Goal: Task Accomplishment & Management: Manage account settings

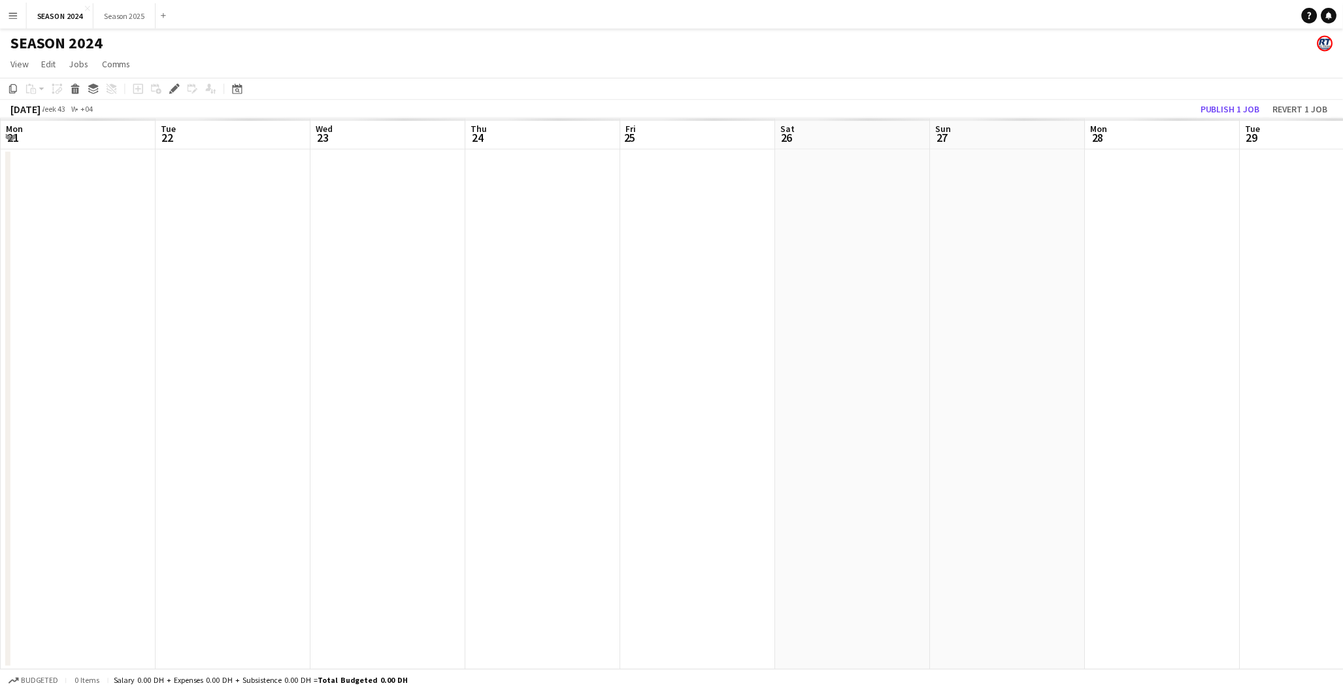
scroll to position [0, 449]
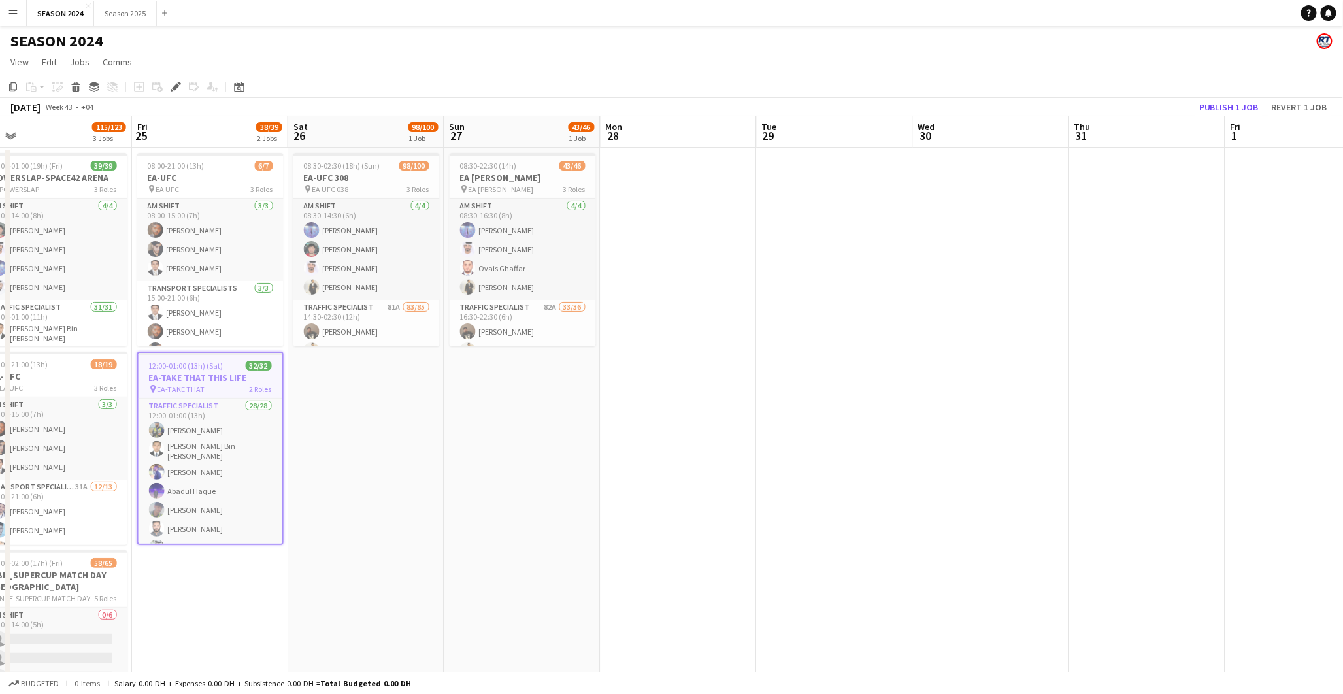
drag, startPoint x: 917, startPoint y: 365, endPoint x: 476, endPoint y: 389, distance: 441.7
click at [478, 384] on app-calendar-viewport "Sat 19 Sun 20 80/90 2 Jobs Mon 21 Tue 22 Wed 23 98/100 1 Job Thu 24 115/123 3 J…" at bounding box center [671, 442] width 1343 height 653
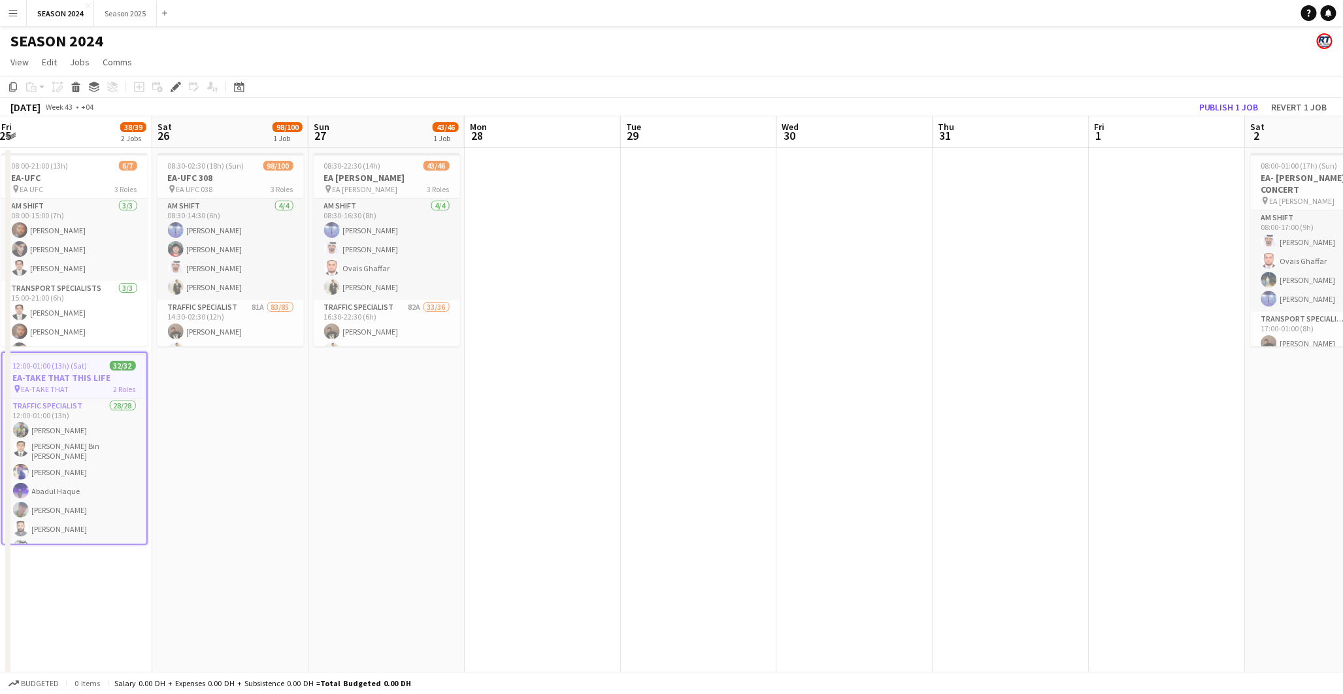
drag, startPoint x: 921, startPoint y: 376, endPoint x: 491, endPoint y: 412, distance: 432.2
click at [555, 409] on app-calendar-viewport "Tue 22 Wed 23 98/100 1 Job Thu 24 115/123 3 Jobs Fri 25 38/39 2 Jobs Sat 26 98/…" at bounding box center [671, 442] width 1343 height 653
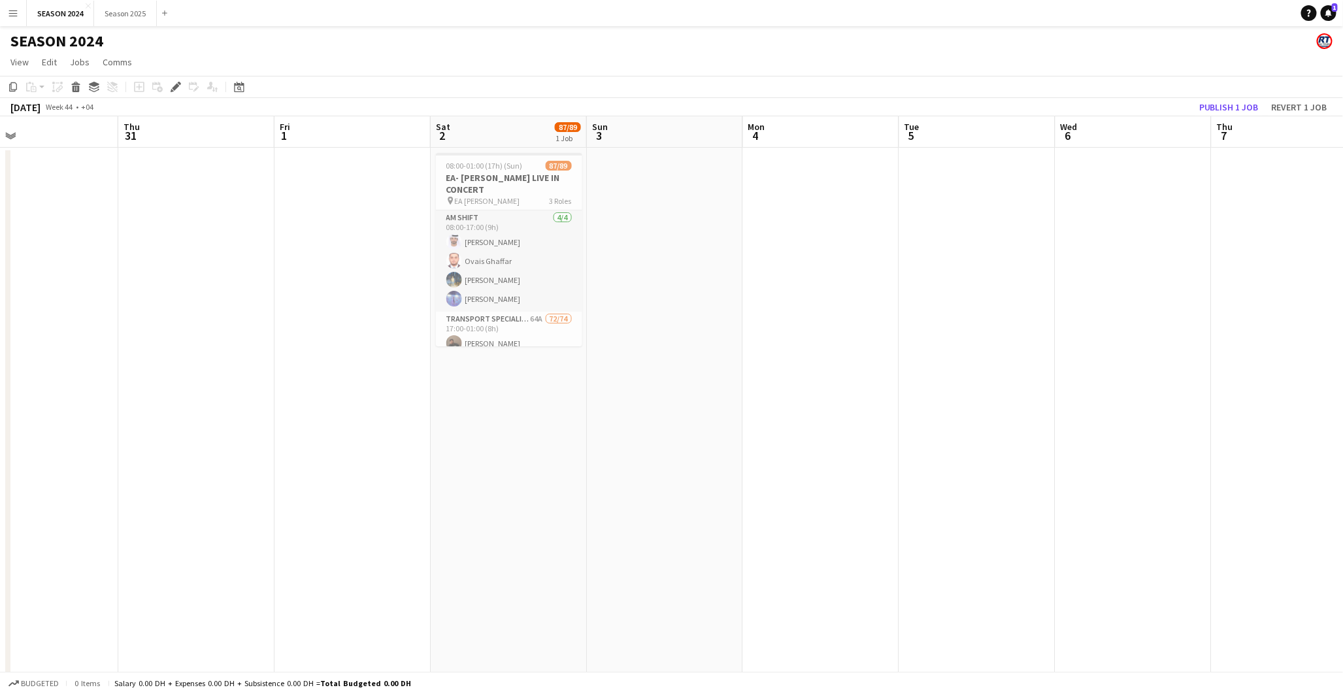
drag, startPoint x: 981, startPoint y: 408, endPoint x: 201, endPoint y: 454, distance: 781.0
click at [174, 456] on app-calendar-viewport "Sun 27 43/46 1 Job Mon 28 Tue 29 Wed 30 Thu 31 Fri 1 Sat 2 87/89 1 Job Sun 3 Mo…" at bounding box center [671, 442] width 1343 height 653
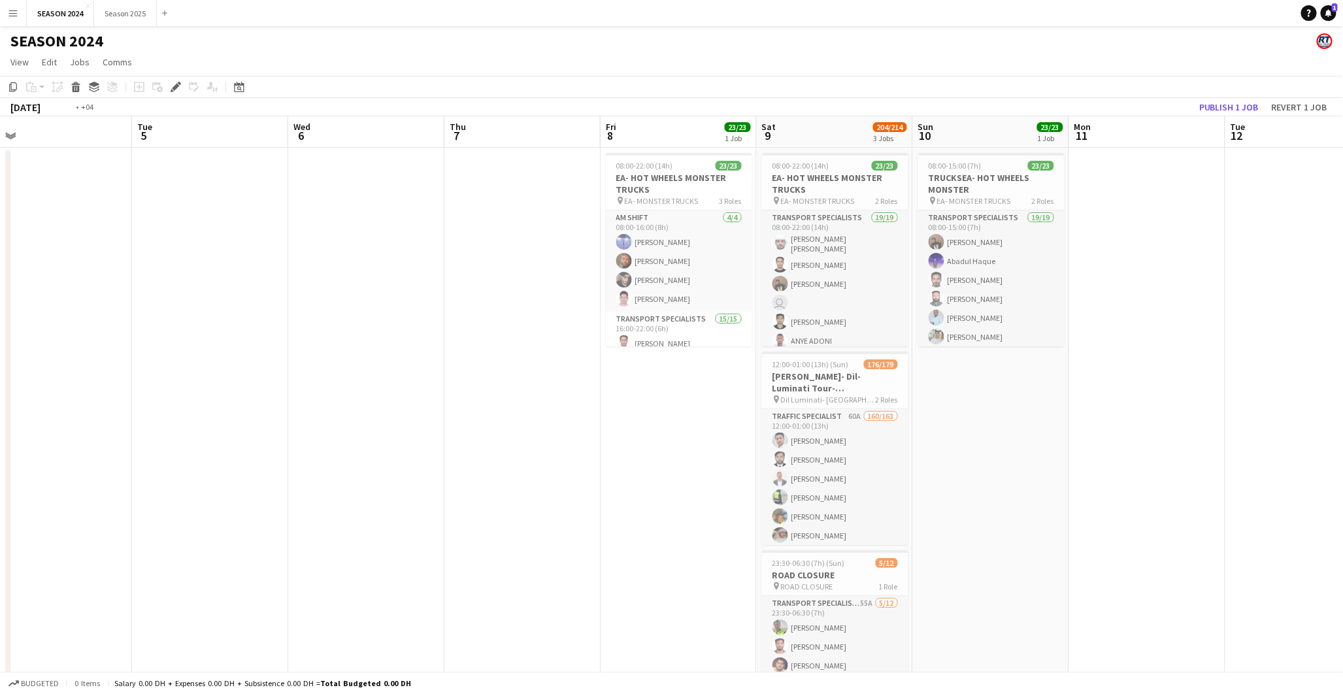
drag, startPoint x: 770, startPoint y: 448, endPoint x: 333, endPoint y: 463, distance: 436.7
click at [383, 463] on app-calendar-viewport "Fri 1 Sat 2 87/89 1 Job Sun 3 Mon 4 Tue 5 Wed 6 Thu 7 Fri 8 23/23 1 Job Sat 9 2…" at bounding box center [671, 442] width 1343 height 653
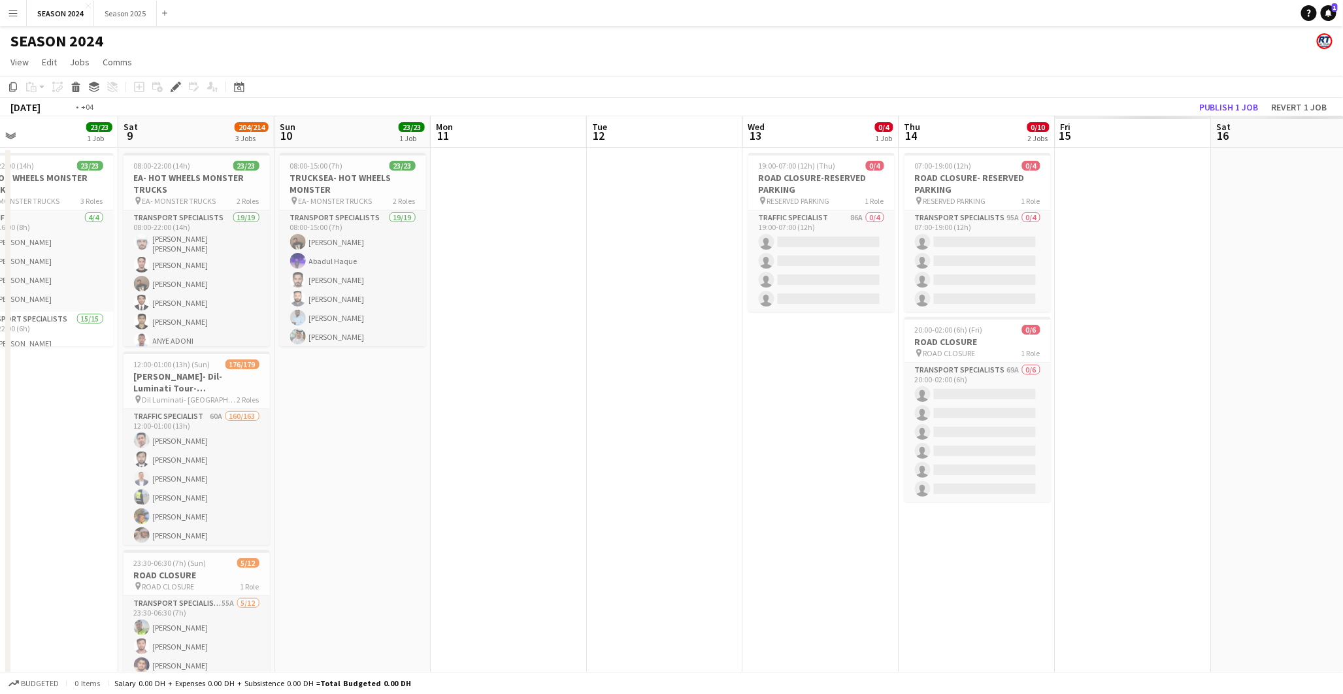
drag, startPoint x: 1003, startPoint y: 415, endPoint x: 474, endPoint y: 442, distance: 530.0
click at [467, 443] on app-calendar-viewport "Tue 5 Wed 6 Thu 7 Fri 8 23/23 1 Job Sat 9 204/214 3 Jobs Sun 10 23/23 1 Job Mon…" at bounding box center [671, 442] width 1343 height 653
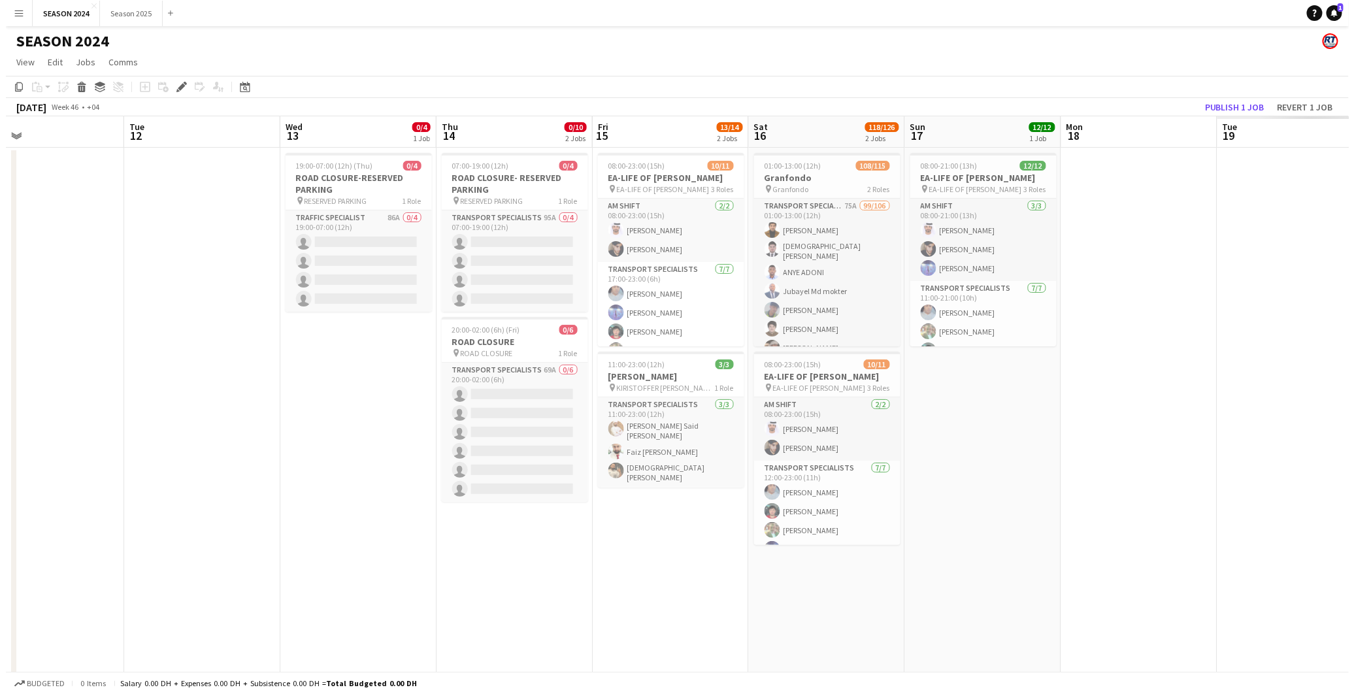
scroll to position [0, 552]
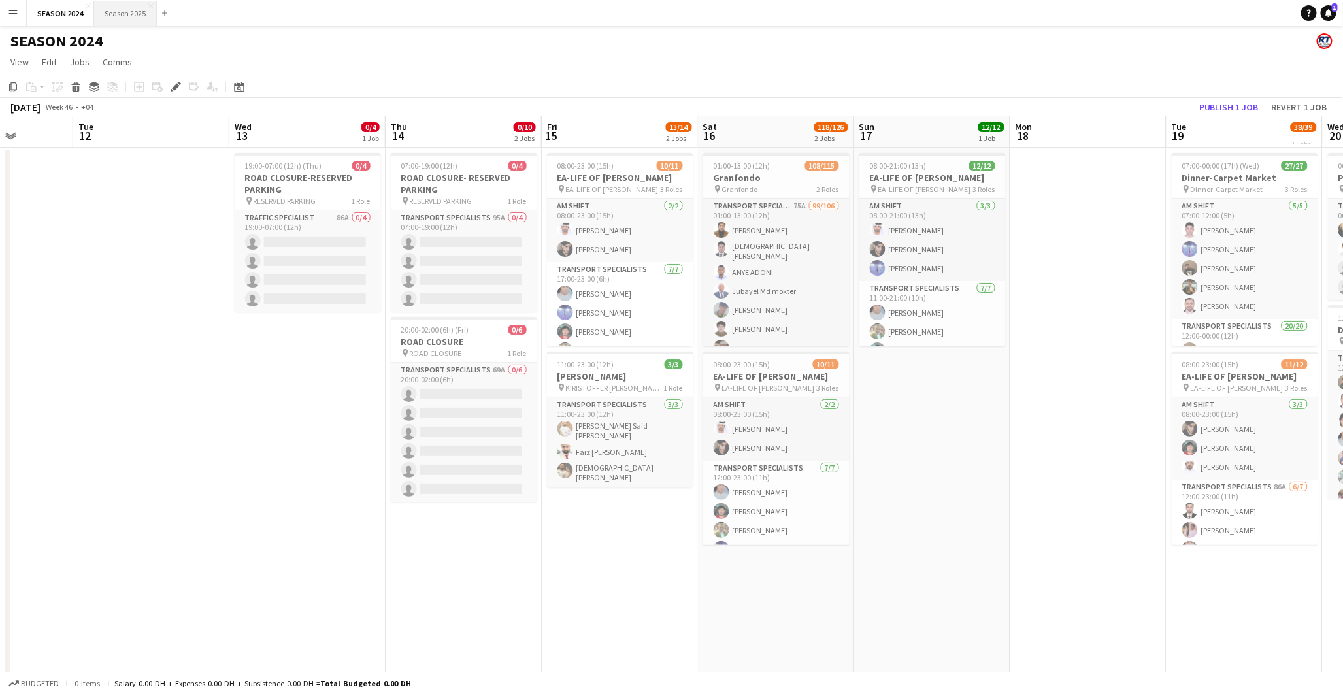
click at [112, 12] on button "Season 2025 Close" at bounding box center [125, 13] width 63 height 25
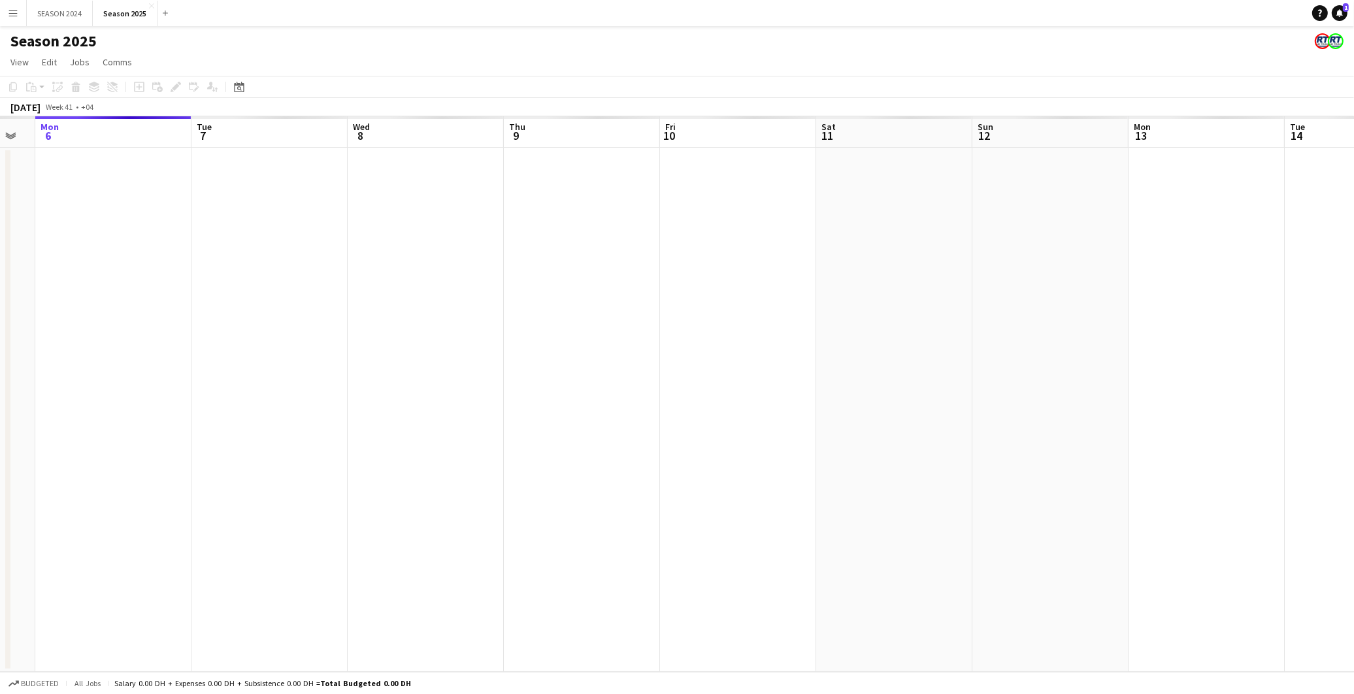
drag, startPoint x: 987, startPoint y: 289, endPoint x: 752, endPoint y: 301, distance: 235.5
click at [588, 303] on app-calendar-viewport "Fri 3 Sat 4 Sun 5 Mon 6 Tue 7 Wed 8 Thu 9 Fri 10 Sat 11 Sun 12 Mon 13 Tue 14 We…" at bounding box center [677, 393] width 1354 height 555
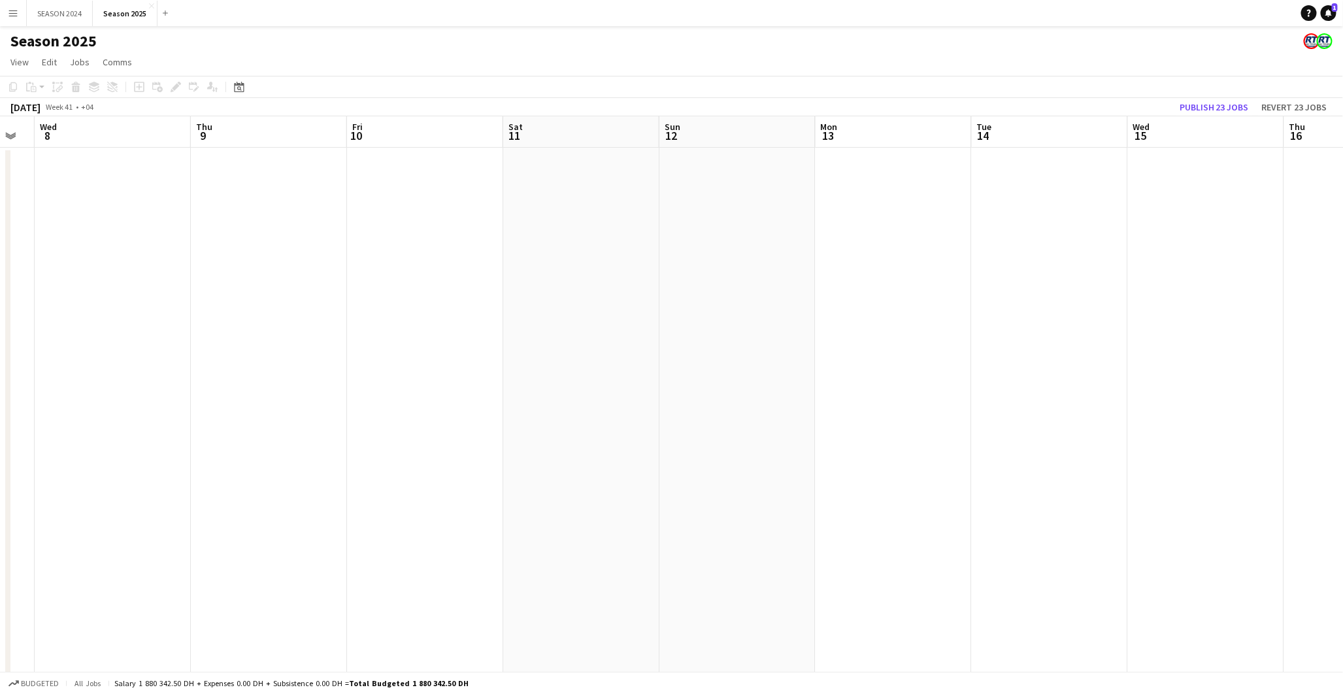
drag, startPoint x: 867, startPoint y: 323, endPoint x: 601, endPoint y: 396, distance: 275.7
click at [541, 381] on app-calendar-viewport "Sun 5 Mon 6 Tue 7 Wed 8 Thu 9 Fri 10 Sat 11 Sun 12 Mon 13 Tue 14 Wed 15 Thu 16 …" at bounding box center [671, 407] width 1343 height 582
drag, startPoint x: 824, startPoint y: 403, endPoint x: 721, endPoint y: 400, distance: 103.3
click at [650, 408] on app-calendar-viewport "Fri 10 Sat 11 Sun 12 Mon 13 Tue 14 Wed 15 Thu 16 Fri 17 Sat 18 Sun 19 Mon 20 Tu…" at bounding box center [671, 407] width 1343 height 582
drag, startPoint x: 721, startPoint y: 400, endPoint x: 1144, endPoint y: 397, distance: 423.5
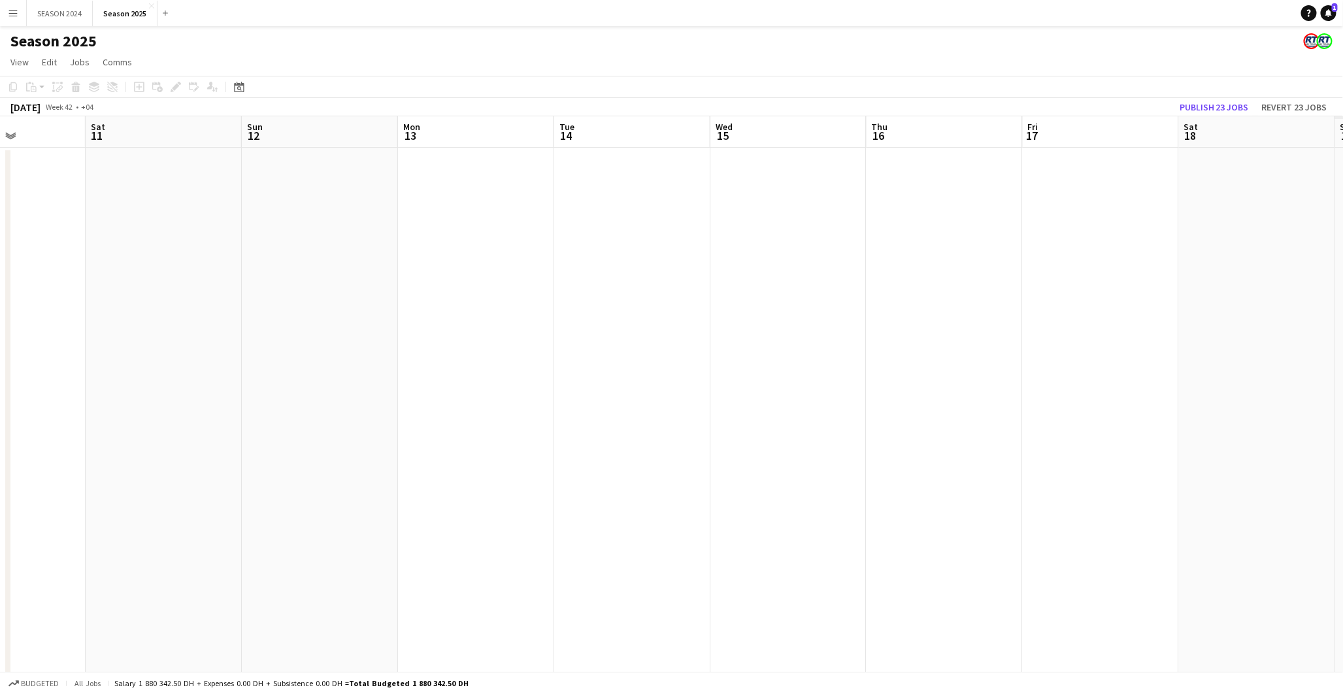
click at [1146, 397] on app-calendar-viewport "Wed 8 Thu 9 Fri 10 Sat 11 Sun 12 Mon 13 Tue 14 Wed 15 Thu 16 Fri 17 Sat 18 Sun …" at bounding box center [671, 407] width 1343 height 582
drag, startPoint x: 1144, startPoint y: 397, endPoint x: 589, endPoint y: 406, distance: 554.9
click at [729, 400] on app-calendar-viewport "Wed 8 Thu 9 Fri 10 Sat 11 Sun 12 Mon 13 Tue 14 Wed 15 Thu 16 Fri 17 Sat 18 Sun …" at bounding box center [671, 407] width 1343 height 582
drag, startPoint x: 1112, startPoint y: 393, endPoint x: 956, endPoint y: 403, distance: 156.4
click at [1000, 401] on app-calendar-viewport "Fri 10 Sat 11 Sun 12 Mon 13 Tue 14 Wed 15 Thu 16 Fri 17 Sat 18 Sun 19 Mon 20 Tu…" at bounding box center [671, 407] width 1343 height 582
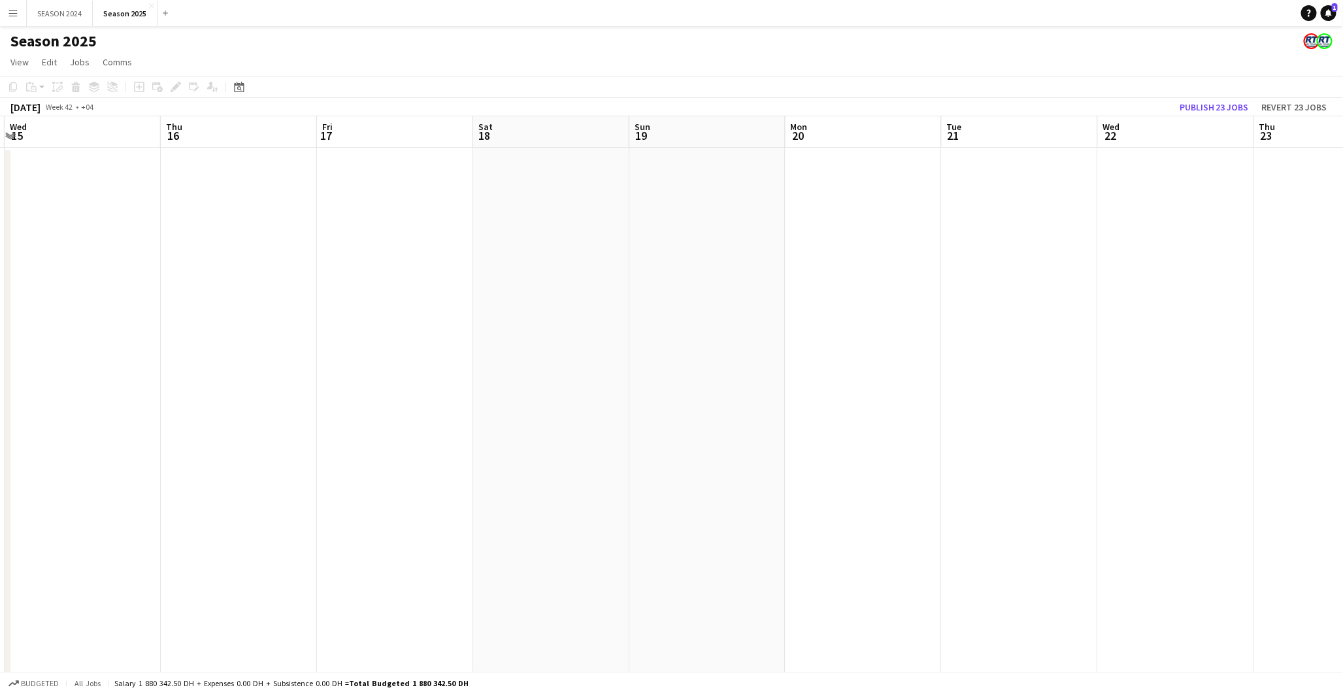
drag, startPoint x: 701, startPoint y: 397, endPoint x: 312, endPoint y: 363, distance: 390.2
click at [180, 382] on app-calendar-viewport "Sun 12 Mon 13 Tue 14 Wed 15 Thu 16 Fri 17 Sat 18 Sun 19 Mon 20 Tue 21 Wed 22 Th…" at bounding box center [671, 407] width 1343 height 582
drag, startPoint x: 987, startPoint y: 330, endPoint x: 658, endPoint y: 310, distance: 330.0
click at [310, 378] on app-calendar-viewport "Fri 17 Sat 18 Sun 19 Mon 20 Tue 21 Wed 22 Thu 23 Fri 24 Sat 25 Sun 26 Mon 27 Tu…" at bounding box center [671, 407] width 1343 height 582
drag, startPoint x: 491, startPoint y: 354, endPoint x: 603, endPoint y: 310, distance: 120.6
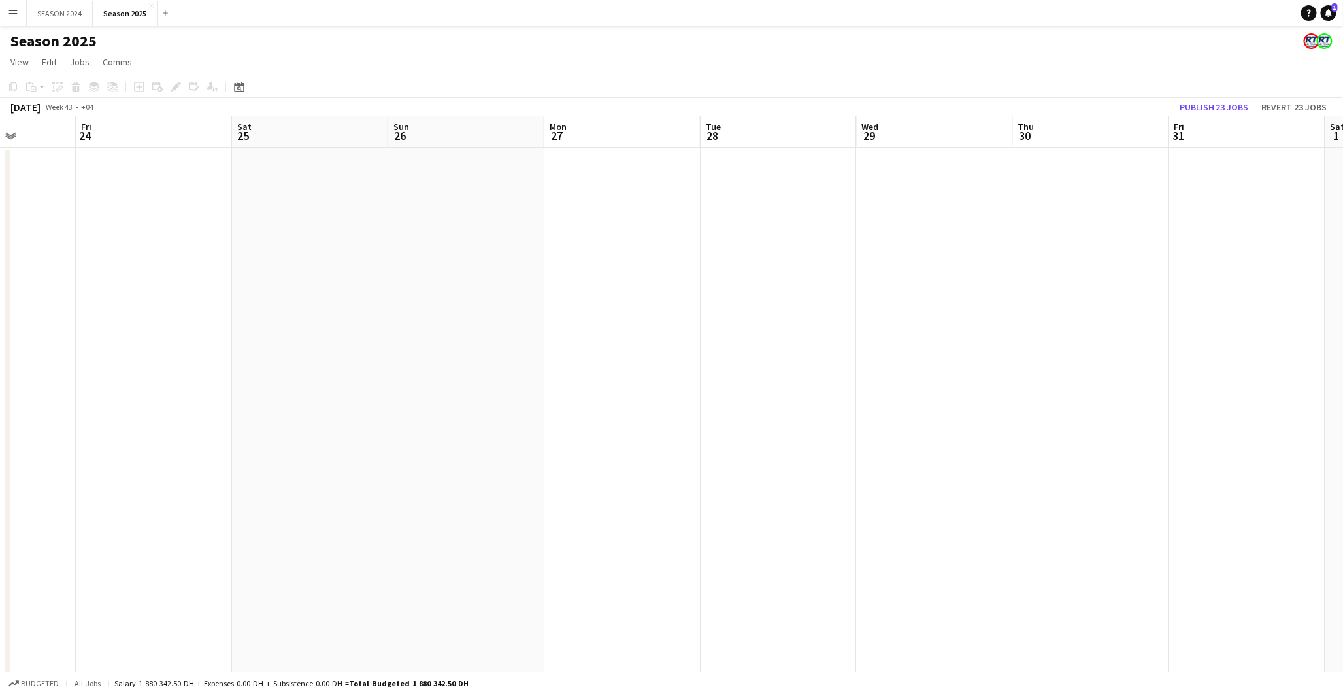
click at [309, 350] on app-calendar-viewport "Tue 21 Wed 22 Thu 23 Fri 24 Sat 25 Sun 26 Mon 27 Tue 28 Wed 29 Thu 30 Fri 31 Sa…" at bounding box center [671, 407] width 1343 height 582
drag, startPoint x: 1179, startPoint y: 278, endPoint x: 779, endPoint y: 340, distance: 405.4
click at [503, 353] on app-calendar-viewport "Mon 27 Tue 28 Wed 29 Thu 30 Fri 31 Sat 1 Sun 2 Mon 3 Tue 4 Wed 5 Thu 6 Fri 7 Sa…" at bounding box center [671, 407] width 1343 height 582
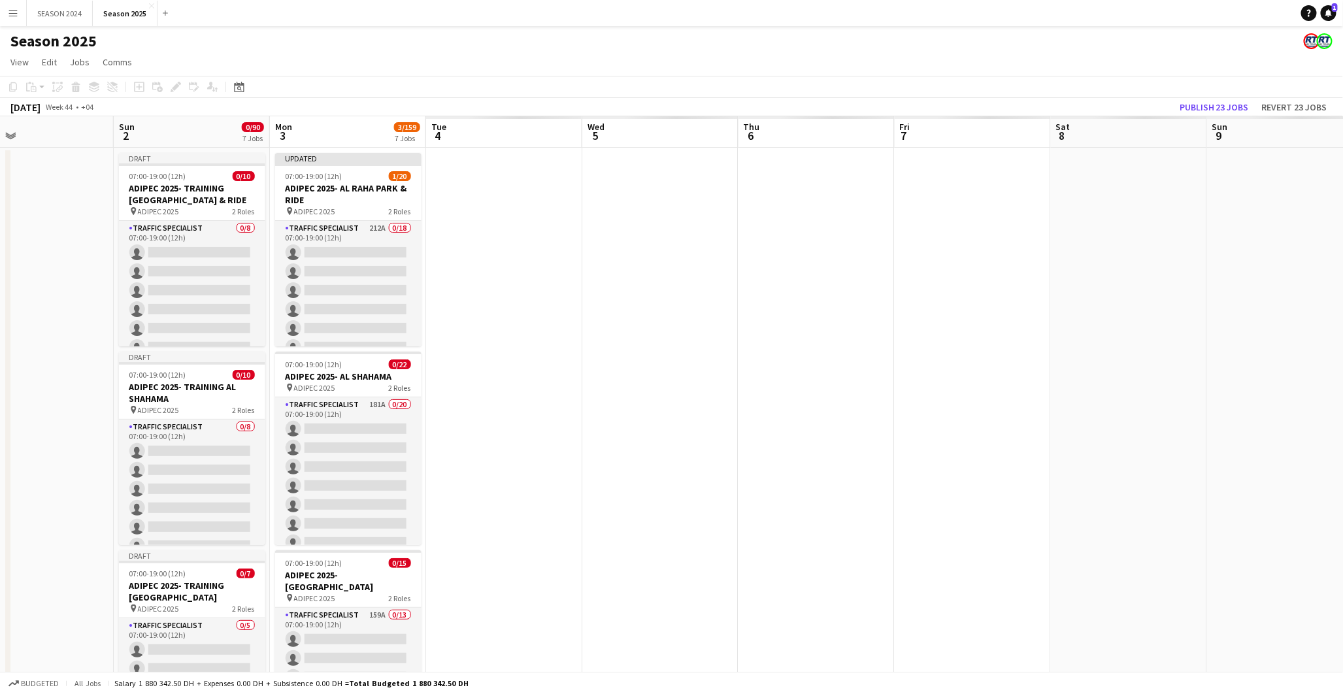
drag, startPoint x: 484, startPoint y: 358, endPoint x: 473, endPoint y: 362, distance: 11.8
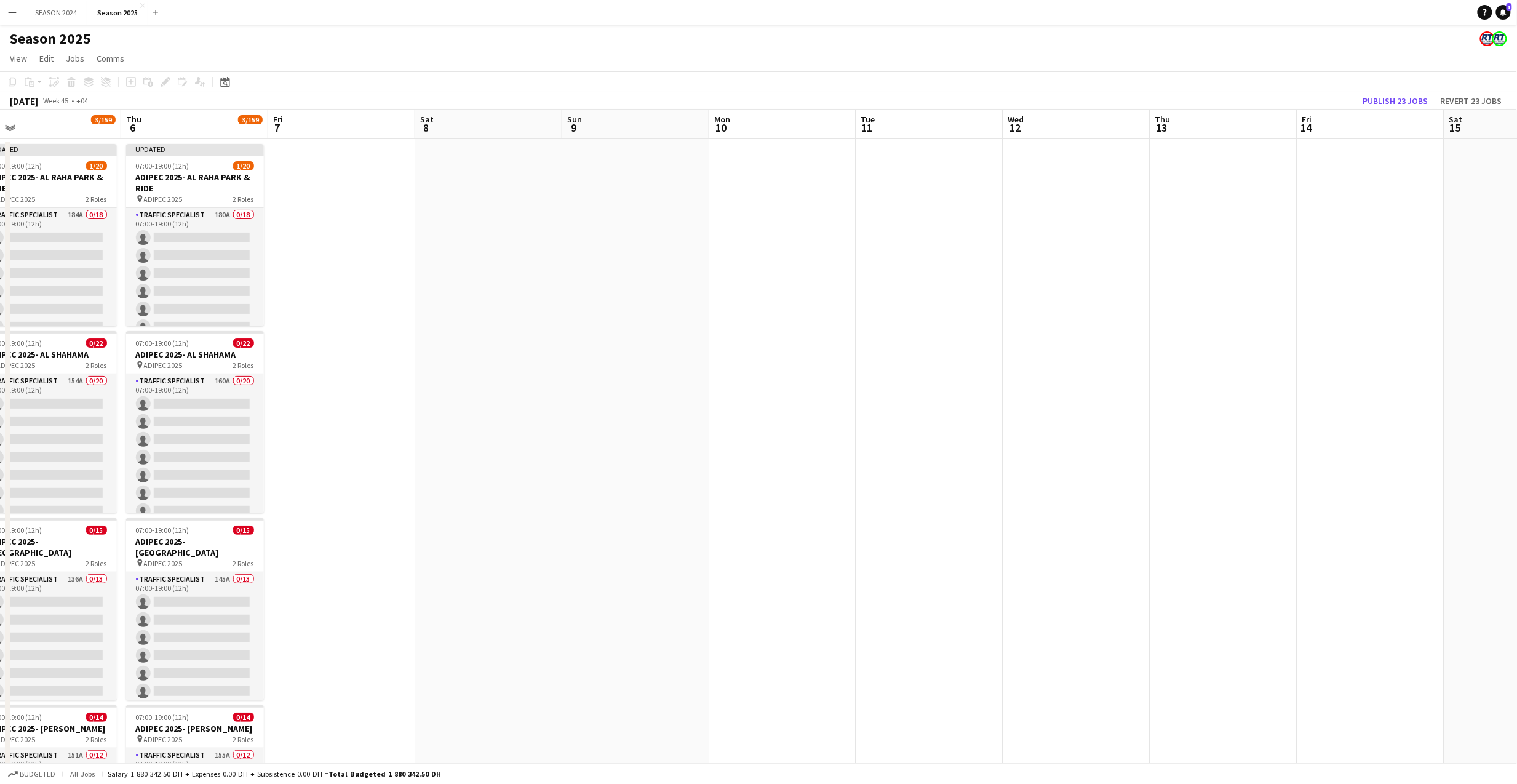
drag, startPoint x: 841, startPoint y: 382, endPoint x: 1297, endPoint y: 364, distance: 456.4
click at [1274, 364] on app-calendar-viewport "Mon 3 3/159 7 Jobs Tue 4 3/159 7 Jobs Wed 5 3/159 7 Jobs Thu 6 3/159 7 Jobs Fri…" at bounding box center [758, 791] width 1517 height 1363
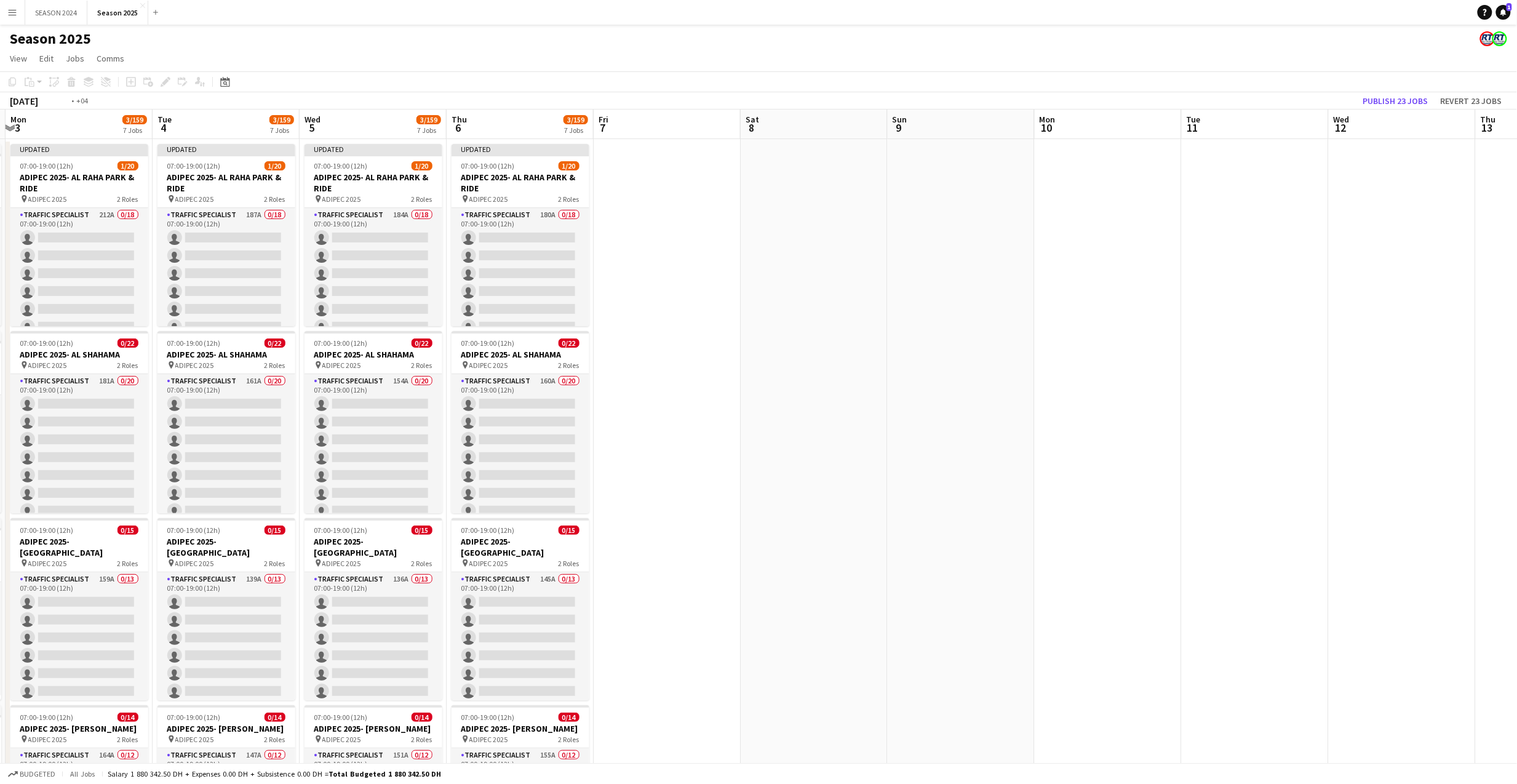
drag, startPoint x: 1093, startPoint y: 364, endPoint x: 1202, endPoint y: 356, distance: 109.3
click at [1266, 355] on app-calendar-viewport "Sat 1 Sun 2 0/90 7 Jobs Mon 3 3/159 7 Jobs Tue 4 3/159 7 Jobs Wed 5 3/159 7 Job…" at bounding box center [758, 791] width 1517 height 1363
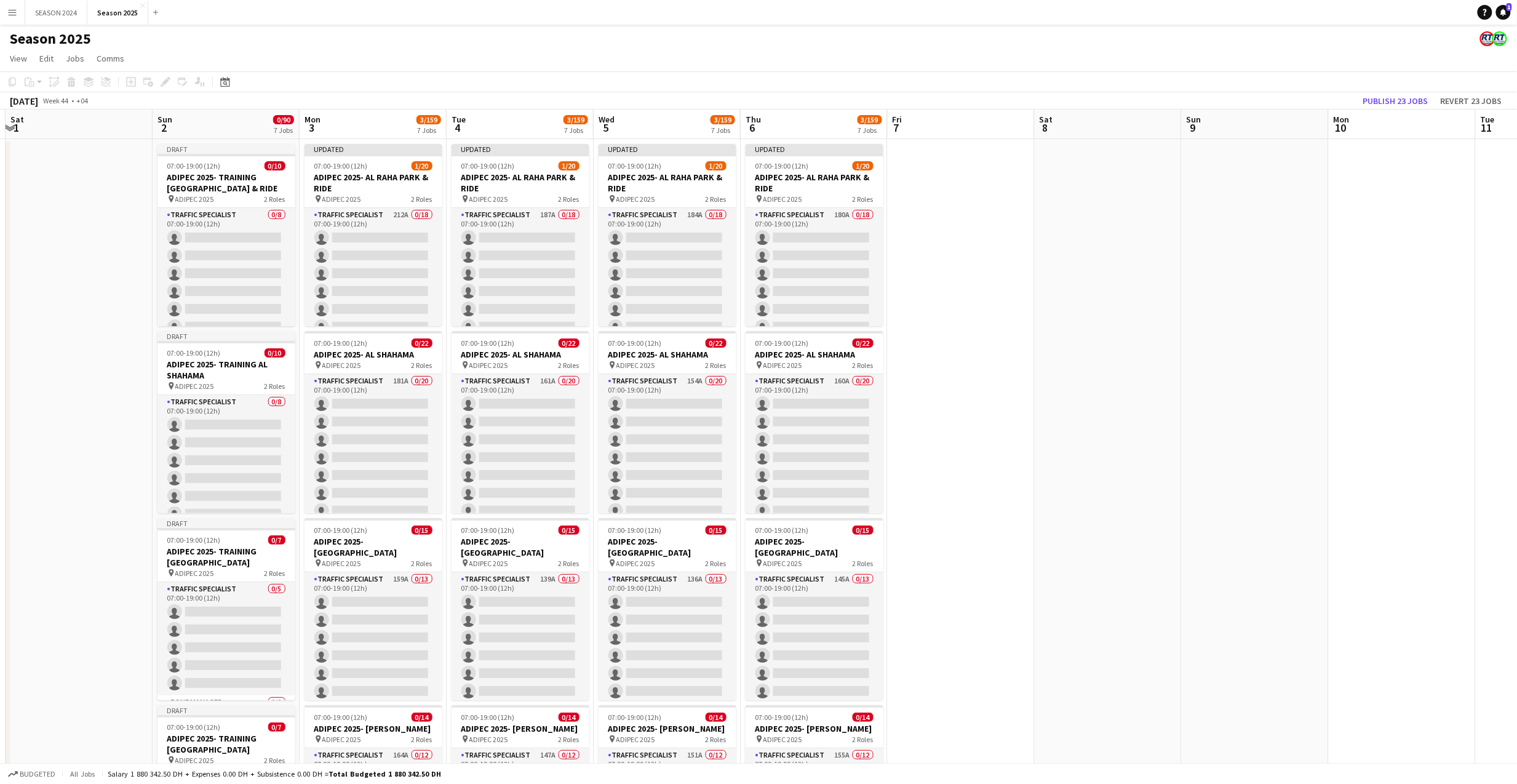
drag, startPoint x: 1093, startPoint y: 367, endPoint x: 1196, endPoint y: 352, distance: 104.1
click at [1196, 352] on app-calendar-viewport "Thu 30 Fri 31 Sat 1 Sun 2 0/90 7 Jobs Mon 3 3/159 7 Jobs Tue 4 3/159 7 Jobs Wed…" at bounding box center [758, 791] width 1517 height 1363
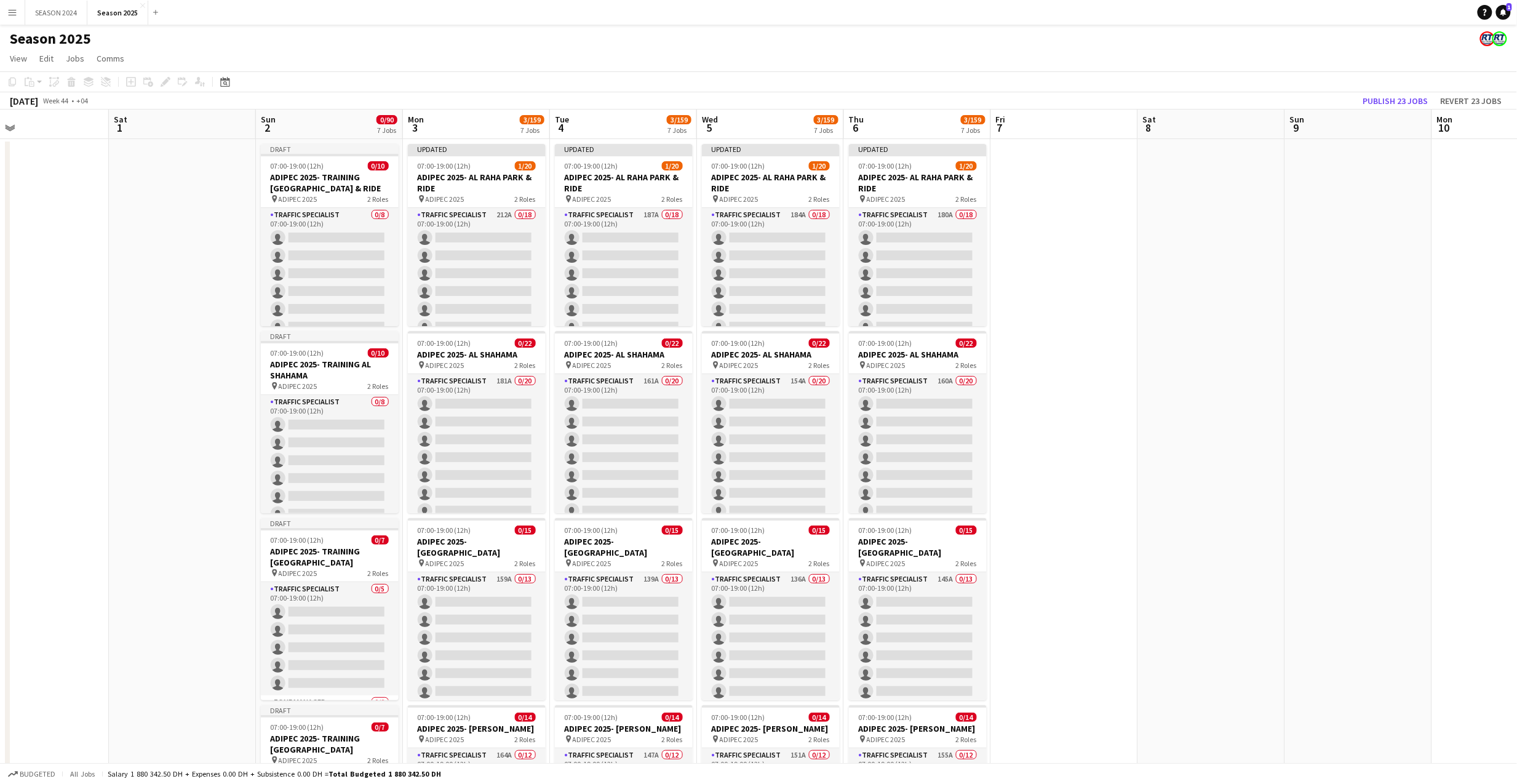
scroll to position [0, 410]
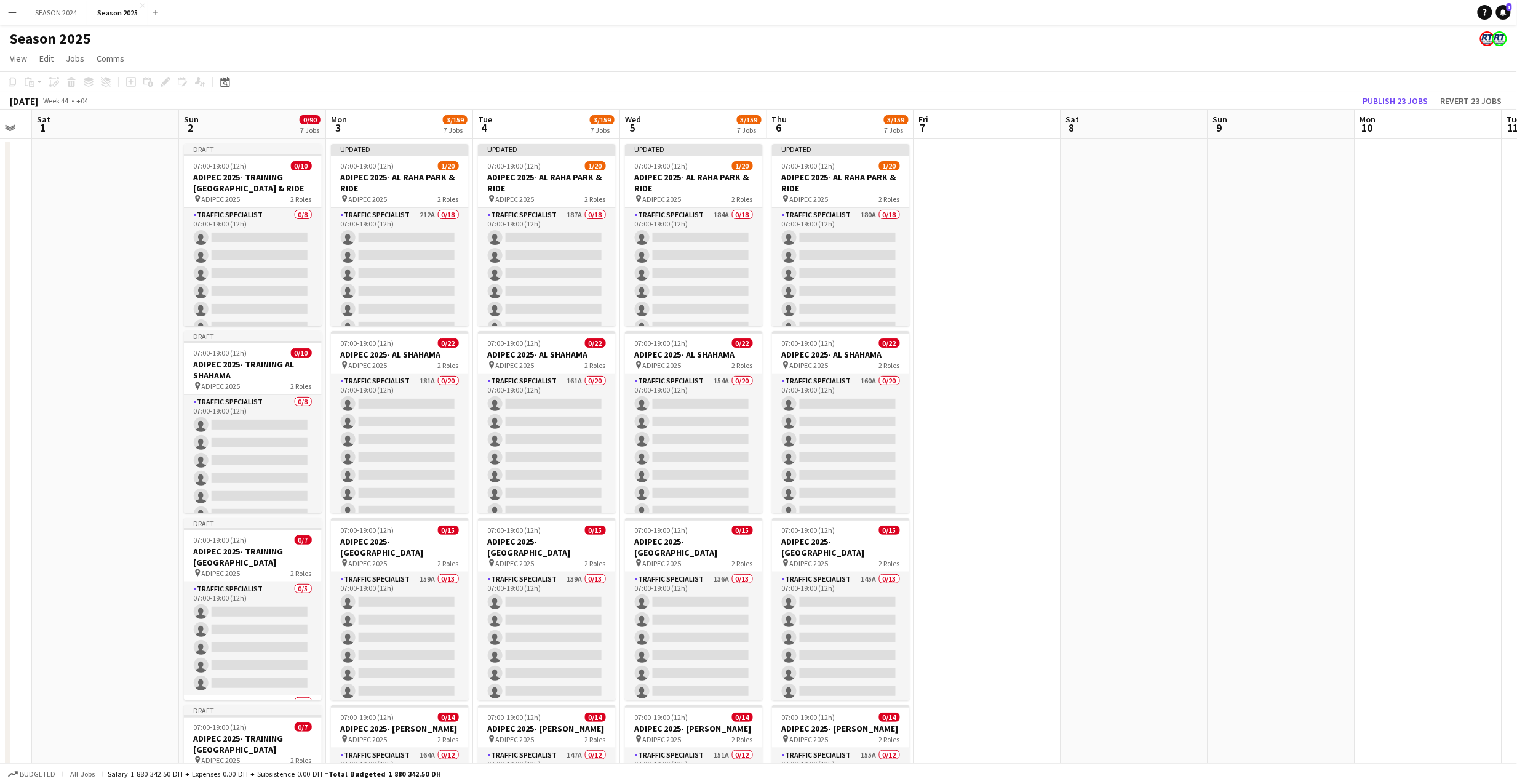
drag, startPoint x: 877, startPoint y: 347, endPoint x: 815, endPoint y: 372, distance: 66.9
click at [815, 372] on app-calendar-viewport "Wed 29 Thu 30 Fri 31 Sat 1 Sun 2 0/90 7 Jobs Mon 3 3/159 7 Jobs Tue 4 3/159 7 J…" at bounding box center [758, 791] width 1517 height 1363
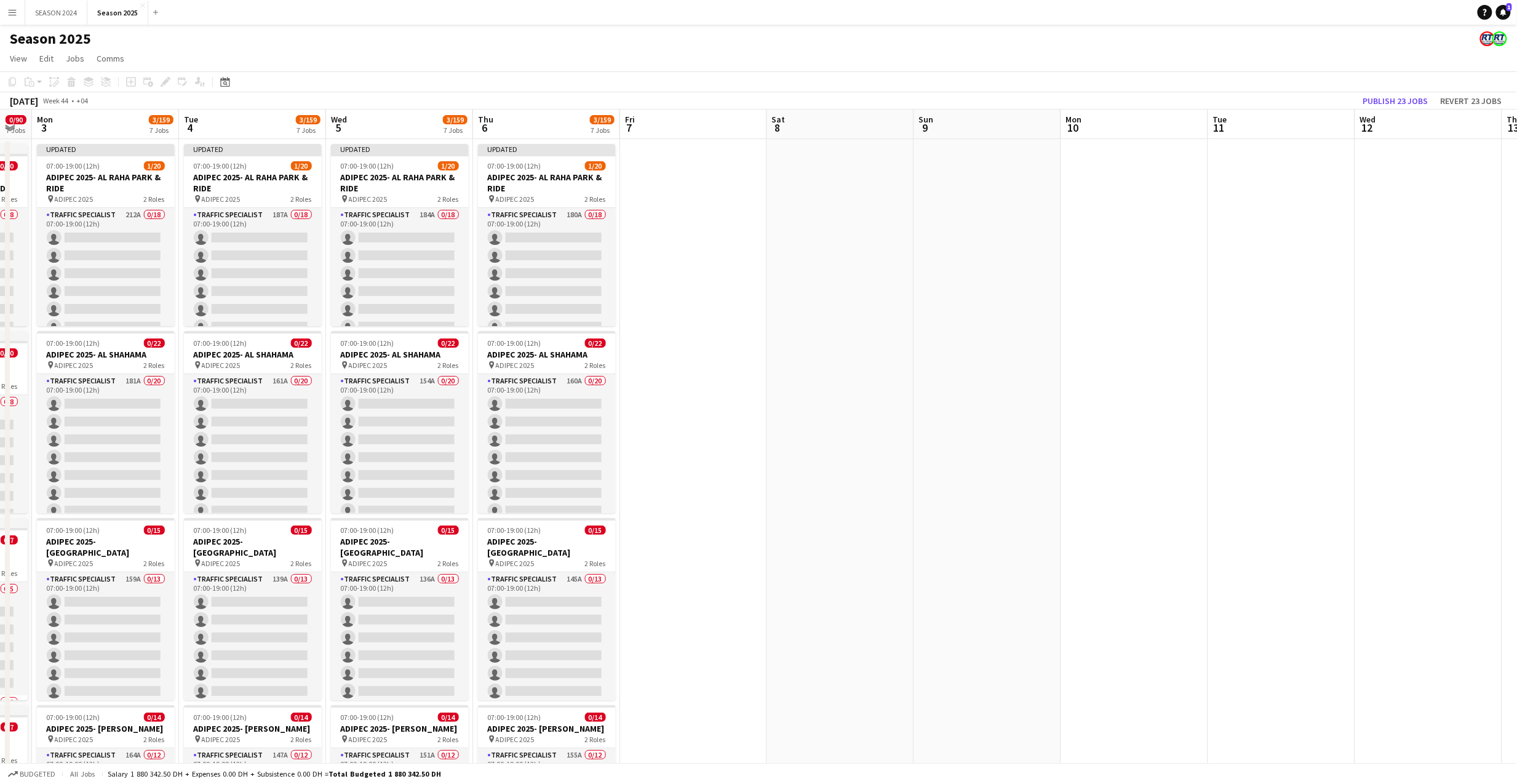
drag, startPoint x: 951, startPoint y: 376, endPoint x: 500, endPoint y: 468, distance: 460.3
click at [504, 468] on app-calendar-viewport "Fri 31 Sat 1 Sun 2 0/90 7 Jobs Mon 3 3/159 7 Jobs Tue 4 3/159 7 Jobs Wed 5 3/15…" at bounding box center [758, 791] width 1517 height 1363
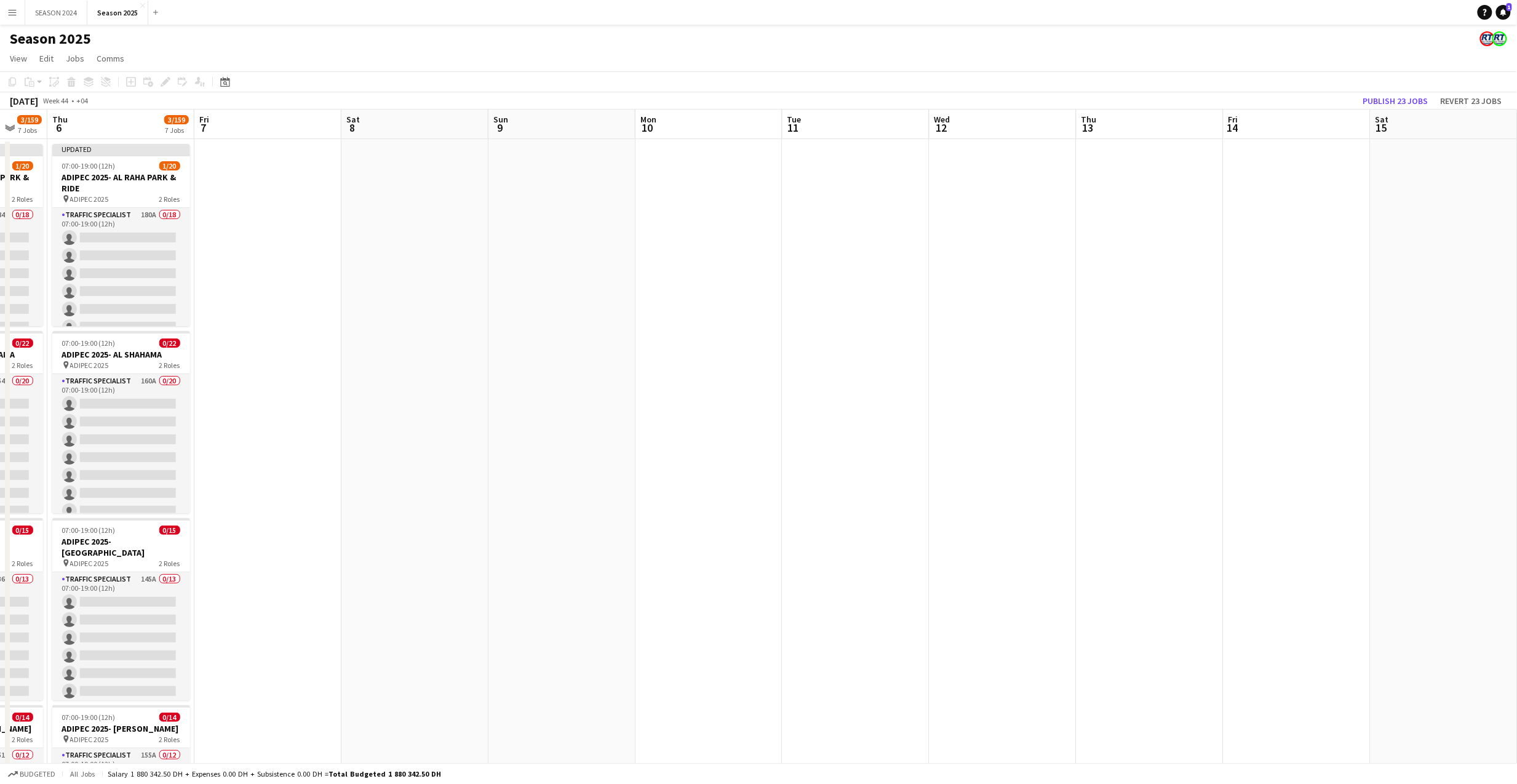
scroll to position [0, 0]
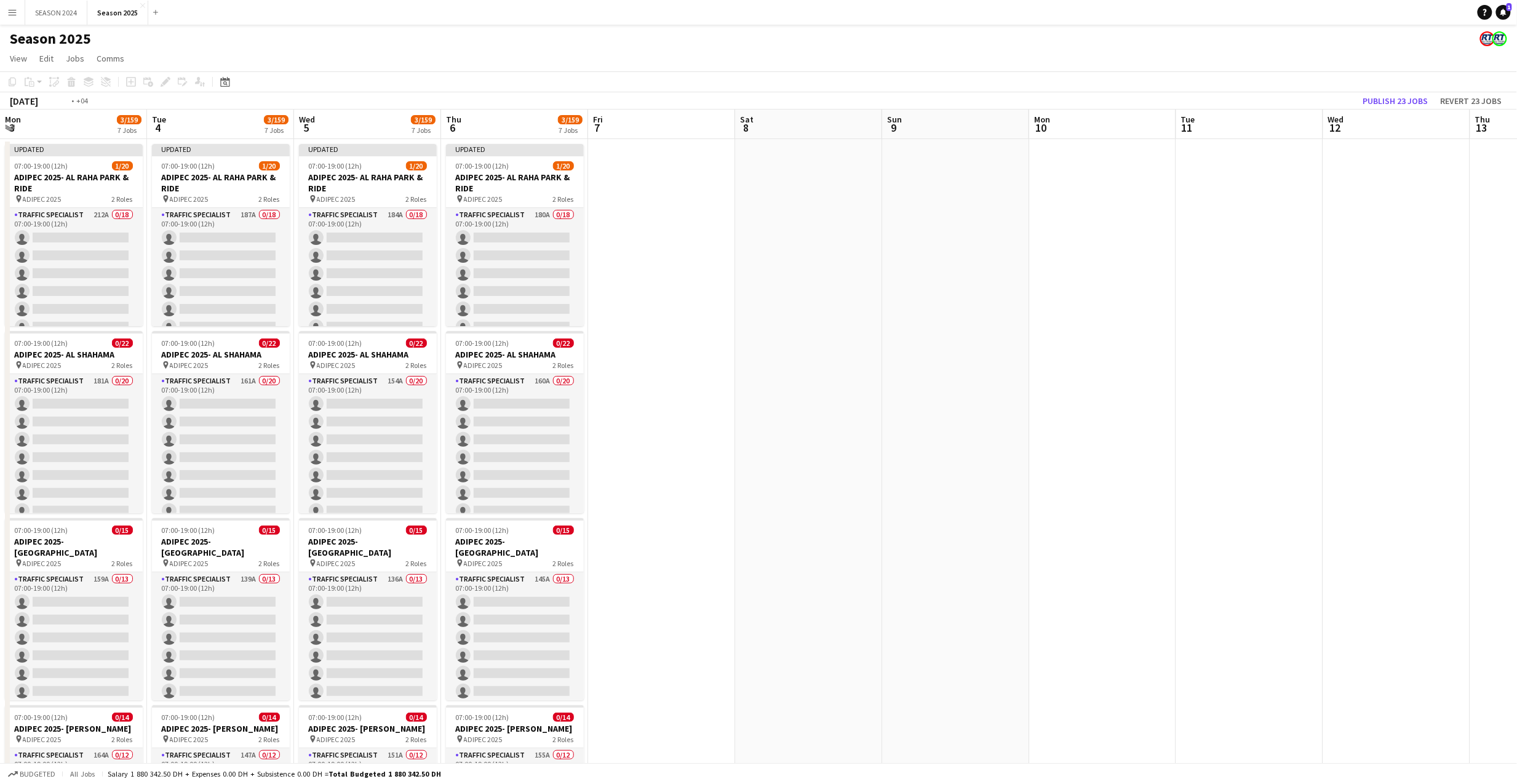
drag, startPoint x: 734, startPoint y: 428, endPoint x: 1278, endPoint y: 409, distance: 544.3
click at [1274, 412] on app-calendar-viewport "Mon 3 3/159 7 Jobs Tue 4 3/159 7 Jobs Wed 5 3/159 7 Jobs Thu 6 3/159 7 Jobs Fri…" at bounding box center [758, 791] width 1517 height 1363
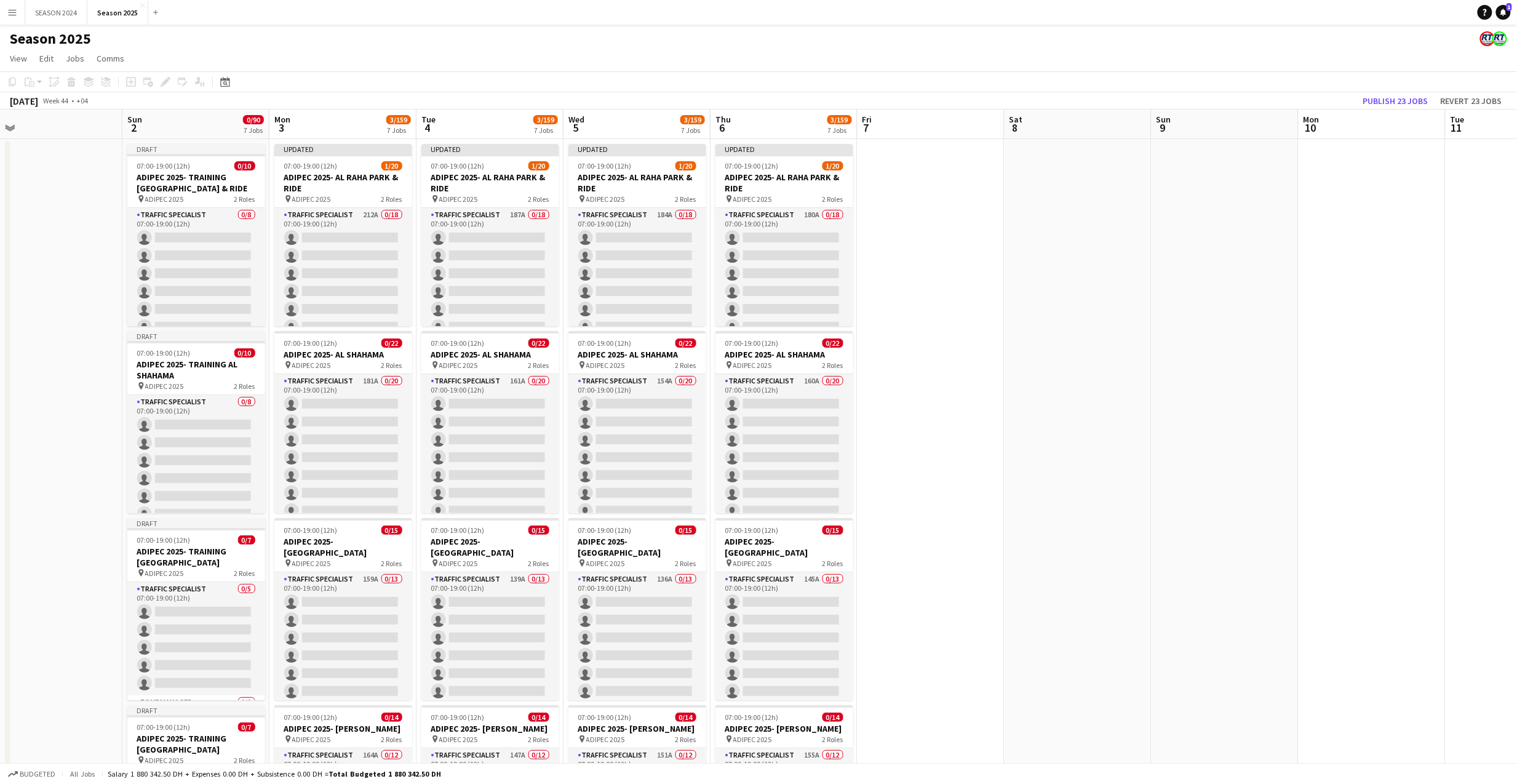
scroll to position [0, 271]
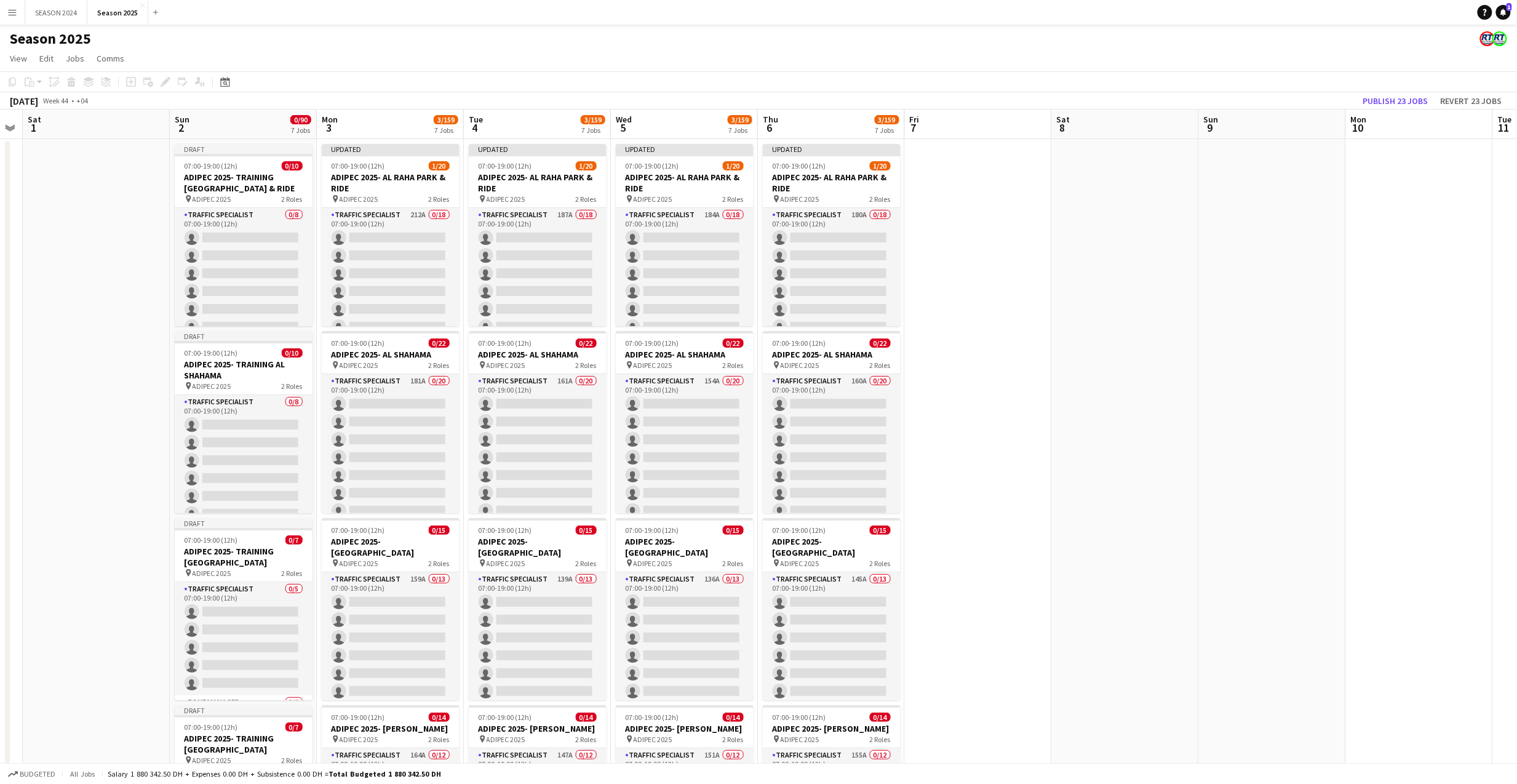
drag, startPoint x: 1091, startPoint y: 407, endPoint x: 1141, endPoint y: 398, distance: 50.8
click at [1141, 398] on app-calendar-viewport "Thu 30 Fri 31 Sat 1 Sun 2 0/90 7 Jobs Mon 3 3/159 7 Jobs Tue 4 3/159 7 Jobs Wed…" at bounding box center [758, 791] width 1517 height 1363
drag, startPoint x: 691, startPoint y: 443, endPoint x: 946, endPoint y: 420, distance: 256.0
click at [605, 441] on app-calendar-viewport "Thu 30 Fri 31 Sat 1 Sun 2 0/90 7 Jobs Mon 3 3/159 7 Jobs Tue 4 3/159 7 Jobs Wed…" at bounding box center [758, 791] width 1517 height 1363
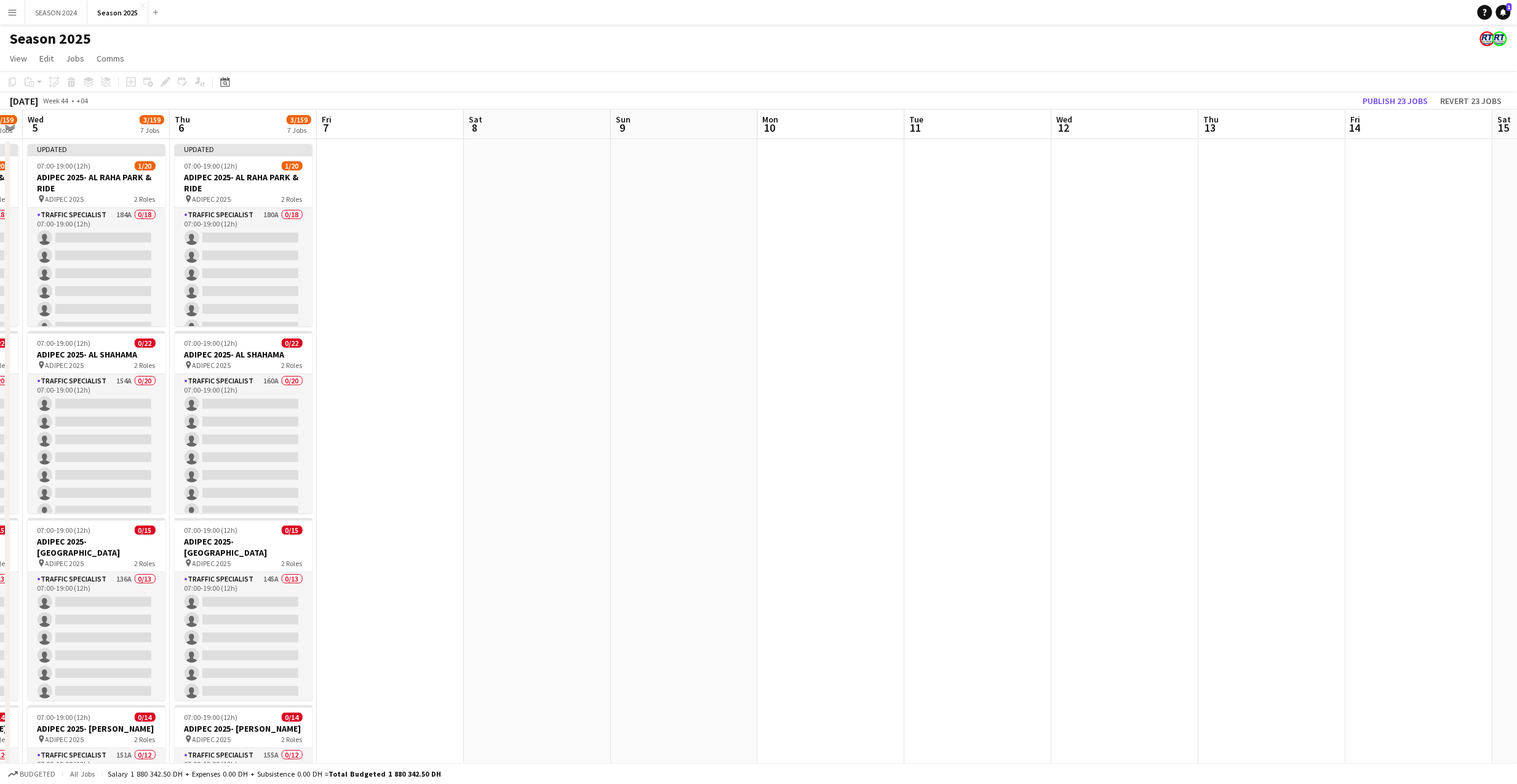
click at [589, 469] on app-calendar-viewport "Sun 2 0/90 7 Jobs Mon 3 3/159 7 Jobs Tue 4 3/159 7 Jobs Wed 5 3/159 7 Jobs Thu …" at bounding box center [758, 791] width 1517 height 1363
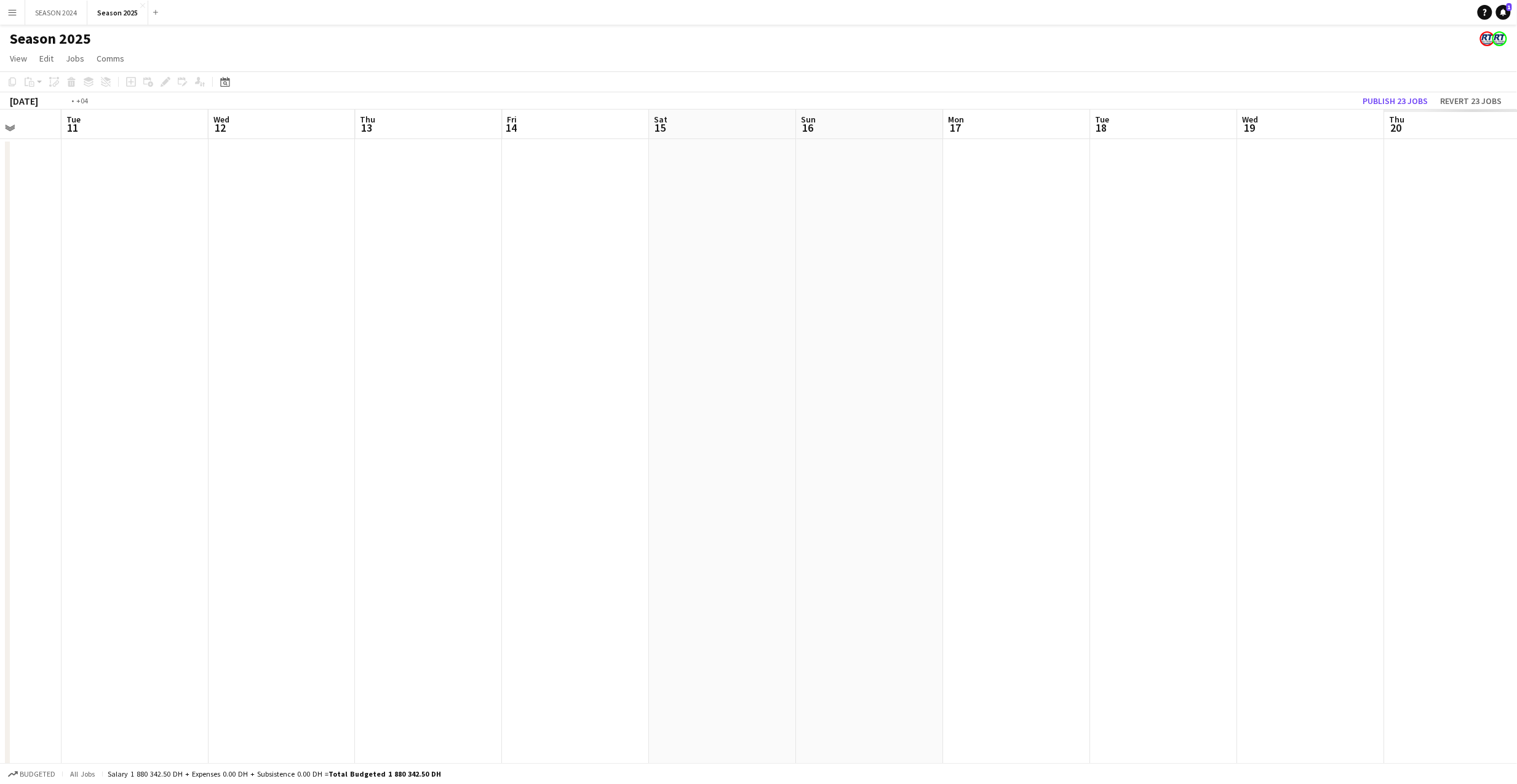
drag, startPoint x: 761, startPoint y: 502, endPoint x: 320, endPoint y: 496, distance: 441.0
click at [340, 497] on app-calendar-viewport "Wed 5 3/159 7 Jobs Thu 6 3/159 7 Jobs Fri 7 Sat 8 Sun 9 Mon 10 Tue 11 Wed 12 Th…" at bounding box center [758, 791] width 1517 height 1363
drag, startPoint x: 1179, startPoint y: 512, endPoint x: 564, endPoint y: 495, distance: 615.2
click at [736, 518] on app-calendar-viewport "Mon 10 Tue 11 Wed 12 Thu 13 Fri 14 Sat 15 Sun 16 Mon 17 Tue 18 Wed 19 Thu 20 Fr…" at bounding box center [758, 791] width 1517 height 1363
drag, startPoint x: 1170, startPoint y: 490, endPoint x: 496, endPoint y: 500, distance: 674.1
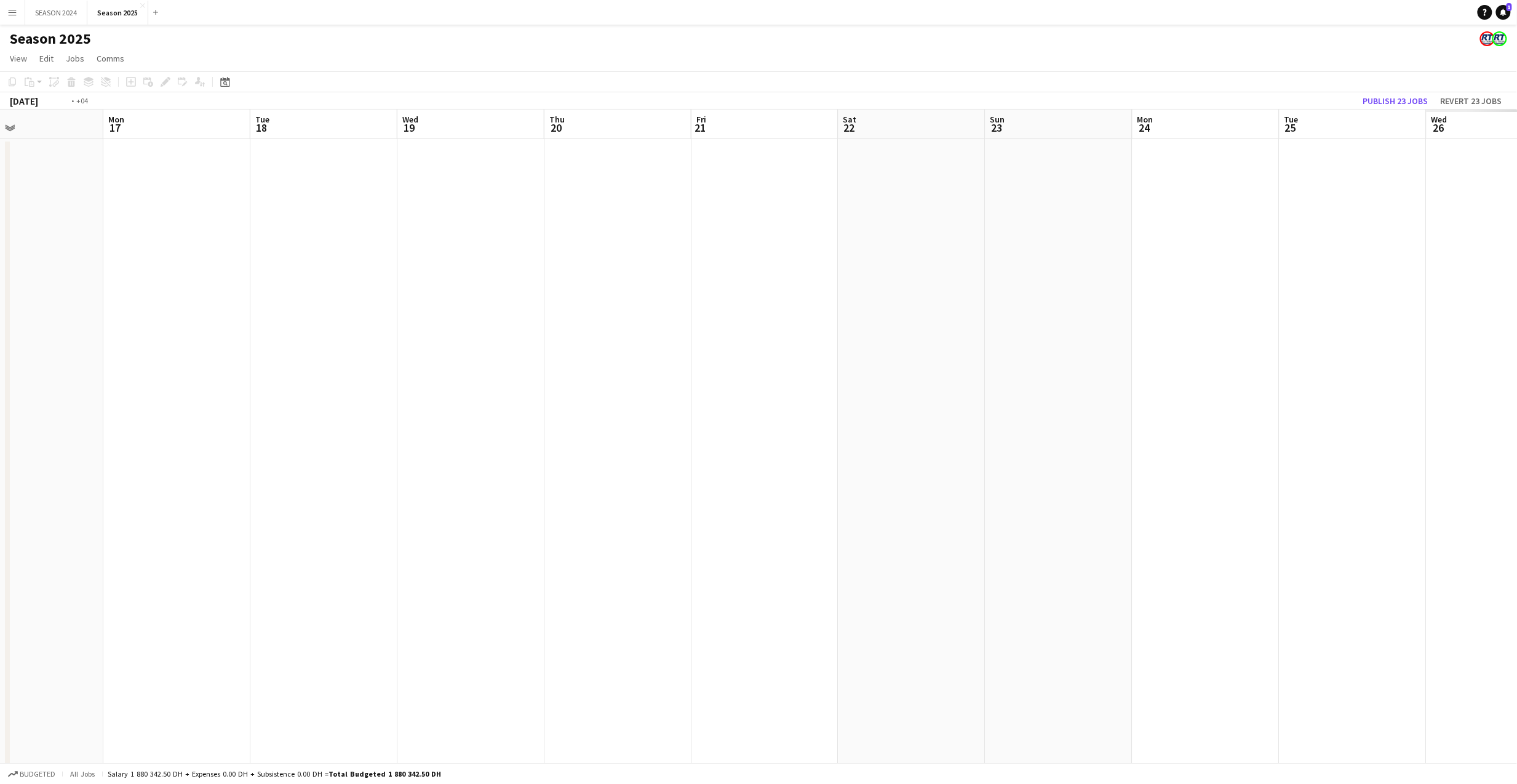
click at [544, 503] on app-calendar-viewport "Fri 14 Sat 15 Sun 16 Mon 17 Tue 18 Wed 19 Thu 20 Fri 21 Sat 22 Sun 23 Mon 24 Tu…" at bounding box center [758, 791] width 1517 height 1363
drag, startPoint x: 1122, startPoint y: 507, endPoint x: 782, endPoint y: 504, distance: 340.0
click at [919, 512] on app-calendar-viewport "Wed 19 Thu 20 Fri 21 Sat 22 Sun 23 Mon 24 Tue 25 Wed 26 Thu 27 Fri 28 Sat 29 Su…" at bounding box center [758, 791] width 1517 height 1363
drag, startPoint x: 720, startPoint y: 492, endPoint x: 739, endPoint y: 475, distance: 25.5
click at [622, 486] on app-calendar-viewport "Wed 19 Thu 20 Fri 21 Sat 22 Sun 23 Mon 24 Tue 25 Wed 26 Thu 27 Fri 28 Sat 29 Su…" at bounding box center [758, 791] width 1517 height 1363
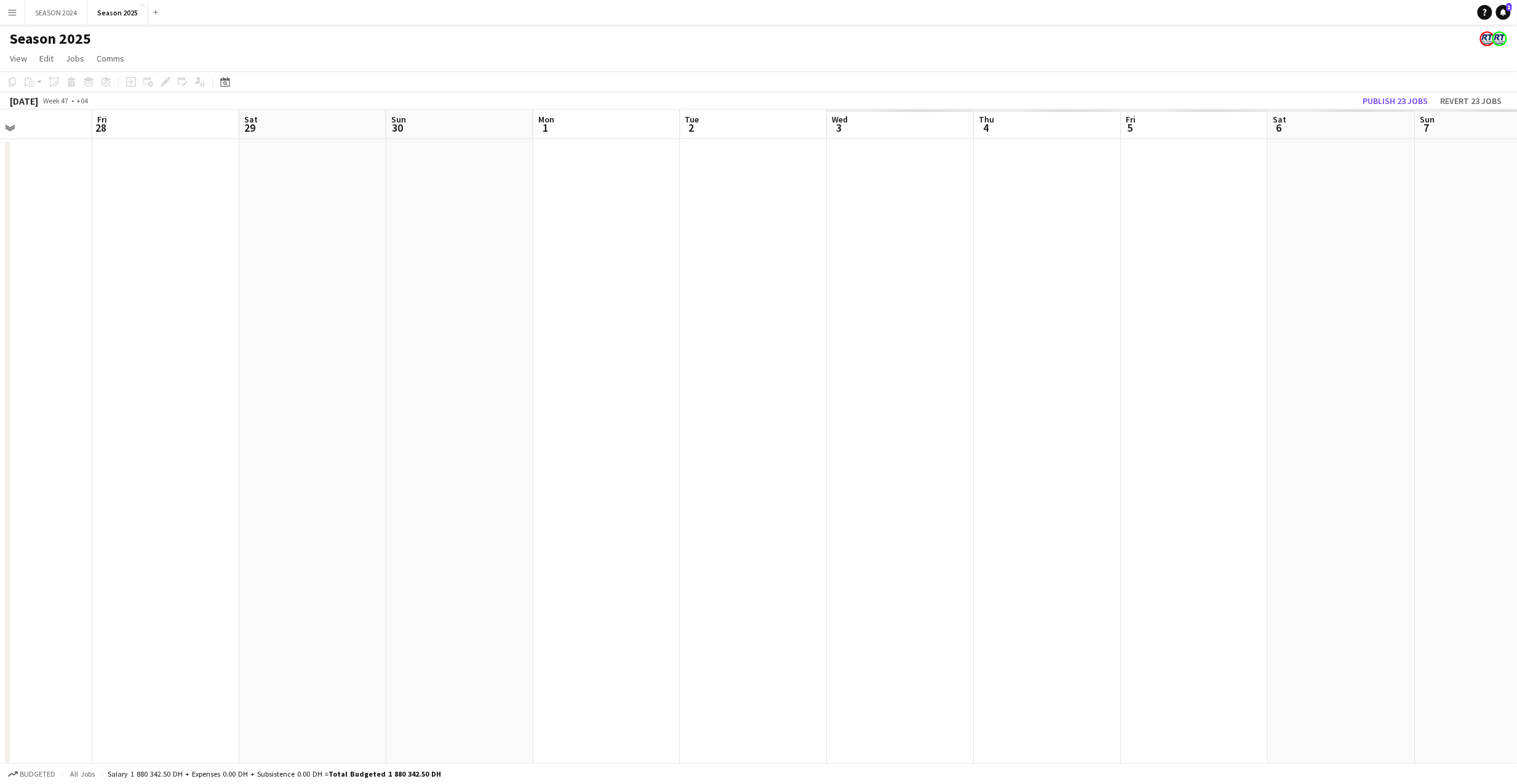
drag, startPoint x: 1064, startPoint y: 508, endPoint x: 1343, endPoint y: 498, distance: 279.2
click at [724, 495] on app-calendar-viewport "Mon 24 Tue 25 Wed 26 Thu 27 Fri 28 Sat 29 Sun 30 Mon 1 Tue 2 Wed 3 Thu 4 Fri 5 …" at bounding box center [758, 791] width 1517 height 1363
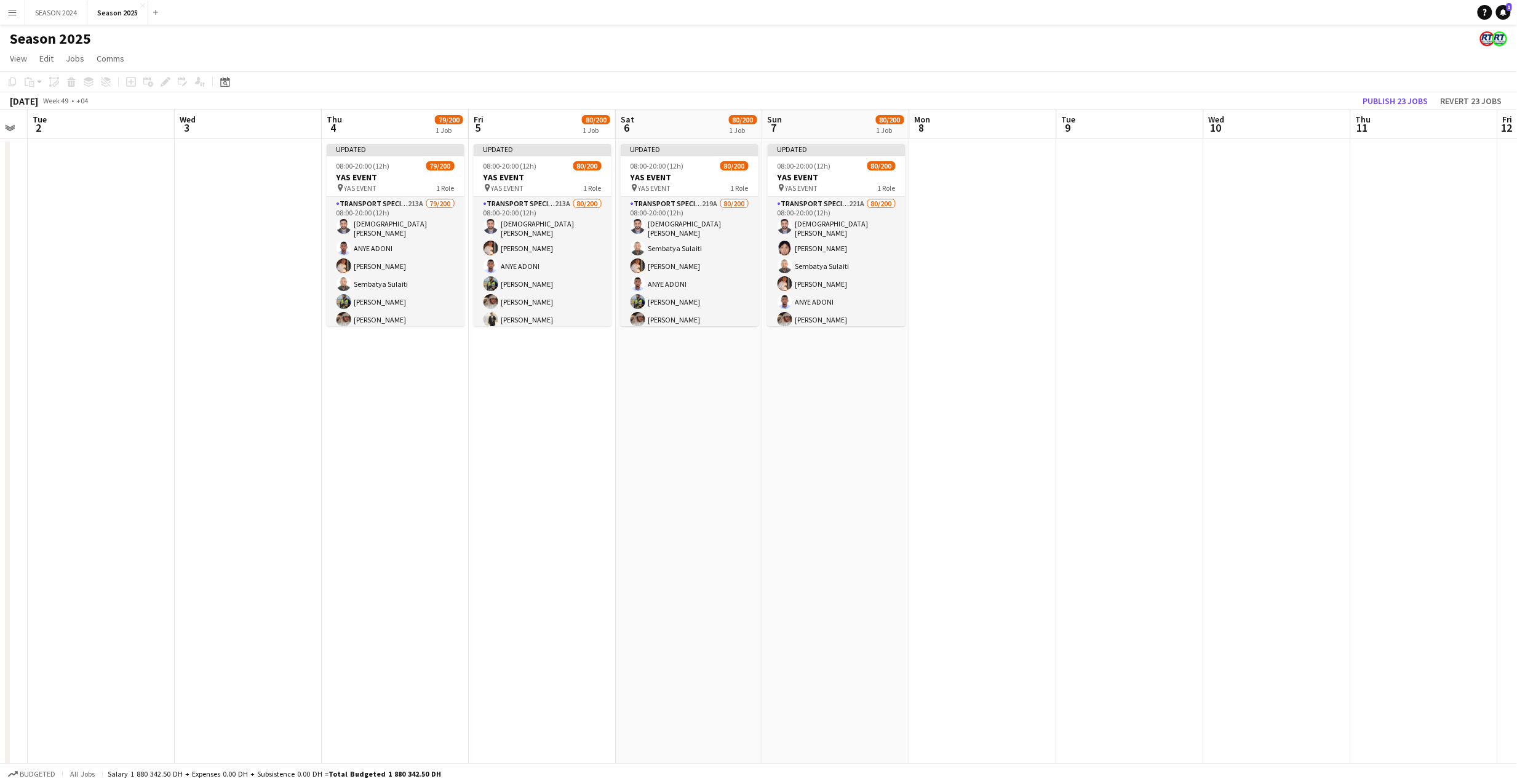
scroll to position [0, 505]
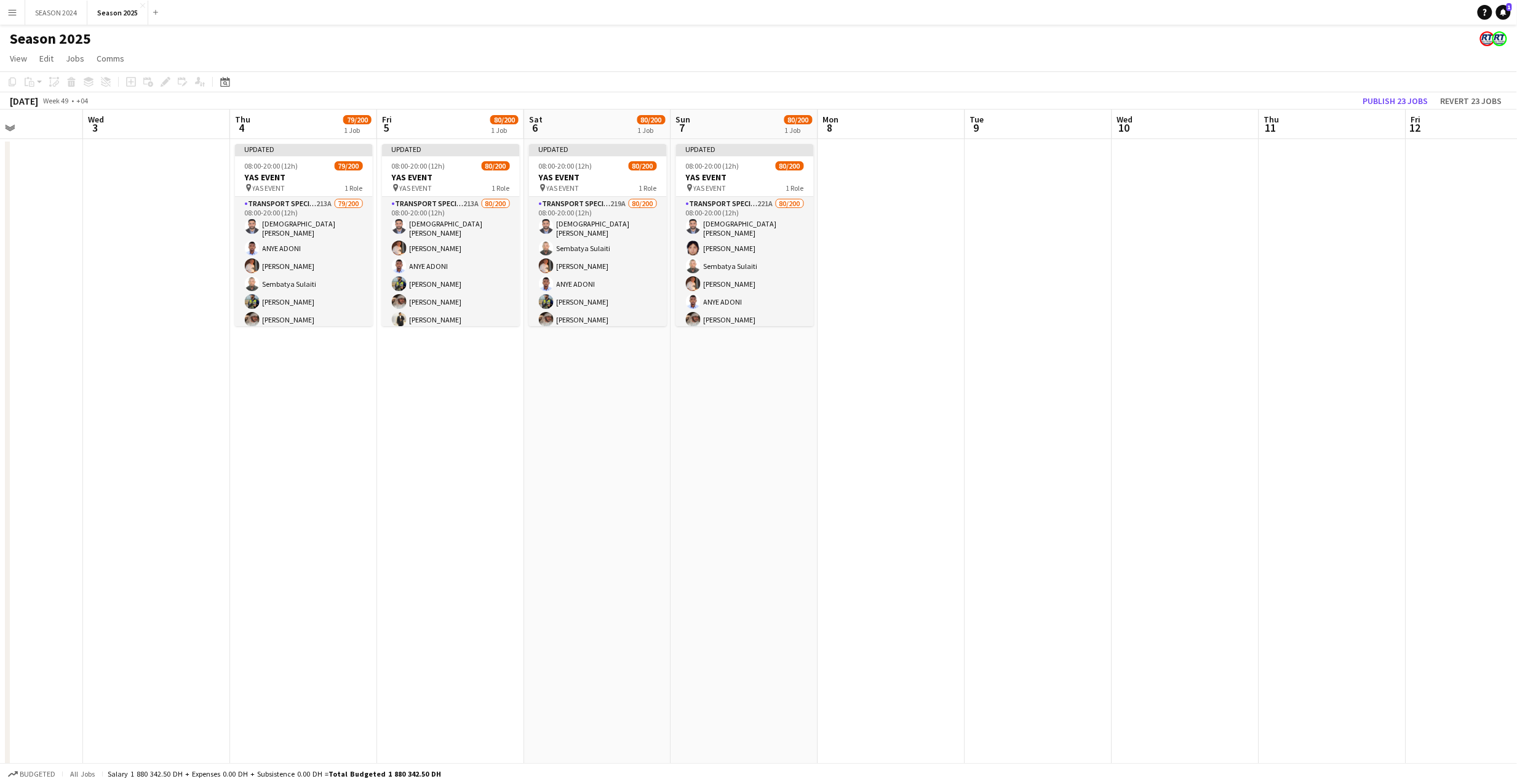
drag
click at [458, 400] on app-calendar-viewport "Sat 29 Sun 30 Mon 1 Tue 2 Wed 3 Thu 4 79/200 1 Job Fri 5 80/200 1 Job Sat 6 80/…" at bounding box center [758, 791] width 1517 height 1363
click at [294, 260] on app-calendar-viewport "Sat 29 Sun 30 Mon 1 Tue 2 Wed 3 Thu 4 79/200 1 Job Fri 5 80/200 1 Job Sat 6 80/…" at bounding box center [758, 791] width 1517 height 1363
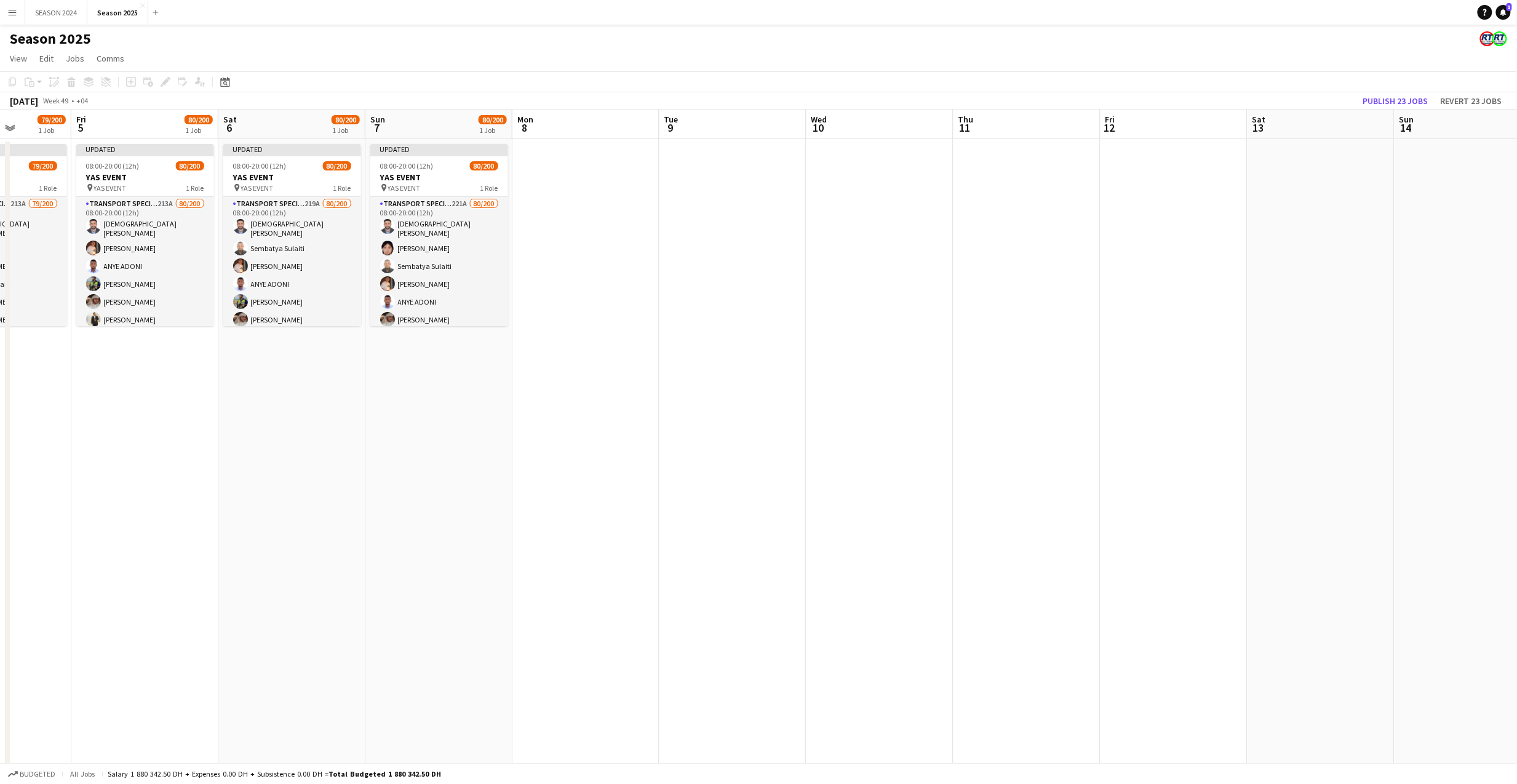
scroll to position [0, 517]
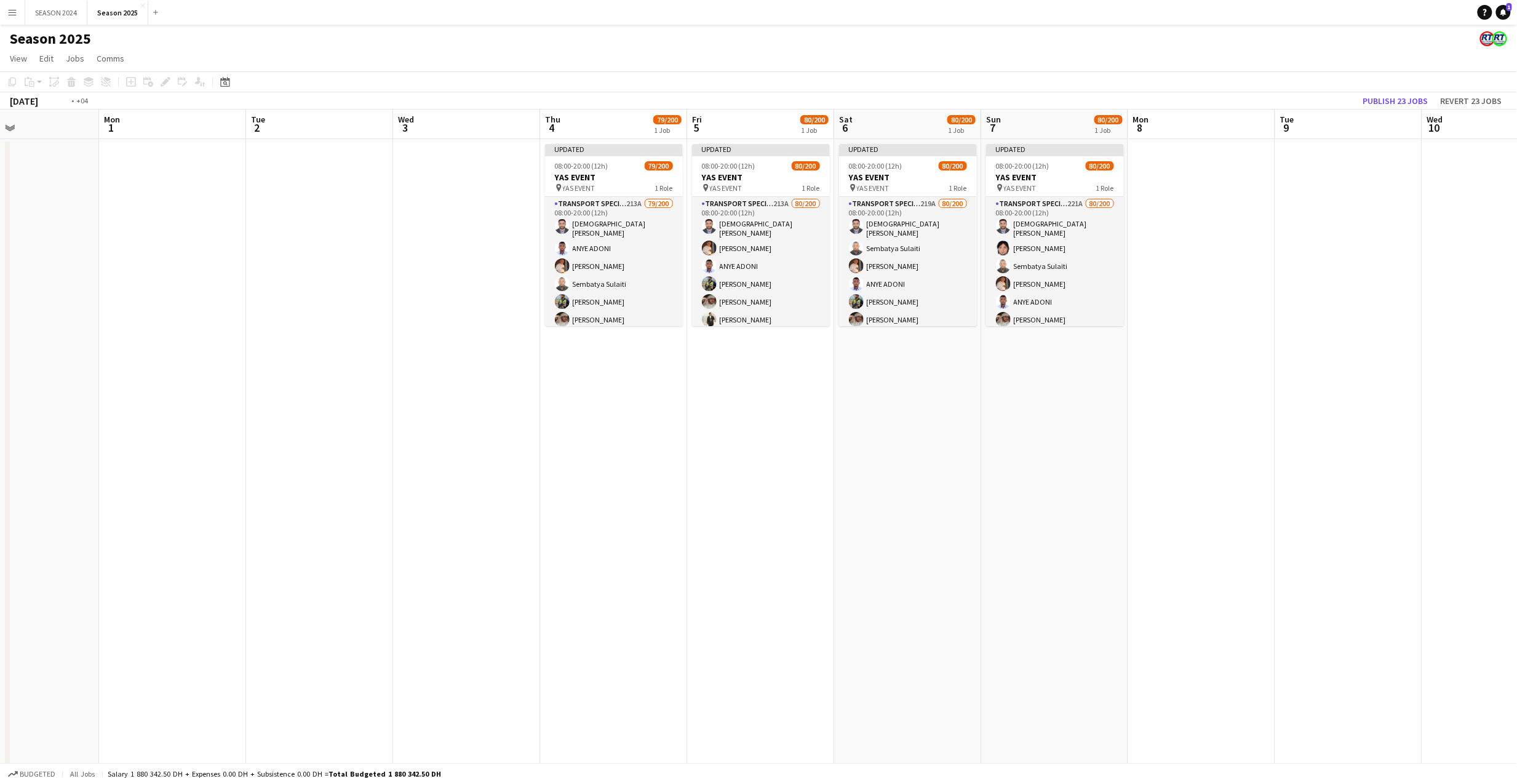
drag, startPoint x: 216, startPoint y: 428, endPoint x: 789, endPoint y: 450, distance: 573.4
click at [891, 451] on app-calendar-viewport "Sun 30 Mon 1 Tue 2 Wed 3 Thu 4 79/200 1 Job Fri 5 80/200 1 Job Sat 6 80/200 1 J…" at bounding box center [758, 791] width 1517 height 1363
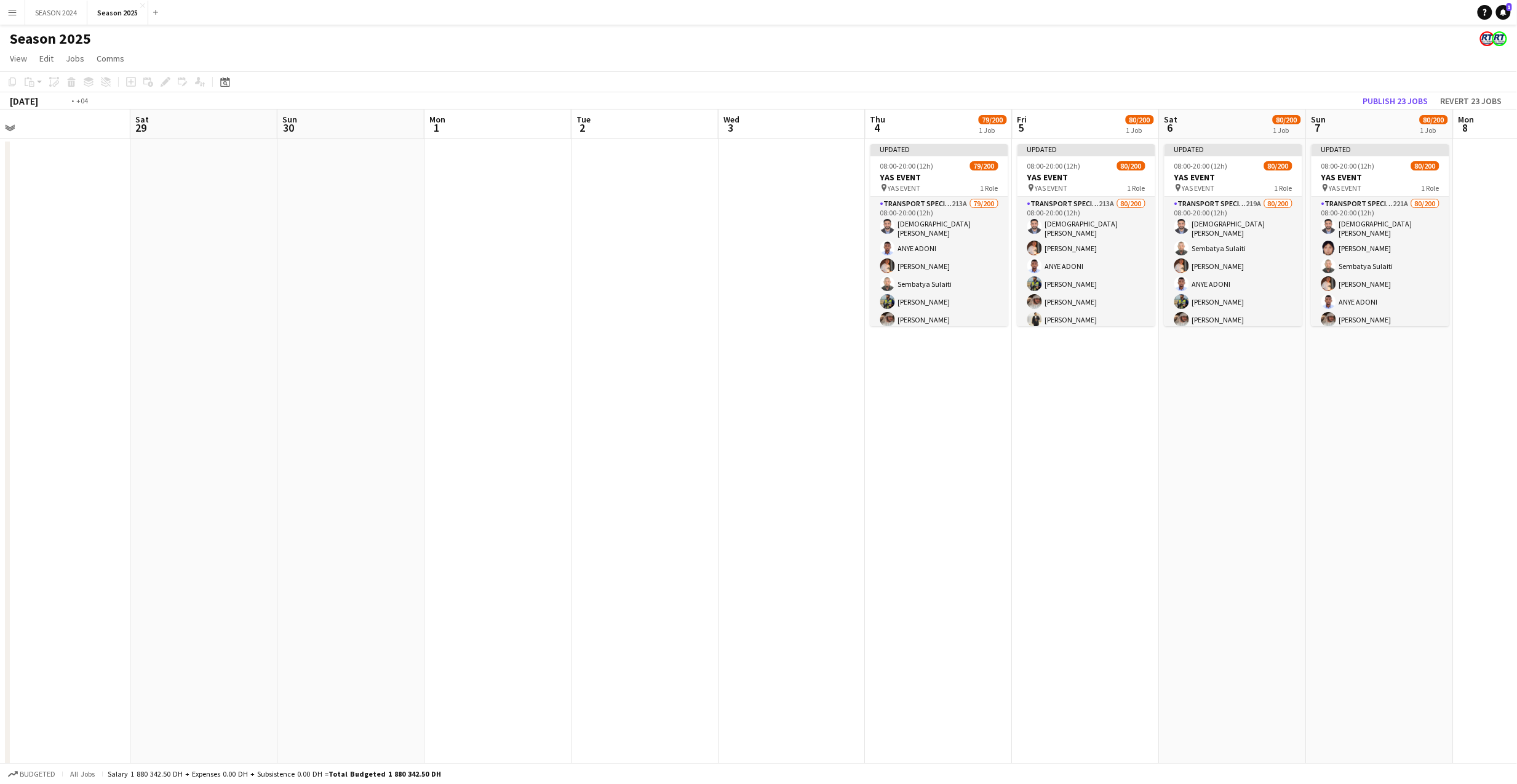
drag, startPoint x: 279, startPoint y: 414, endPoint x: 1018, endPoint y: 469, distance: 741.0
click at [1003, 462] on app-calendar-viewport "Wed 26 Thu 27 Fri 28 Sat 29 Sun 30 Mon 1 Tue 2 Wed 3 Thu 4 79/200 1 Job Fri 5 8…" at bounding box center [758, 791] width 1517 height 1363
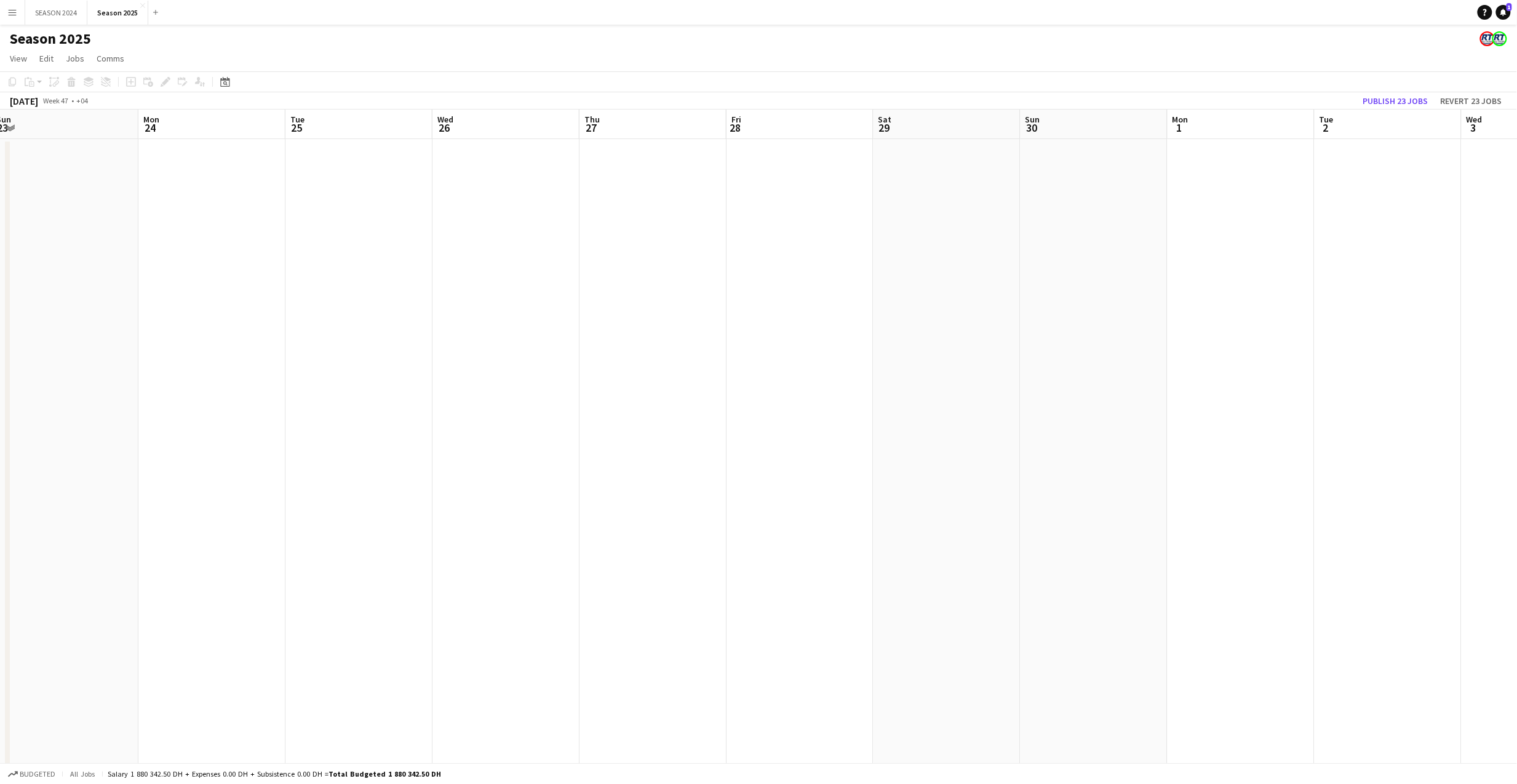
drag, startPoint x: 320, startPoint y: 408, endPoint x: 1003, endPoint y: 438, distance: 683.7
click at [923, 433] on app-calendar-viewport "Fri 21 Sat 22 Sun 23 Mon 24 Tue 25 Wed 26 Thu 27 Fri 28 Sat 29 Sun 30 Mon 1 Tue…" at bounding box center [758, 791] width 1517 height 1363
drag, startPoint x: 328, startPoint y: 396, endPoint x: 1125, endPoint y: 439, distance: 798.2
click at [997, 436] on app-calendar-viewport "Sun 16 Mon 17 Tue 18 Wed 19 Thu 20 Fri 21 Sat 22 Sun 23 Mon 24 Tue 25 Wed 26 Th…" at bounding box center [758, 791] width 1517 height 1363
drag, startPoint x: 536, startPoint y: 377, endPoint x: 1078, endPoint y: 399, distance: 542.4
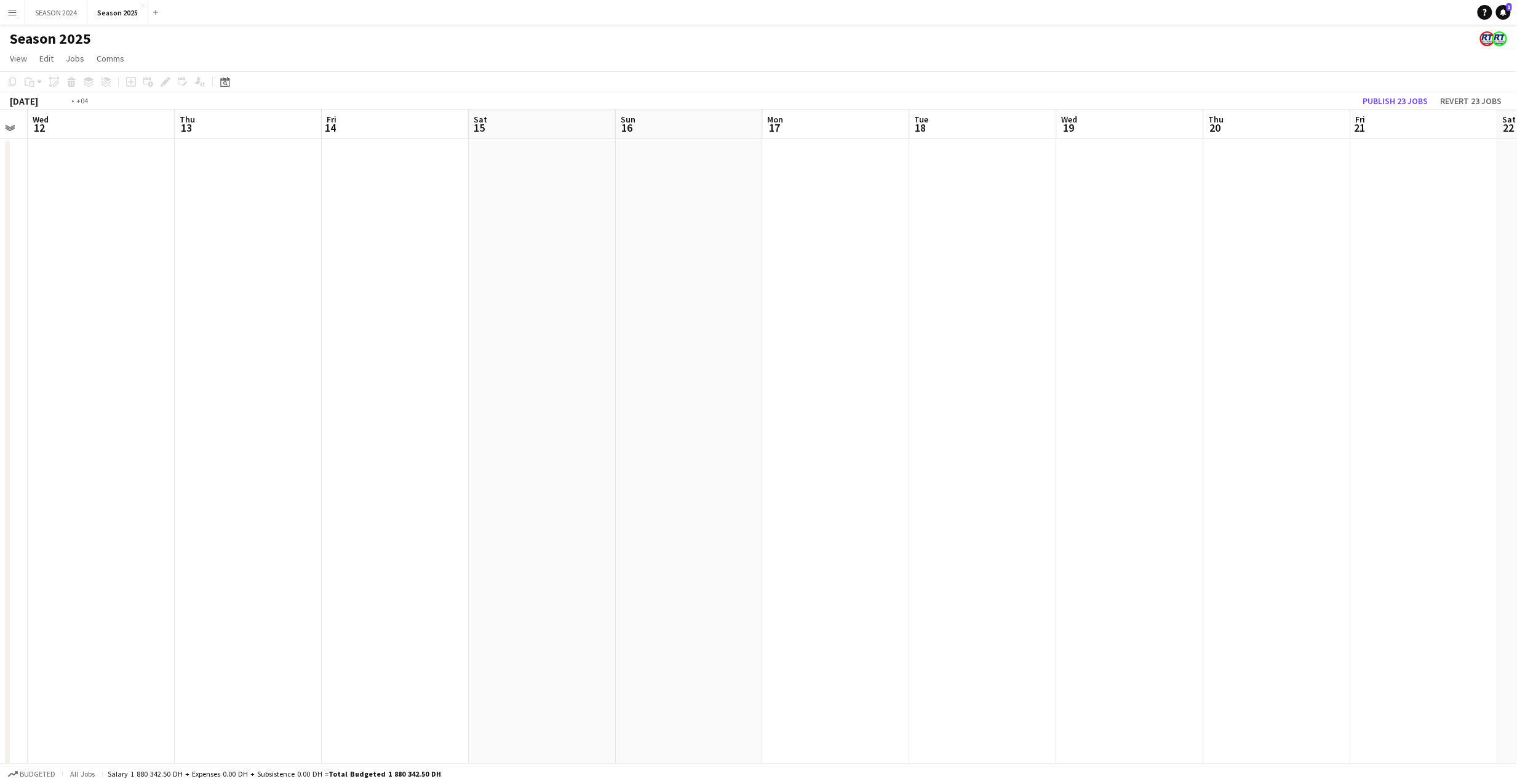
click at [1025, 393] on app-calendar-viewport "Sun 9 Mon 10 Tue 11 Wed 12 Thu 13 Fri 14 Sat 15 Sun 16 Mon 17 Tue 18 Wed 19 Thu…" at bounding box center [758, 791] width 1517 height 1363
drag, startPoint x: 859, startPoint y: 372, endPoint x: 1005, endPoint y: 387, distance: 146.8
click at [941, 377] on app-calendar-viewport "Thu 6 3/159 7 Jobs Fri 7 Sat 8 Sun 9 Mon 10 Tue 11 Wed 12 Thu 13 Fri 14 Sat 15 …" at bounding box center [758, 791] width 1517 height 1363
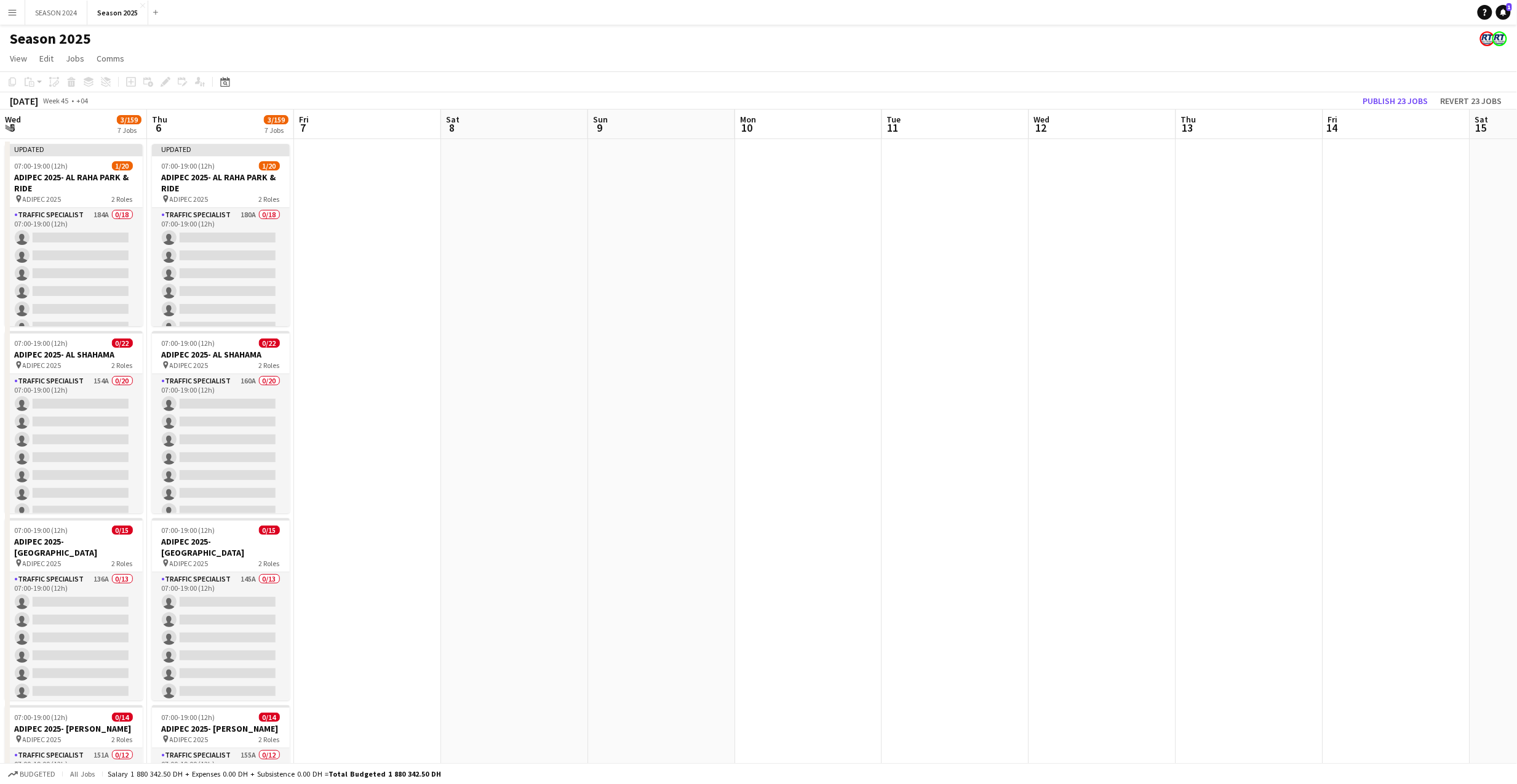
click at [317, 308] on app-calendar-viewport "Mon 3 3/159 7 Jobs Tue 4 3/159 7 Jobs Wed 5 3/159 7 Jobs Thu 6 3/159 7 Jobs Fri…" at bounding box center [758, 791] width 1517 height 1363
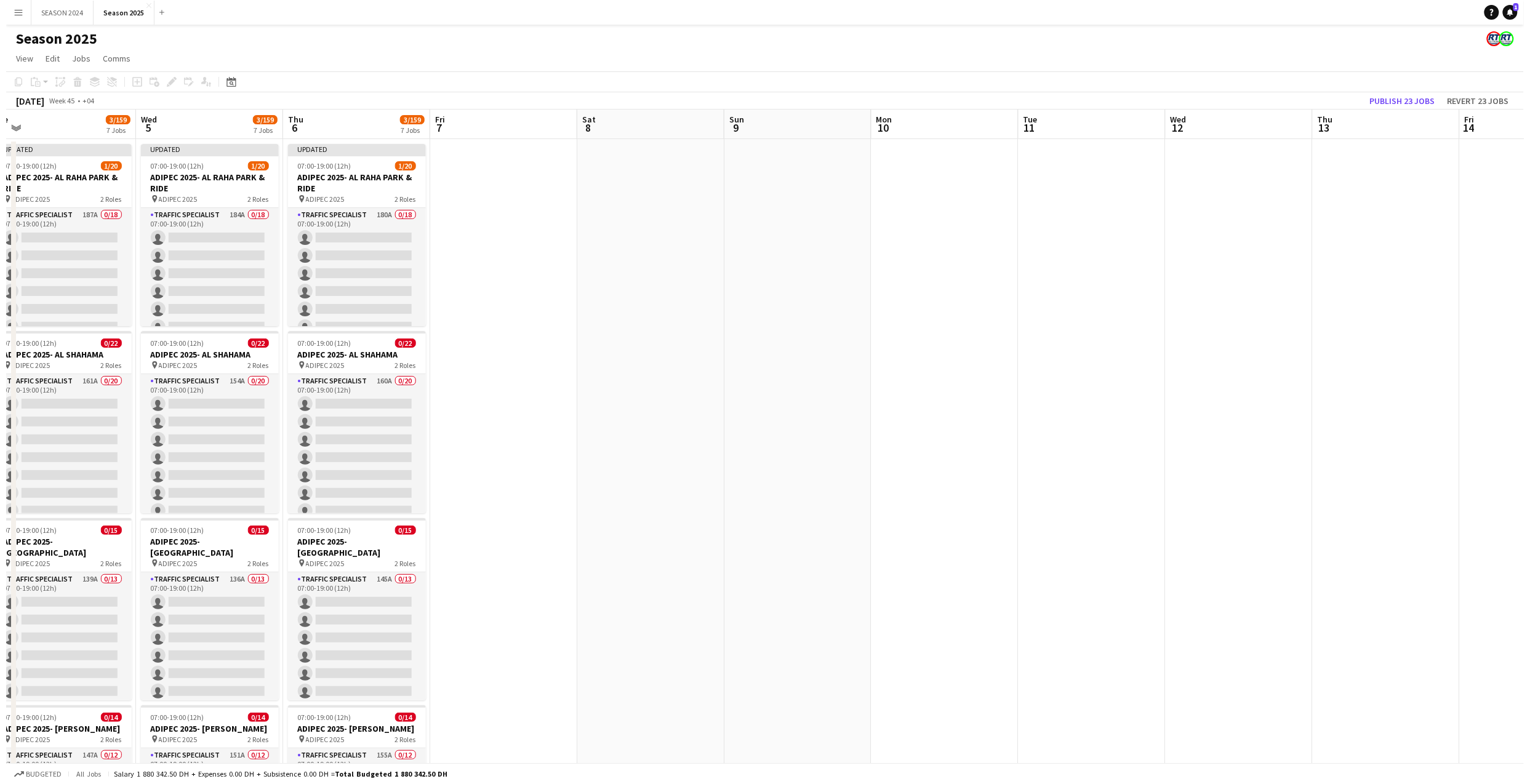
scroll to position [0, 312]
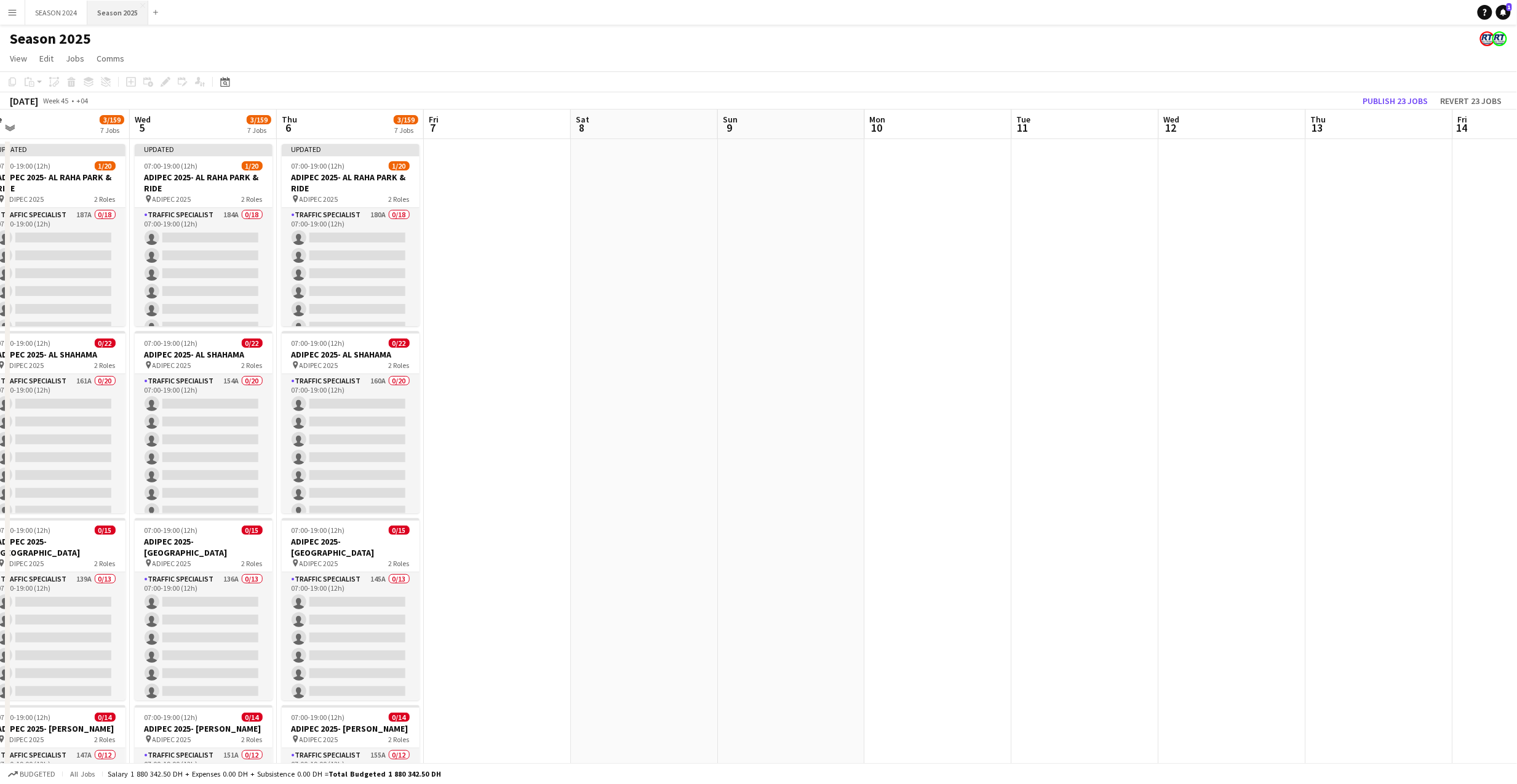
click at [93, 9] on button "Season 2025 Close" at bounding box center [118, 12] width 61 height 24
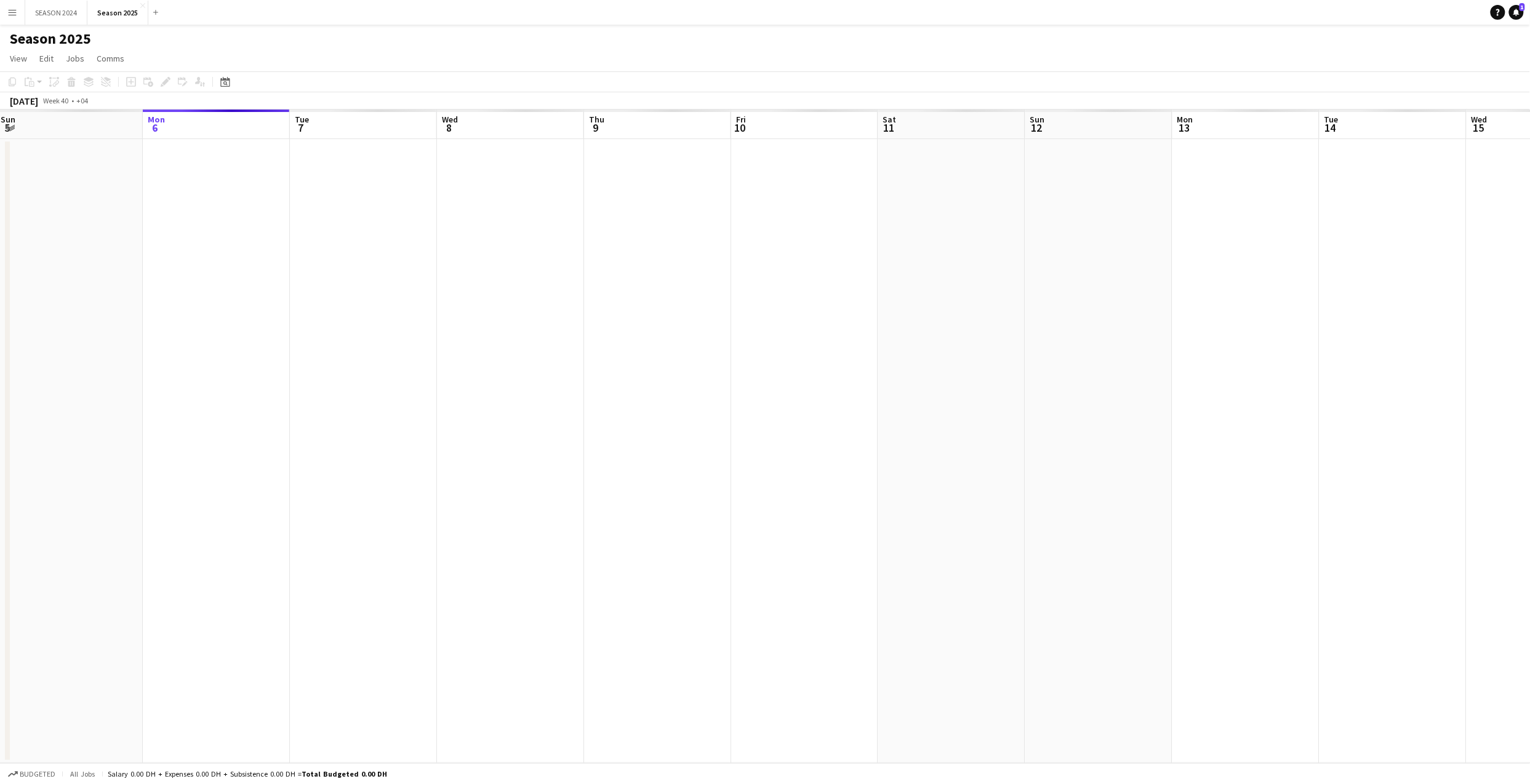
click at [552, 296] on app-calendar-viewport "Fri 3 Sat 4 Sun 5 Mon 6 Tue 7 Wed 8 Thu 9 Fri 10 Sat 11 Sun 12 Mon 13 Tue 14 We…" at bounding box center [765, 436] width 1530 height 653
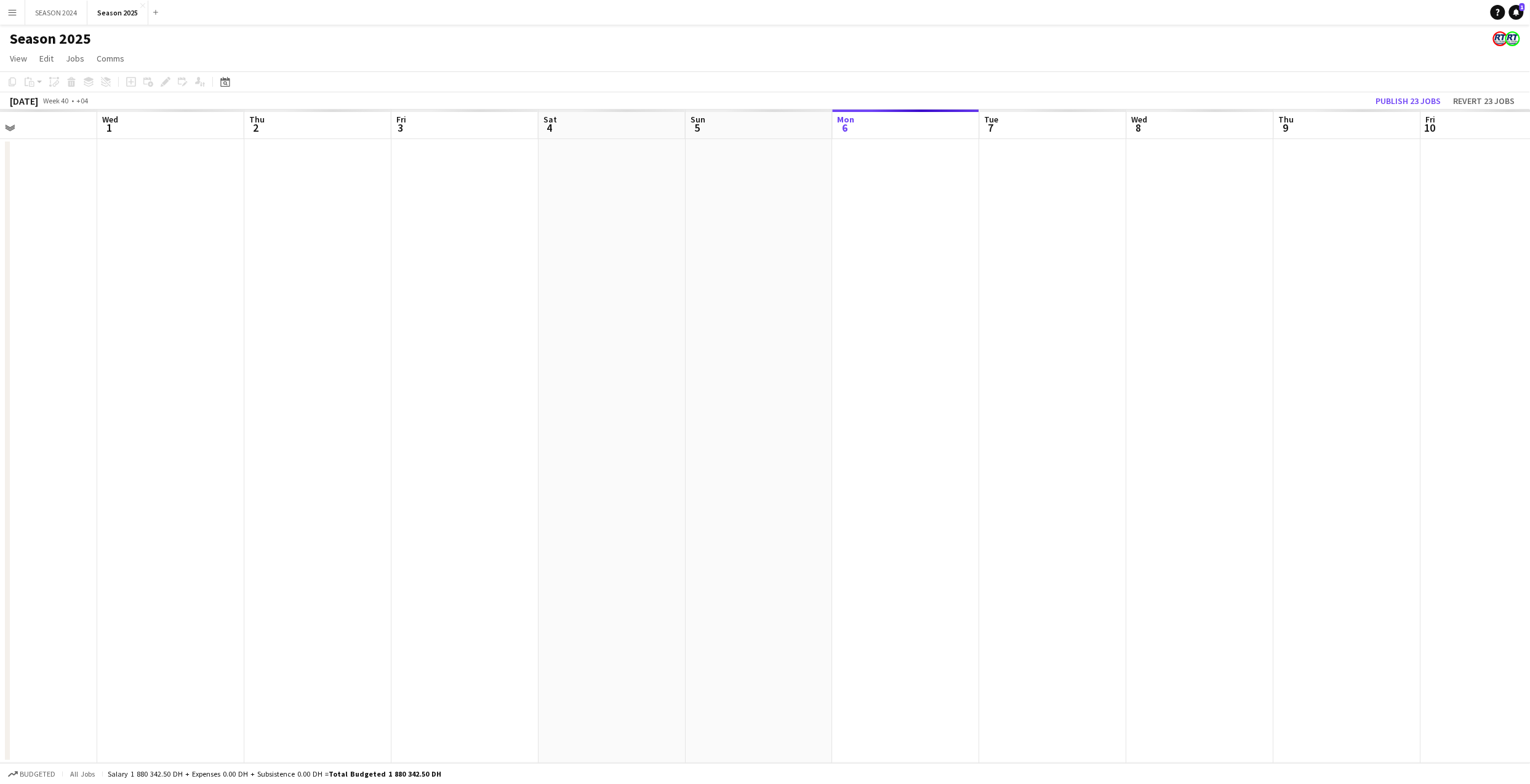
drag, startPoint x: 334, startPoint y: 283, endPoint x: 564, endPoint y: 315, distance: 232.2
click at [569, 313] on app-calendar-viewport "Sun 28 Mon 29 Tue 30 Wed 1 Thu 2 Fri 3 Sat 4 Sun 5 Mon 6 Tue 7 Wed 8 Thu 9 Fri …" at bounding box center [765, 436] width 1530 height 653
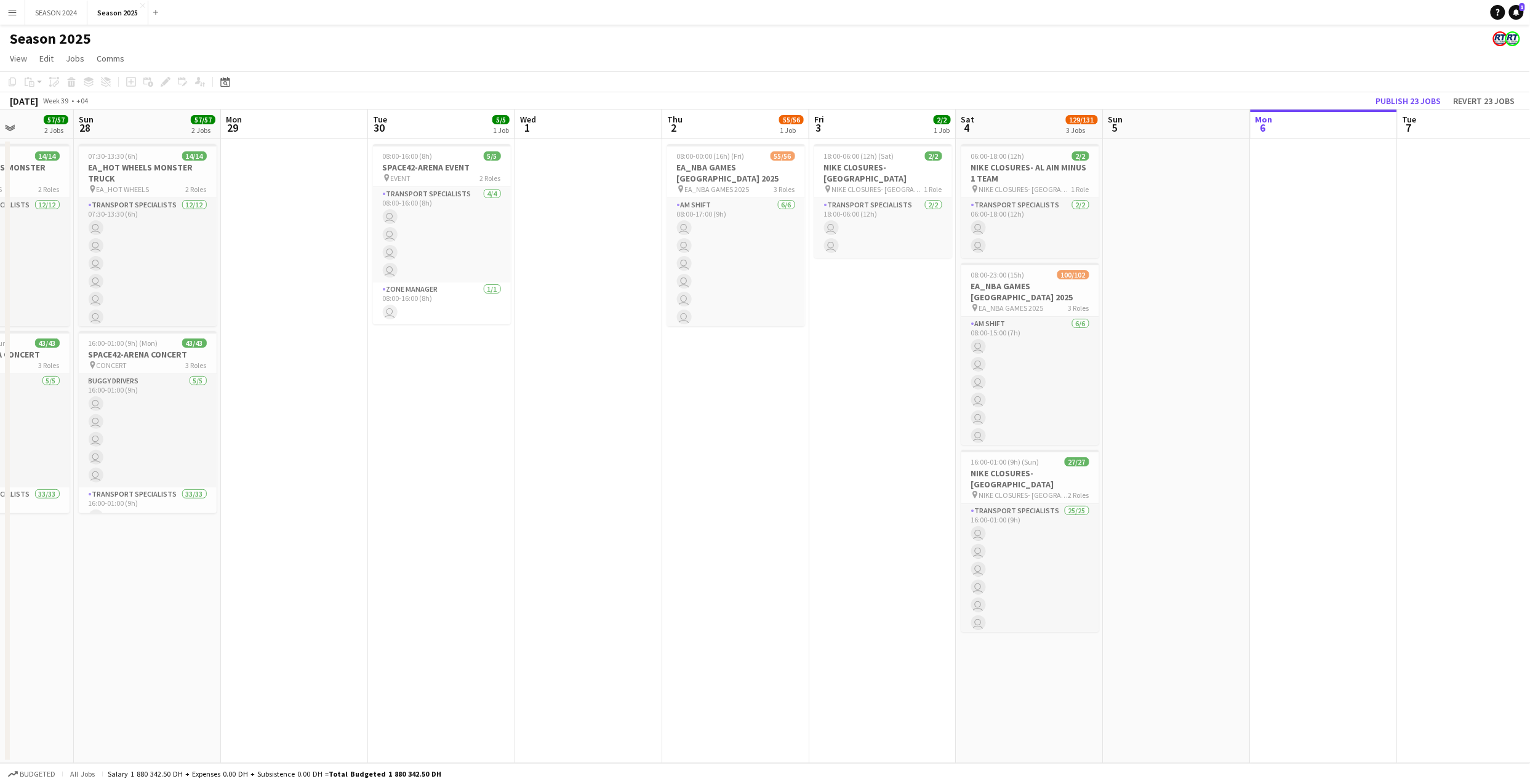
drag, startPoint x: 316, startPoint y: 328, endPoint x: 741, endPoint y: 349, distance: 425.5
click at [739, 349] on app-calendar-viewport "Fri 26 Sat 27 57/57 2 Jobs Sun 28 57/57 2 Jobs Mon 29 Tue 30 5/5 1 Job Wed 1 Th…" at bounding box center [765, 436] width 1530 height 653
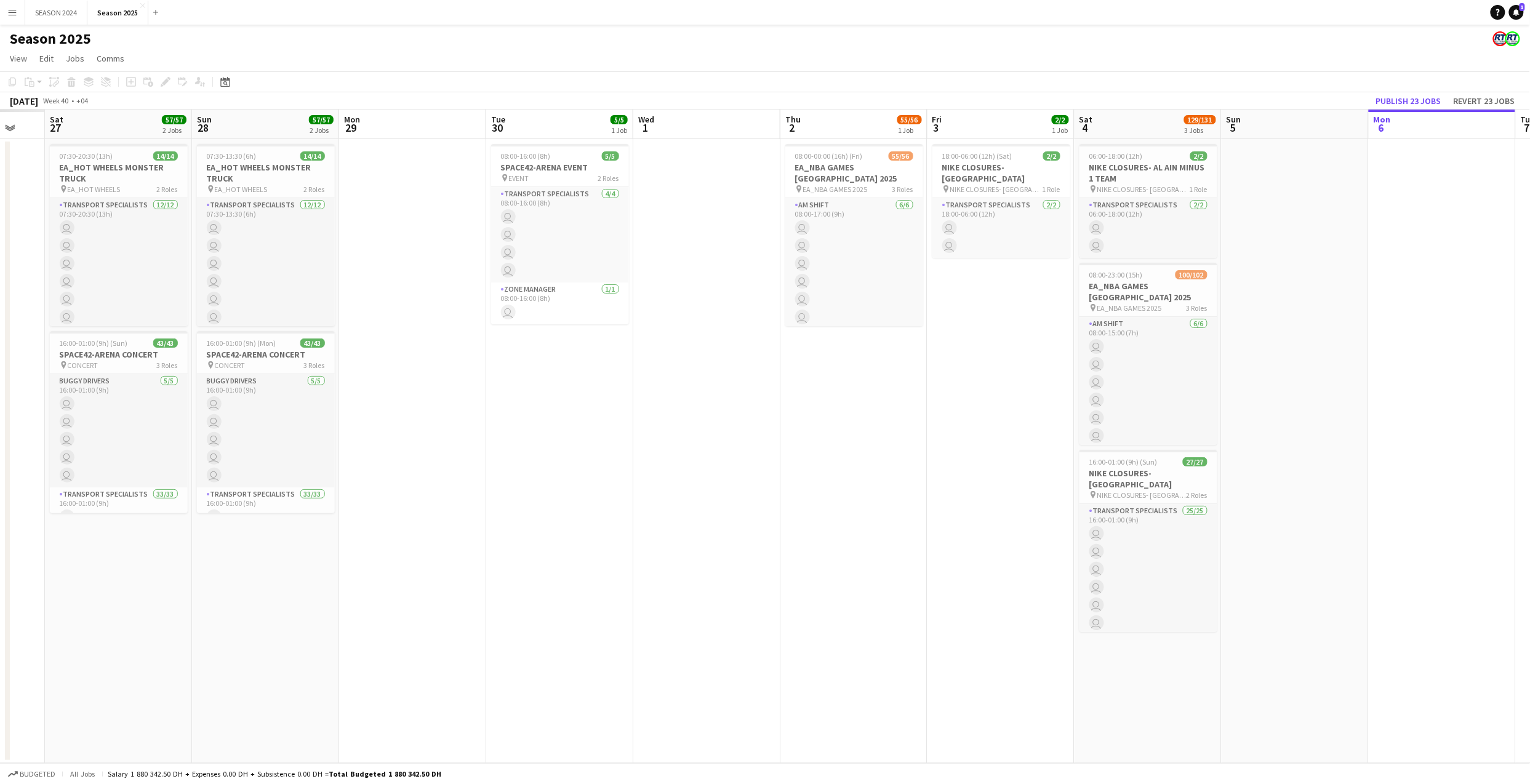
click at [879, 364] on app-calendar-viewport "Thu 25 Fri 26 Sat 27 57/57 2 Jobs Sun 28 57/57 2 Jobs Mon 29 Tue 30 5/5 1 Job W…" at bounding box center [765, 436] width 1530 height 653
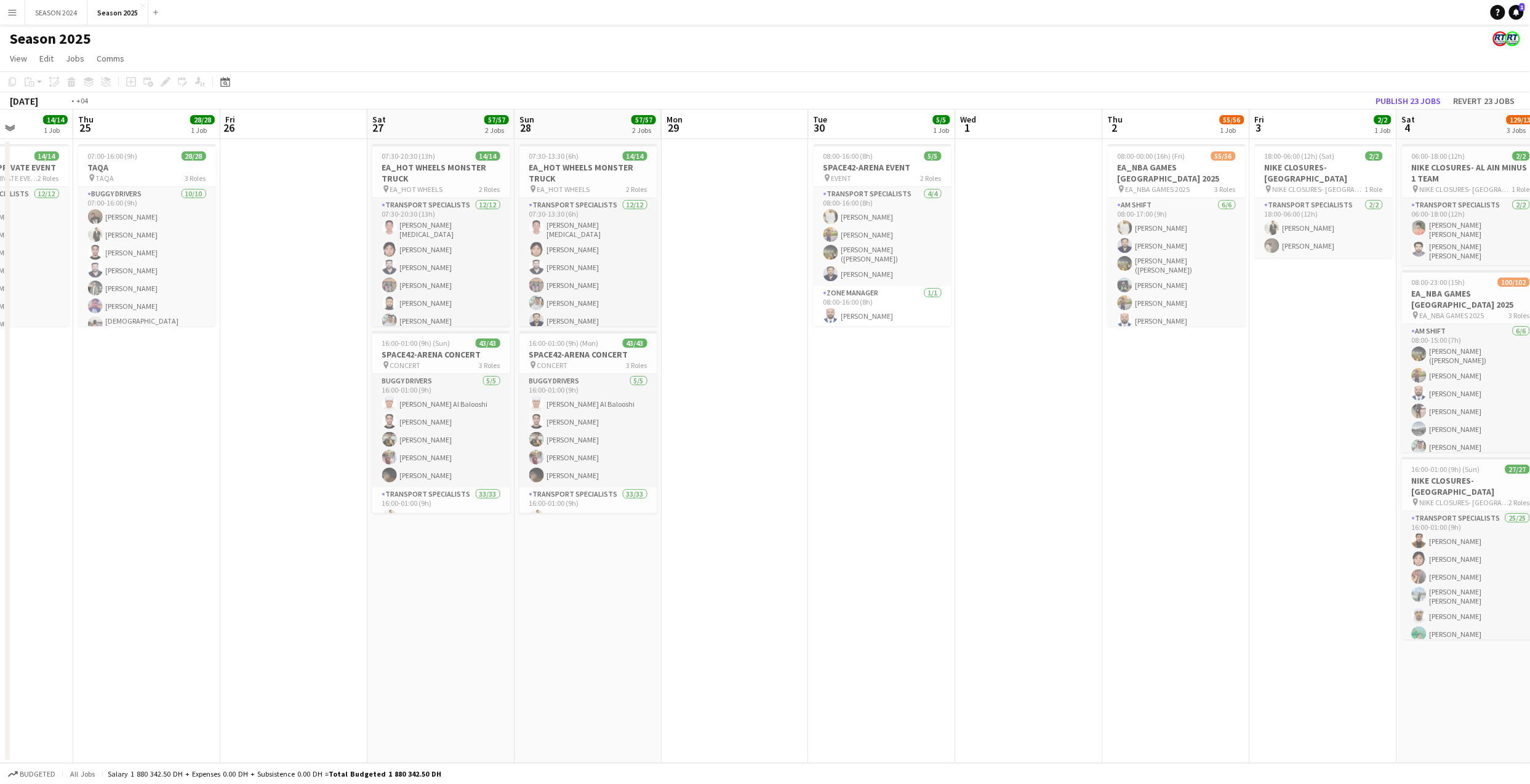
drag, startPoint x: 326, startPoint y: 337, endPoint x: 683, endPoint y: 355, distance: 357.5
click at [683, 354] on app-calendar-viewport "Mon 22 14/14 1 Job Tue 23 26/26 3 Jobs Wed 24 14/14 1 Job Thu 25 28/28 1 Job Fr…" at bounding box center [765, 436] width 1530 height 653
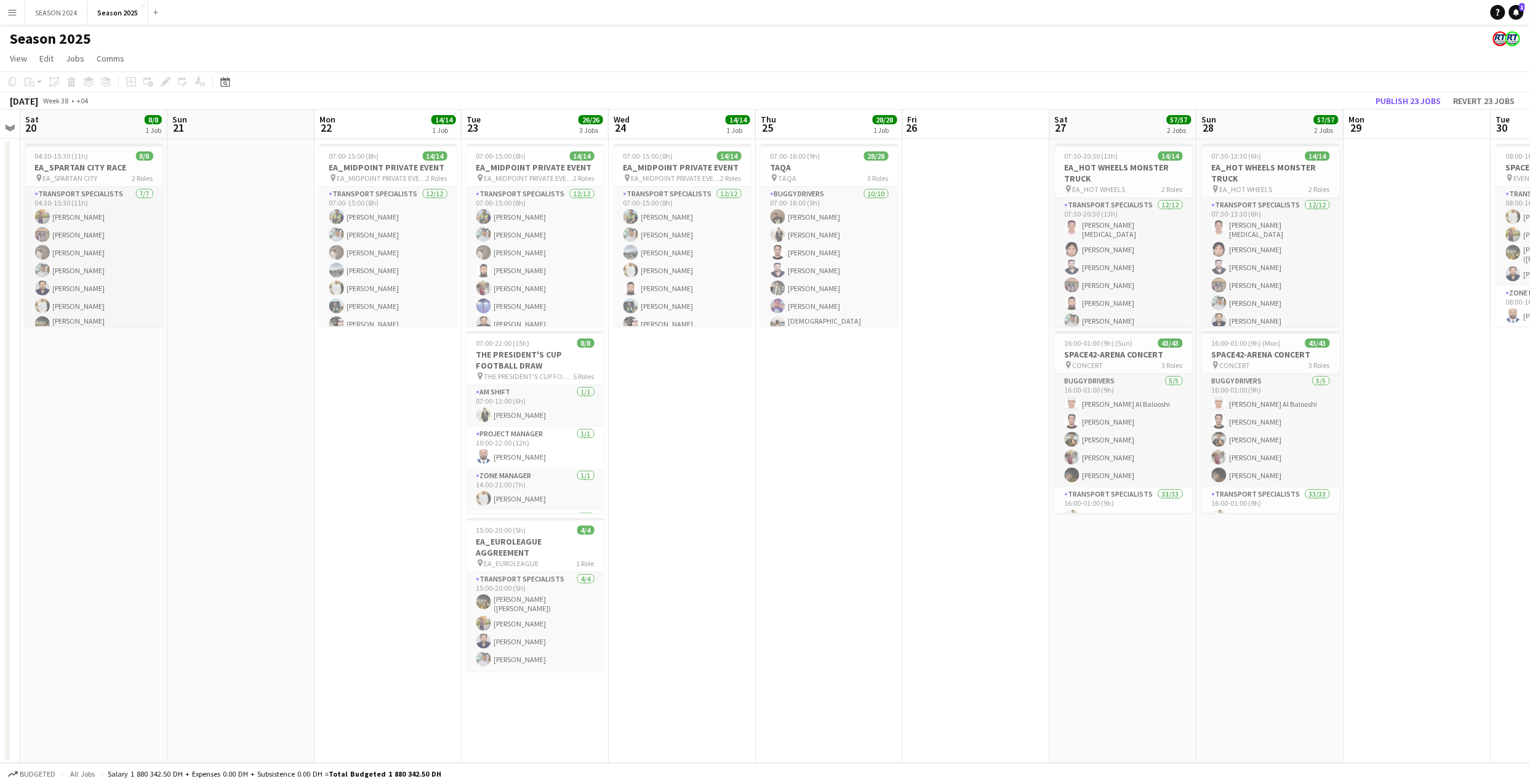
drag, startPoint x: 242, startPoint y: 358, endPoint x: 834, endPoint y: 387, distance: 592.7
click at [835, 388] on app-calendar-viewport "Thu 18 Fri 19 Sat 20 8/8 1 Job Sun 21 Mon 22 14/14 1 Job Tue 23 26/26 3 Jobs We…" at bounding box center [765, 436] width 1530 height 653
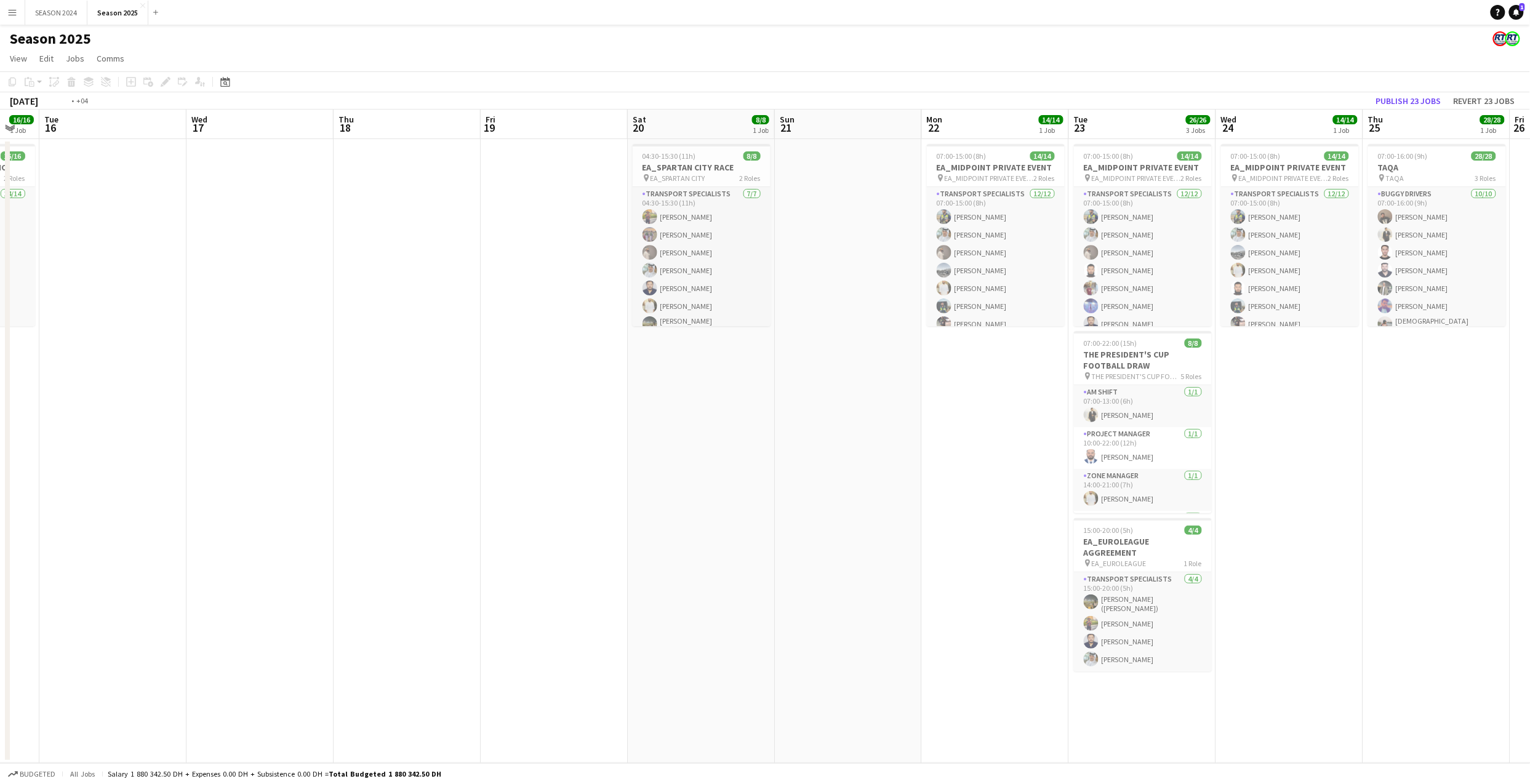
drag, startPoint x: 488, startPoint y: 366, endPoint x: 945, endPoint y: 365, distance: 457.0
click at [930, 363] on app-calendar-viewport "Sun 14 Mon 15 16/16 1 Job Tue 16 Wed 17 Thu 18 Fri 19 Sat 20 8/8 1 Job Sun 21 M…" at bounding box center [765, 436] width 1530 height 653
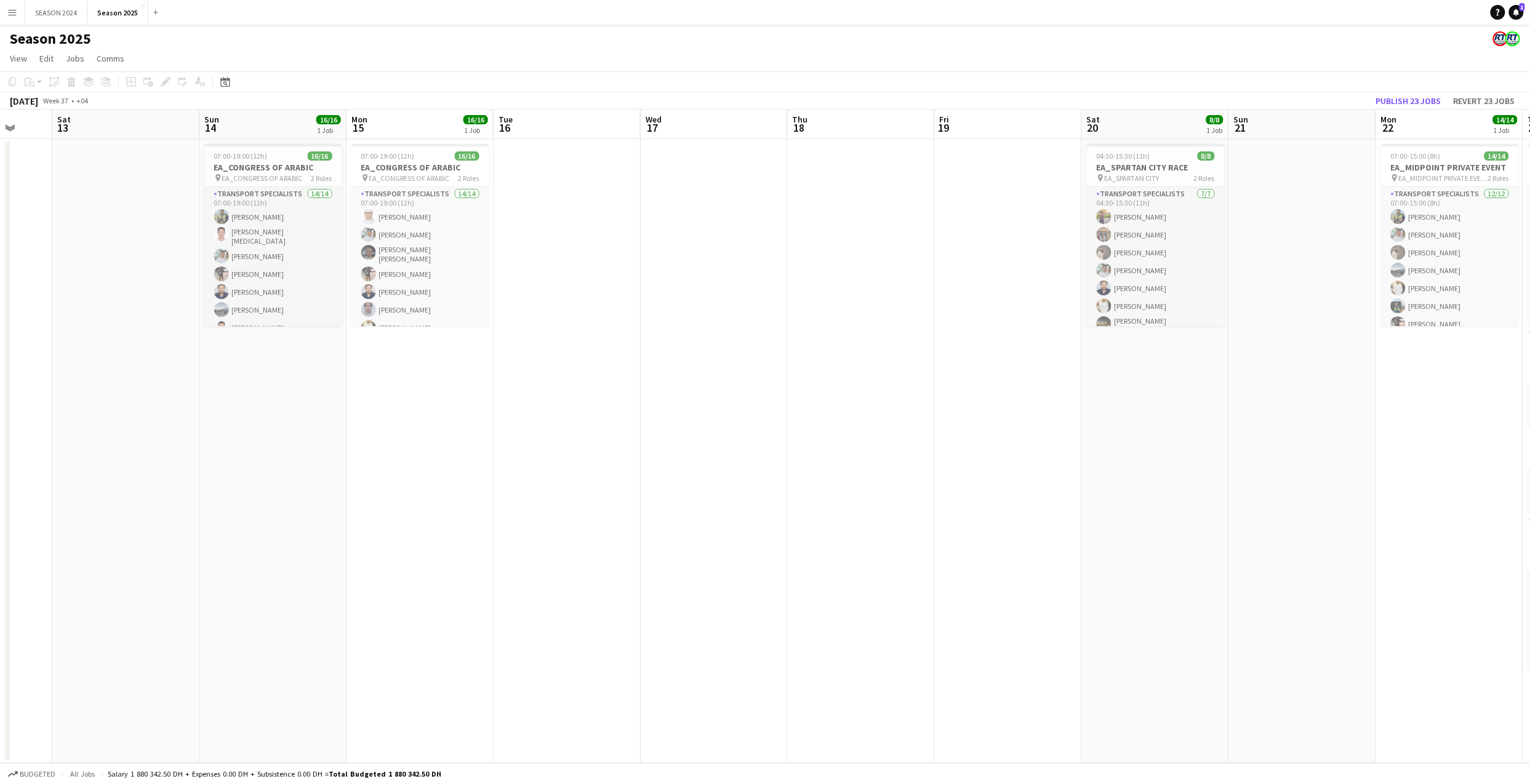
drag, startPoint x: 378, startPoint y: 352, endPoint x: 625, endPoint y: 368, distance: 247.5
click at [625, 368] on app-calendar-viewport "Wed 10 Thu 11 Fri 12 Sat 13 Sun 14 16/16 1 Job Mon 15 16/16 1 Job Tue 16 Wed 17…" at bounding box center [765, 436] width 1530 height 653
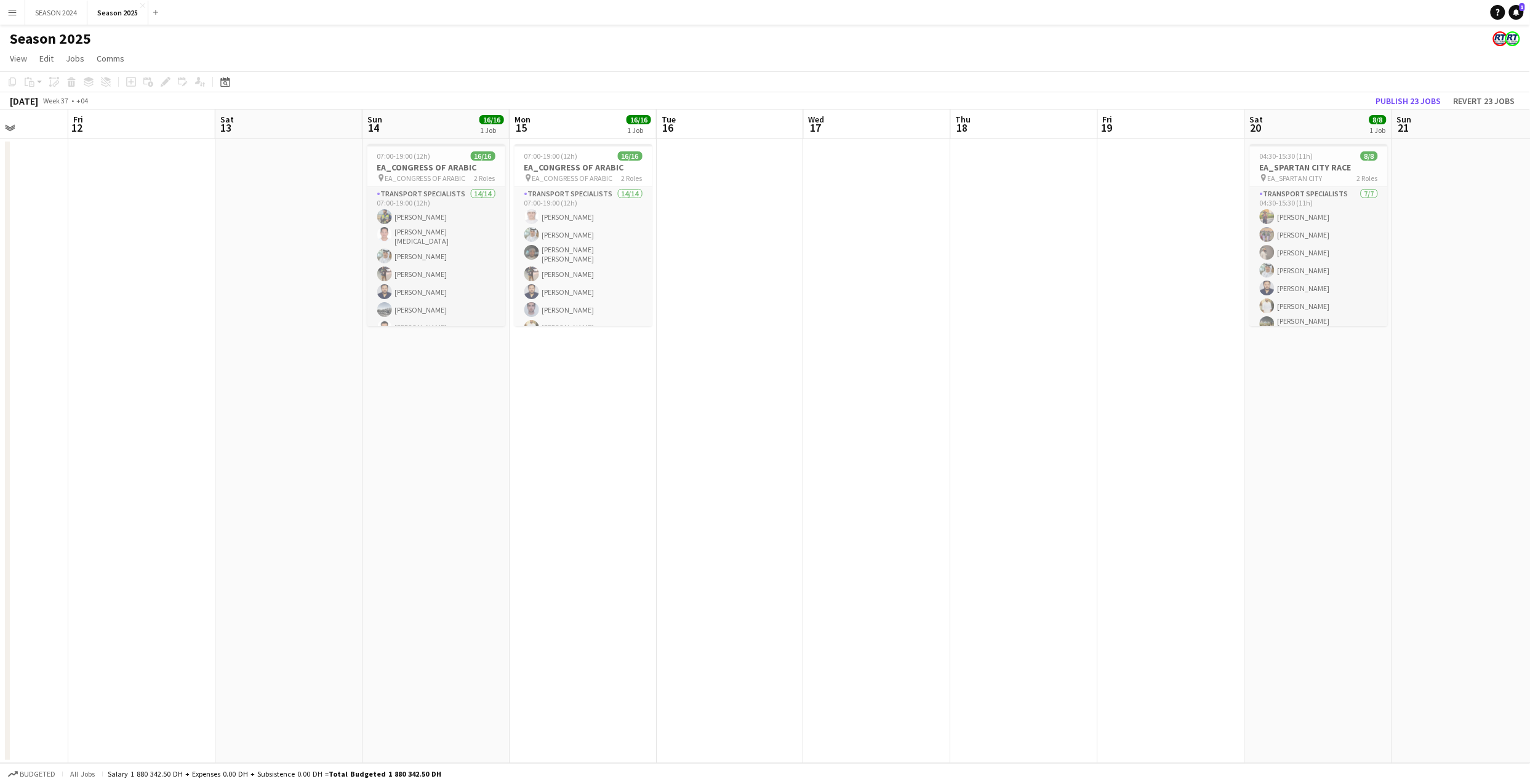
drag, startPoint x: 341, startPoint y: 387, endPoint x: 672, endPoint y: 402, distance: 331.3
click at [670, 402] on app-calendar-viewport "Tue 9 Wed 10 Thu 11 Fri 12 Sat 13 Sun 14 16/16 1 Job Mon 15 16/16 1 Job Tue 16 …" at bounding box center [765, 436] width 1530 height 653
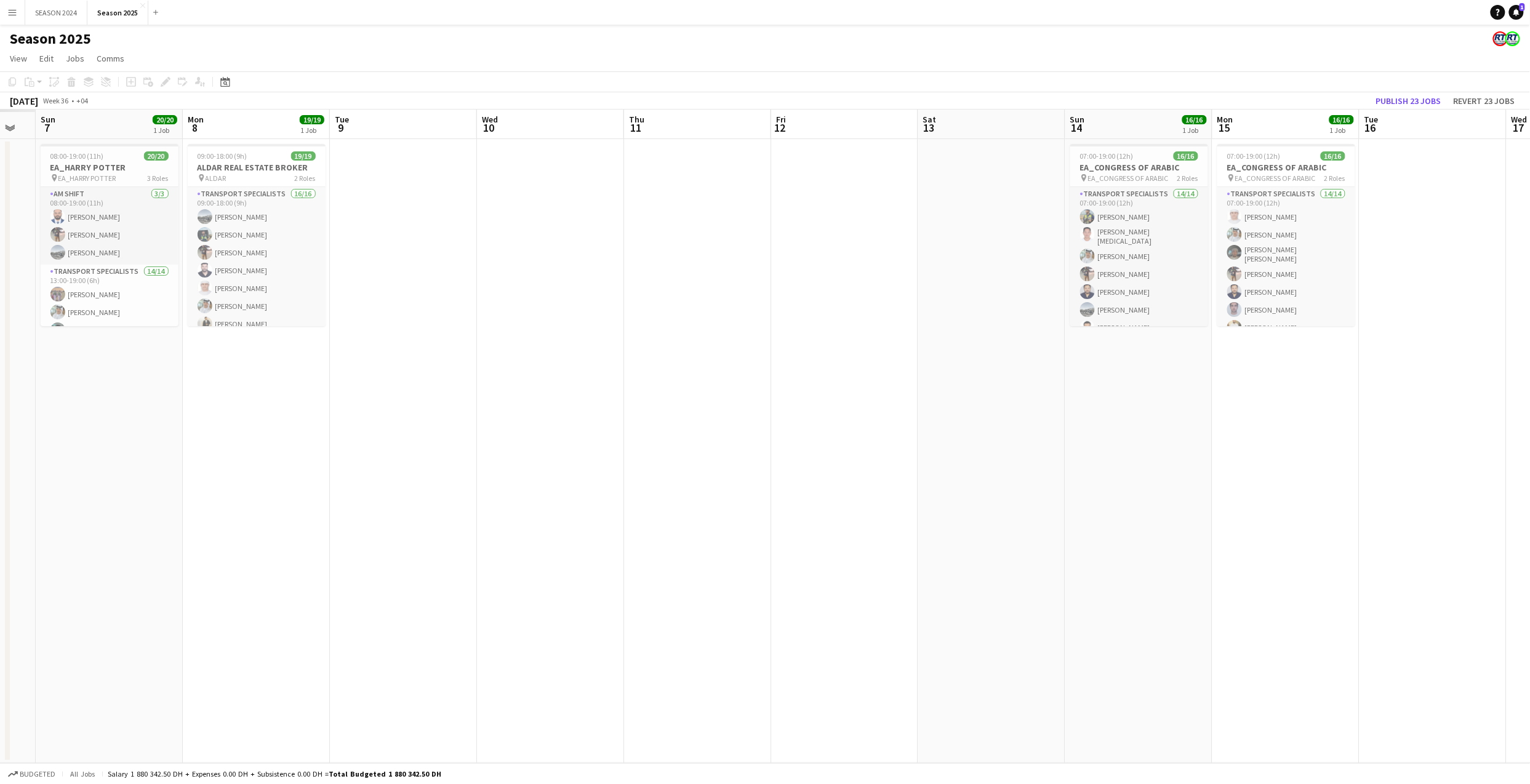
drag, startPoint x: 358, startPoint y: 384, endPoint x: 779, endPoint y: 406, distance: 421.6
click at [779, 406] on app-calendar-viewport "Fri 5 Sat 6 Sun 7 20/20 1 Job Mon 8 19/19 1 Job Tue 9 Wed 10 Thu 11 Fri 12 Sat …" at bounding box center [765, 436] width 1530 height 653
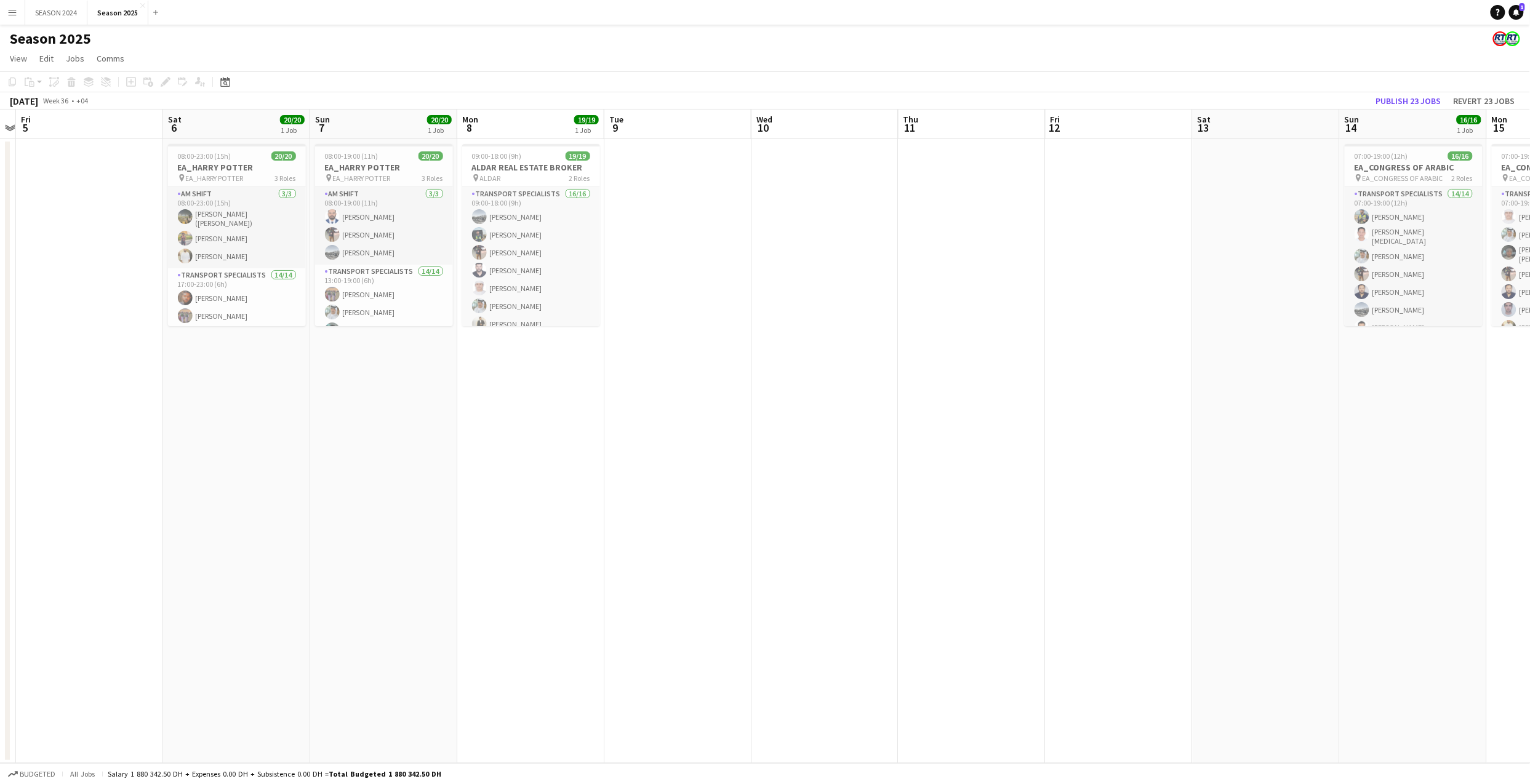
drag, startPoint x: 512, startPoint y: 404, endPoint x: 691, endPoint y: 416, distance: 179.4
click at [691, 416] on app-calendar-viewport "Wed 3 Thu 4 Fri 5 Sat 6 20/20 1 Job Sun 7 20/20 1 Job Mon 8 19/19 1 Job Tue 9 W…" at bounding box center [765, 436] width 1530 height 653
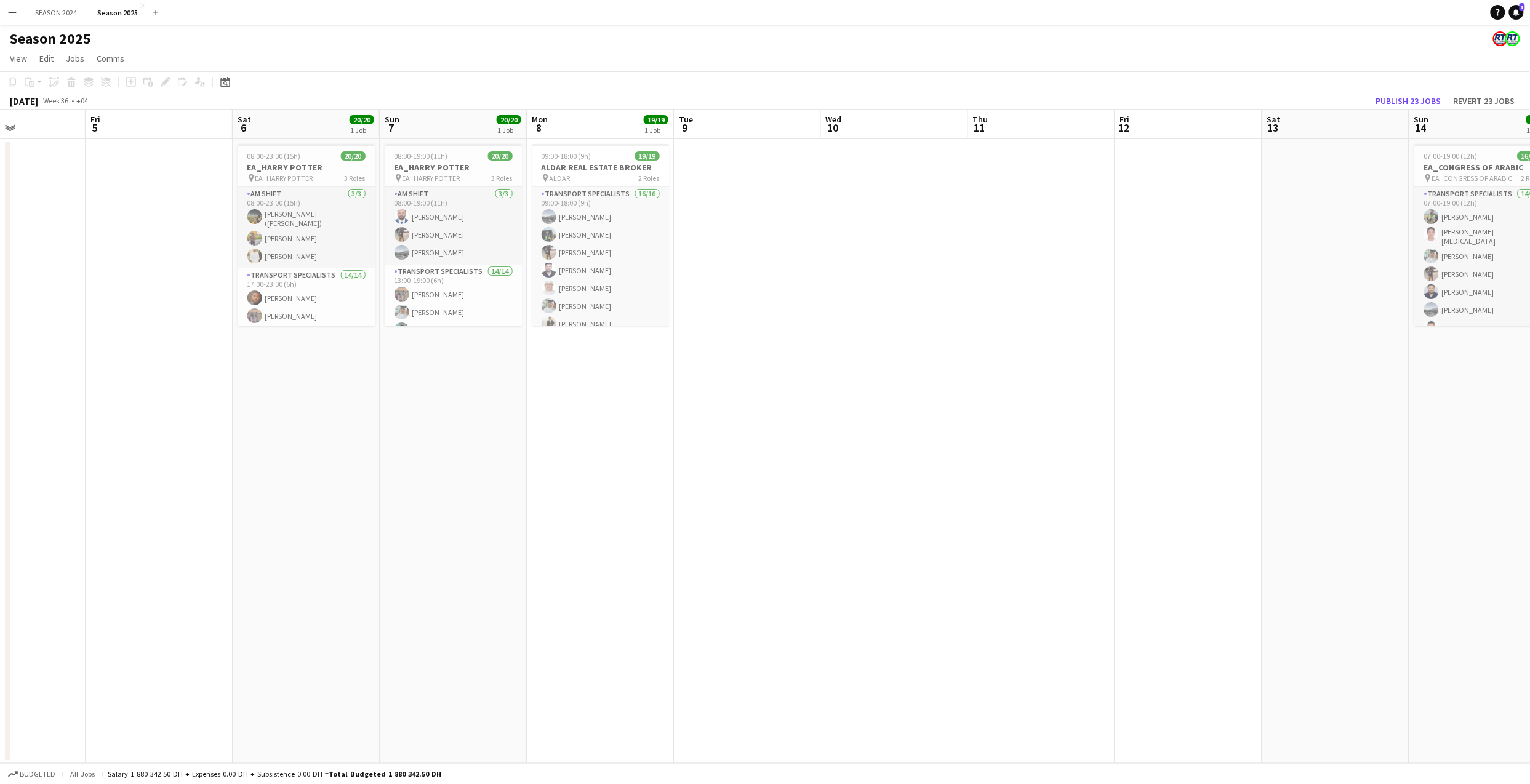
scroll to position [0, 348]
drag, startPoint x: 518, startPoint y: 411, endPoint x: 593, endPoint y: 411, distance: 75.0
click at [593, 411] on app-calendar-viewport "Tue 2 Wed 3 Thu 4 Fri 5 Sat 6 20/20 1 Job Sun 7 20/20 1 Job Mon 8 19/19 1 Job T…" at bounding box center [765, 436] width 1530 height 653
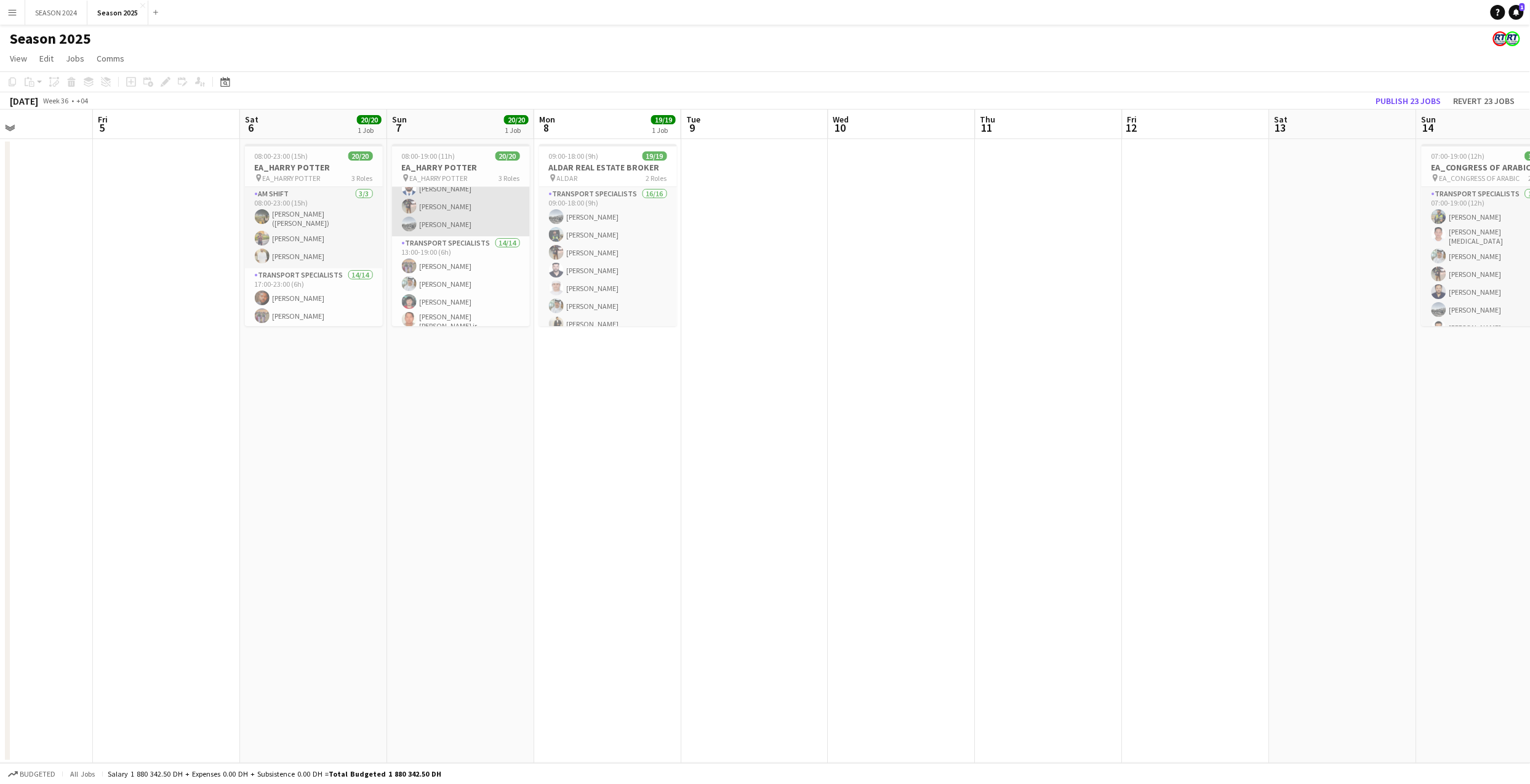
scroll to position [0, 0]
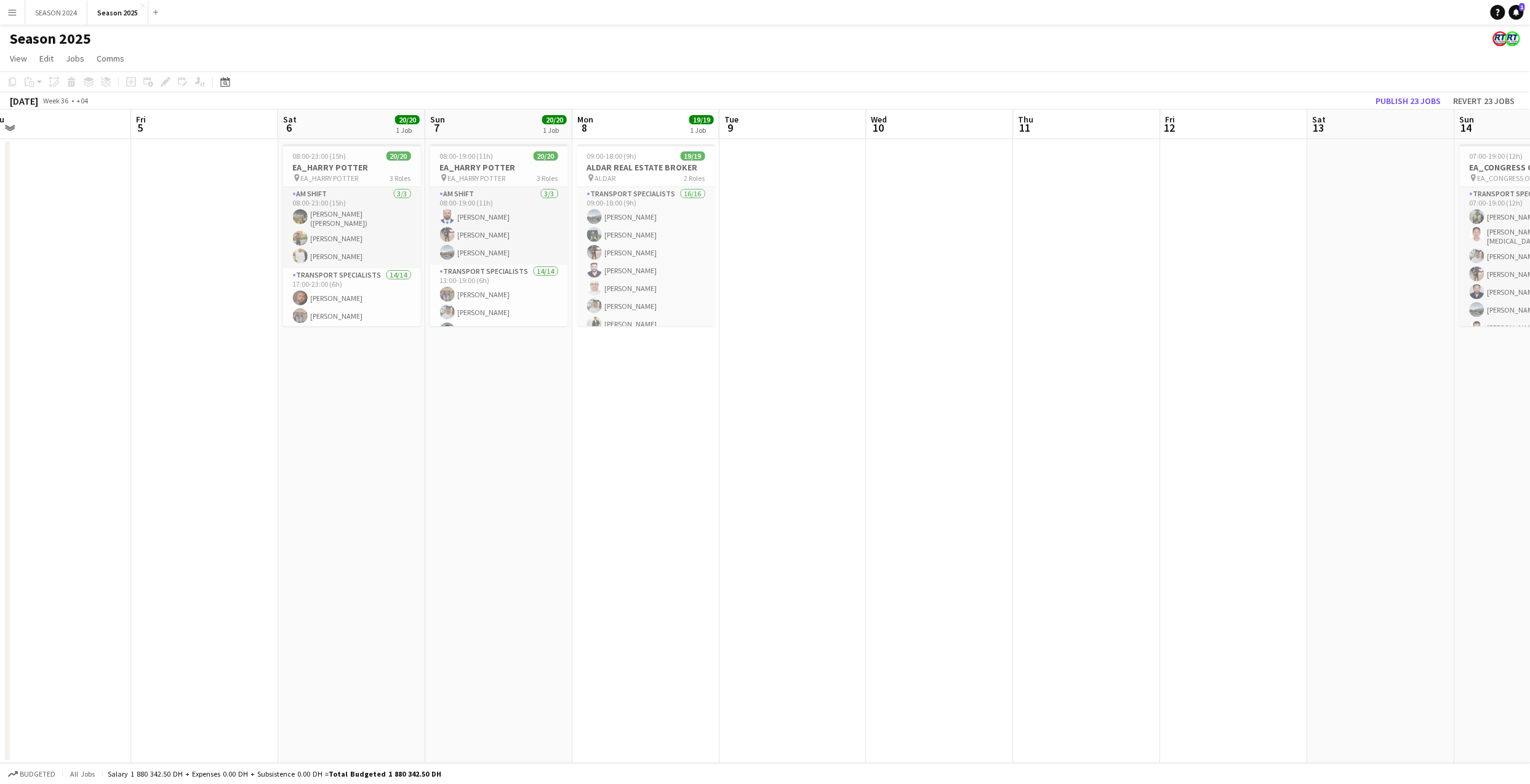
drag, startPoint x: 113, startPoint y: 279, endPoint x: 672, endPoint y: 298, distance: 559.3
click at [673, 299] on app-calendar-viewport "Tue 2 Wed 3 Thu 4 Fri 5 Sat 6 20/20 1 Job Sun 7 20/20 1 Job Mon 8 19/19 1 Job T…" at bounding box center [765, 436] width 1530 height 653
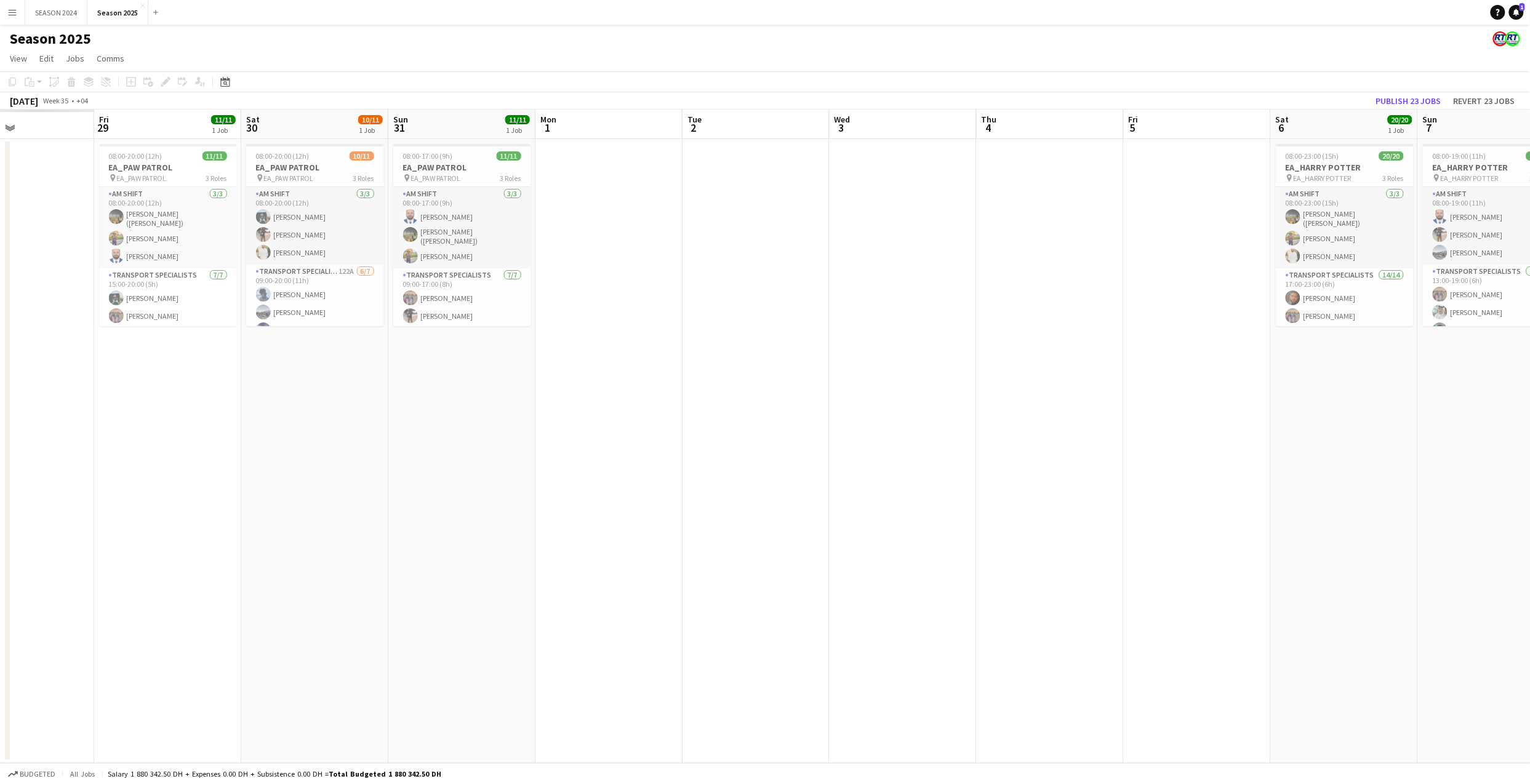
drag, startPoint x: 340, startPoint y: 301, endPoint x: 775, endPoint y: 299, distance: 435.0
click at [817, 292] on app-calendar-viewport "Tue 26 Wed 27 Thu 28 Fri 29 11/11 1 Job Sat 30 10/11 1 Job Sun 31 11/11 1 Job M…" at bounding box center [765, 436] width 1530 height 653
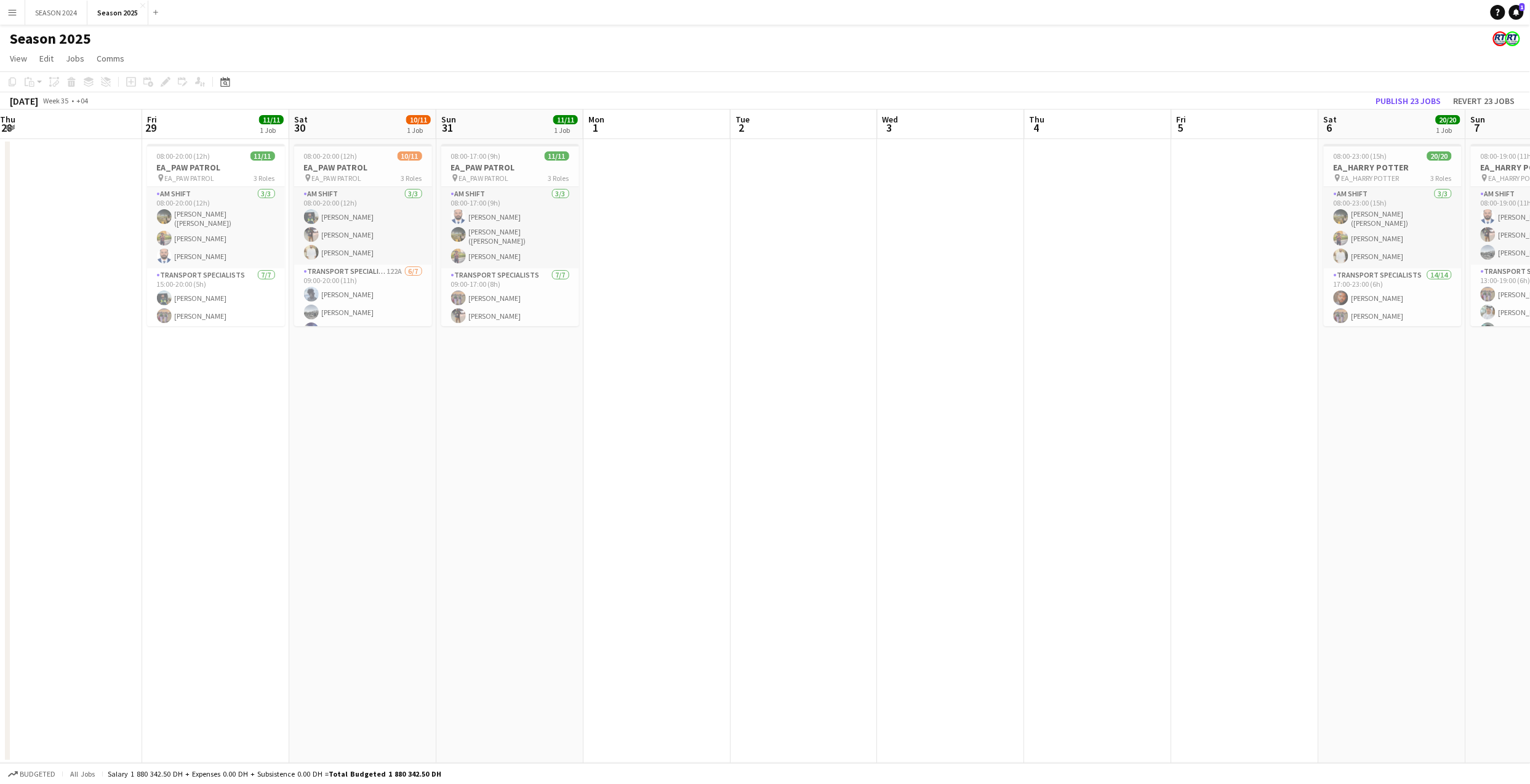
scroll to position [0, 298]
drag, startPoint x: 633, startPoint y: 313, endPoint x: 676, endPoint y: 313, distance: 43.0
click at [676, 313] on app-calendar-viewport "Tue 26 Wed 27 Thu 28 Fri 29 11/11 1 Job Sat 30 10/11 1 Job Sun 31 11/11 1 Job M…" at bounding box center [765, 436] width 1530 height 653
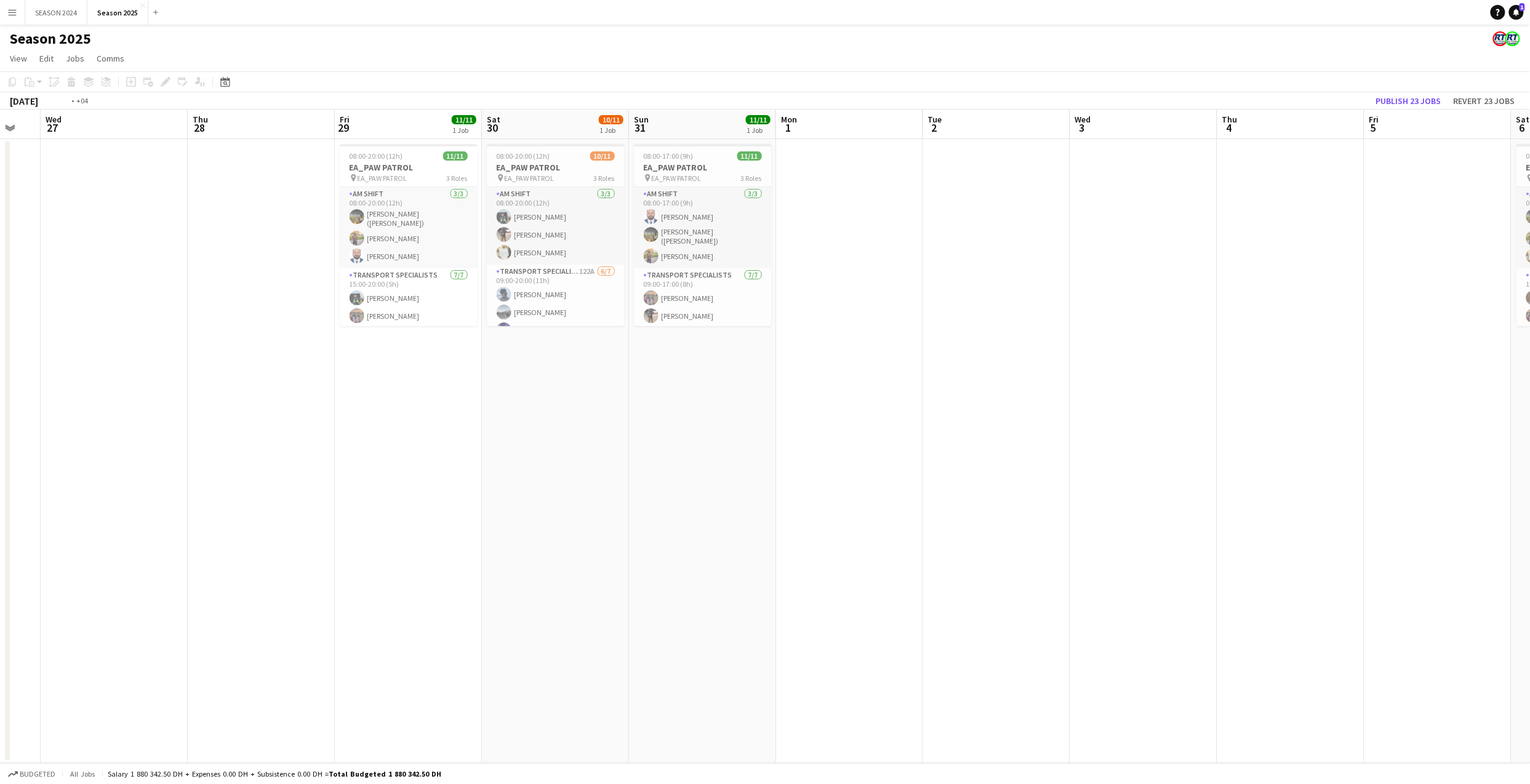
drag, startPoint x: 617, startPoint y: 481, endPoint x: 1079, endPoint y: 494, distance: 462.2
click at [1079, 494] on app-calendar-viewport "Mon 25 Tue 26 Wed 27 Thu 28 Fri 29 11/11 1 Job Sat 30 10/11 1 Job Sun 31 11/11 …" at bounding box center [765, 436] width 1530 height 653
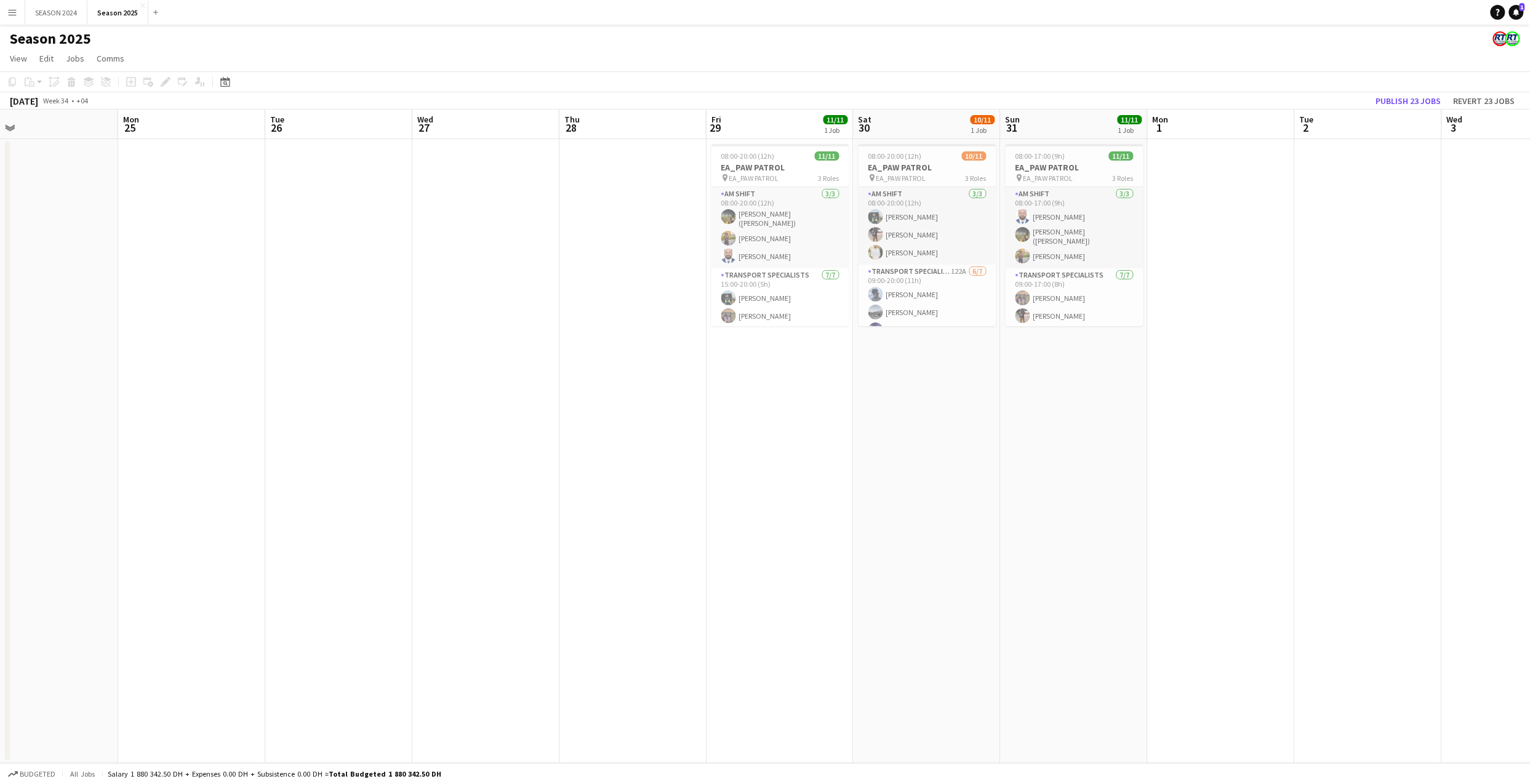
scroll to position [0, 374]
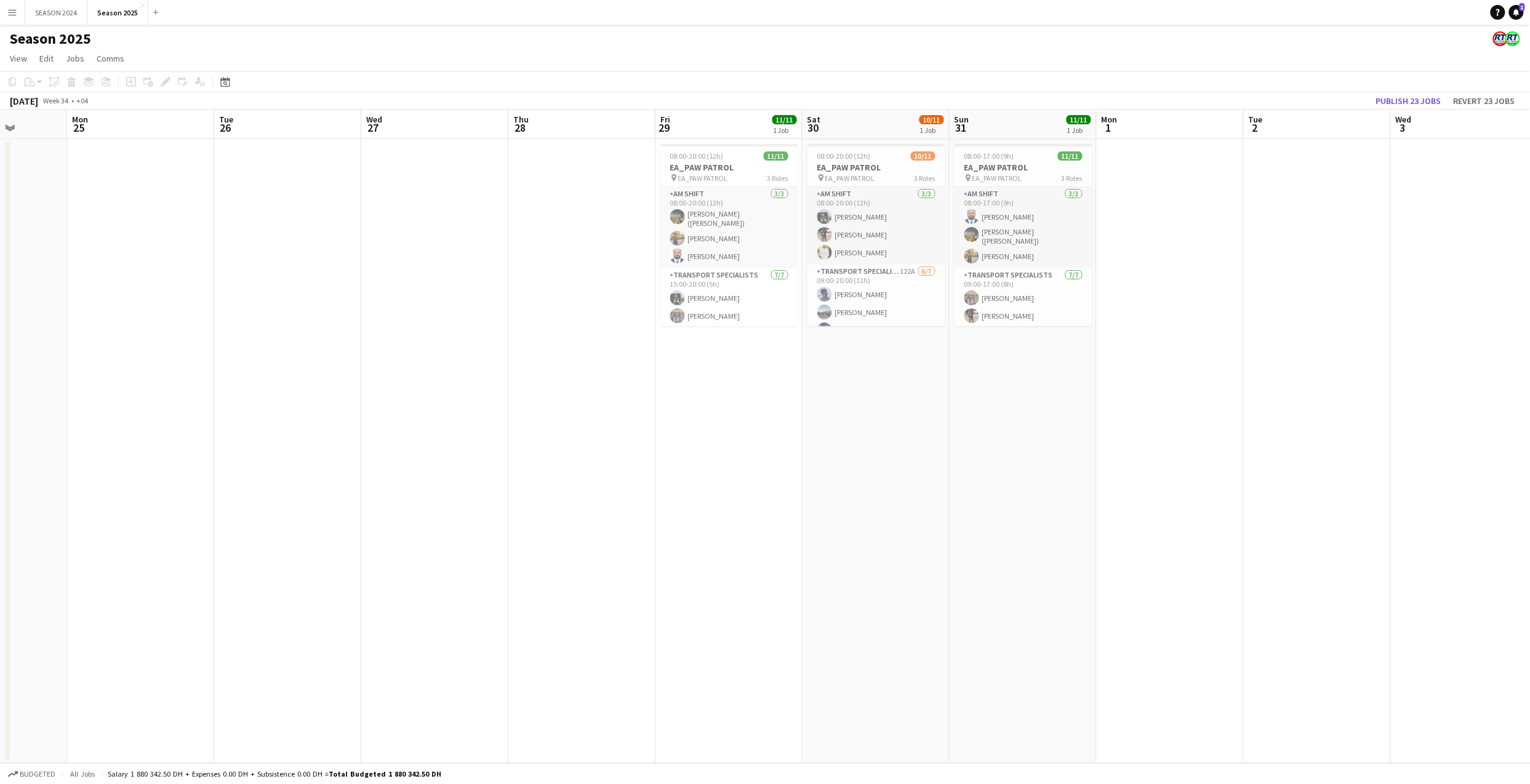
drag, startPoint x: 786, startPoint y: 489, endPoint x: 847, endPoint y: 504, distance: 62.8
click at [847, 504] on app-calendar-viewport "Fri 22 Sat 23 Sun 24 Mon 25 Tue 26 Wed 27 Thu 28 Fri 29 11/11 1 Job Sat 30 10/1…" at bounding box center [765, 436] width 1530 height 653
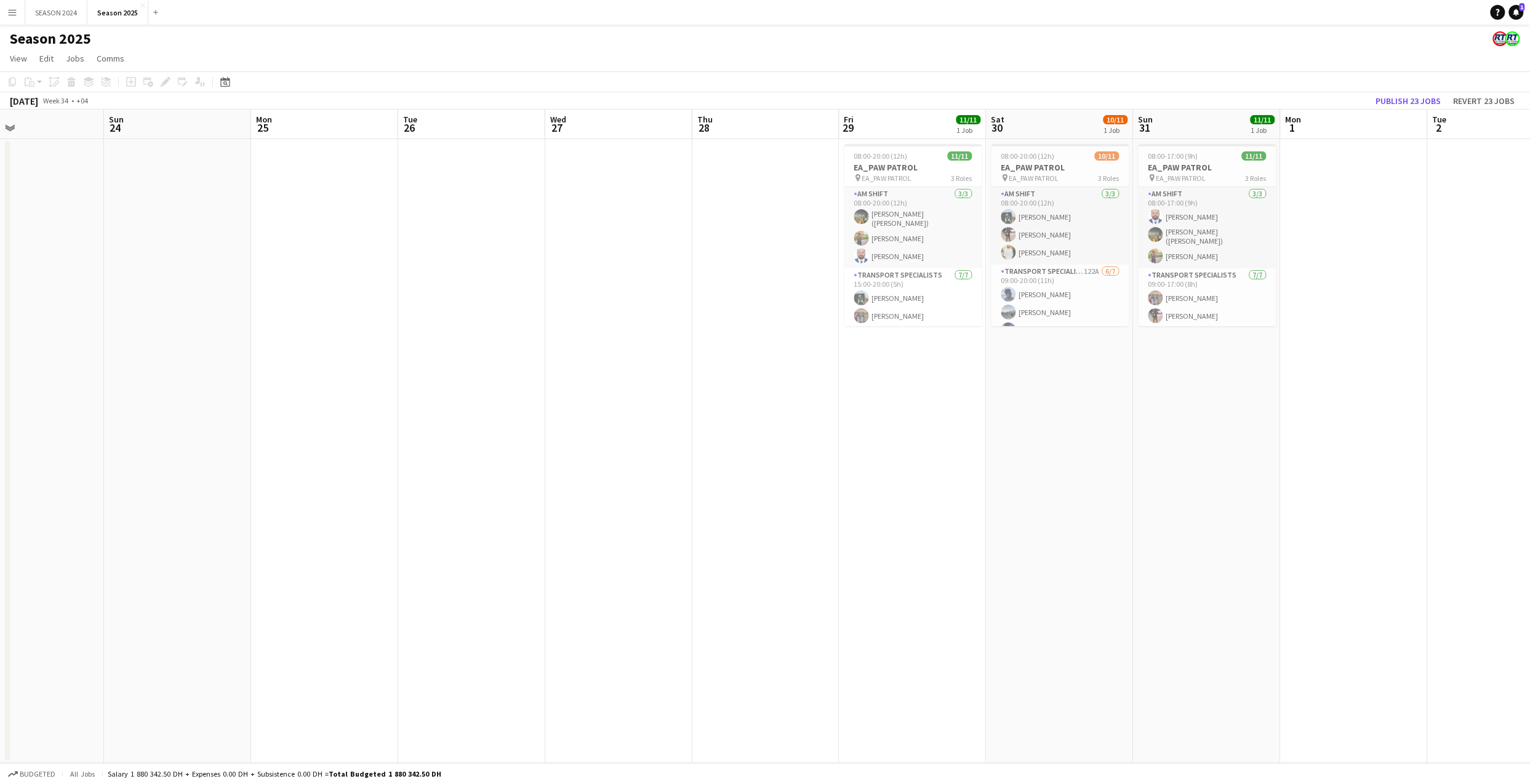
drag, startPoint x: 960, startPoint y: 322, endPoint x: 1188, endPoint y: 336, distance: 228.4
click at [1190, 335] on app-calendar-viewport "Thu 21 Fri 22 Sat 23 Sun 24 Mon 25 Tue 26 Wed 27 Thu 28 Fri 29 11/11 1 Job Sat …" at bounding box center [765, 436] width 1530 height 653
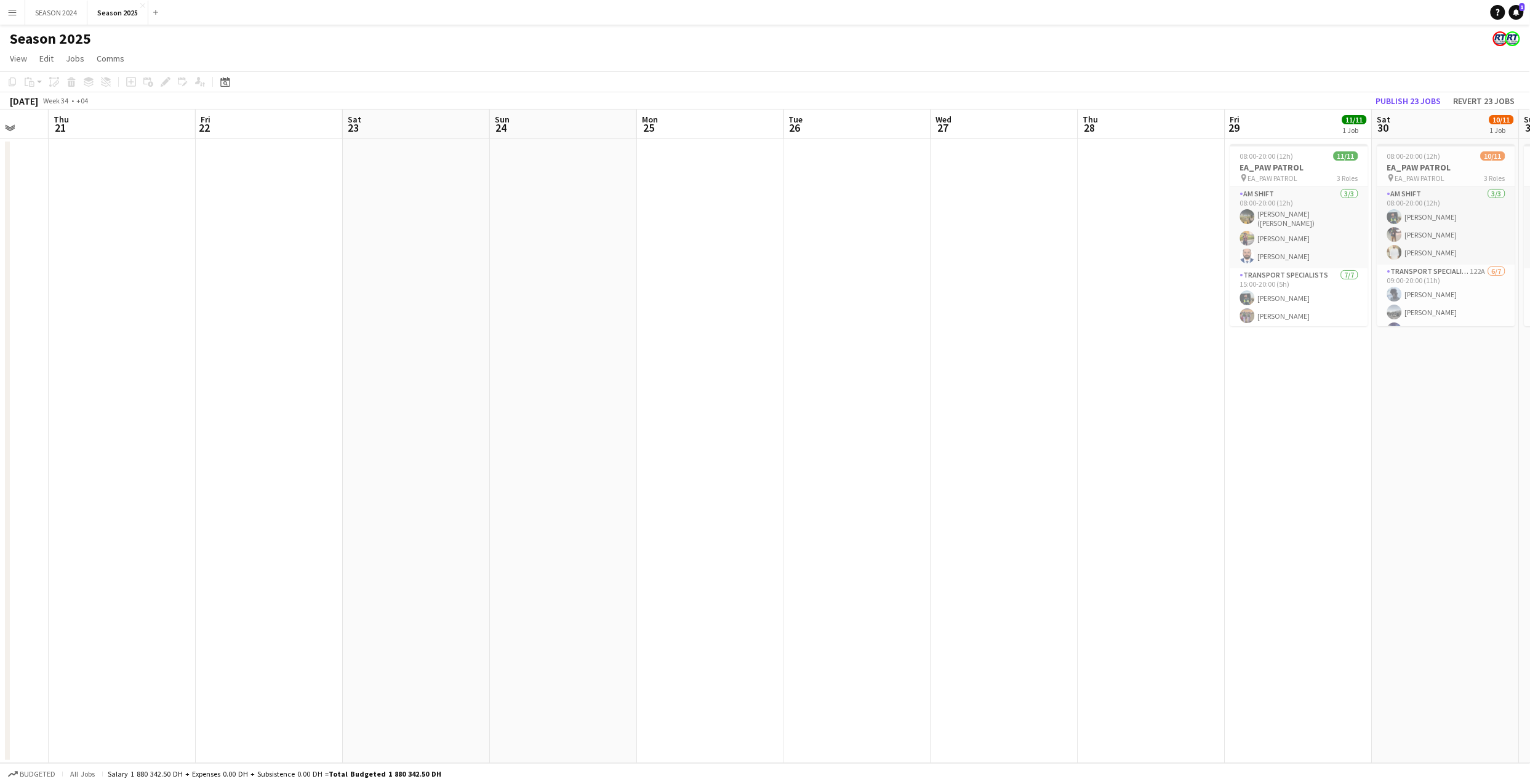
drag, startPoint x: 803, startPoint y: 335, endPoint x: 1000, endPoint y: 336, distance: 197.0
click at [988, 333] on app-calendar-viewport "Mon 18 Tue 19 Wed 20 Thu 21 Fri 22 Sat 23 Sun 24 Mon 25 Tue 26 Wed 27 Thu 28 Fr…" at bounding box center [765, 436] width 1530 height 653
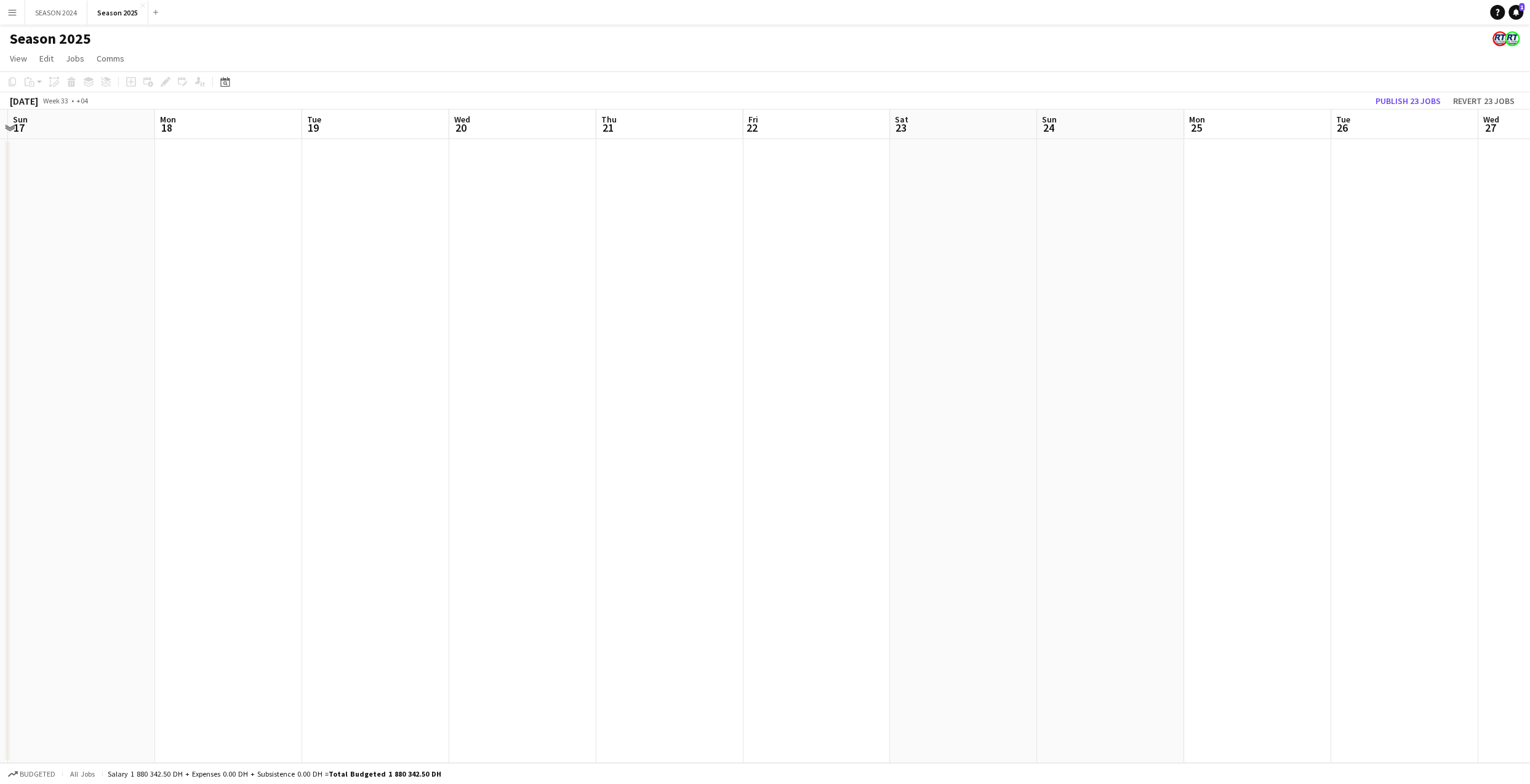
drag, startPoint x: 492, startPoint y: 330, endPoint x: 791, endPoint y: 320, distance: 299.2
click at [791, 320] on app-calendar-viewport "Fri 15 Sat 16 Sun 17 Mon 18 Tue 19 Wed 20 Thu 21 Fri 22 Sat 23 Sun 24 Mon 25 Tu…" at bounding box center [765, 436] width 1530 height 653
drag, startPoint x: 704, startPoint y: 318, endPoint x: 1122, endPoint y: 321, distance: 418.0
click at [1132, 316] on app-calendar-viewport "Fri 15 Sat 16 Sun 17 Mon 18 Tue 19 Wed 20 Thu 21 Fri 22 Sat 23 Sun 24 Mon 25 Tu…" at bounding box center [765, 436] width 1530 height 653
drag, startPoint x: 604, startPoint y: 343, endPoint x: 126, endPoint y: 254, distance: 486.2
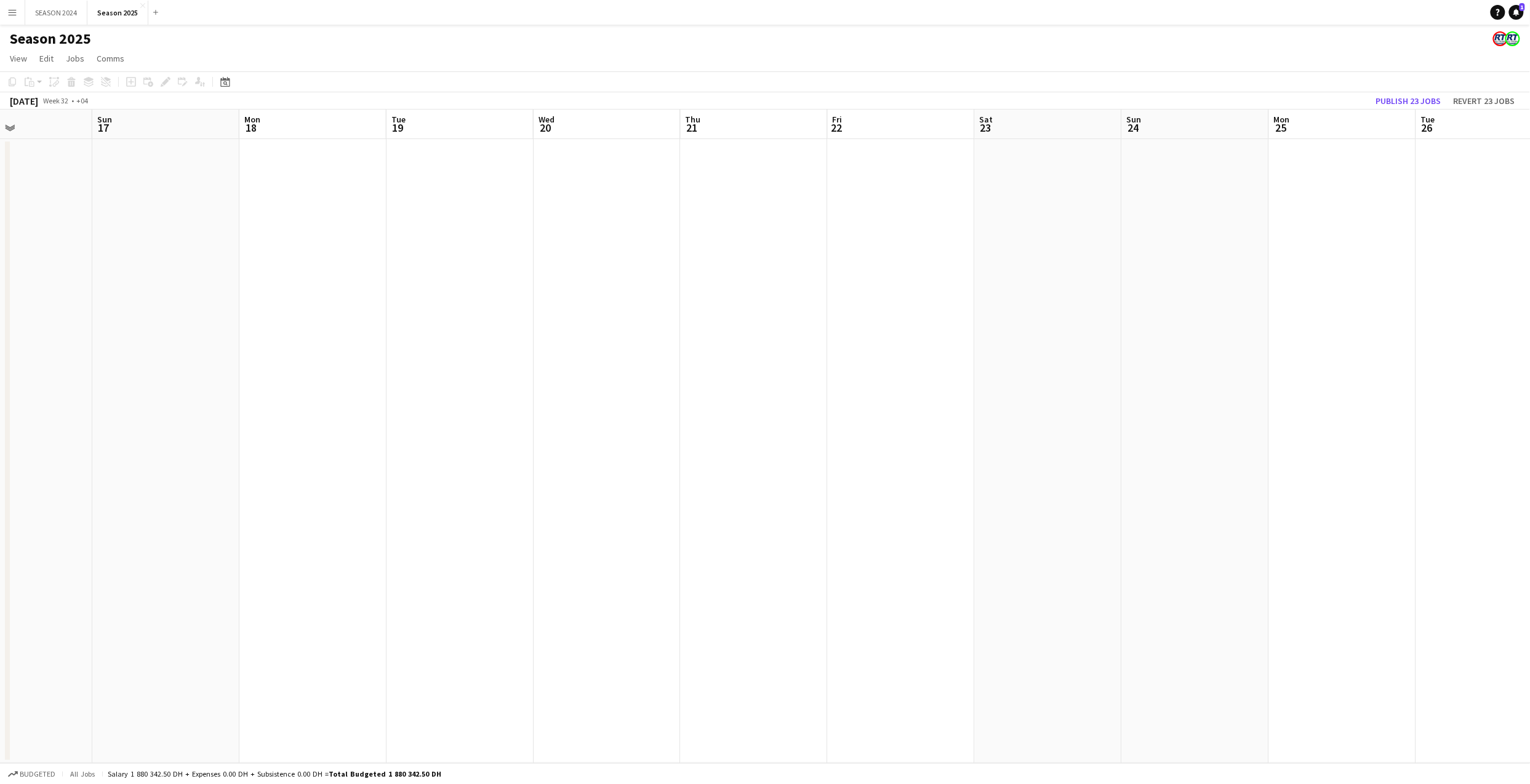
click at [128, 256] on app-calendar-viewport "Wed 13 Thu 14 Fri 15 Sat 16 Sun 17 Mon 18 Tue 19 Wed 20 Thu 21 Fri 22 Sat 23 Su…" at bounding box center [765, 436] width 1530 height 653
drag, startPoint x: 763, startPoint y: 291, endPoint x: 1361, endPoint y: 322, distance: 598.8
click at [1274, 322] on app-calendar-viewport "Mon 11 Tue 12 50/50 1 Job Wed 13 Thu 14 Fri 15 Sat 16 Sun 17 Mon 18 Tue 19 Wed …" at bounding box center [765, 436] width 1530 height 653
drag, startPoint x: 524, startPoint y: 328, endPoint x: 129, endPoint y: 326, distance: 395.0
click at [134, 328] on app-calendar-viewport "Mon 11 Tue 12 50/50 1 Job Wed 13 Thu 14 Fri 15 Sat 16 Sun 17 Mon 18 Tue 19 Wed …" at bounding box center [765, 436] width 1530 height 653
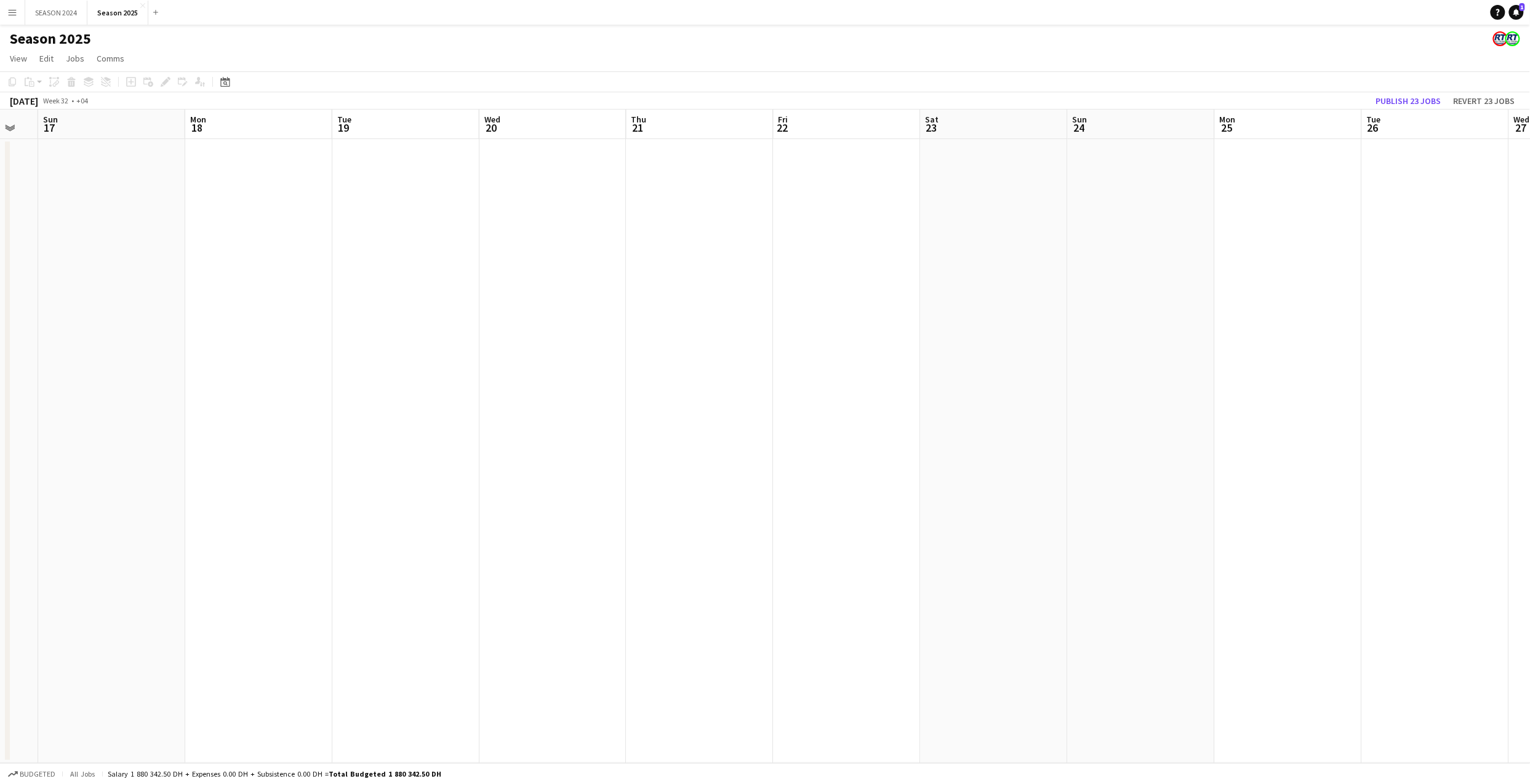
drag, startPoint x: 788, startPoint y: 344, endPoint x: 230, endPoint y: 352, distance: 558.1
click at [289, 352] on app-calendar-viewport "Wed 13 Thu 14 Fri 15 Sat 16 Sun 17 Mon 18 Tue 19 Wed 20 Thu 21 Fri 22 Sat 23 Su…" at bounding box center [765, 436] width 1530 height 653
drag, startPoint x: 798, startPoint y: 396, endPoint x: 352, endPoint y: 411, distance: 446.3
click at [520, 404] on app-calendar-viewport "Sat 16 Sun 17 Mon 18 Tue 19 Wed 20 Thu 21 Fri 22 Sat 23 Sun 24 Mon 25 Tue 26 We…" at bounding box center [765, 436] width 1530 height 653
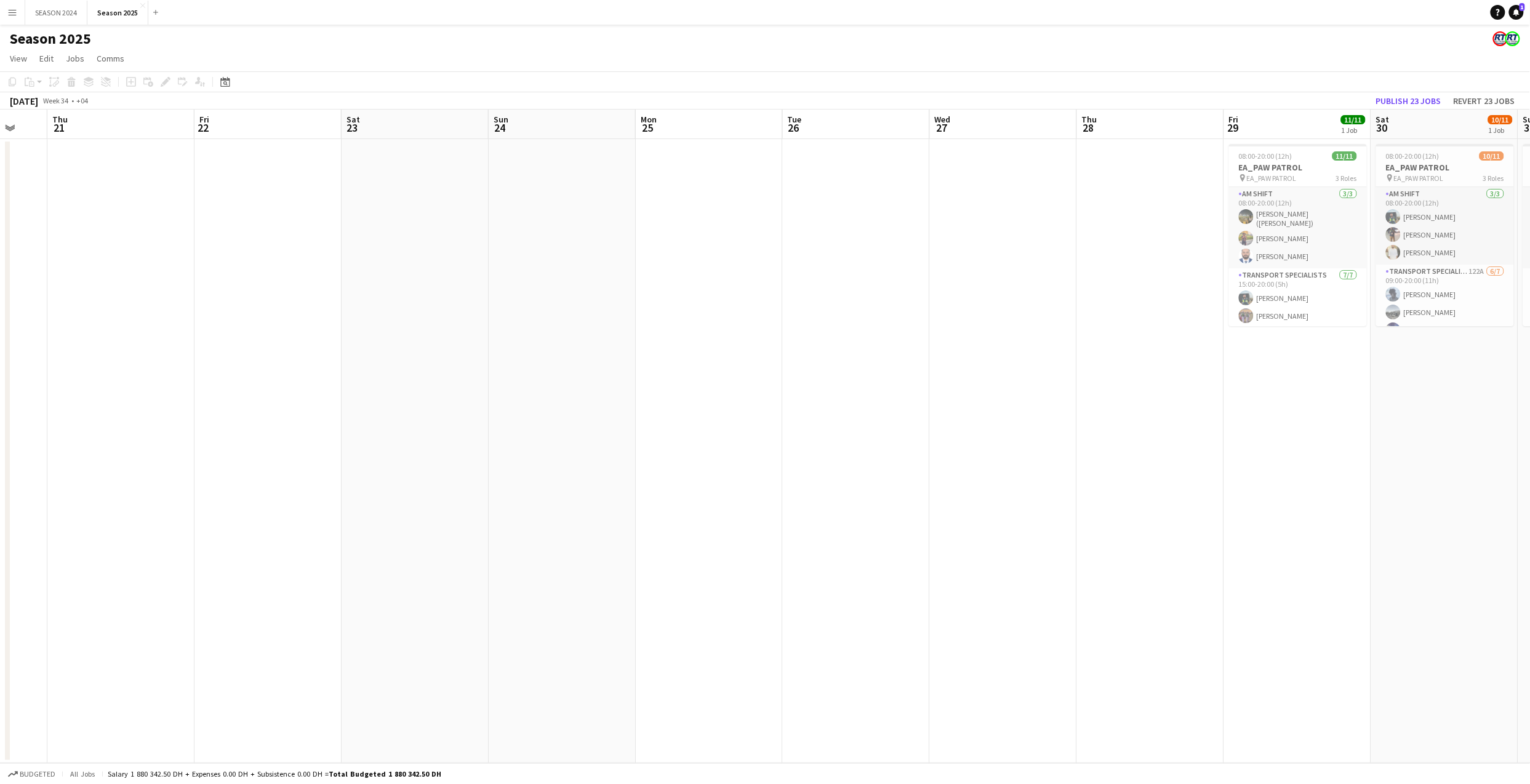
drag, startPoint x: 960, startPoint y: 418, endPoint x: 370, endPoint y: 422, distance: 590.0
click at [439, 420] on app-calendar-viewport "Mon 18 Tue 19 Wed 20 Thu 21 Fri 22 Sat 23 Sun 24 Mon 25 Tue 26 Wed 27 Thu 28 Fr…" at bounding box center [765, 436] width 1530 height 653
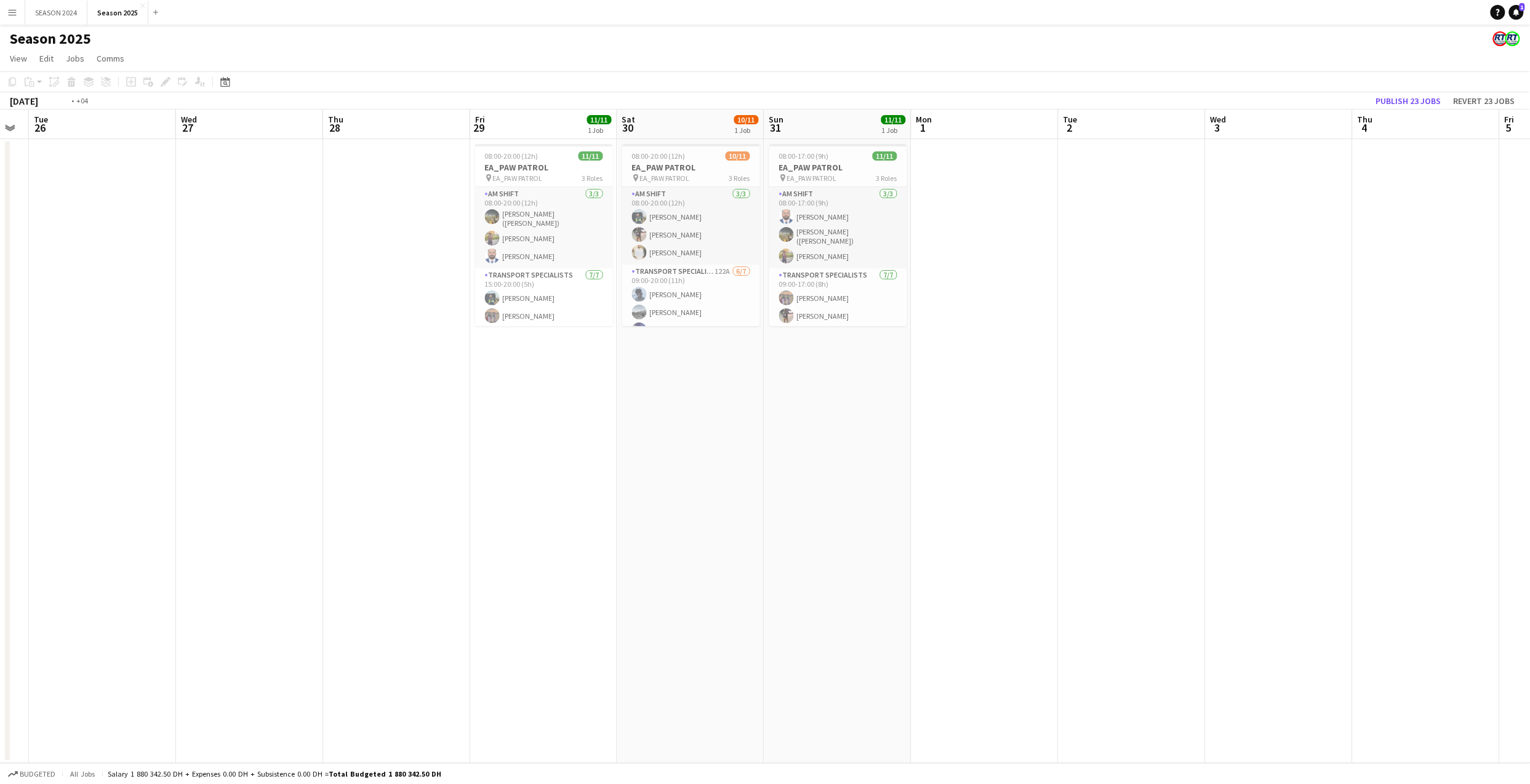
drag, startPoint x: 1106, startPoint y: 468, endPoint x: 577, endPoint y: 445, distance: 529.5
click at [599, 446] on app-calendar-viewport "Fri 22 Sat 23 Sun 24 Mon 25 Tue 26 Wed 27 Thu 28 Fri 29 11/11 1 Job Sat 30 10/1…" at bounding box center [765, 436] width 1530 height 653
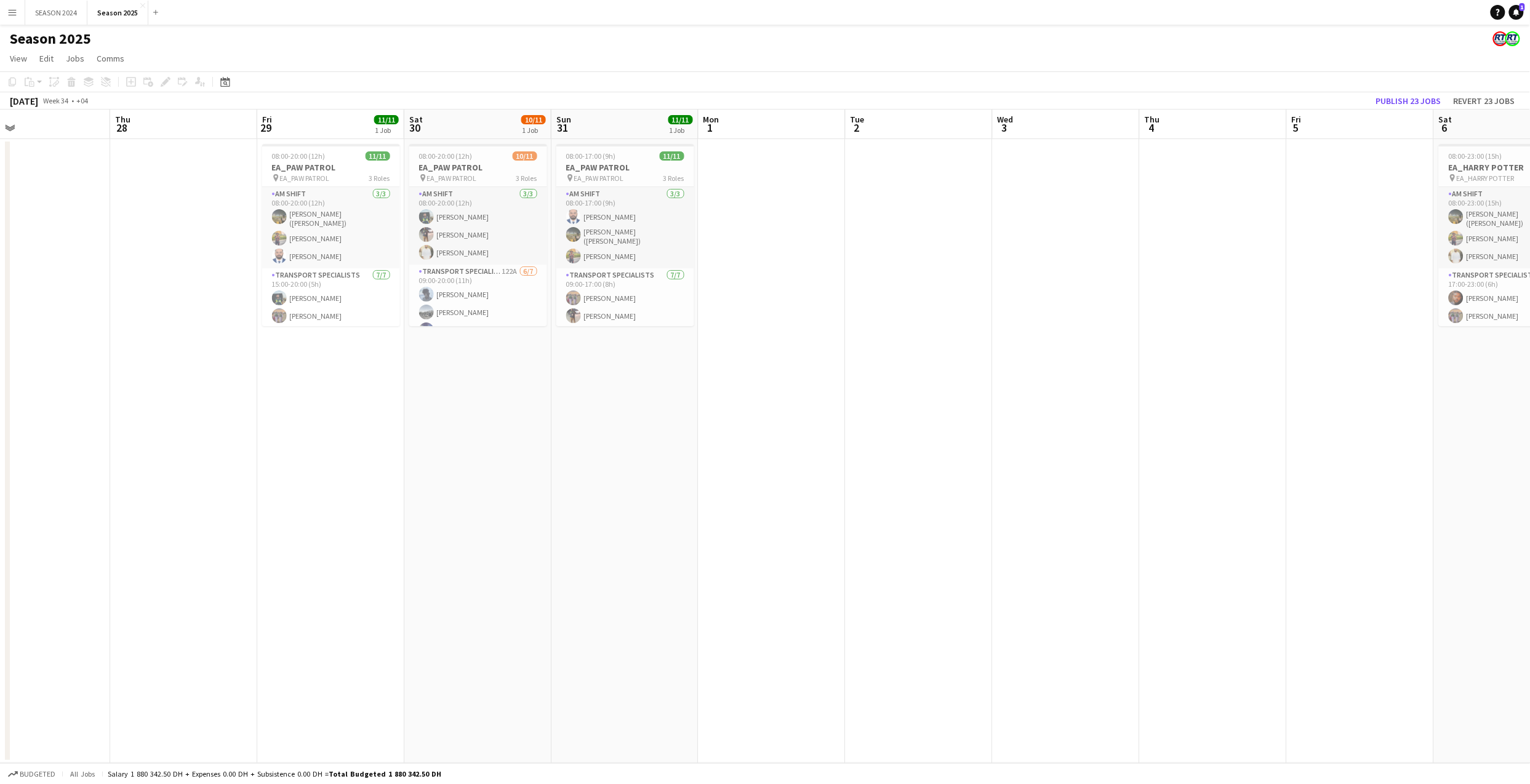
drag, startPoint x: 803, startPoint y: 385, endPoint x: 498, endPoint y: 370, distance: 305.4
click at [586, 373] on app-calendar-viewport "Sun 24 Mon 25 Tue 26 Wed 27 Thu 28 Fri 29 11/11 1 Job Sat 30 10/11 1 Job Sun 31…" at bounding box center [765, 436] width 1530 height 653
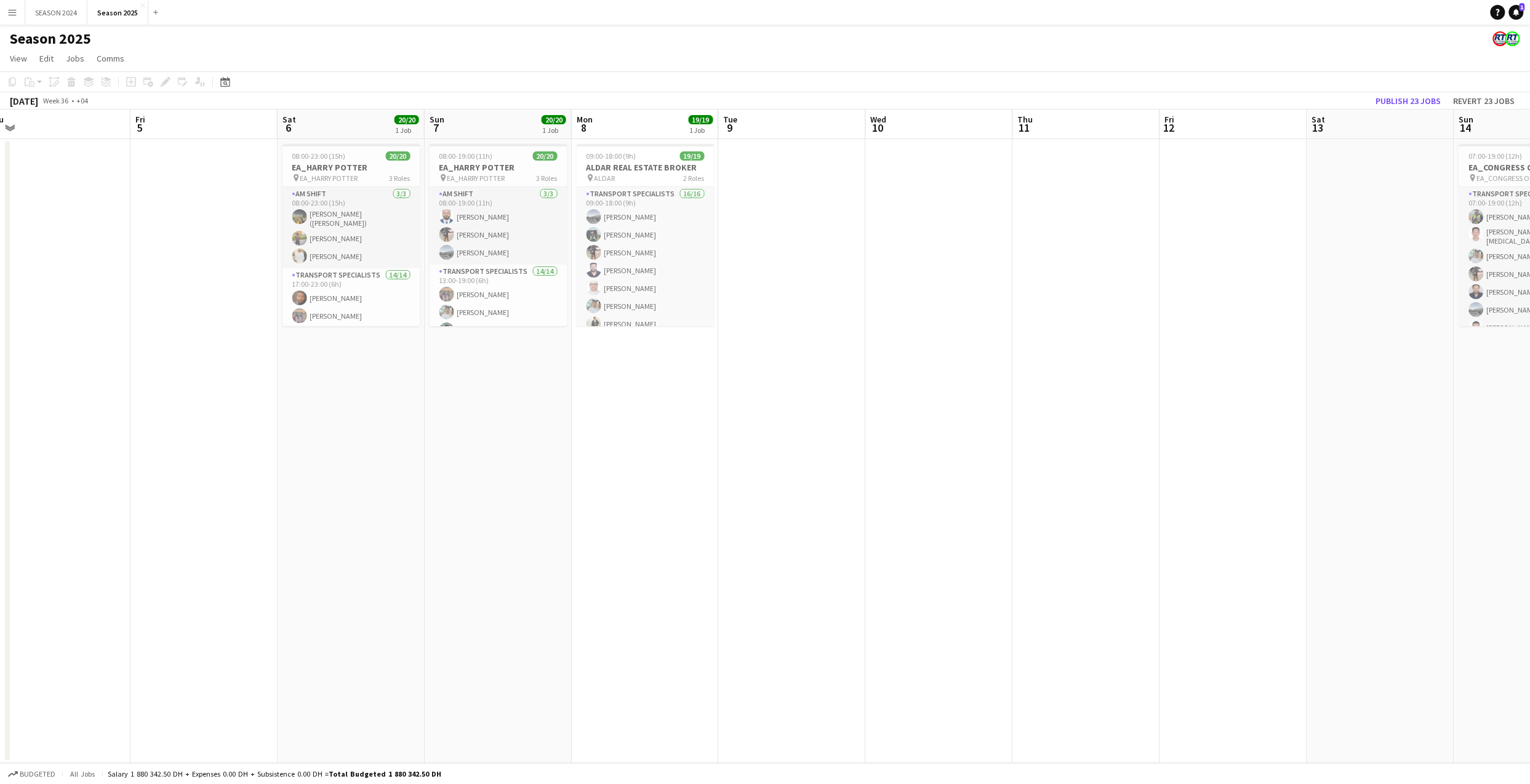
scroll to position [0, 364]
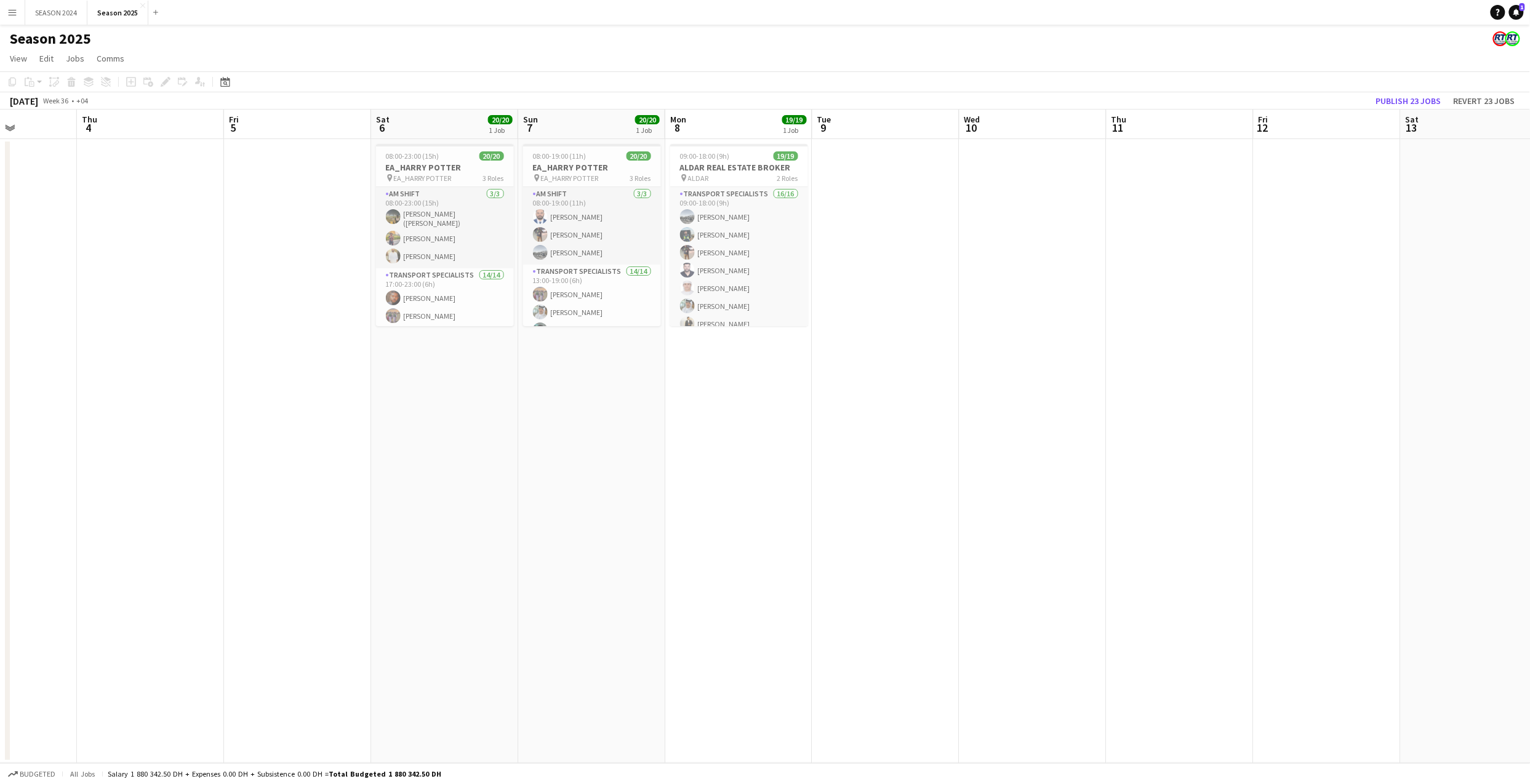
drag, startPoint x: 1203, startPoint y: 438, endPoint x: 797, endPoint y: 422, distance: 406.3
click at [797, 422] on app-calendar-viewport "Mon 1 Tue 2 Wed 3 Thu 4 Fri 5 Sat 6 20/20 1 Job Sun 7 20/20 1 Job Mon 8 19/19 1…" at bounding box center [765, 436] width 1530 height 653
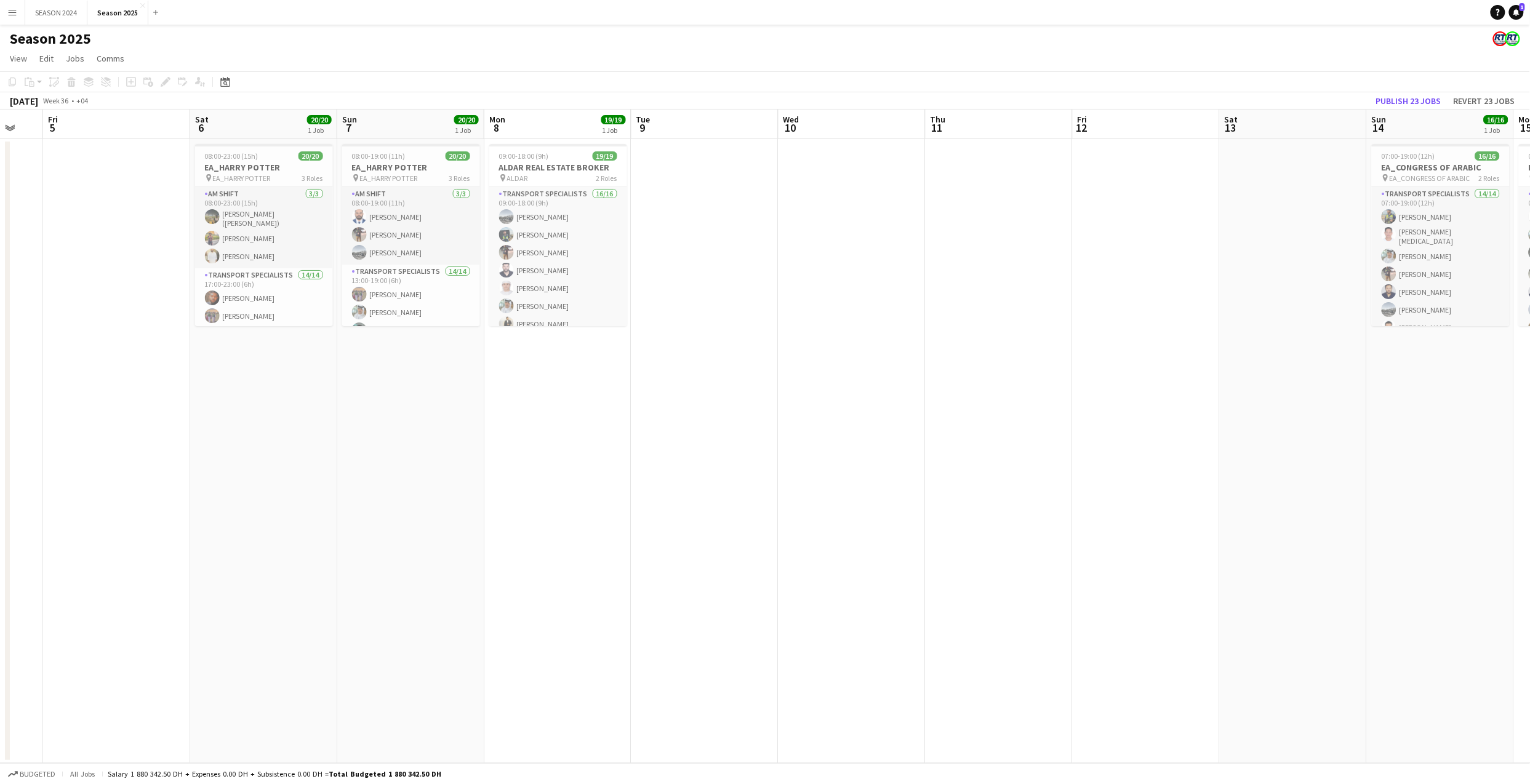
drag, startPoint x: 1159, startPoint y: 390, endPoint x: 849, endPoint y: 402, distance: 310.2
click at [865, 399] on app-calendar-viewport "Mon 1 Tue 2 Wed 3 Thu 4 Fri 5 Sat 6 20/20 1 Job Sun 7 20/20 1 Job Mon 8 19/19 1…" at bounding box center [765, 436] width 1530 height 653
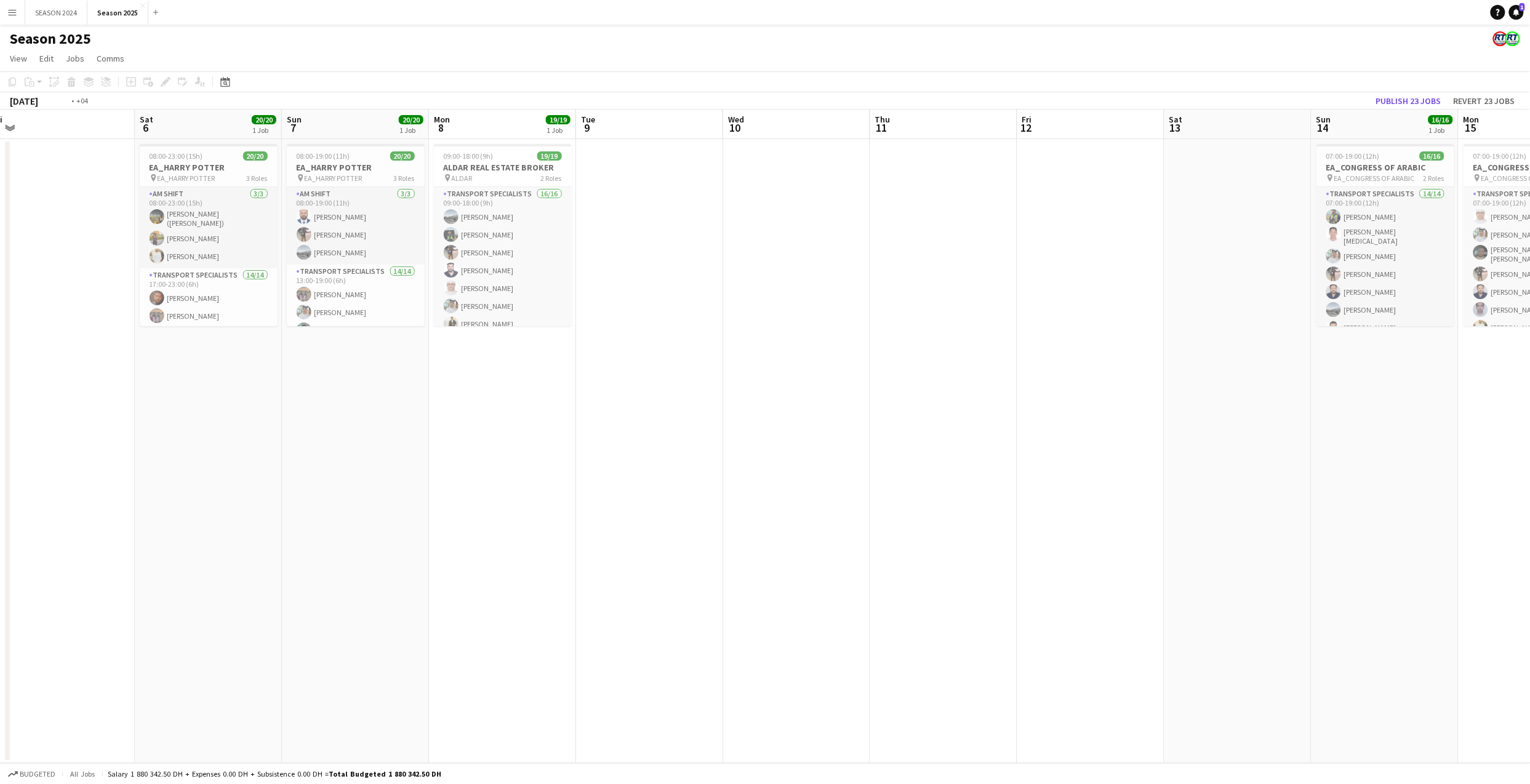
drag, startPoint x: 1220, startPoint y: 446, endPoint x: 670, endPoint y: 476, distance: 550.8
click at [670, 476] on app-calendar-viewport "Wed 3 Thu 4 Fri 5 Sat 6 20/20 1 Job Sun 7 20/20 1 Job Mon 8 19/19 1 Job Tue 9 W…" at bounding box center [765, 436] width 1530 height 653
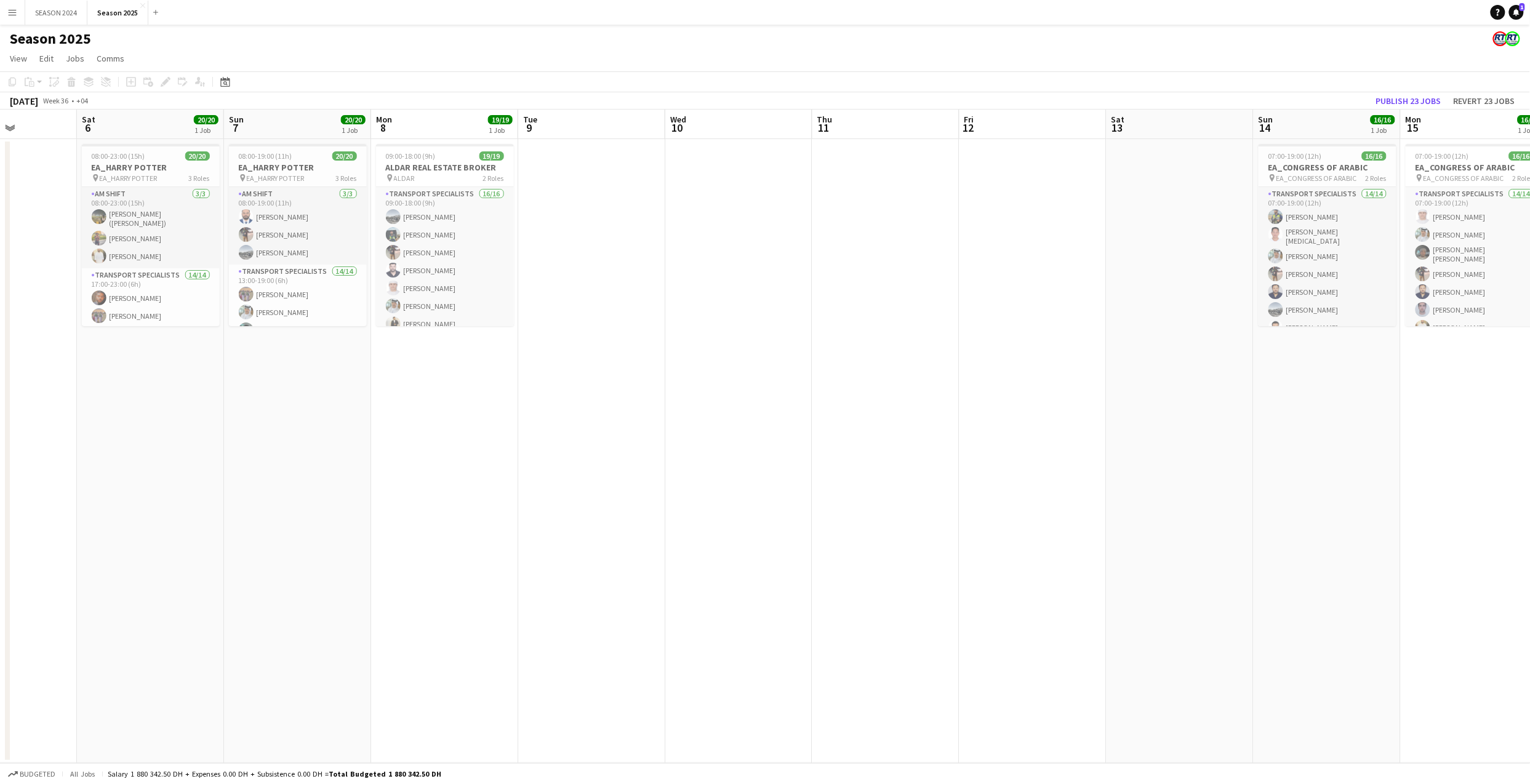
drag, startPoint x: 843, startPoint y: 471, endPoint x: 1374, endPoint y: 510, distance: 532.4
click at [1274, 510] on app-calendar-viewport "Wed 3 Thu 4 Fri 5 Sat 6 20/20 1 Job Sun 7 20/20 1 Job Mon 8 19/19 1 Job Tue 9 W…" at bounding box center [765, 436] width 1530 height 653
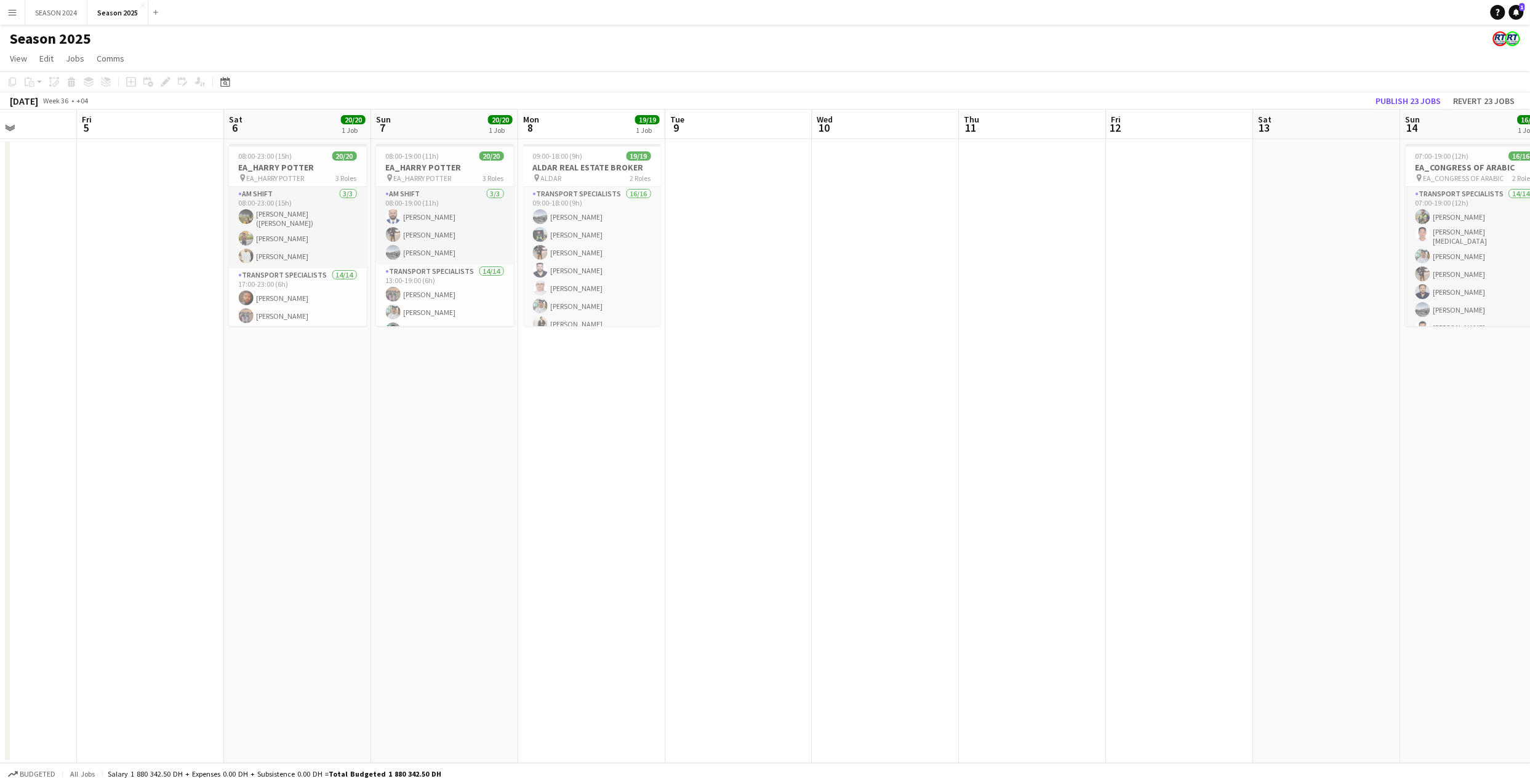
scroll to position [0, 370]
drag, startPoint x: 675, startPoint y: 456, endPoint x: 741, endPoint y: 473, distance: 68.2
click at [741, 473] on app-calendar-viewport "Tue 2 Wed 3 Thu 4 Fri 5 Sat 6 20/20 1 Job Sun 7 20/20 1 Job Mon 8 19/19 1 Job T…" at bounding box center [765, 436] width 1530 height 653
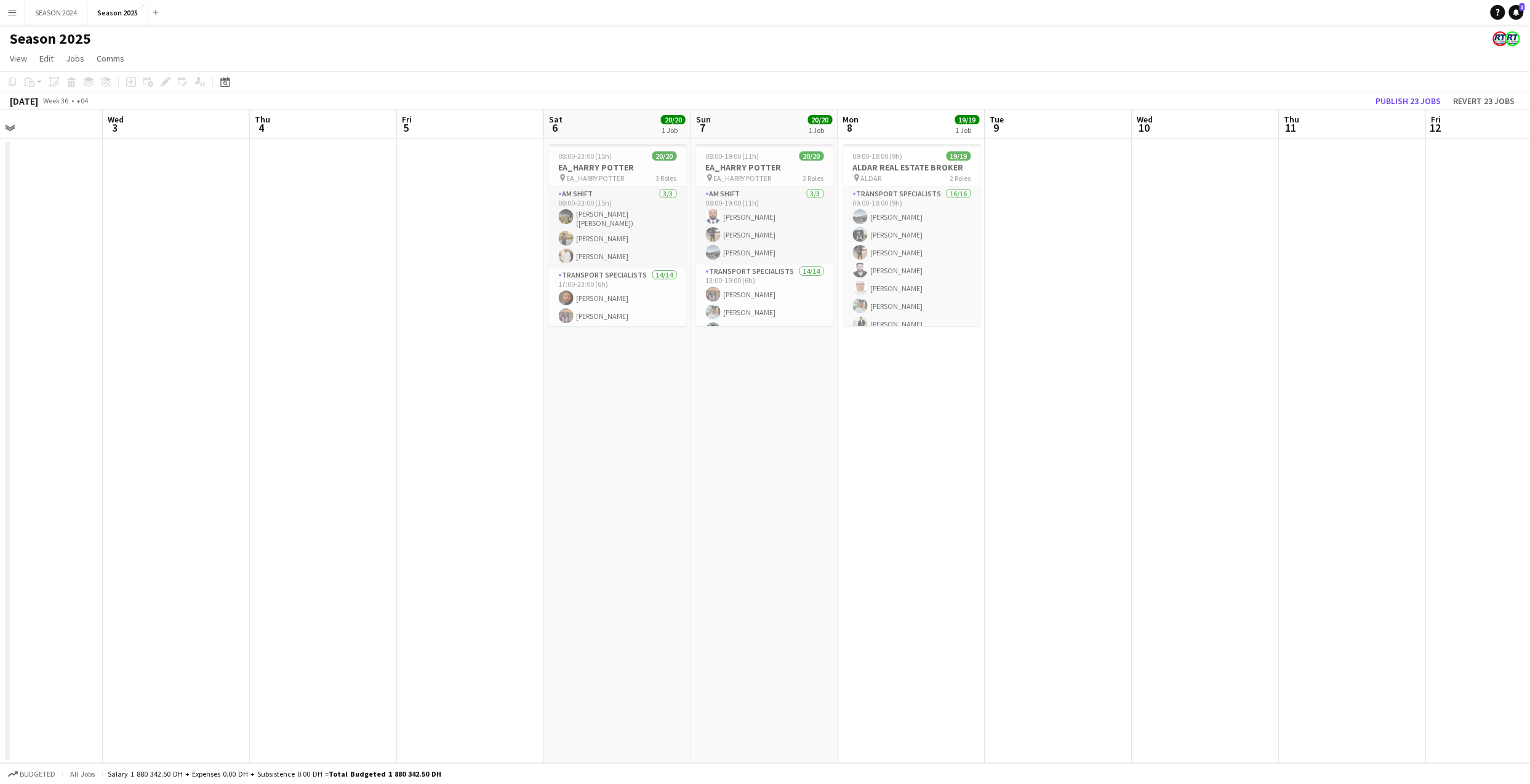
drag, startPoint x: 468, startPoint y: 502, endPoint x: 687, endPoint y: 522, distance: 219.9
click at [687, 522] on app-calendar-viewport "Sun 31 11/11 1 Job Mon 1 Tue 2 Wed 3 Thu 4 Fri 5 Sat 6 20/20 1 Job Sun 7 20/20 …" at bounding box center [765, 436] width 1530 height 653
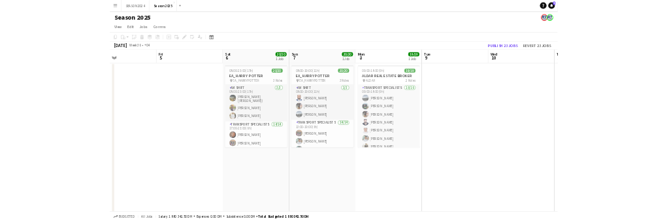
scroll to position [0, 444]
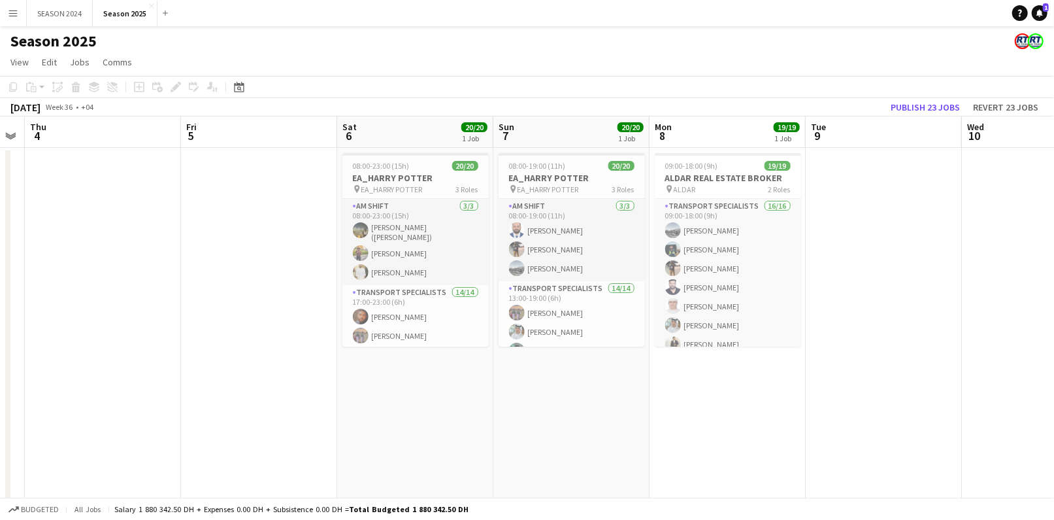
drag, startPoint x: 509, startPoint y: 310, endPoint x: 266, endPoint y: 334, distance: 244.3
click at [266, 334] on app-calendar-viewport "Mon 1 Tue 2 Wed 3 Thu 4 Fri 5 Sat 6 20/20 1 Job Sun 7 20/20 1 Job Mon 8 19/19 1…" at bounding box center [527, 426] width 1054 height 620
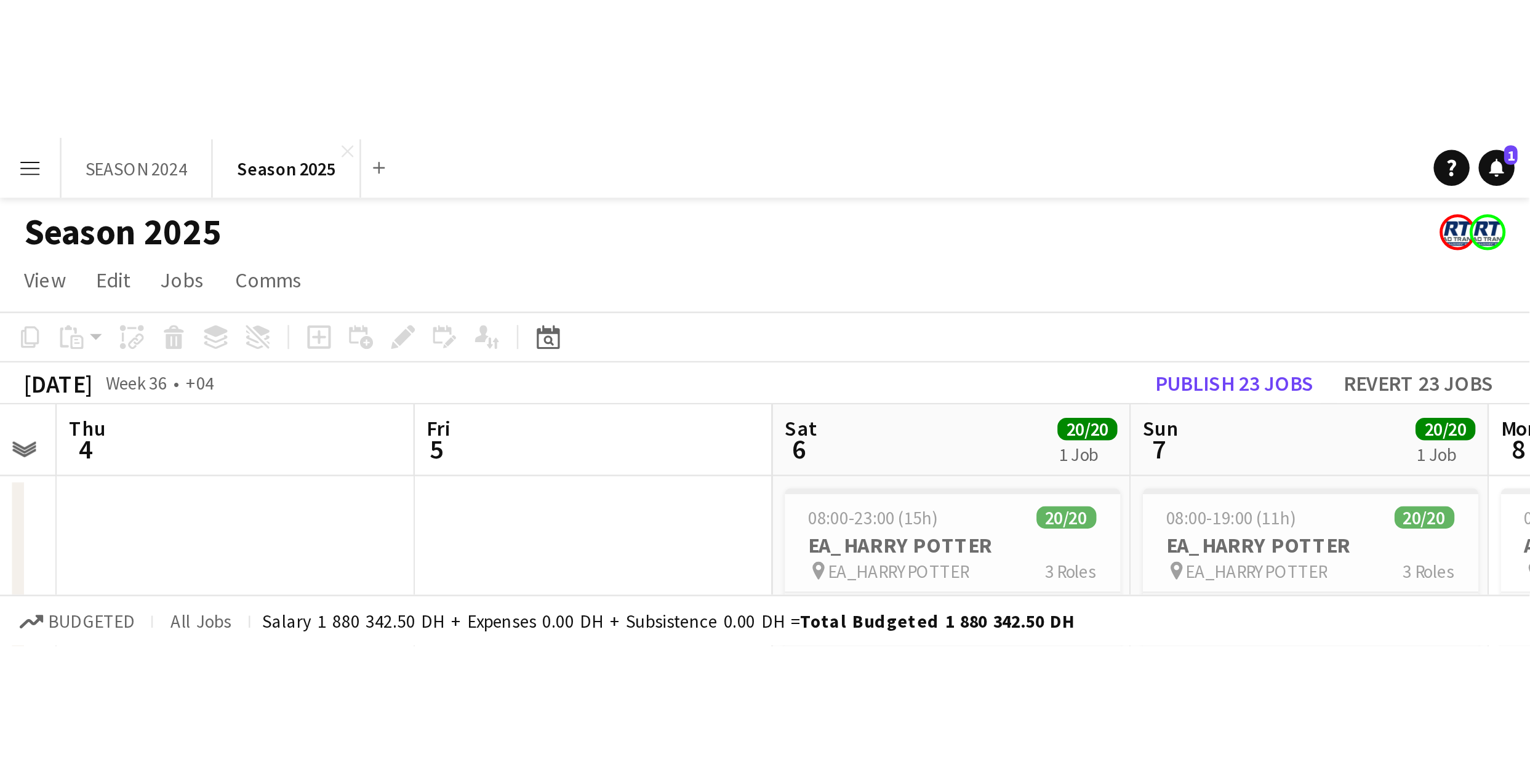
scroll to position [0, 417]
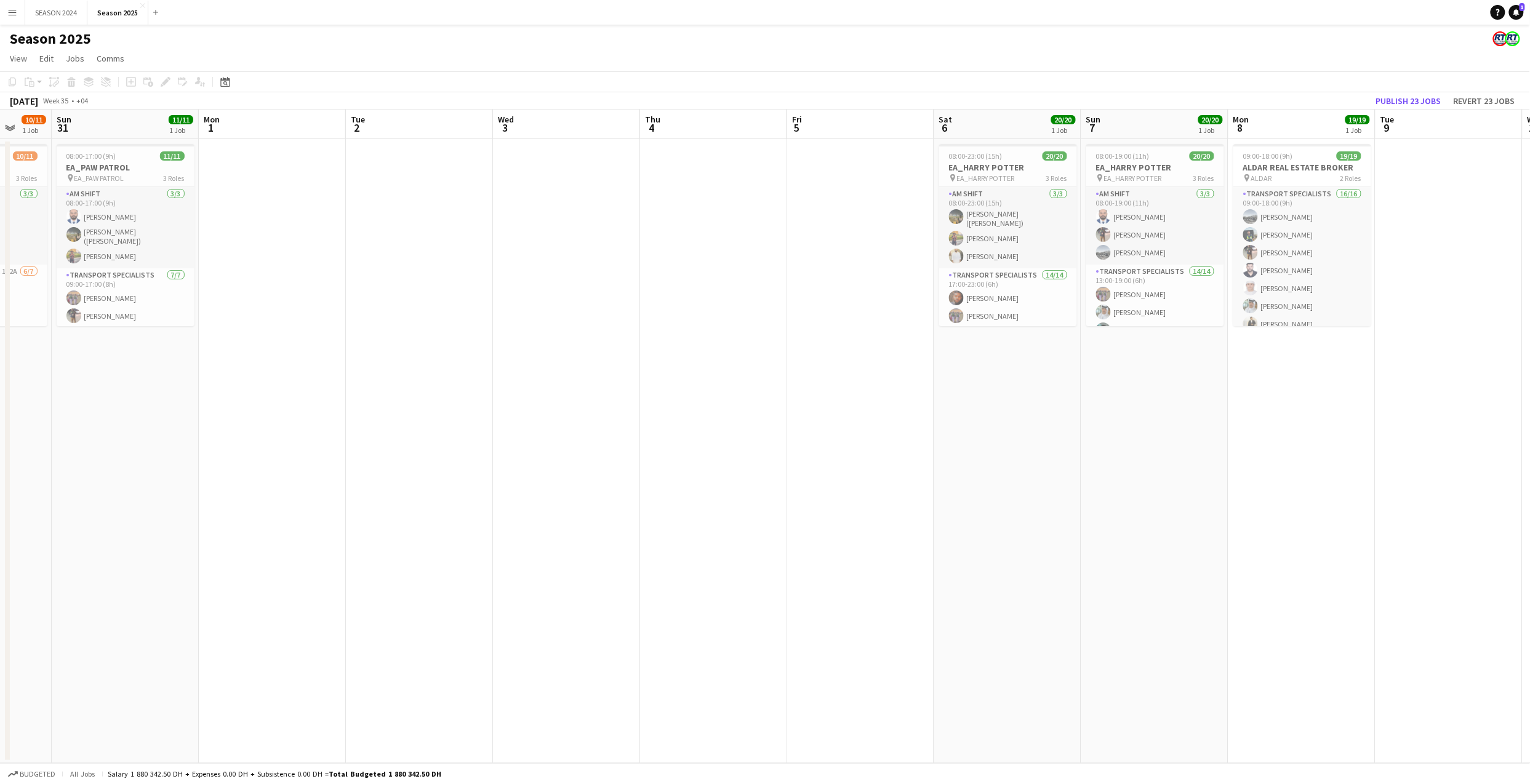
drag, startPoint x: 971, startPoint y: 539, endPoint x: 1329, endPoint y: 536, distance: 358.0
click at [1274, 536] on app-calendar-viewport "Fri 29 11/11 1 Job Sat 30 10/11 1 Job Sun 31 11/11 1 Job Mon 1 Tue 2 Wed 3 Thu …" at bounding box center [765, 436] width 1530 height 653
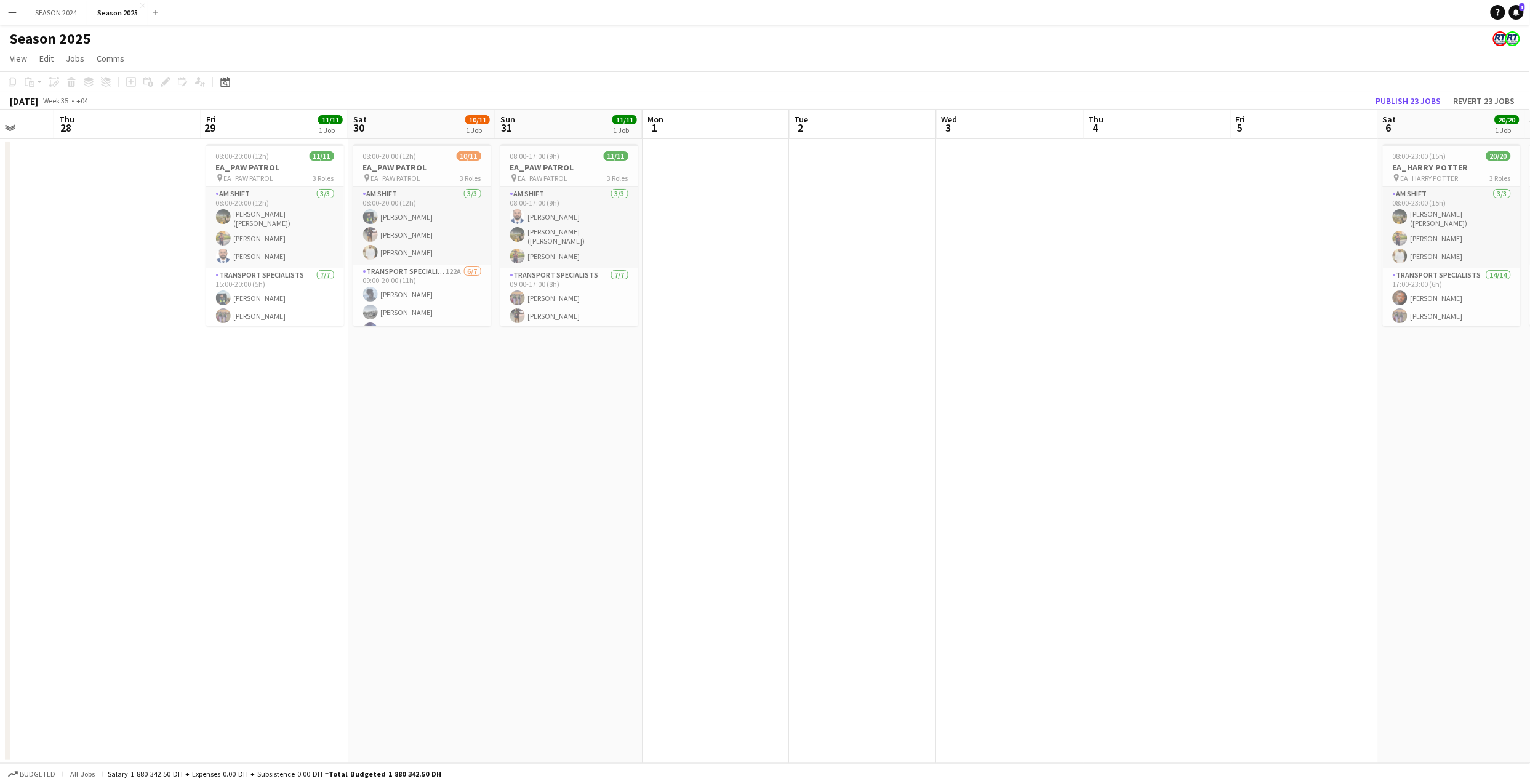
scroll to position [0, 328]
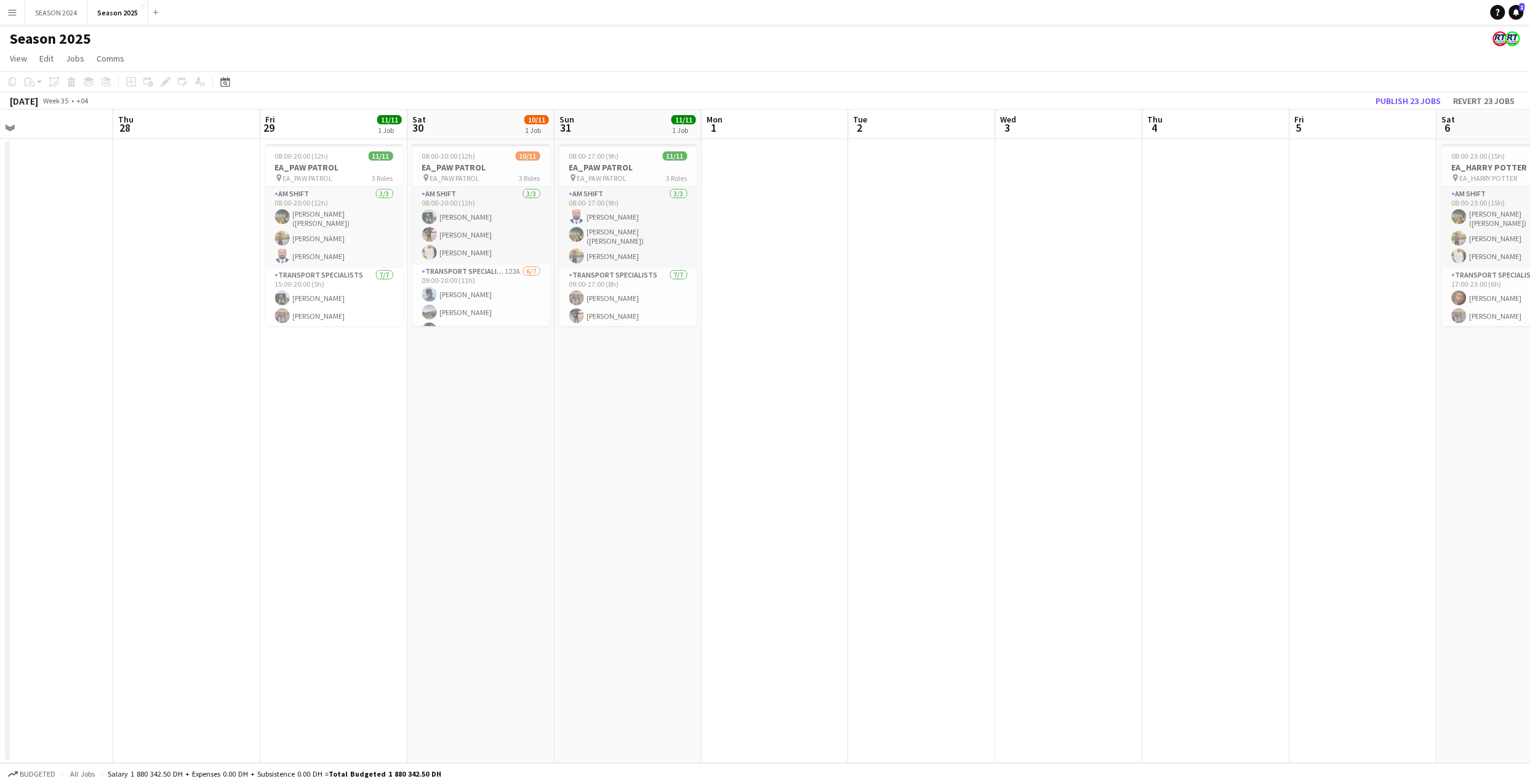
drag, startPoint x: 416, startPoint y: 510, endPoint x: 734, endPoint y: 509, distance: 318.0
click at [734, 509] on app-calendar-viewport "Mon 25 Tue 26 Wed 27 Thu 28 Fri 29 11/11 1 Job Sat 30 10/11 1 Job Sun 31 11/11 …" at bounding box center [765, 436] width 1530 height 653
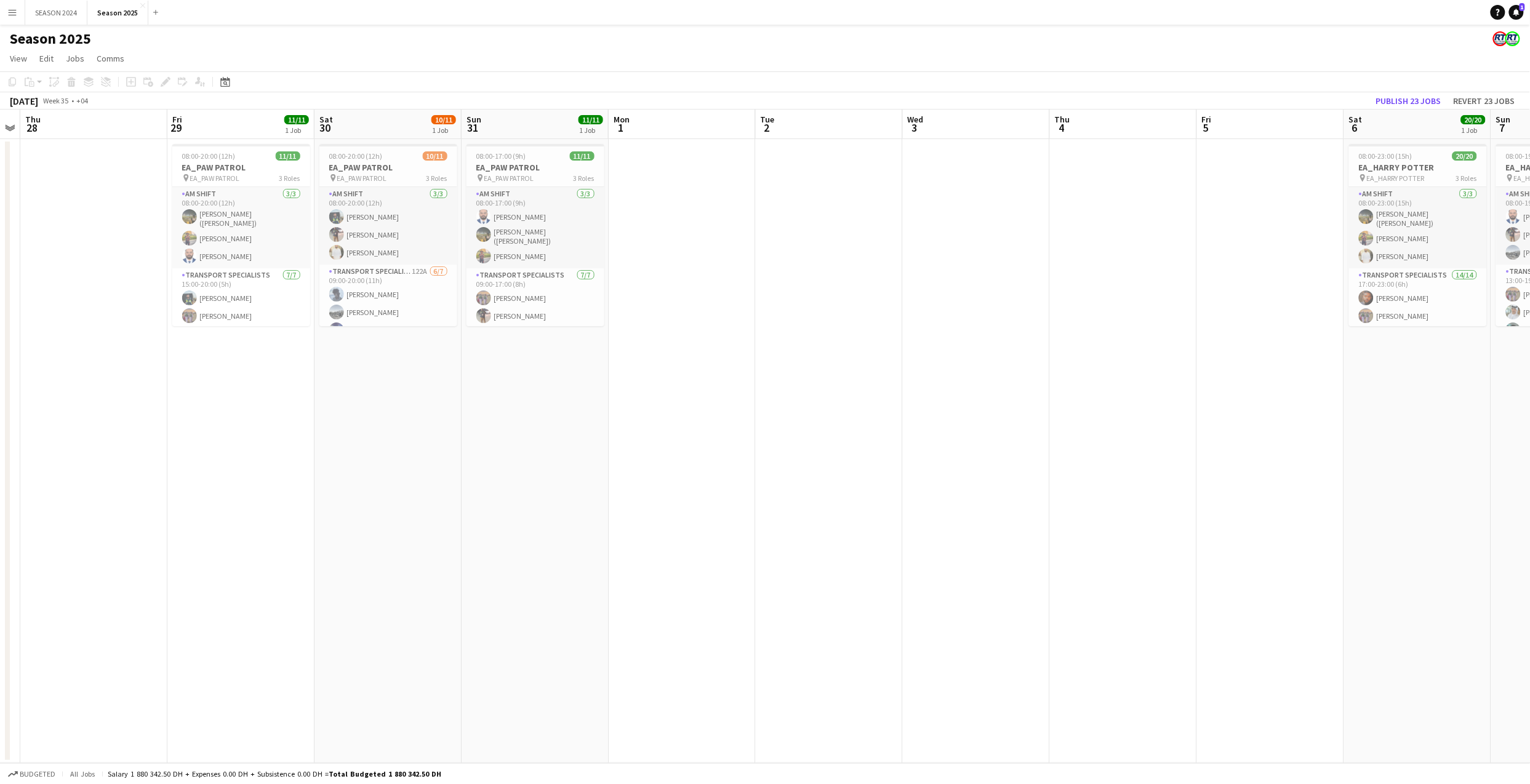
drag, startPoint x: 813, startPoint y: 464, endPoint x: 446, endPoint y: 454, distance: 367.1
click at [446, 454] on app-calendar-viewport "Mon 25 Tue 26 Wed 27 Thu 28 Fri 29 11/11 1 Job Sat 30 10/11 1 Job Sun 31 11/11 …" at bounding box center [765, 436] width 1530 height 653
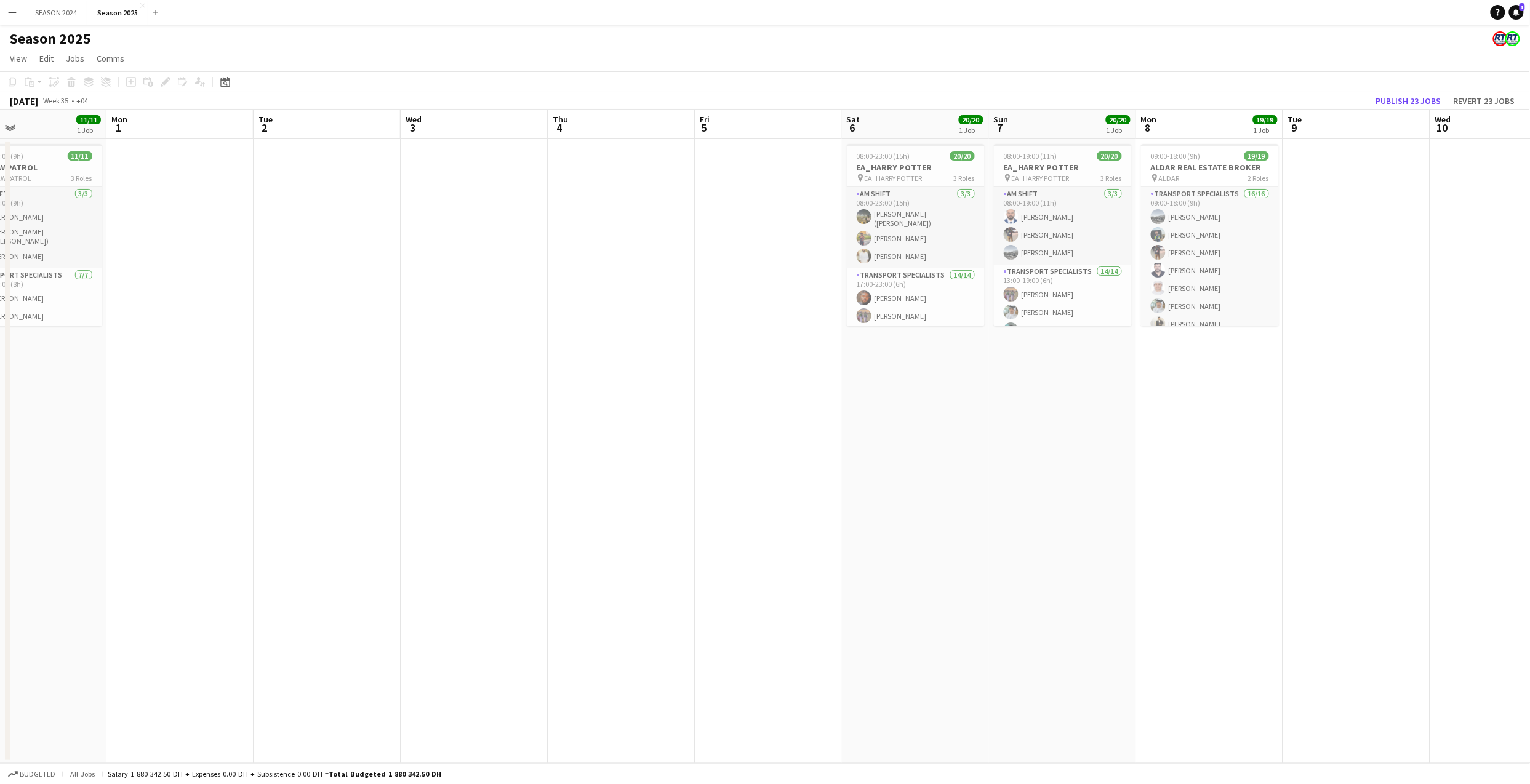
scroll to position [0, 355]
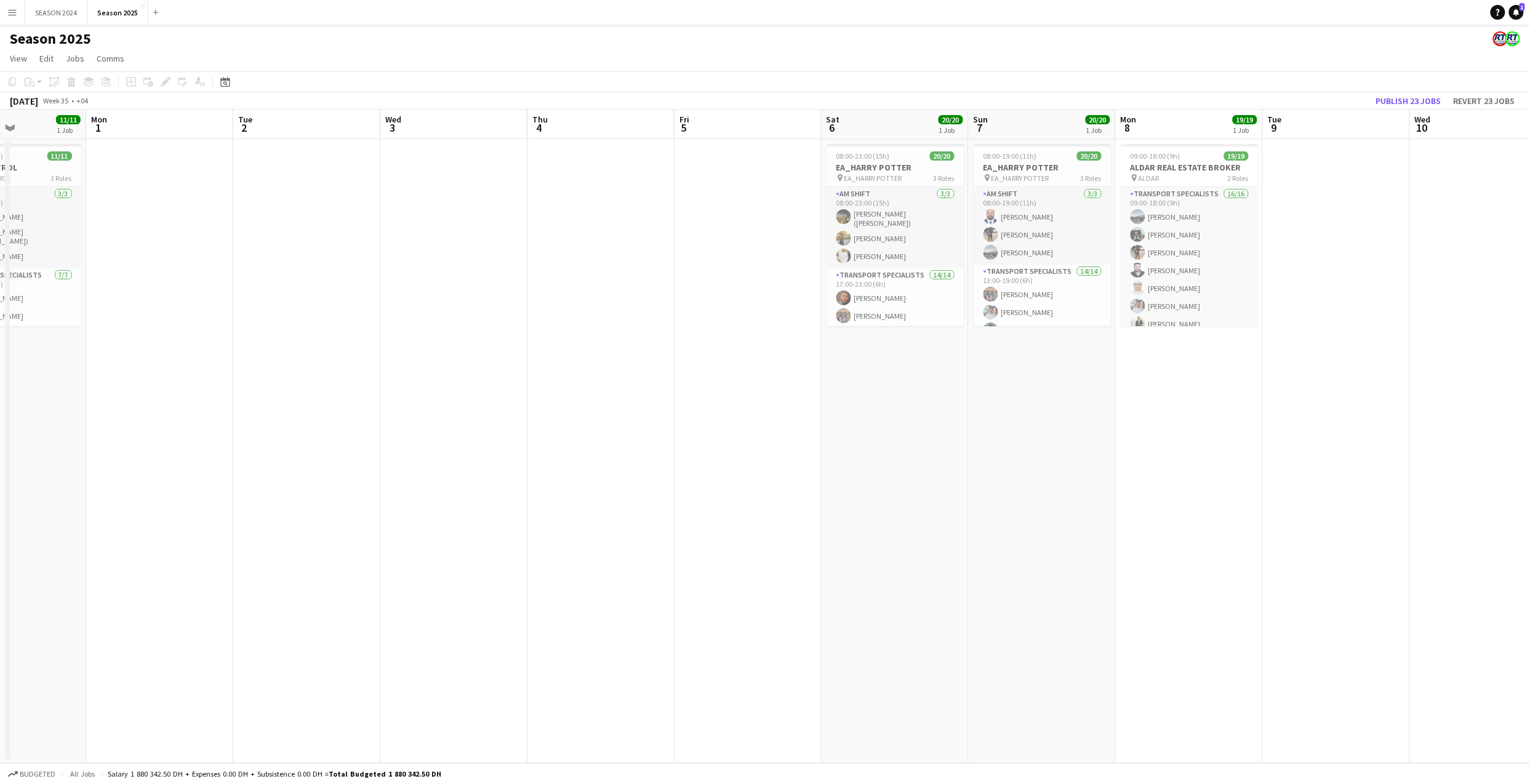
drag, startPoint x: 654, startPoint y: 448, endPoint x: 477, endPoint y: 458, distance: 177.3
click at [477, 458] on app-calendar-viewport "Fri 29 11/11 1 Job Sat 30 10/11 1 Job Sun 31 11/11 1 Job Mon 1 Tue 2 Wed 3 Thu …" at bounding box center [765, 436] width 1530 height 653
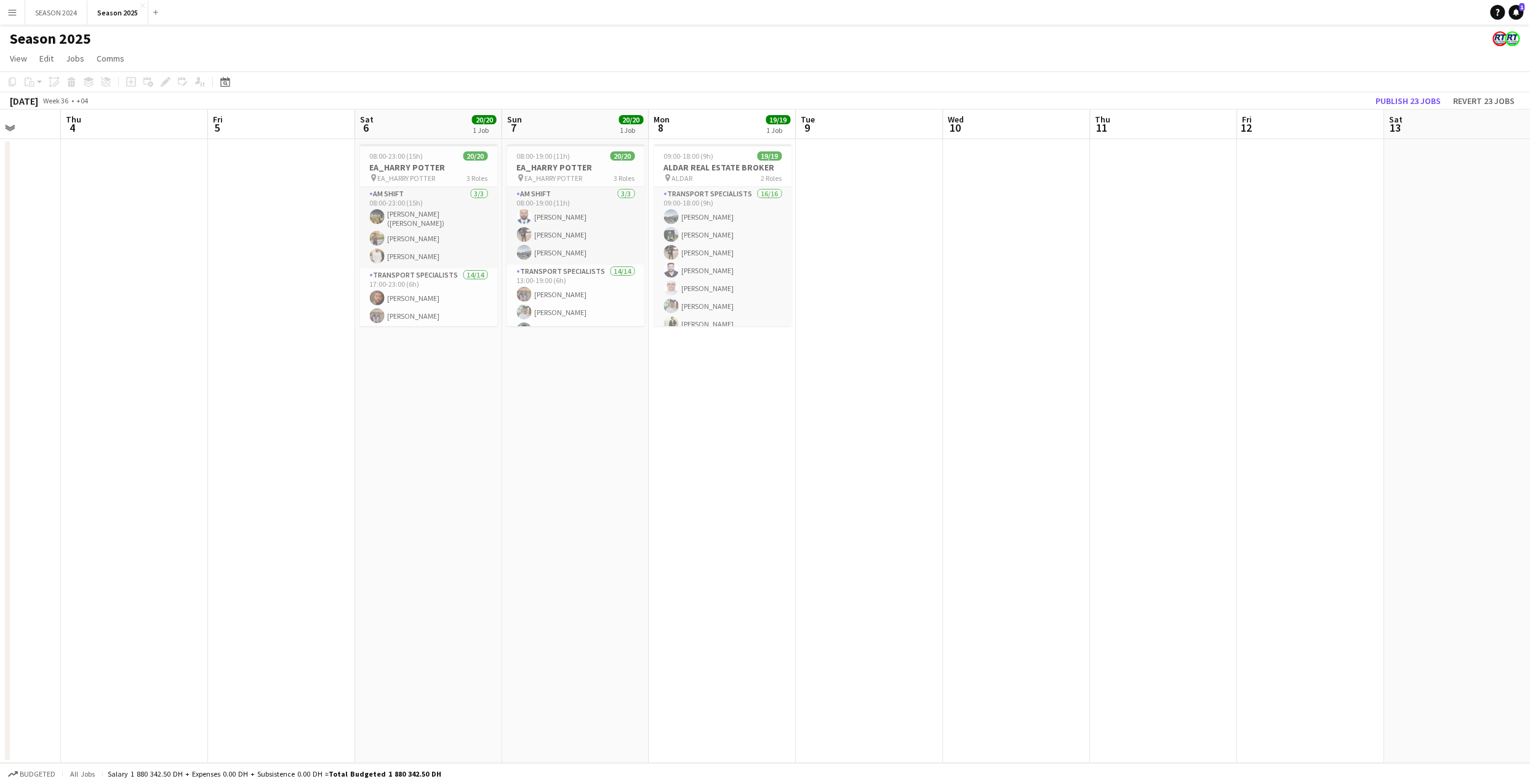
scroll to position [0, 337]
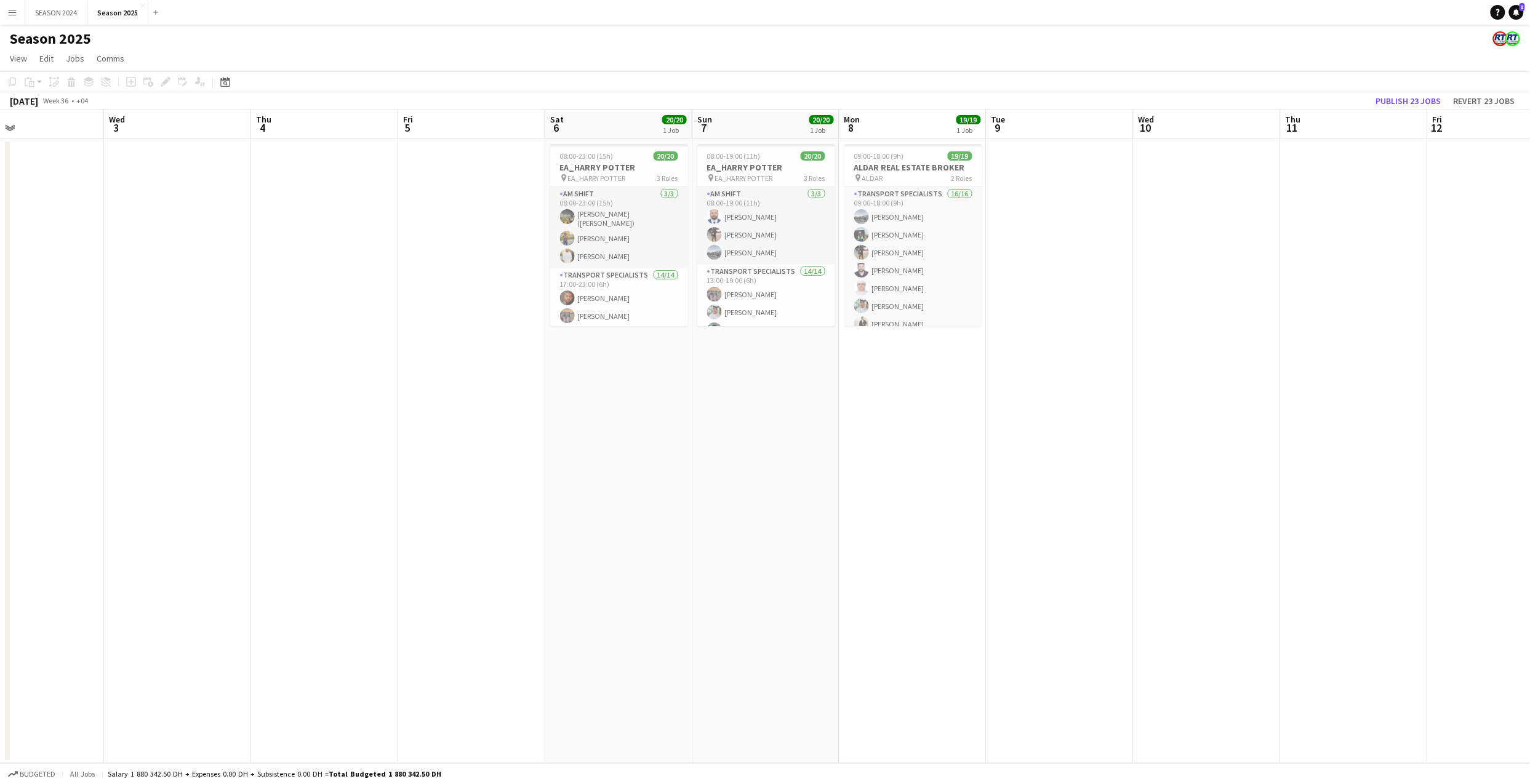
drag, startPoint x: 753, startPoint y: 382, endPoint x: 605, endPoint y: 421, distance: 153.1
click at [605, 421] on app-calendar-viewport "Sun 31 11/11 1 Job Mon 1 Tue 2 Wed 3 Thu 4 Fri 5 Sat 6 20/20 1 Job Sun 7 20/20 …" at bounding box center [765, 436] width 1530 height 653
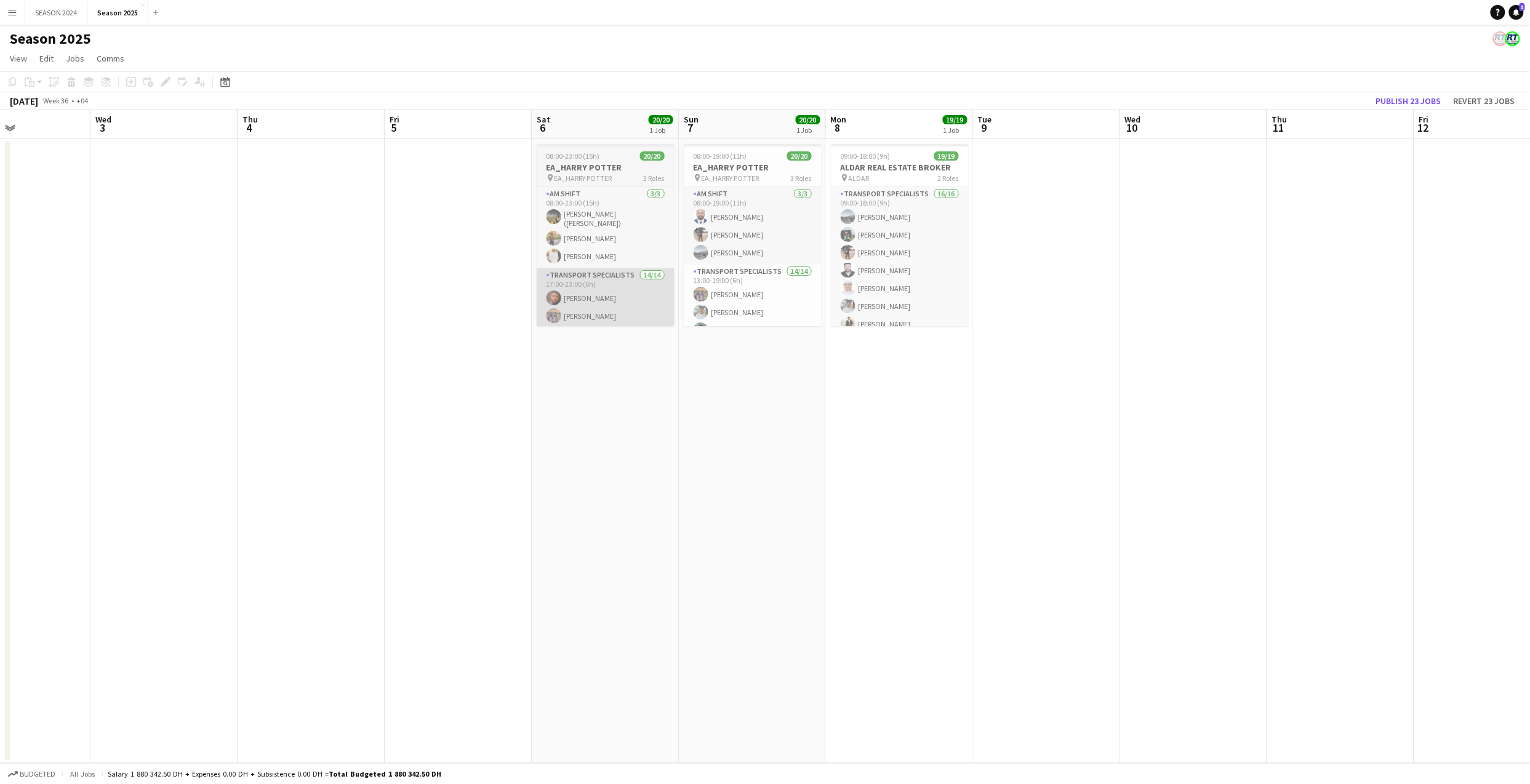
drag, startPoint x: 520, startPoint y: 212, endPoint x: 342, endPoint y: 283, distance: 191.6
click at [213, 274] on app-calendar-viewport "Sun 31 11/11 1 Job Mon 1 Tue 2 Wed 3 Thu 4 Fri 5 Sat 6 20/20 1 Job Sun 7 20/20 …" at bounding box center [765, 436] width 1530 height 653
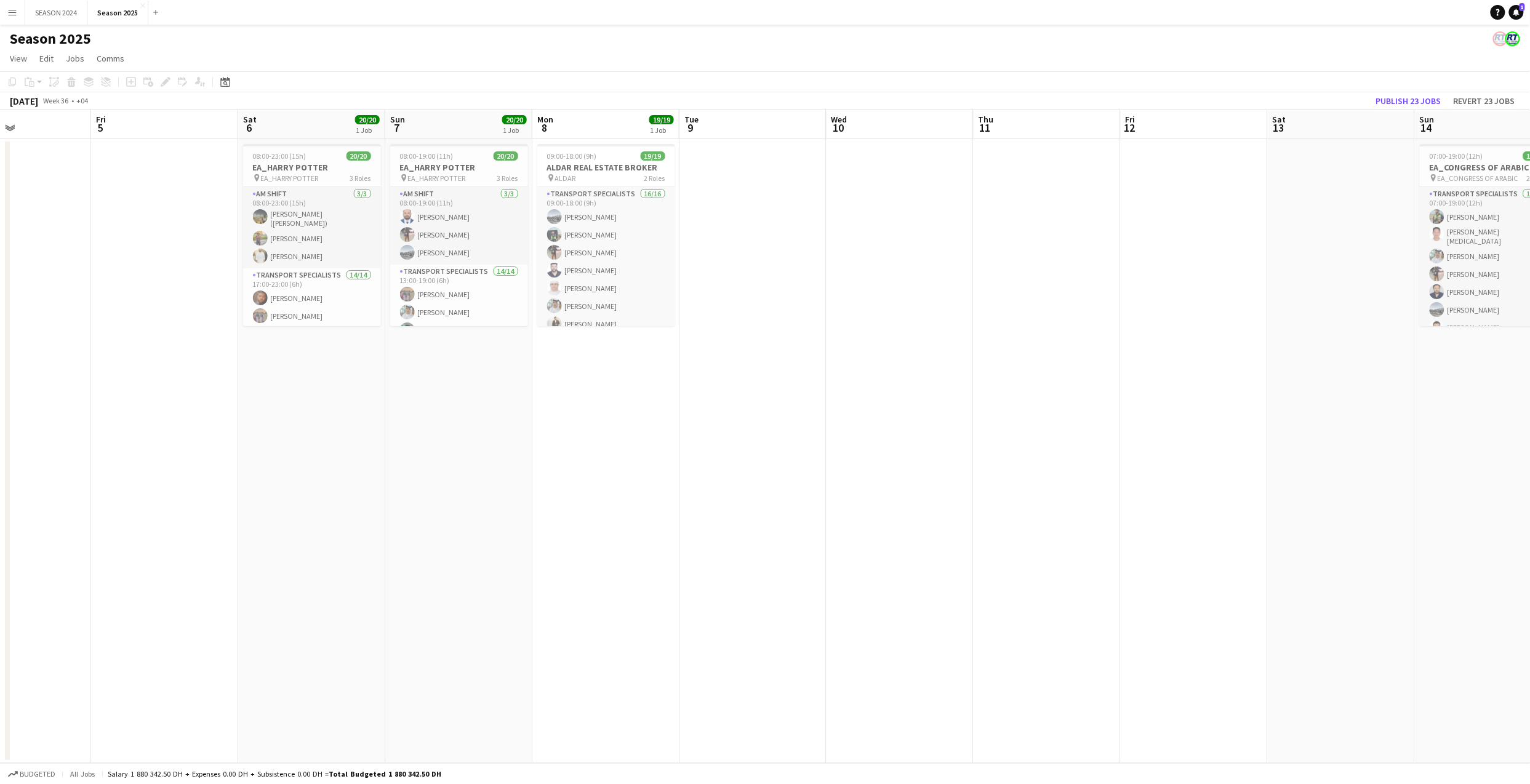
scroll to position [0, 416]
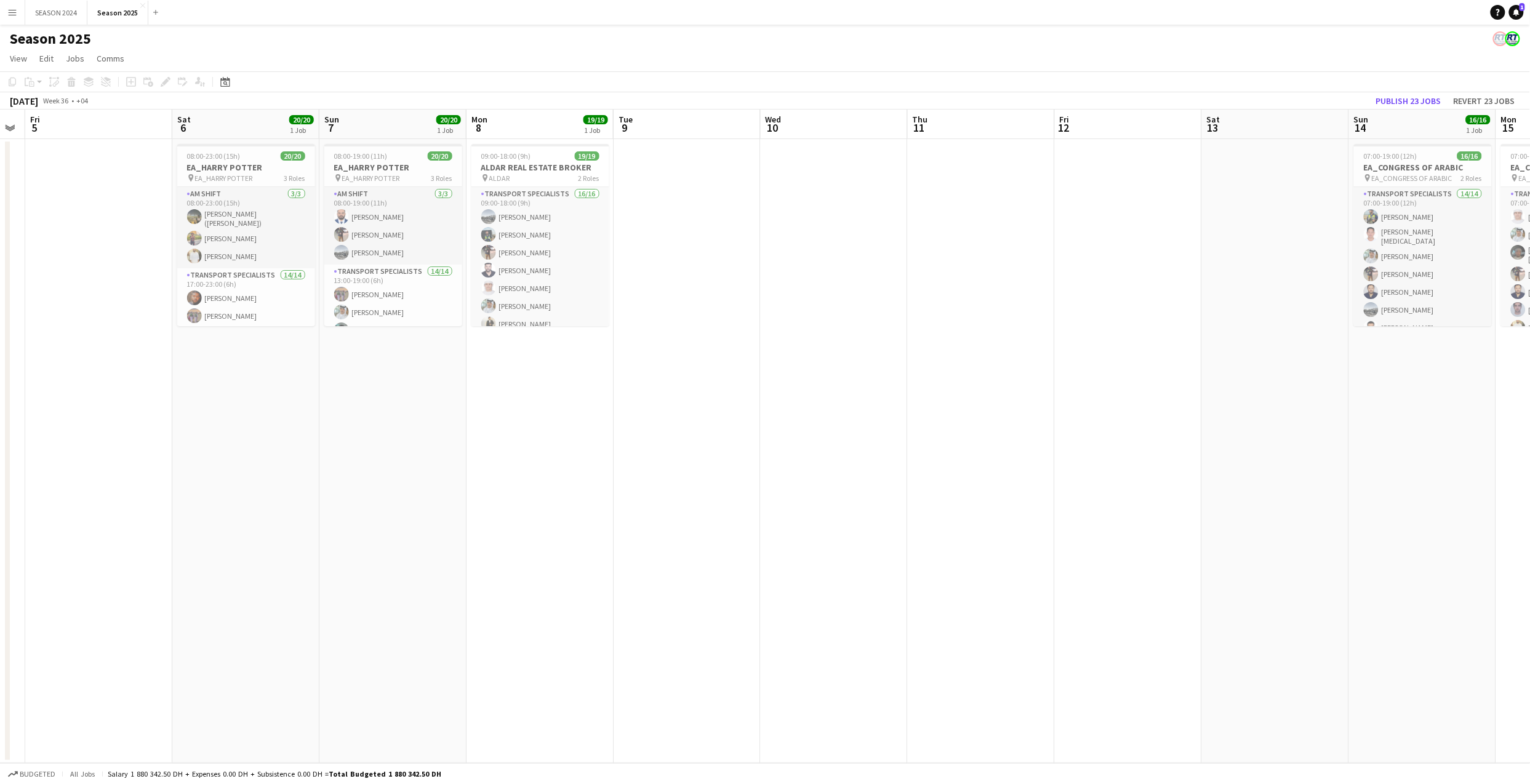
drag, startPoint x: 901, startPoint y: 308, endPoint x: 837, endPoint y: 310, distance: 64.0
click at [837, 310] on app-calendar-viewport "Tue 2 Wed 3 Thu 4 Fri 5 Sat 6 20/20 1 Job Sun 7 20/20 1 Job Mon 8 19/19 1 Job T…" at bounding box center [765, 436] width 1530 height 653
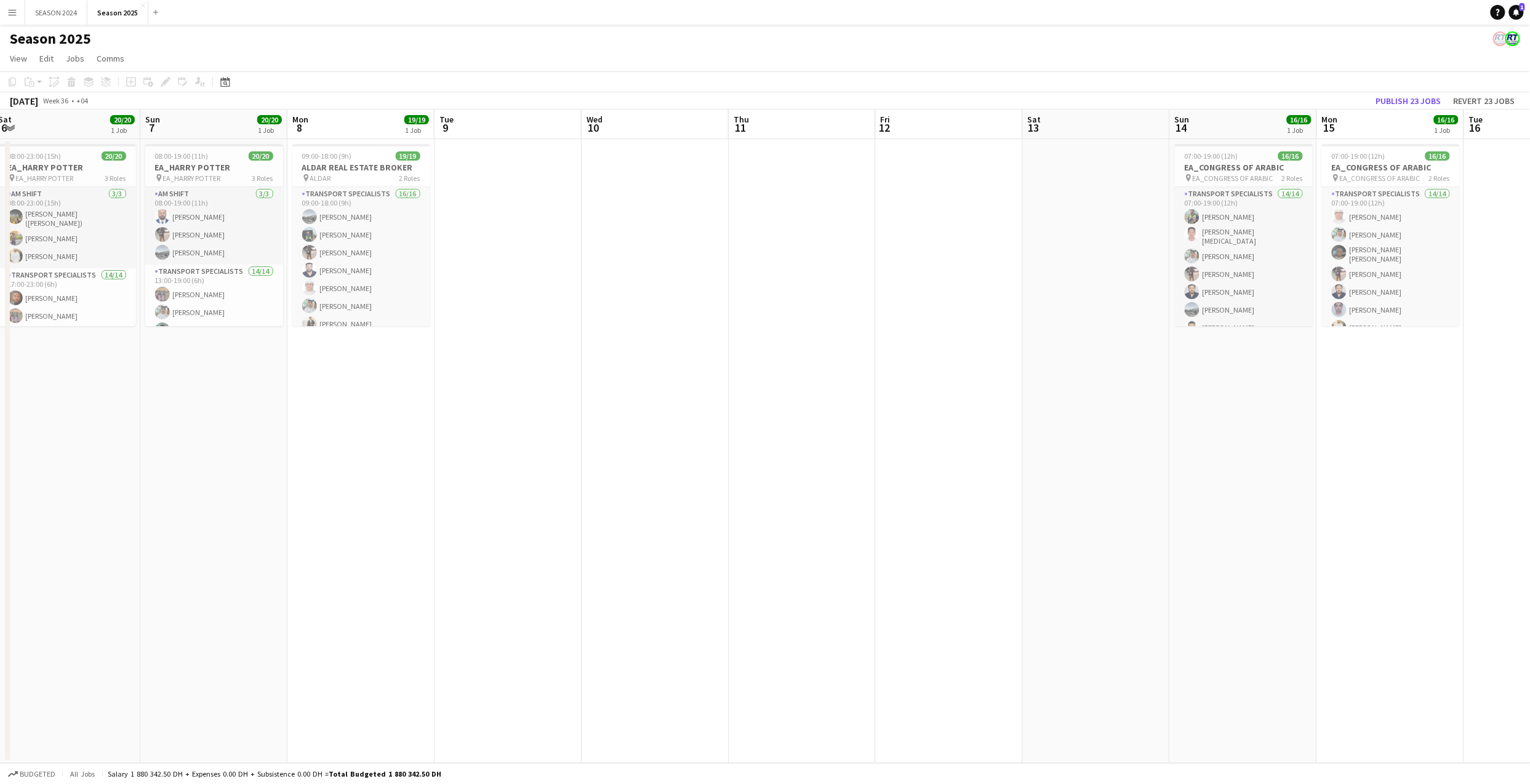
drag, startPoint x: 1204, startPoint y: 390, endPoint x: 1206, endPoint y: 360, distance: 30.1
click at [1206, 360] on app-calendar-viewport "Thu 4 Fri 5 Sat 6 20/20 1 Job Sun 7 20/20 1 Job Mon 8 19/19 1 Job Tue 9 Wed 10 …" at bounding box center [765, 436] width 1530 height 653
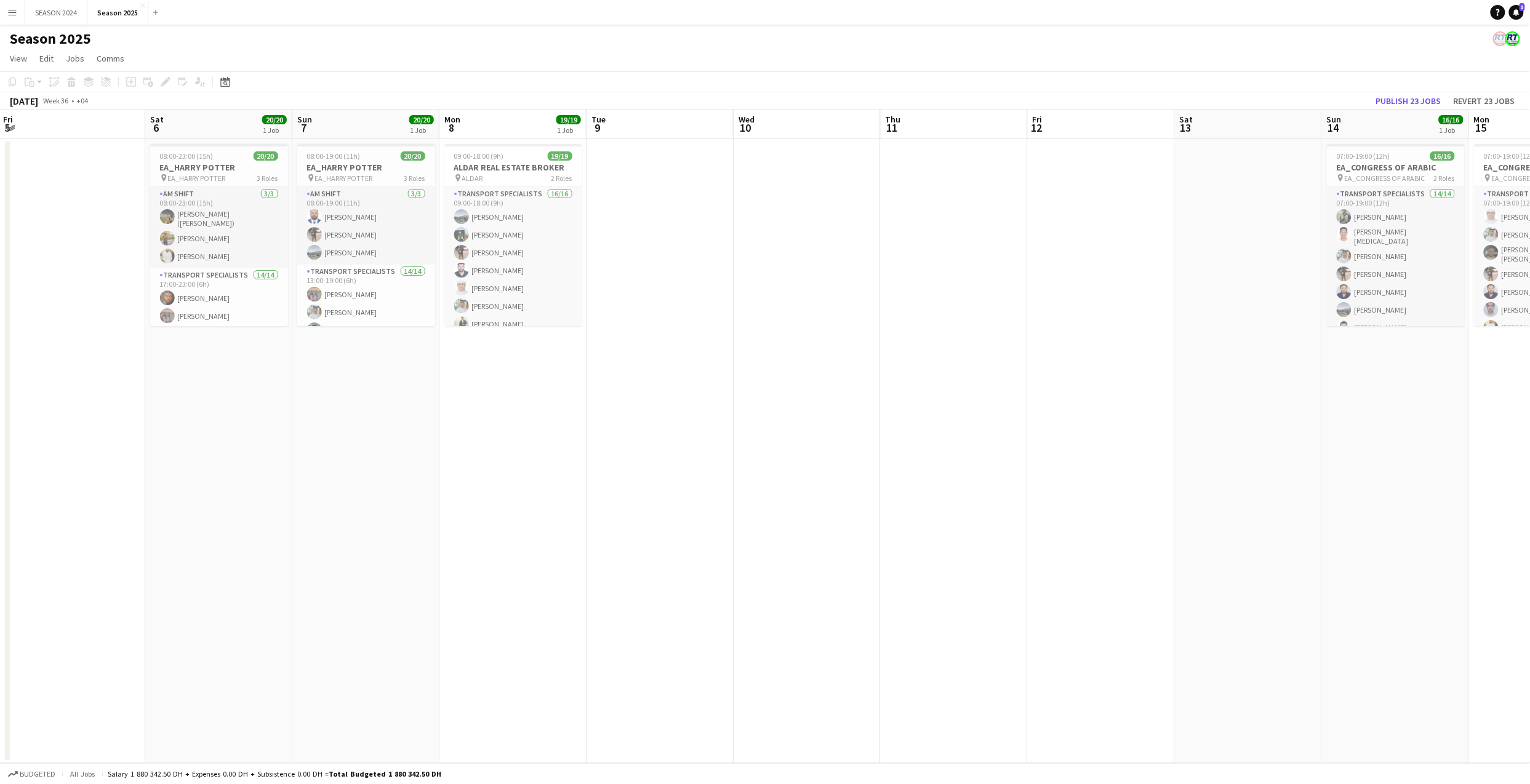
scroll to position [0, 344]
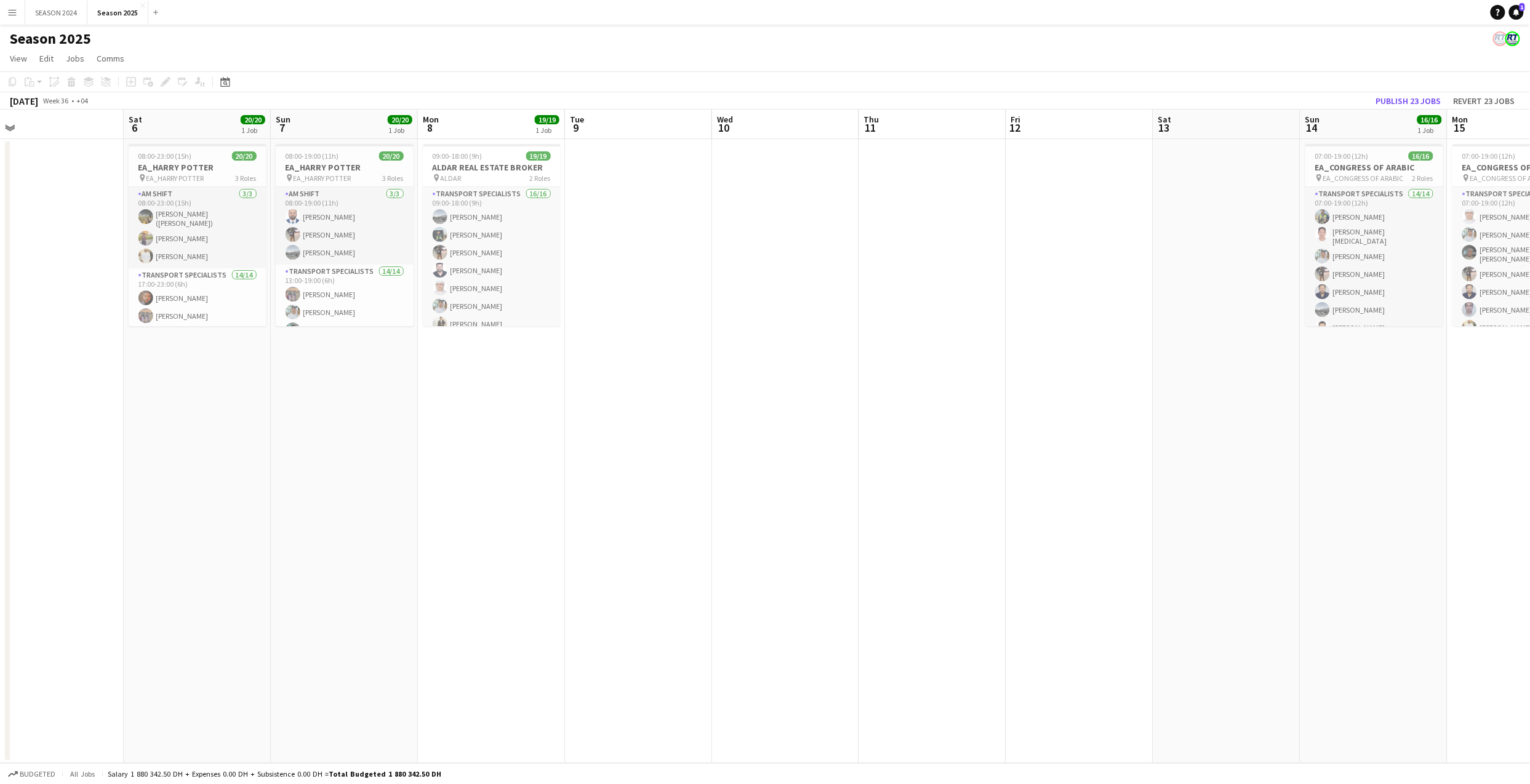
drag, startPoint x: 923, startPoint y: 384, endPoint x: 1169, endPoint y: 372, distance: 246.3
click at [1169, 372] on app-calendar-viewport "Wed 3 Thu 4 Fri 5 Sat 6 20/20 1 Job Sun 7 20/20 1 Job Mon 8 19/19 1 Job Tue 9 W…" at bounding box center [765, 436] width 1530 height 653
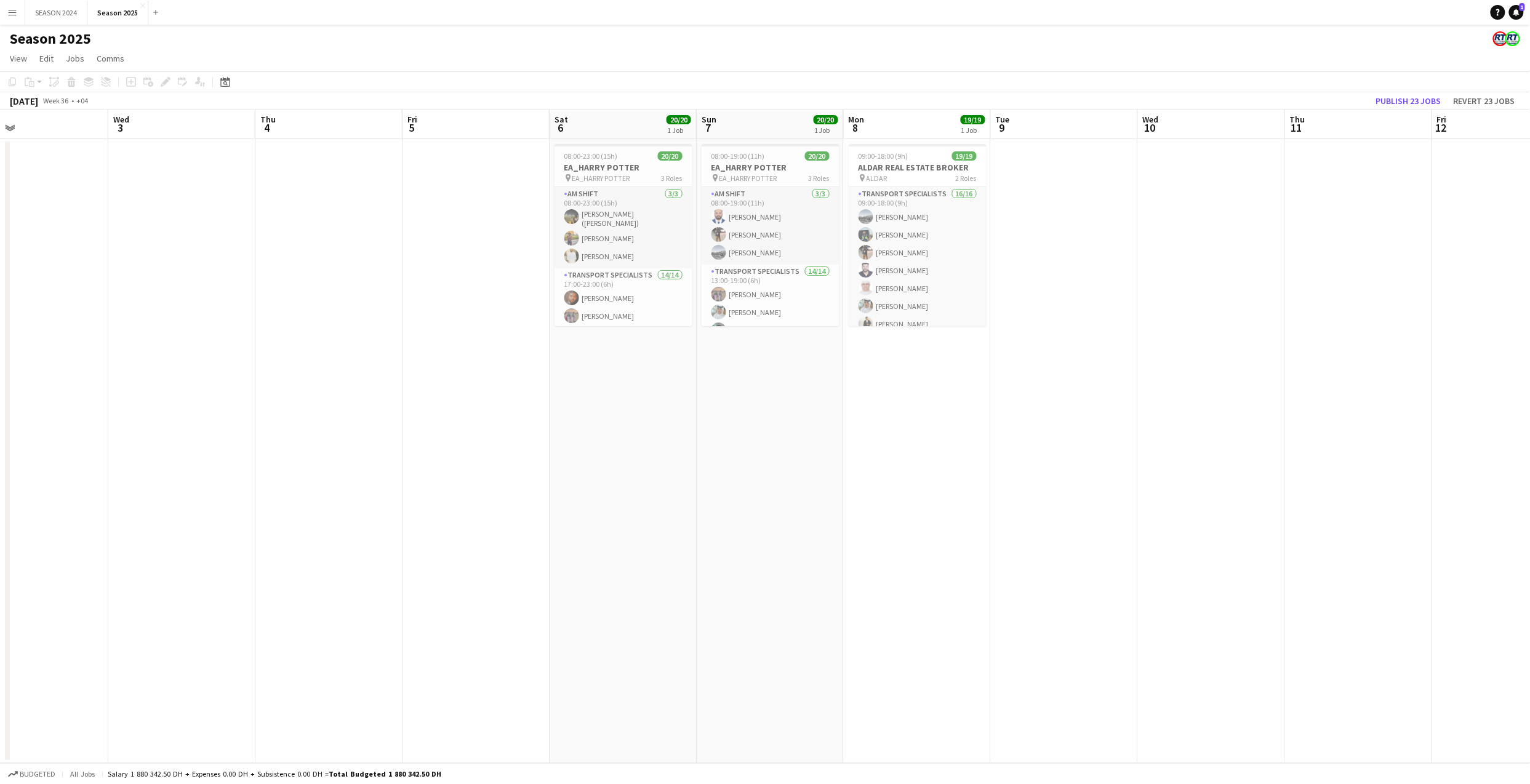
scroll to position [0, 328]
click at [863, 374] on app-calendar-viewport "Sun 31 11/11 1 Job Mon 1 Tue 2 Wed 3 Thu 4 Fri 5 Sat 6 20/20 1 Job Sun 7 20/20 …" at bounding box center [765, 436] width 1530 height 653
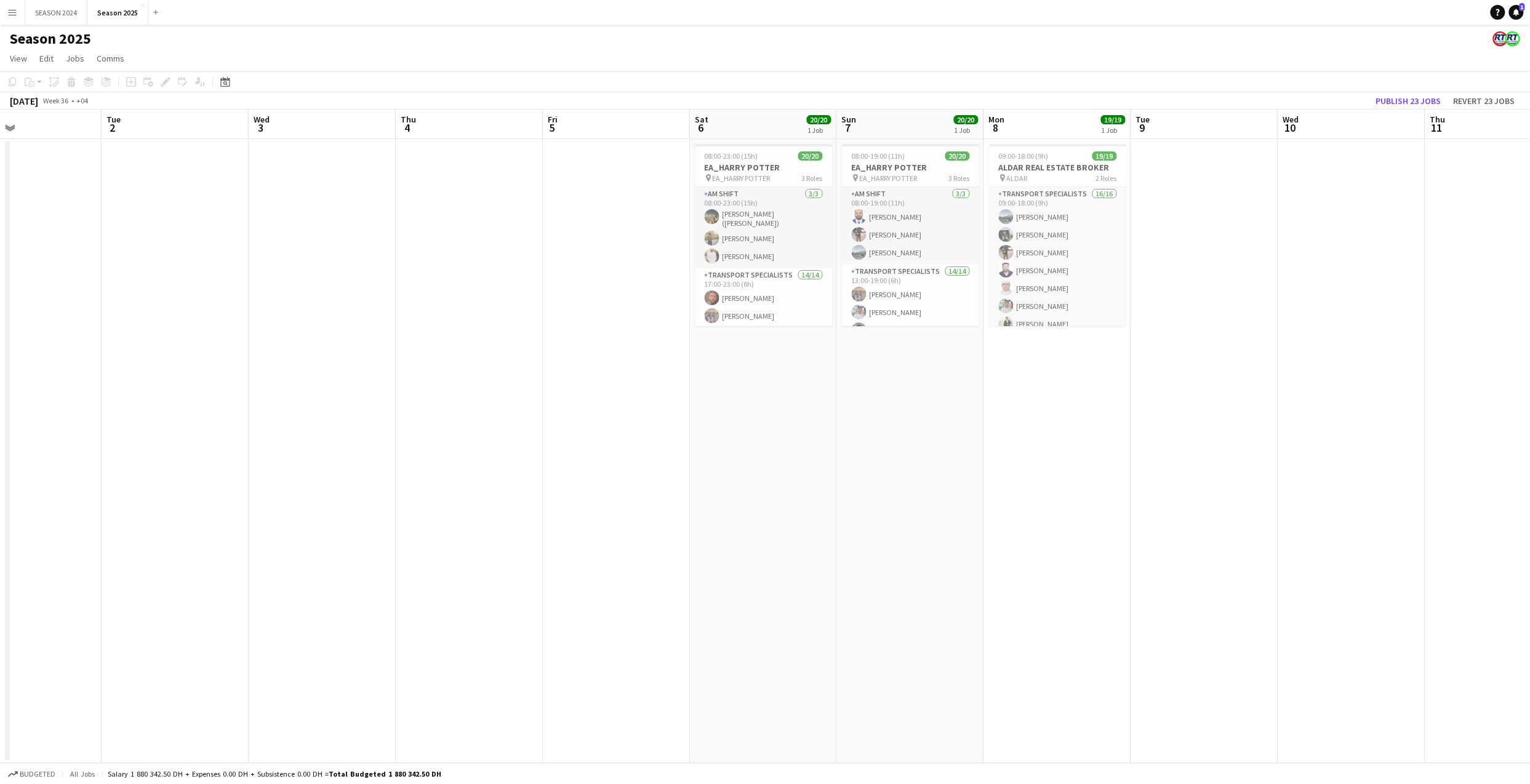
drag, startPoint x: 739, startPoint y: 402, endPoint x: 875, endPoint y: 400, distance: 136.0
click at [875, 400] on app-calendar-viewport "Sat 30 10/11 1 Job Sun 31 11/11 1 Job Mon 1 Tue 2 Wed 3 Thu 4 Fri 5 Sat 6 20/20…" at bounding box center [765, 436] width 1530 height 653
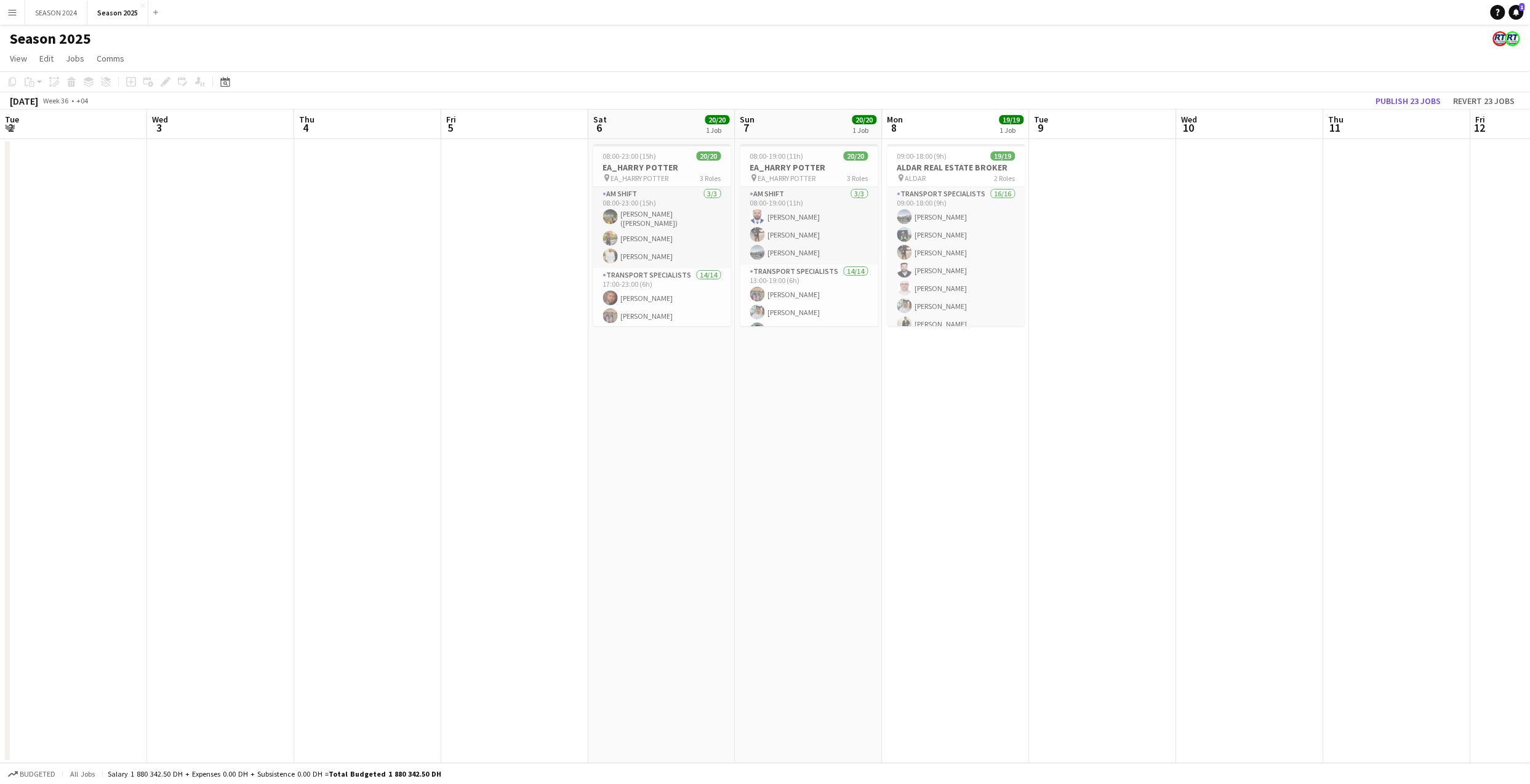
scroll to position [0, 459]
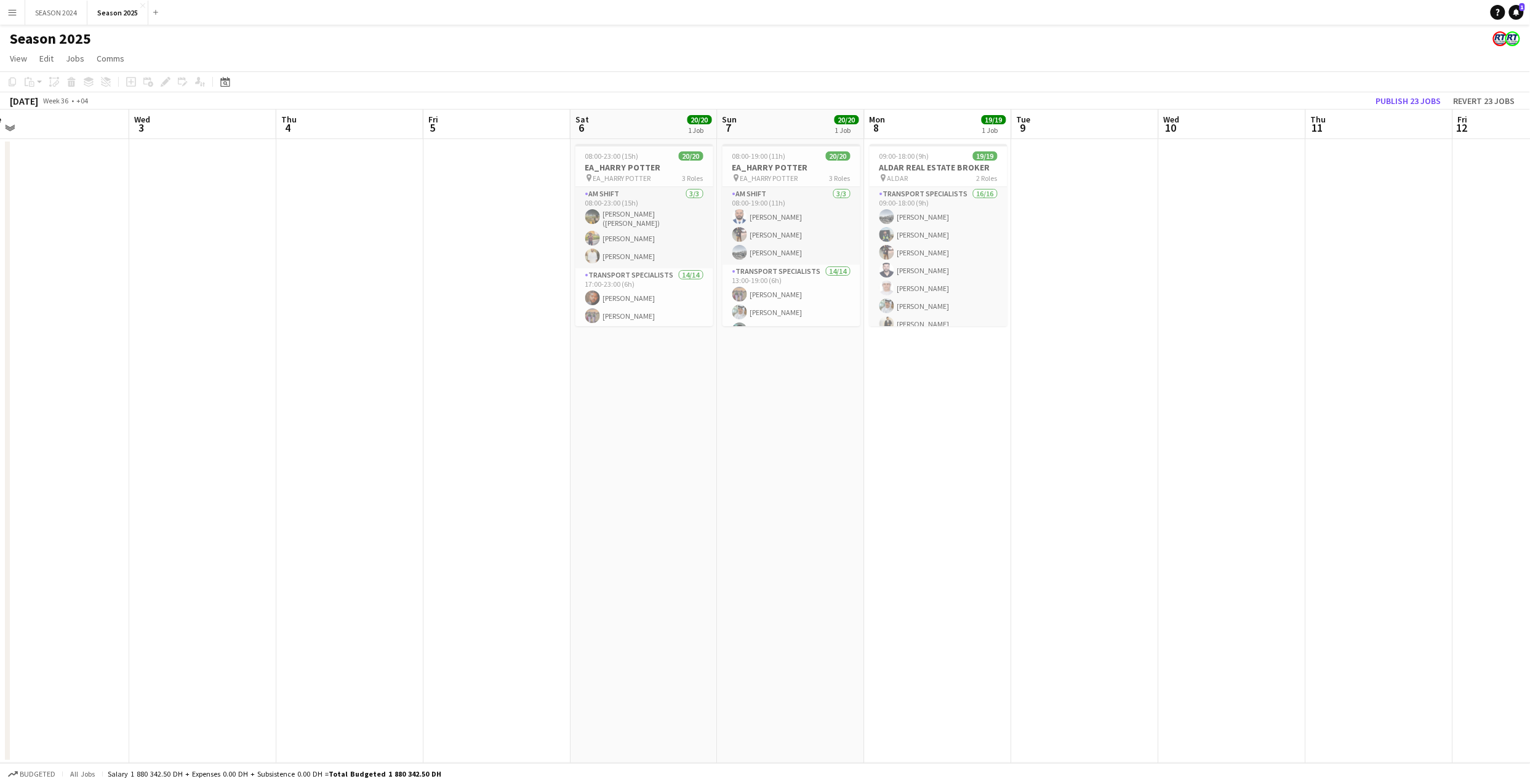
drag, startPoint x: 875, startPoint y: 400, endPoint x: 755, endPoint y: 404, distance: 120.1
click at [755, 404] on app-calendar-viewport "Sat 30 10/11 1 Job Sun 31 11/11 1 Job Mon 1 Tue 2 Wed 3 Thu 4 Fri 5 Sat 6 20/20…" at bounding box center [765, 436] width 1530 height 653
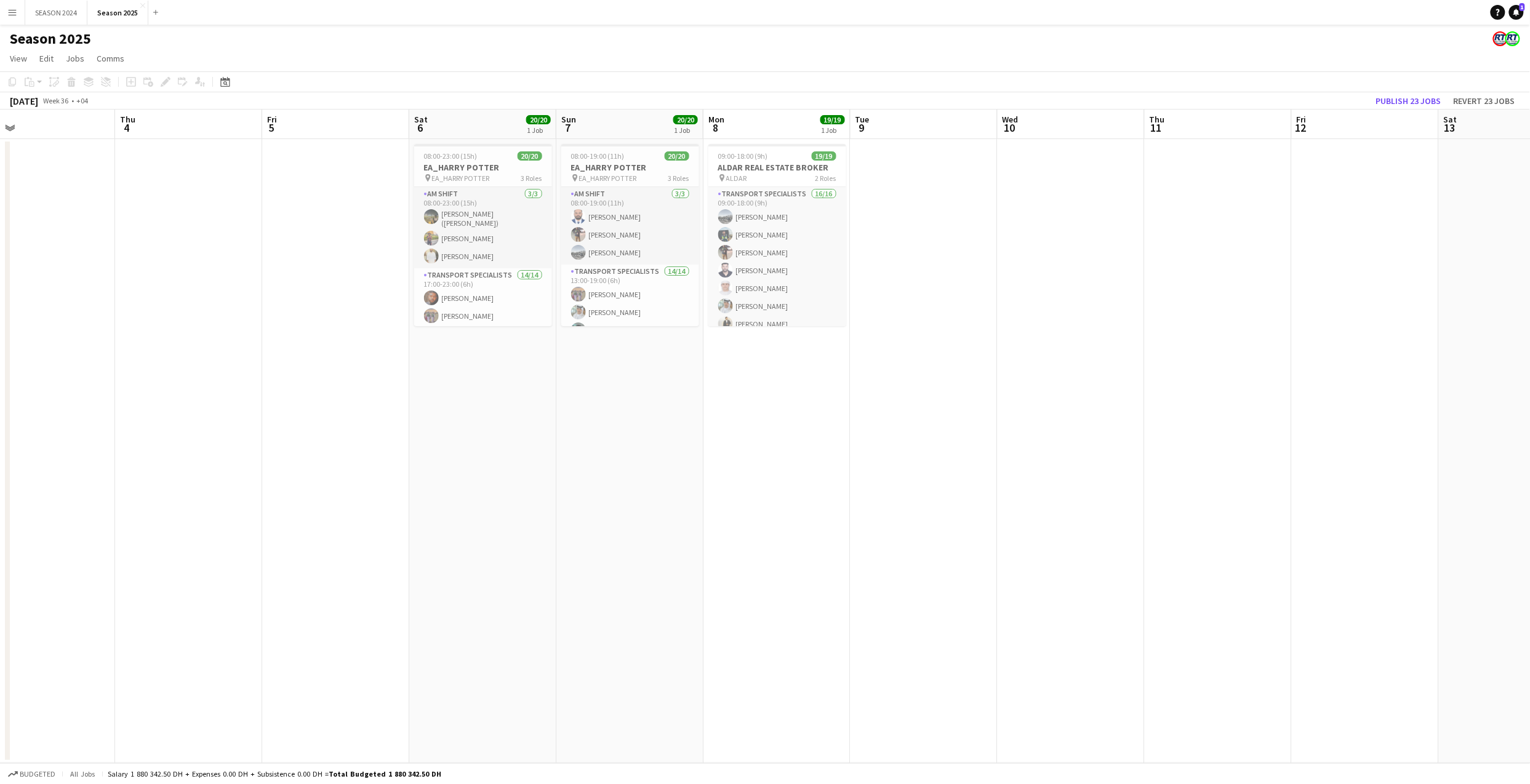
drag, startPoint x: 889, startPoint y: 404, endPoint x: 727, endPoint y: 426, distance: 163.5
click at [727, 426] on app-calendar-viewport "Mon 1 Tue 2 Wed 3 Thu 4 Fri 5 Sat 6 20/20 1 Job Sun 7 20/20 1 Job Mon 8 19/19 1…" at bounding box center [765, 436] width 1530 height 653
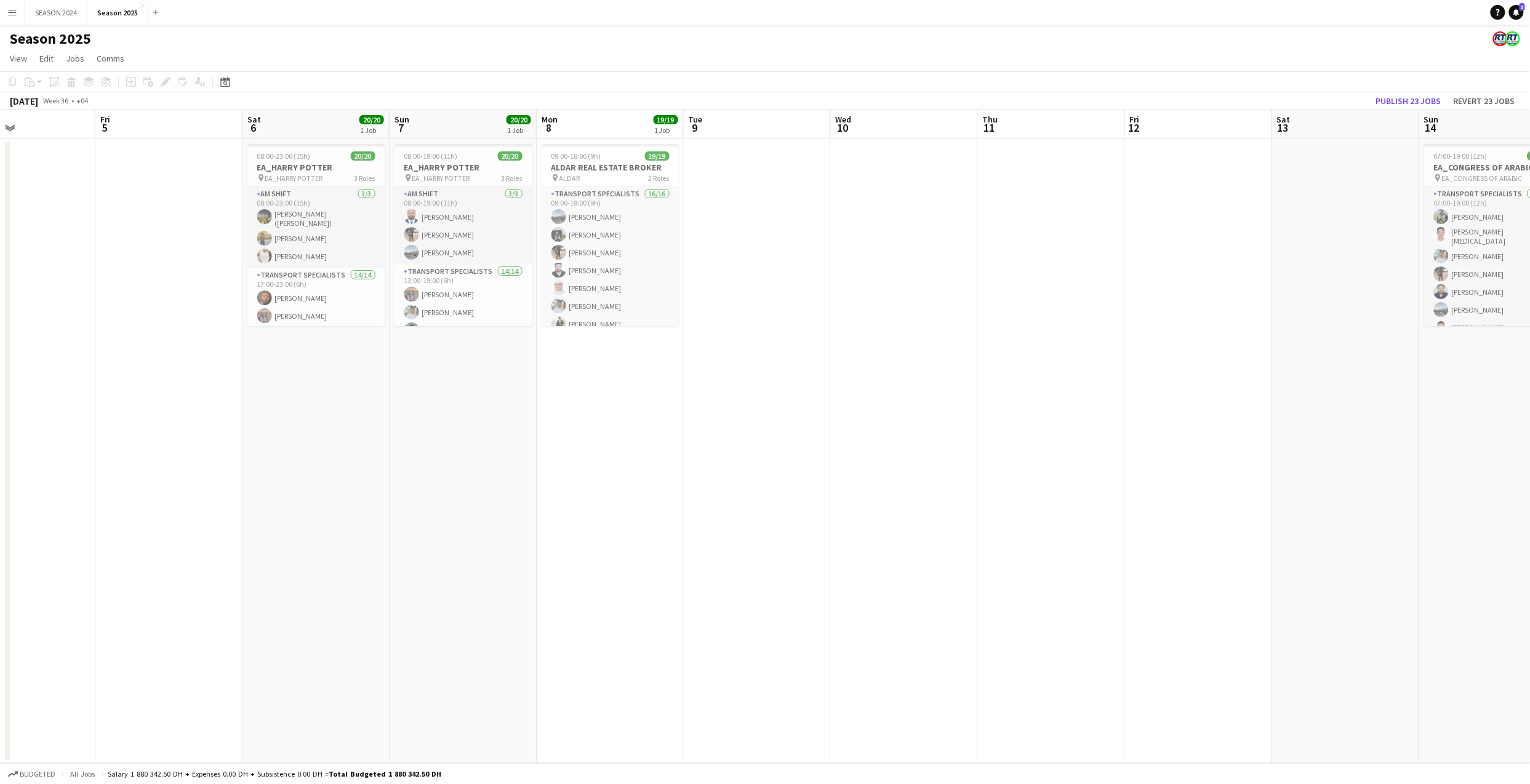
drag, startPoint x: 862, startPoint y: 441, endPoint x: 631, endPoint y: 462, distance: 232.0
click at [619, 468] on app-calendar-viewport "Mon 1 Tue 2 Wed 3 Thu 4 Fri 5 Sat 6 20/20 1 Job Sun 7 20/20 1 Job Mon 8 19/19 1…" at bounding box center [765, 436] width 1530 height 653
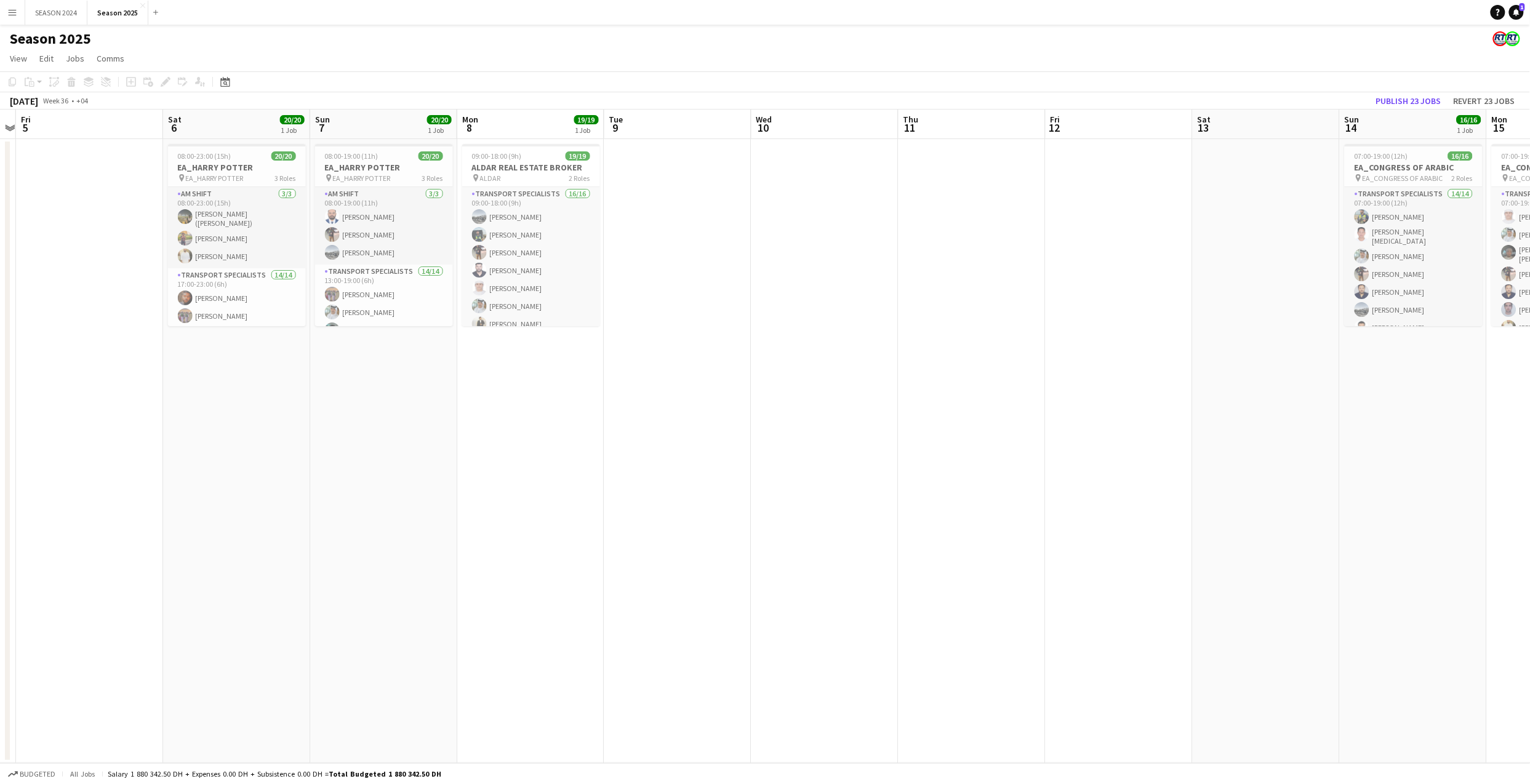
drag, startPoint x: 990, startPoint y: 436, endPoint x: 589, endPoint y: 456, distance: 401.5
click at [589, 456] on app-calendar-viewport "Mon 1 Tue 2 Wed 3 Thu 4 Fri 5 Sat 6 20/20 1 Job Sun 7 20/20 1 Job Mon 8 19/19 1…" at bounding box center [765, 436] width 1530 height 653
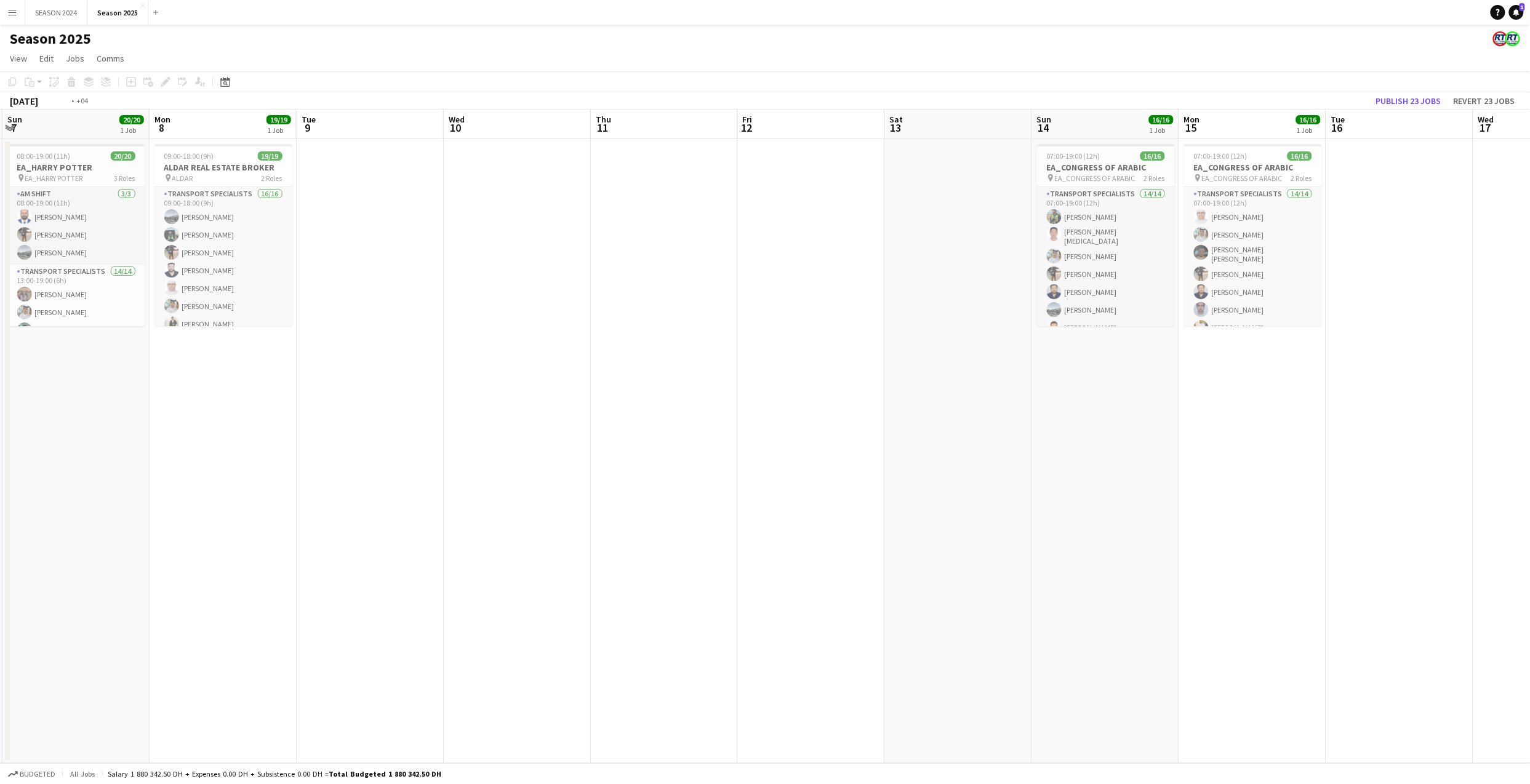
drag, startPoint x: 997, startPoint y: 431, endPoint x: 579, endPoint y: 440, distance: 418.1
click at [579, 440] on app-calendar-viewport "Thu 4 Fri 5 Sat 6 20/20 1 Job Sun 7 20/20 1 Job Mon 8 19/19 1 Job Tue 9 Wed 10 …" at bounding box center [765, 436] width 1530 height 653
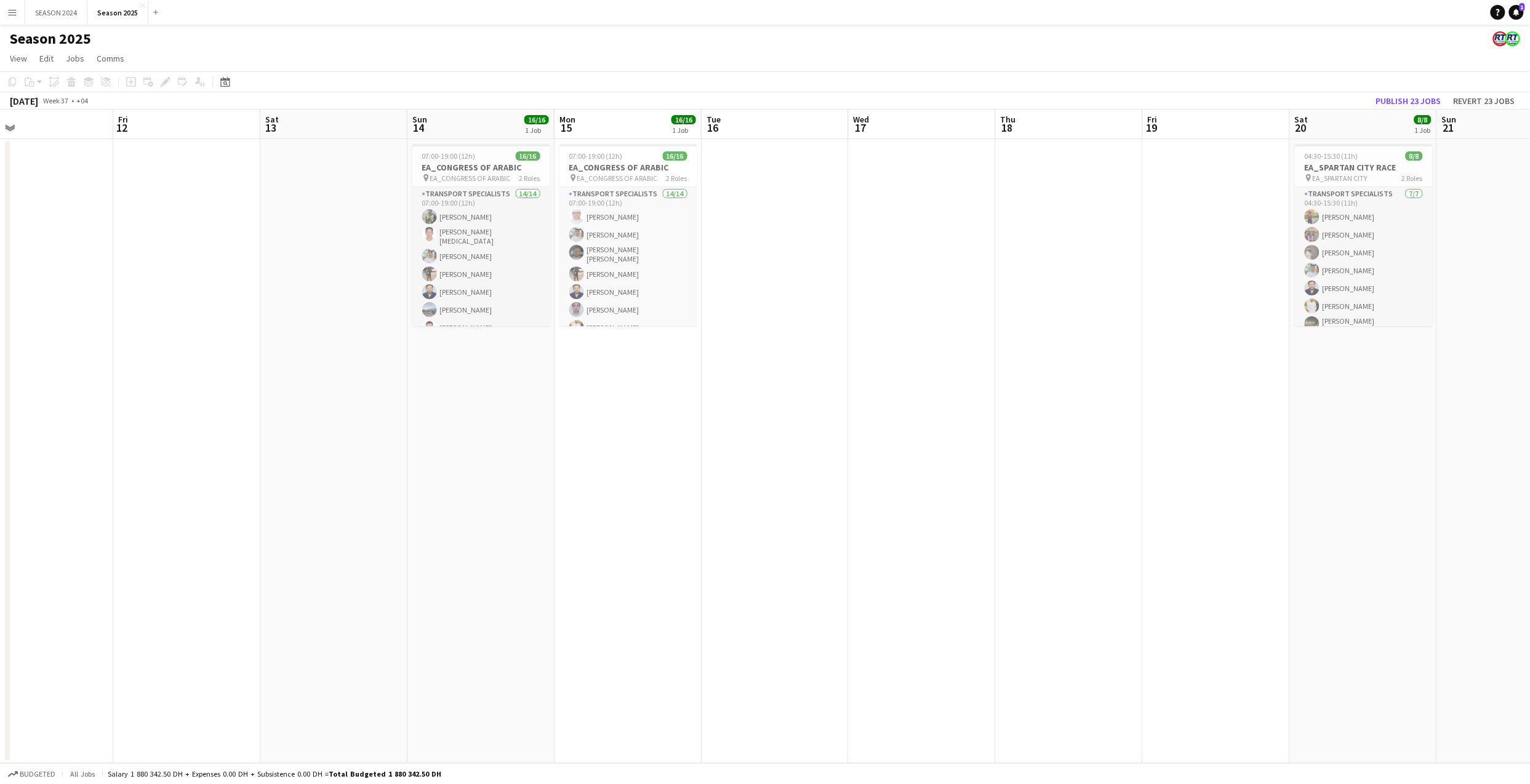
scroll to position [0, 311]
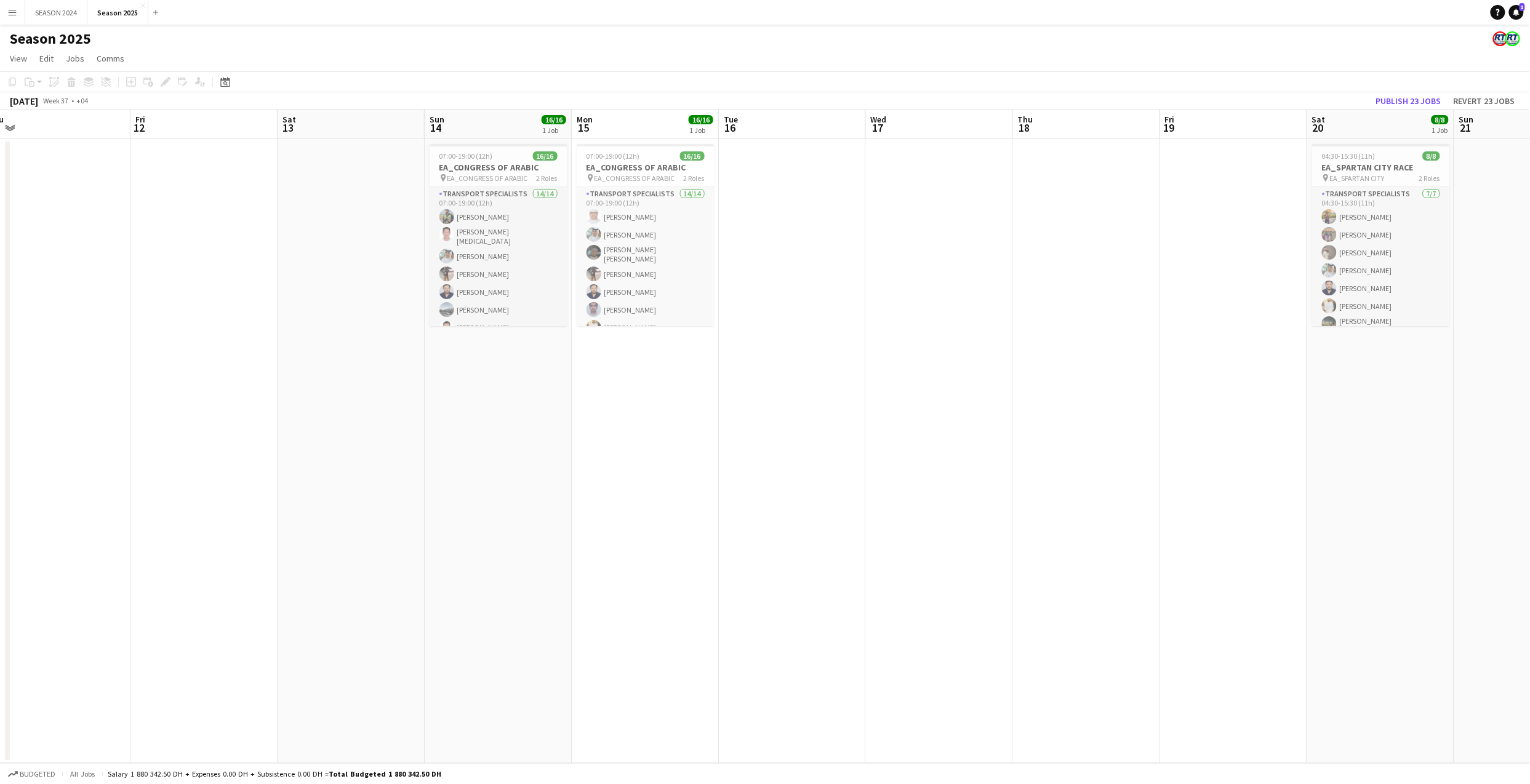
drag, startPoint x: 915, startPoint y: 427, endPoint x: 861, endPoint y: 431, distance: 54.1
click at [861, 431] on app-calendar-viewport "Tue 9 Wed 10 Thu 11 Fri 12 Sat 13 Sun 14 16/16 1 Job Mon 15 16/16 1 Job Tue 16 …" at bounding box center [765, 436] width 1530 height 653
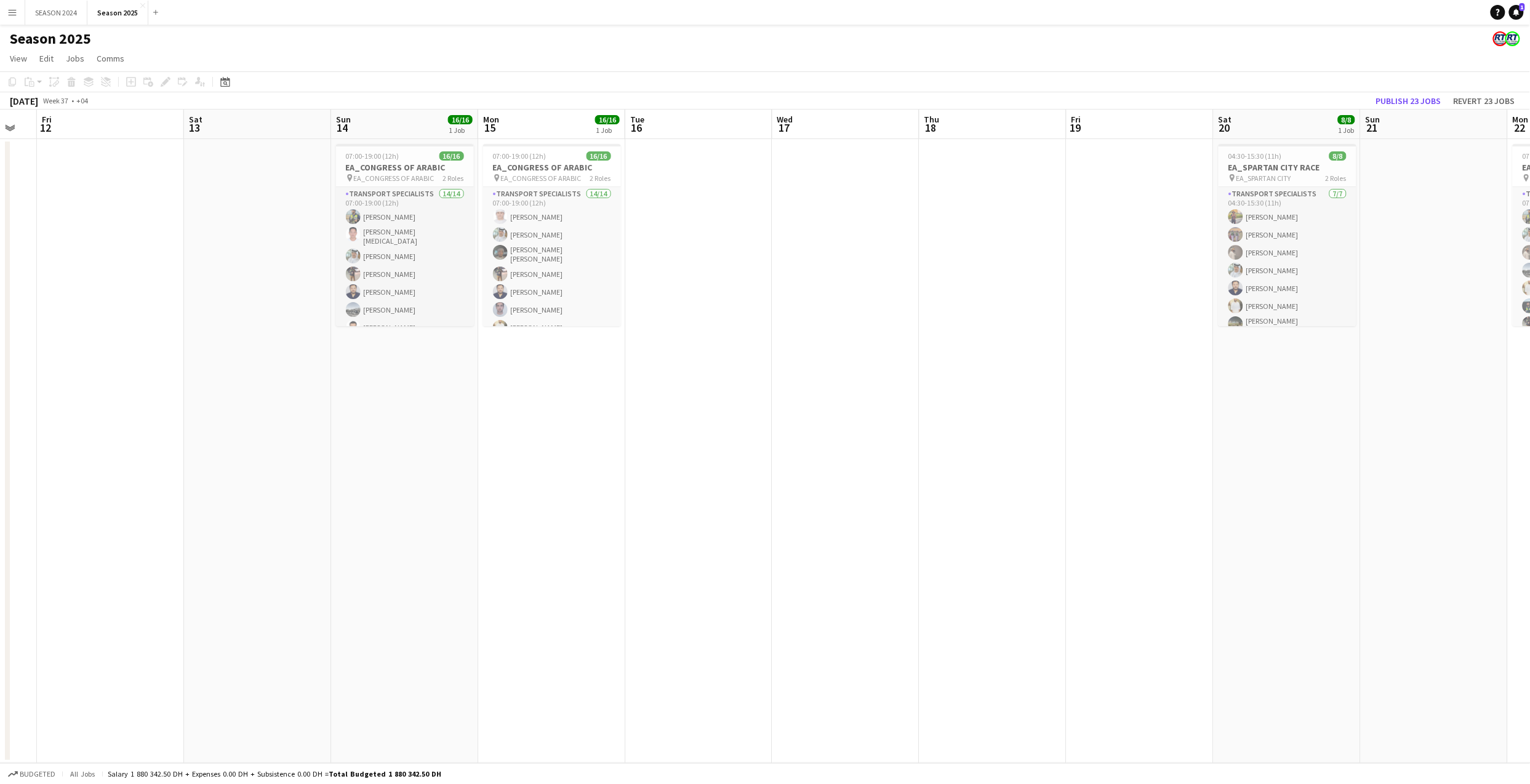
scroll to position [0, 512]
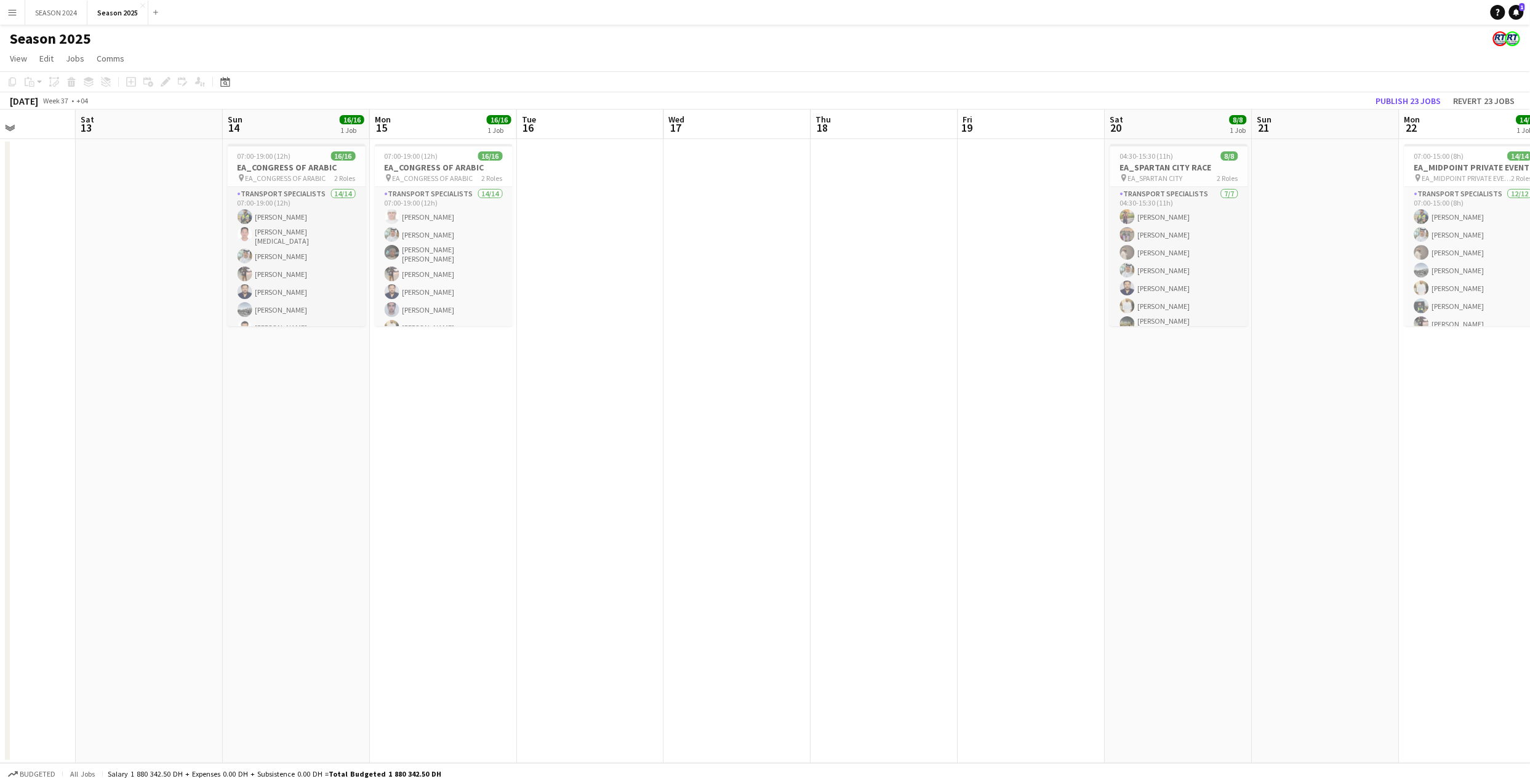
drag, startPoint x: 1002, startPoint y: 370, endPoint x: 800, endPoint y: 374, distance: 202.0
click at [800, 374] on app-calendar-viewport "Tue 9 Wed 10 Thu 11 Fri 12 Sat 13 Sun 14 16/16 1 Job Mon 15 16/16 1 Job Tue 16 …" at bounding box center [765, 436] width 1530 height 653
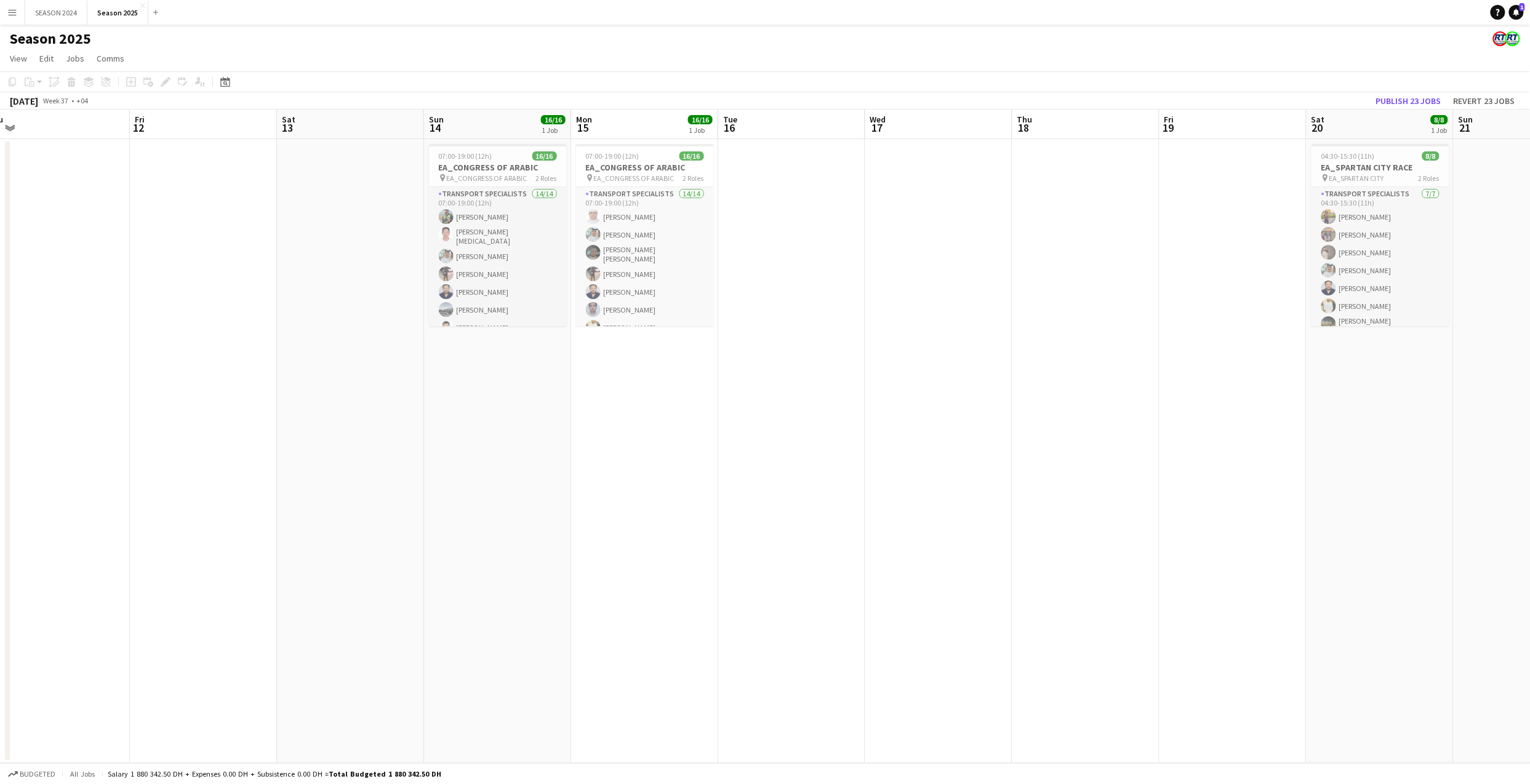
drag, startPoint x: 921, startPoint y: 360, endPoint x: 865, endPoint y: 377, distance: 58.5
click at [865, 377] on app-calendar-viewport "Tue 9 Wed 10 Thu 11 Fri 12 Sat 13 Sun 14 16/16 1 Job Mon 15 16/16 1 Job Tue 16 …" at bounding box center [765, 436] width 1530 height 653
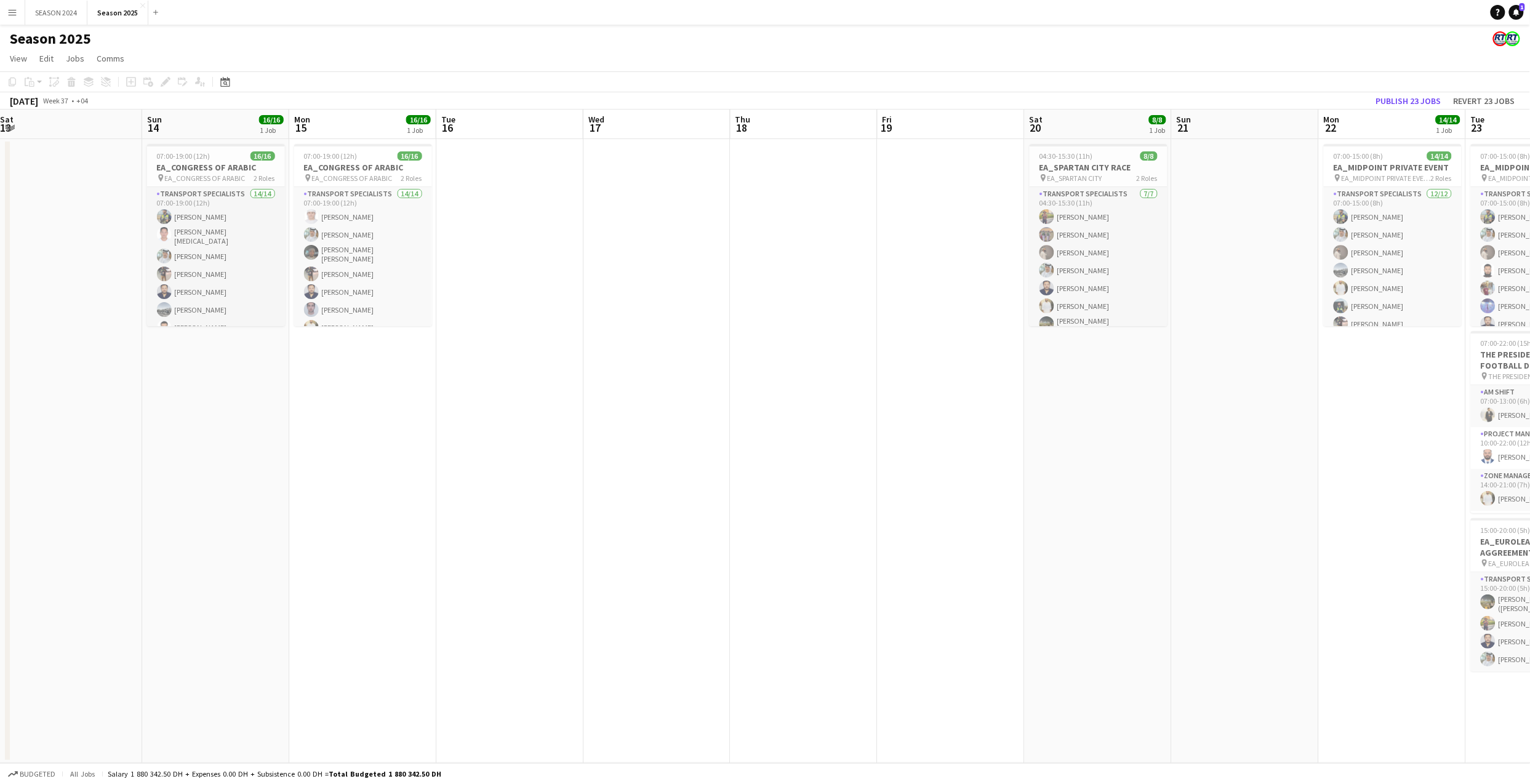
drag, startPoint x: 938, startPoint y: 373, endPoint x: 951, endPoint y: 379, distance: 14.3
click at [951, 379] on app-calendar-viewport "Wed 10 Thu 11 Fri 12 Sat 13 Sun 14 16/16 1 Job Mon 15 16/16 1 Job Tue 16 Wed 17…" at bounding box center [765, 436] width 1530 height 653
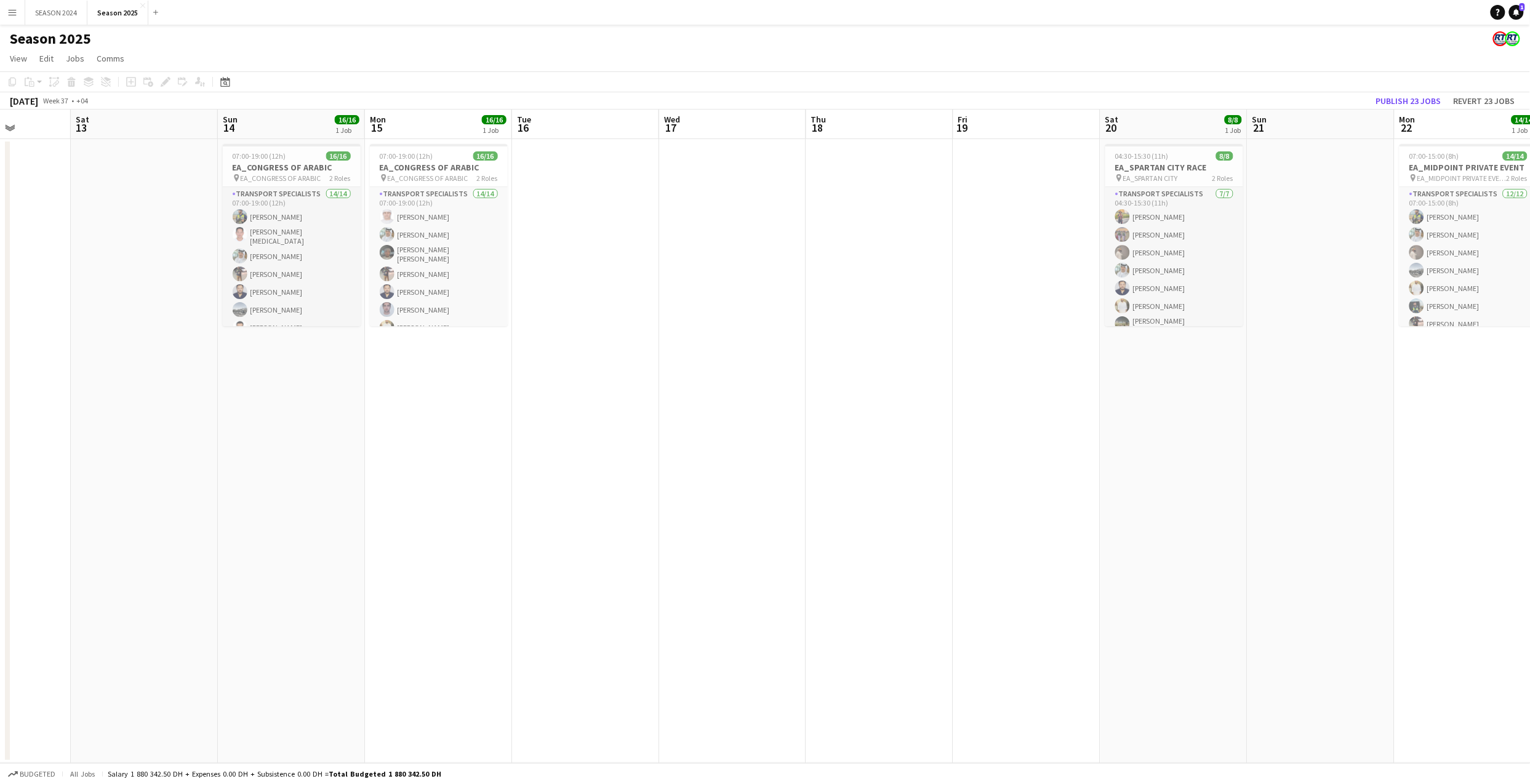
scroll to position [0, 321]
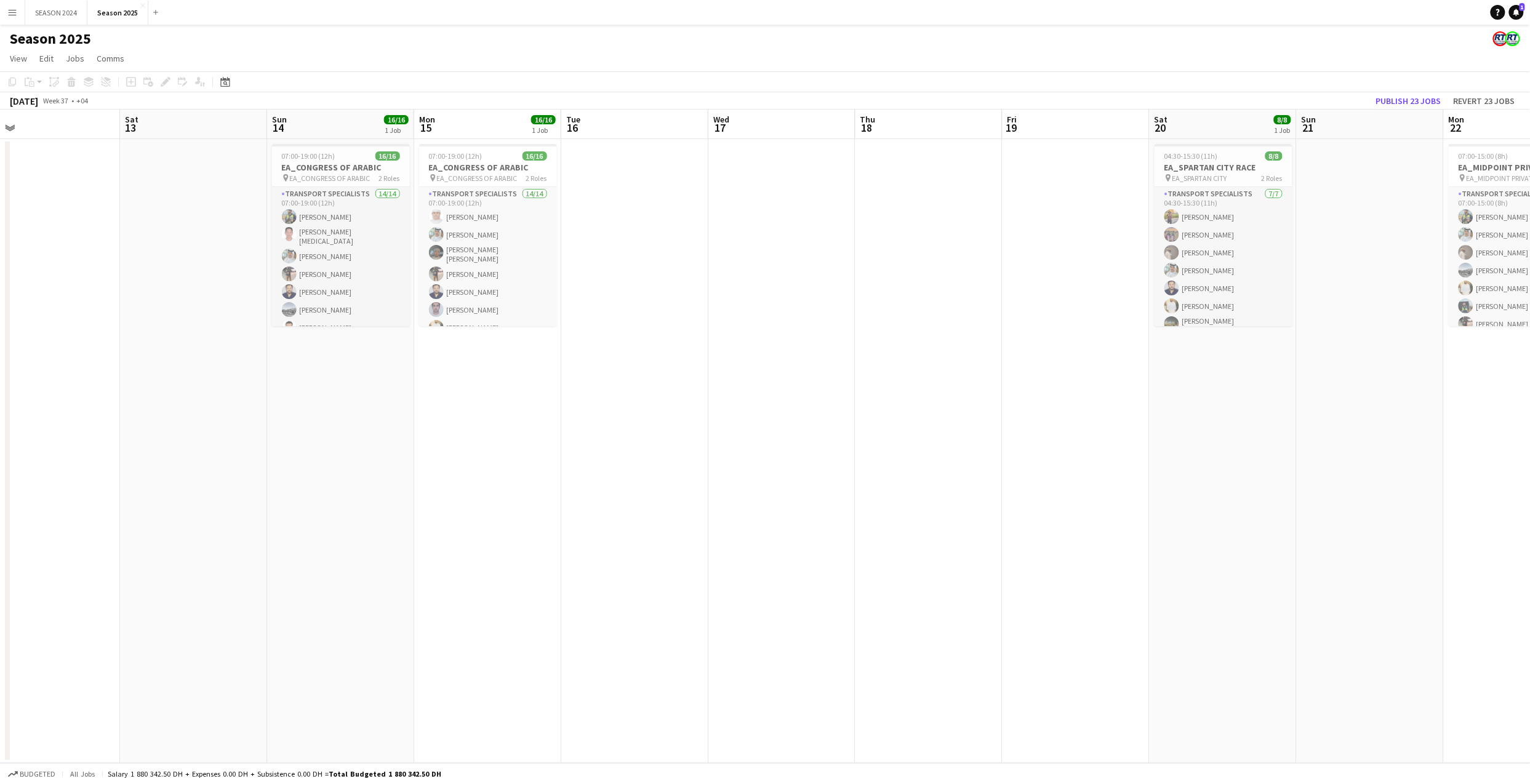
drag, startPoint x: 926, startPoint y: 396, endPoint x: 1051, endPoint y: 399, distance: 125.0
click at [1051, 399] on app-calendar-viewport "Wed 10 Thu 11 Fri 12 Sat 13 Sun 14 16/16 1 Job Mon 15 16/16 1 Job Tue 16 Wed 17…" at bounding box center [765, 436] width 1530 height 653
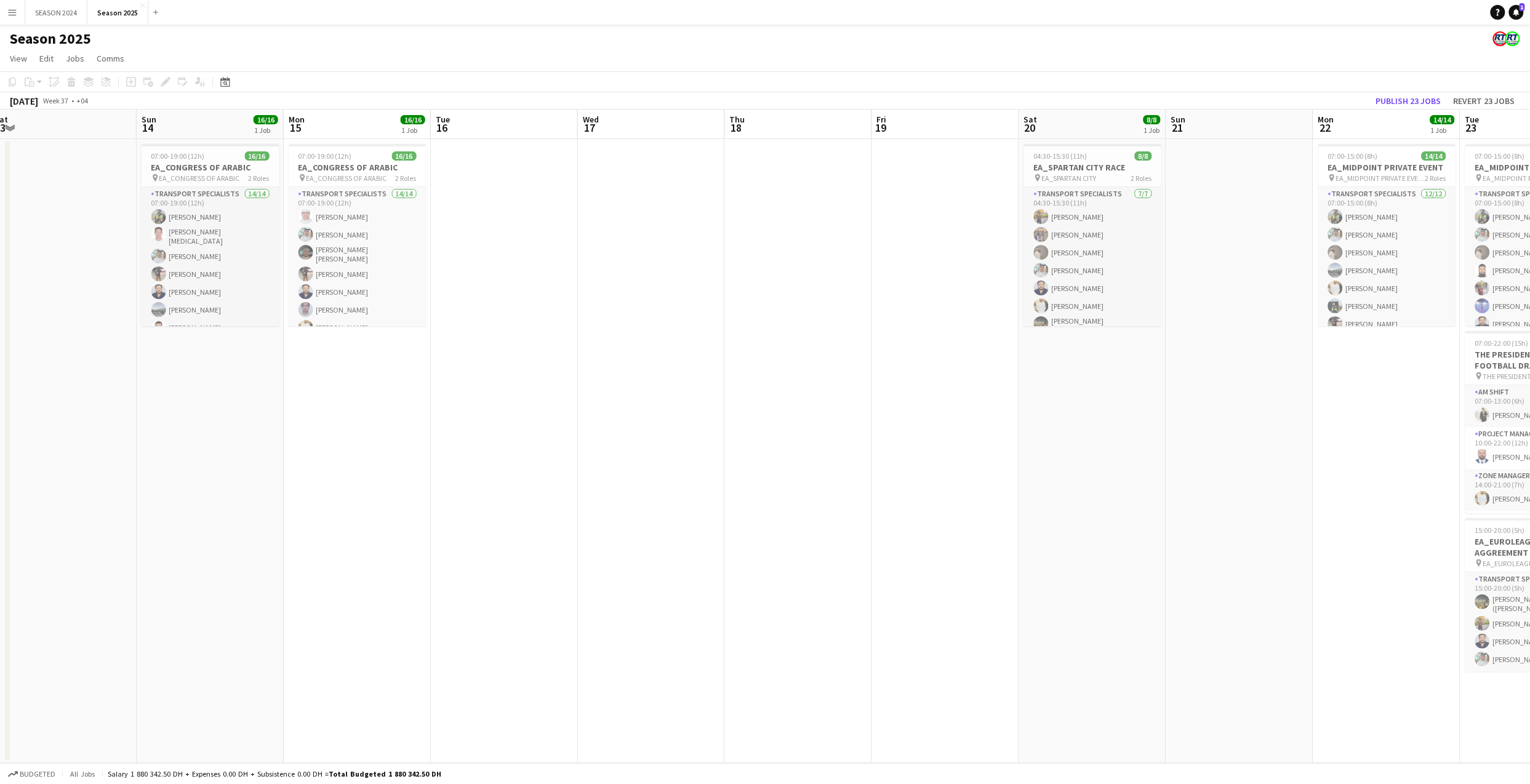
drag, startPoint x: 992, startPoint y: 338, endPoint x: 896, endPoint y: 350, distance: 96.7
click at [896, 350] on app-calendar-viewport "Wed 10 Thu 11 Fri 12 Sat 13 Sun 14 16/16 1 Job Mon 15 16/16 1 Job Tue 16 Wed 17…" at bounding box center [765, 436] width 1530 height 653
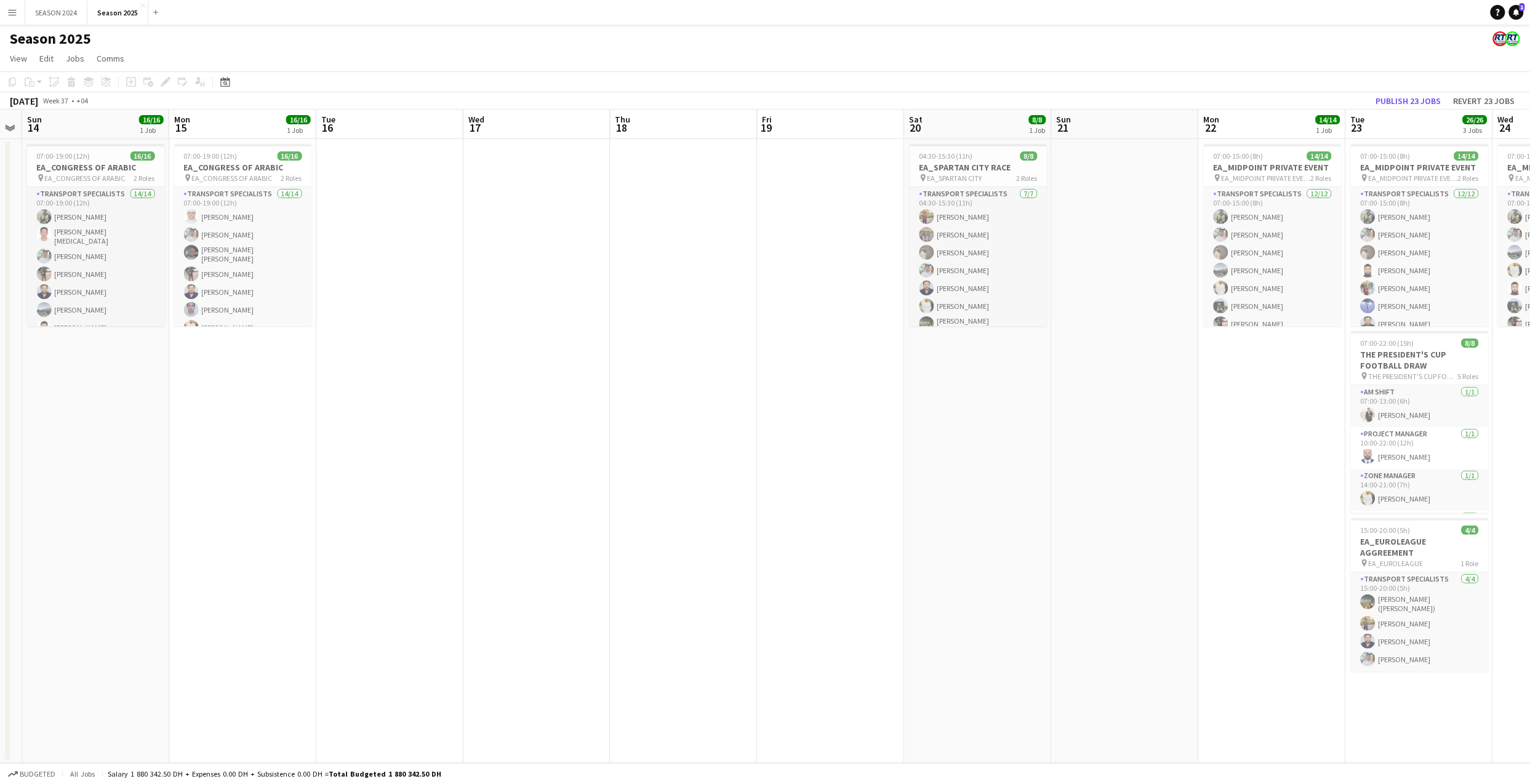
drag, startPoint x: 771, startPoint y: 367, endPoint x: 652, endPoint y: 396, distance: 122.5
click at [652, 396] on app-calendar-viewport "Wed 10 Thu 11 Fri 12 Sat 13 Sun 14 16/16 1 Job Mon 15 16/16 1 Job Tue 16 Wed 17…" at bounding box center [765, 436] width 1530 height 653
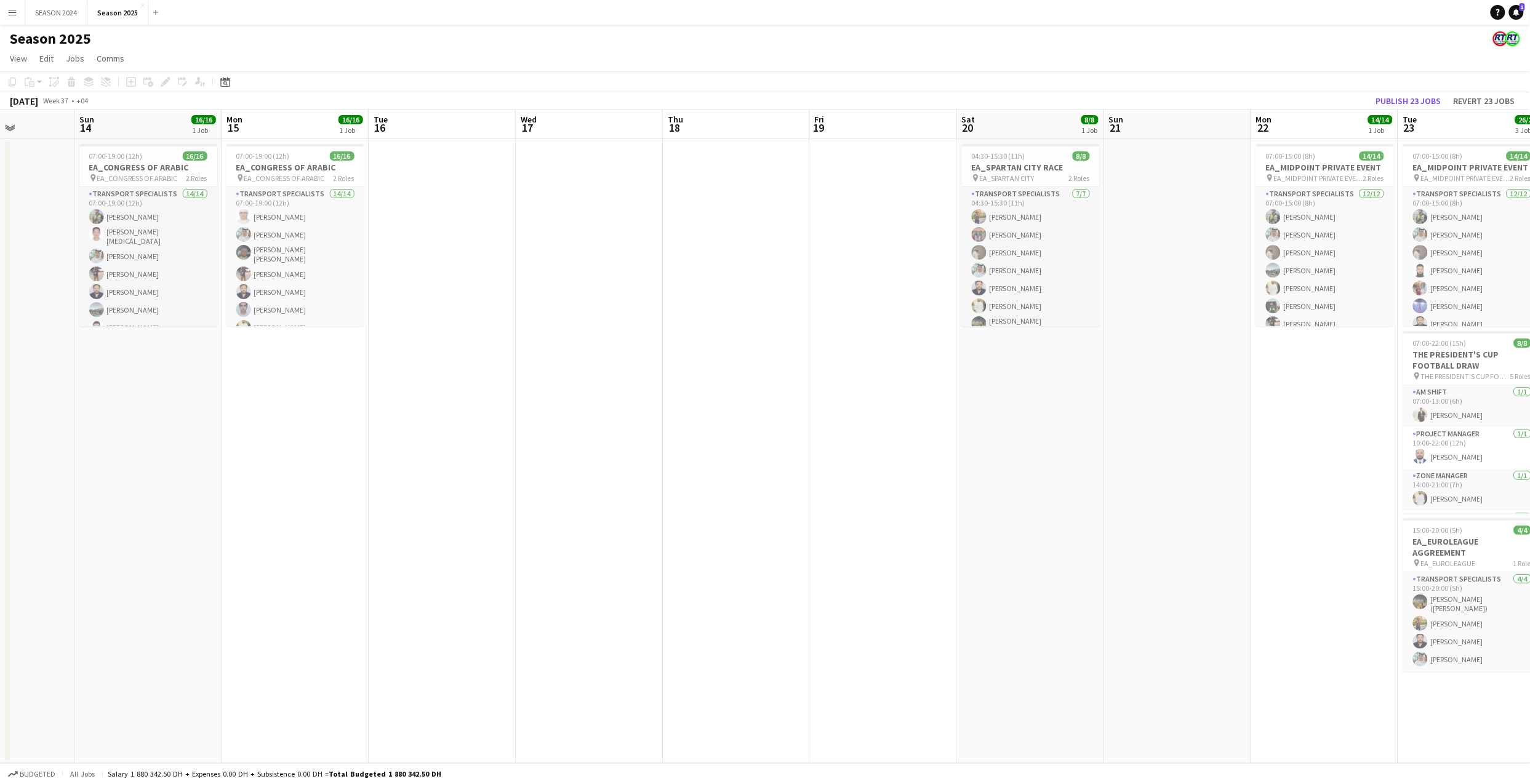
scroll to position [0, 365]
drag, startPoint x: 860, startPoint y: 424, endPoint x: 918, endPoint y: 465, distance: 71.0
click at [918, 465] on app-calendar-viewport "Thu 11 Fri 12 Sat 13 Sun 14 16/16 1 Job Mon 15 16/16 1 Job Tue 16 Wed 17 Thu 18…" at bounding box center [765, 436] width 1530 height 653
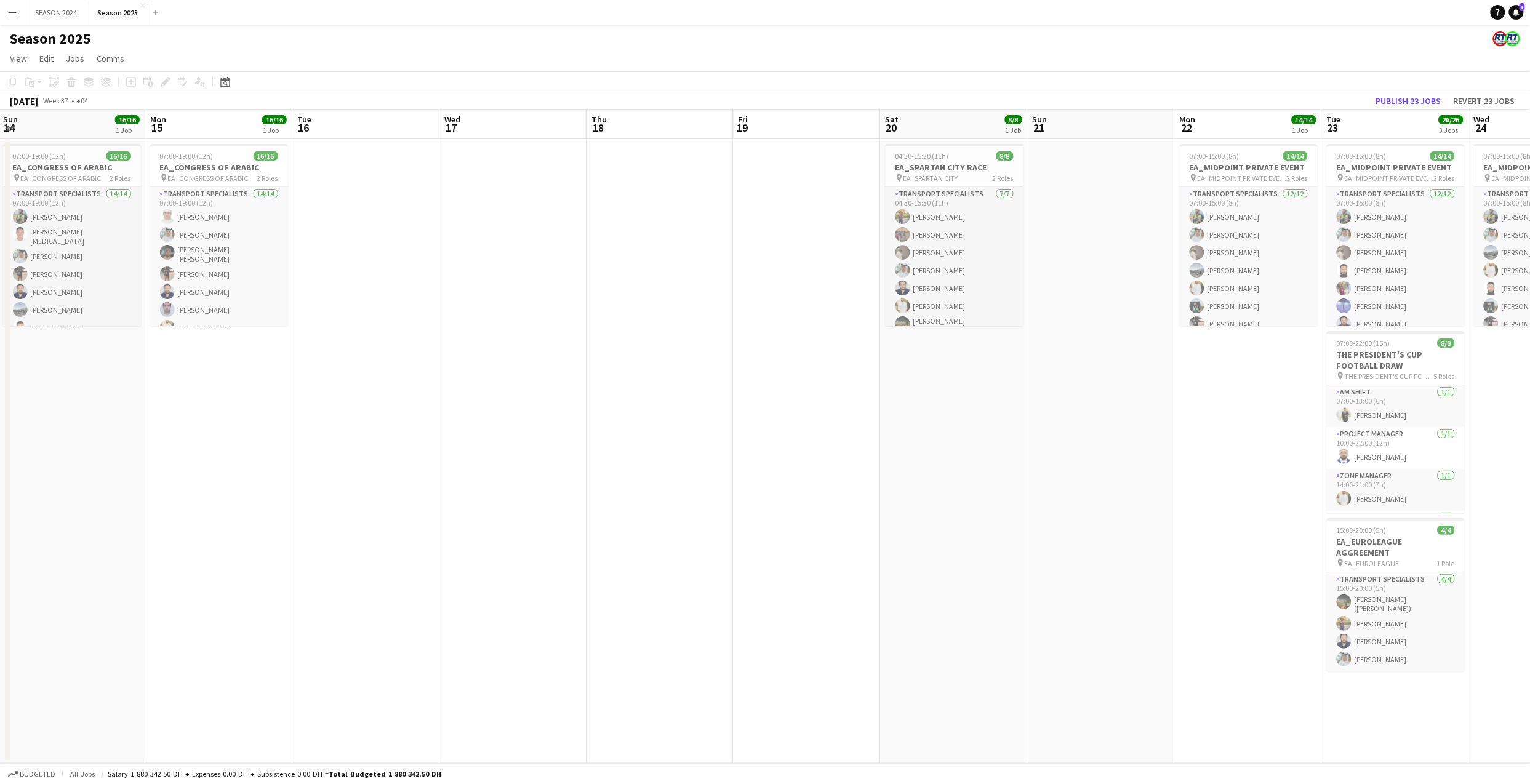
scroll to position [0, 442]
drag, startPoint x: 1052, startPoint y: 414, endPoint x: 975, endPoint y: 416, distance: 77.0
click at [975, 416] on app-calendar-viewport "Thu 11 Fri 12 Sat 13 Sun 14 16/16 1 Job Mon 15 16/16 1 Job Tue 16 Wed 17 Thu 18…" at bounding box center [765, 436] width 1530 height 653
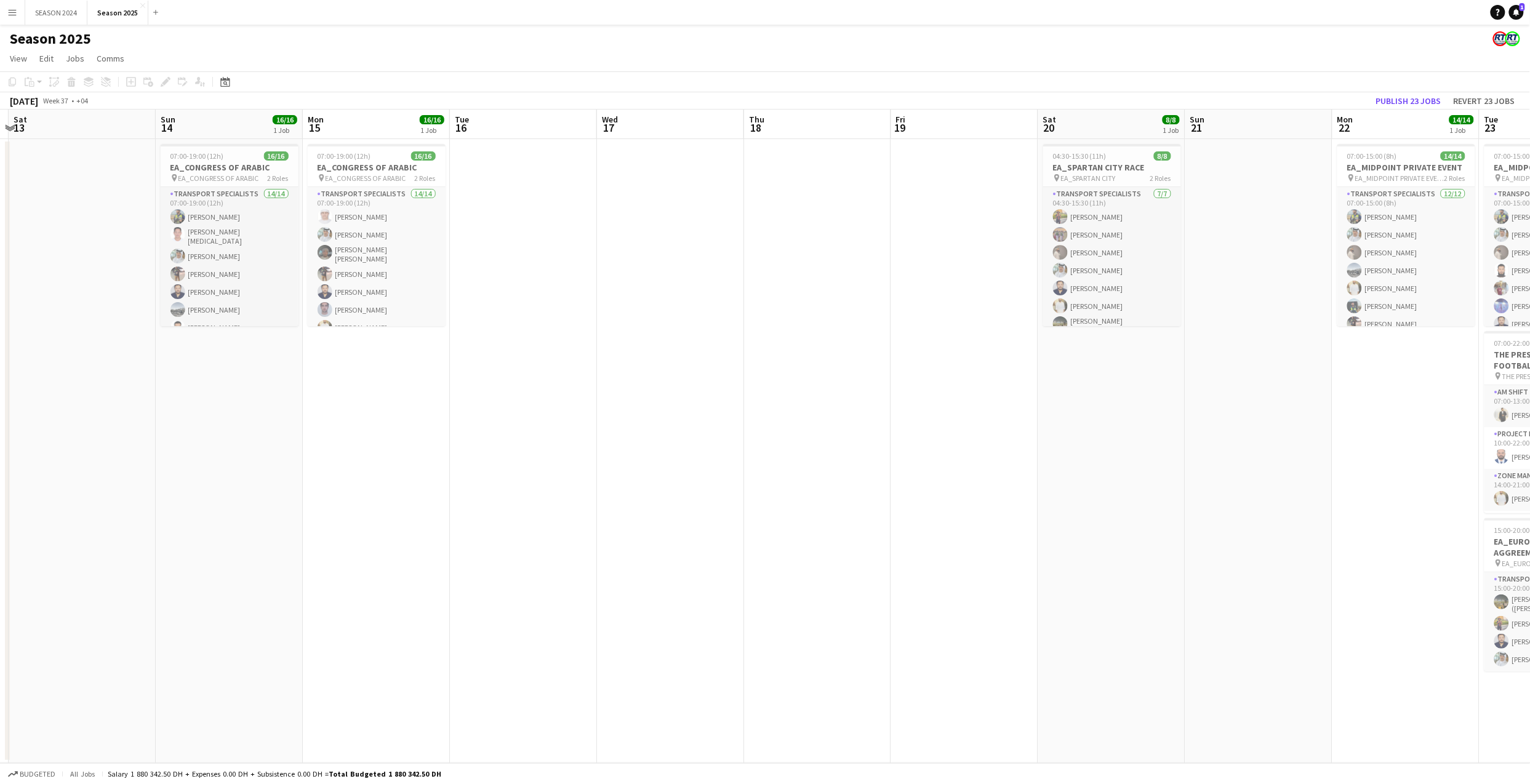
scroll to position [0, 283]
drag, startPoint x: 683, startPoint y: 413, endPoint x: 843, endPoint y: 418, distance: 160.1
click at [843, 418] on app-calendar-viewport "Thu 11 Fri 12 Sat 13 Sun 14 16/16 1 Job Mon 15 16/16 1 Job Tue 16 Wed 17 Thu 18…" at bounding box center [765, 436] width 1530 height 653
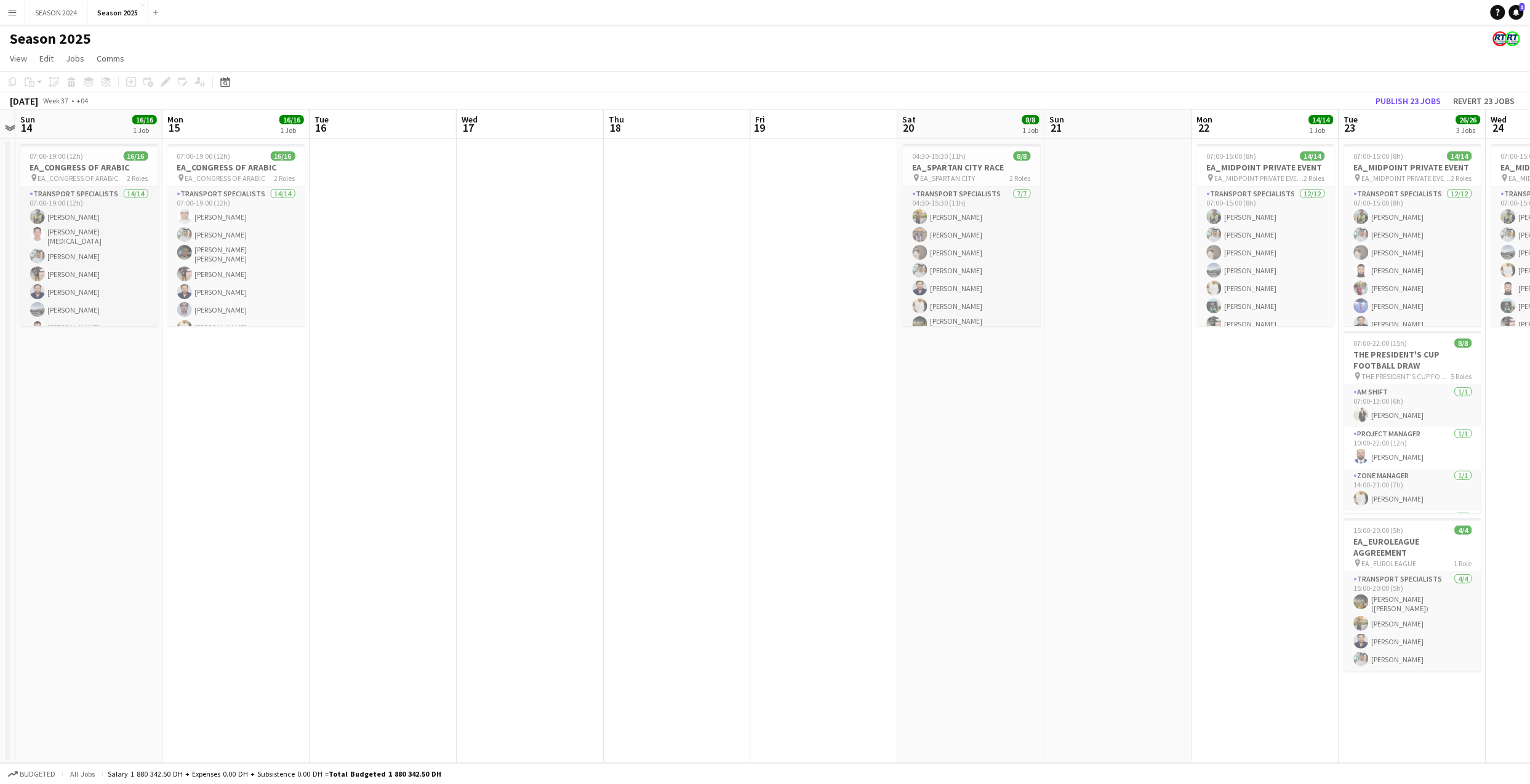
scroll to position [0, 427]
drag, startPoint x: 649, startPoint y: 381, endPoint x: 505, endPoint y: 392, distance: 144.4
click at [505, 392] on app-calendar-viewport "Thu 11 Fri 12 Sat 13 Sun 14 16/16 1 Job Mon 15 16/16 1 Job Tue 16 Wed 17 Thu 18…" at bounding box center [765, 436] width 1530 height 653
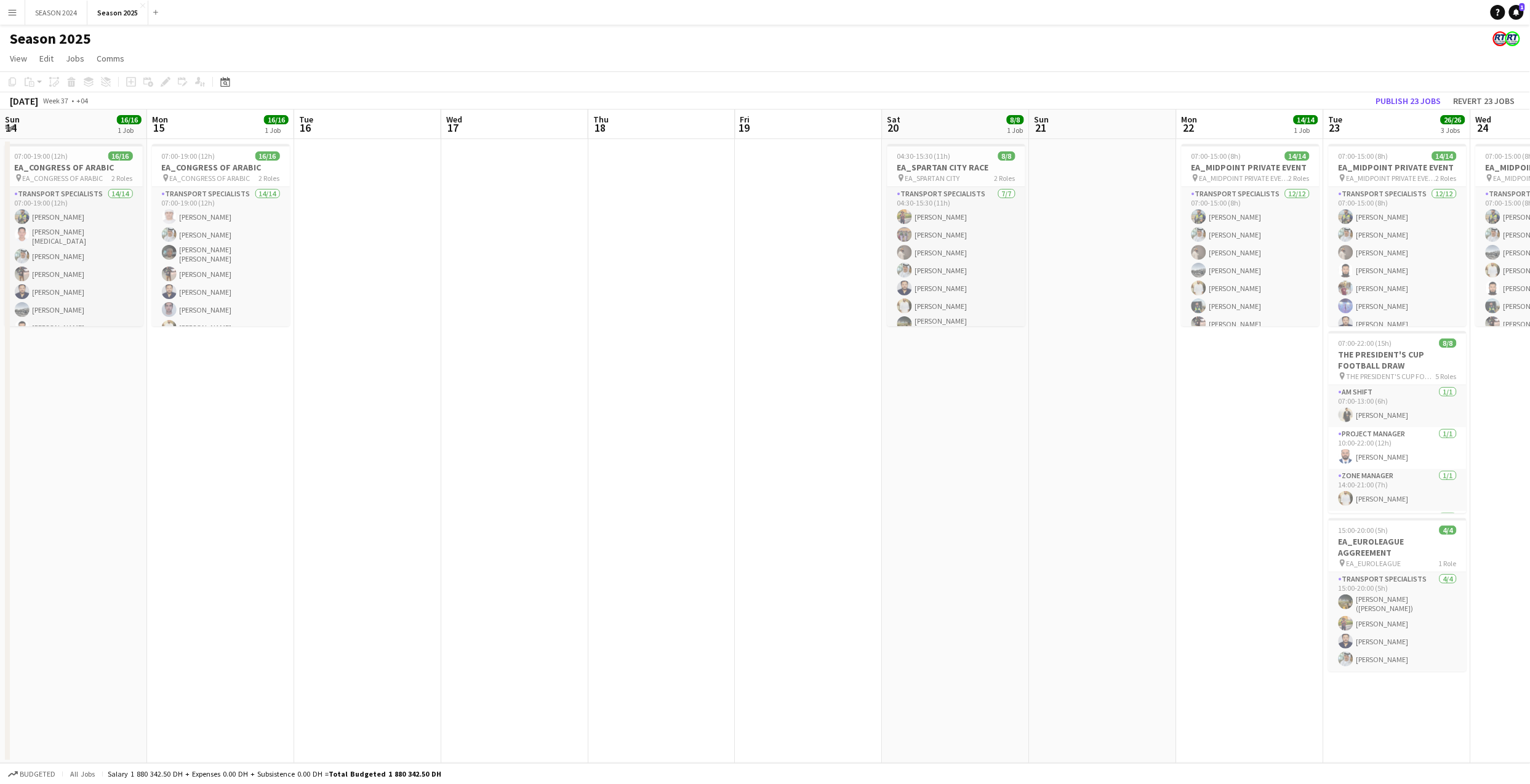
scroll to position [0, 439]
drag, startPoint x: 505, startPoint y: 392, endPoint x: 492, endPoint y: 398, distance: 14.3
click at [492, 398] on app-calendar-viewport "Thu 11 Fri 12 Sat 13 Sun 14 16/16 1 Job Mon 15 16/16 1 Job Tue 16 Wed 17 Thu 18…" at bounding box center [765, 436] width 1530 height 653
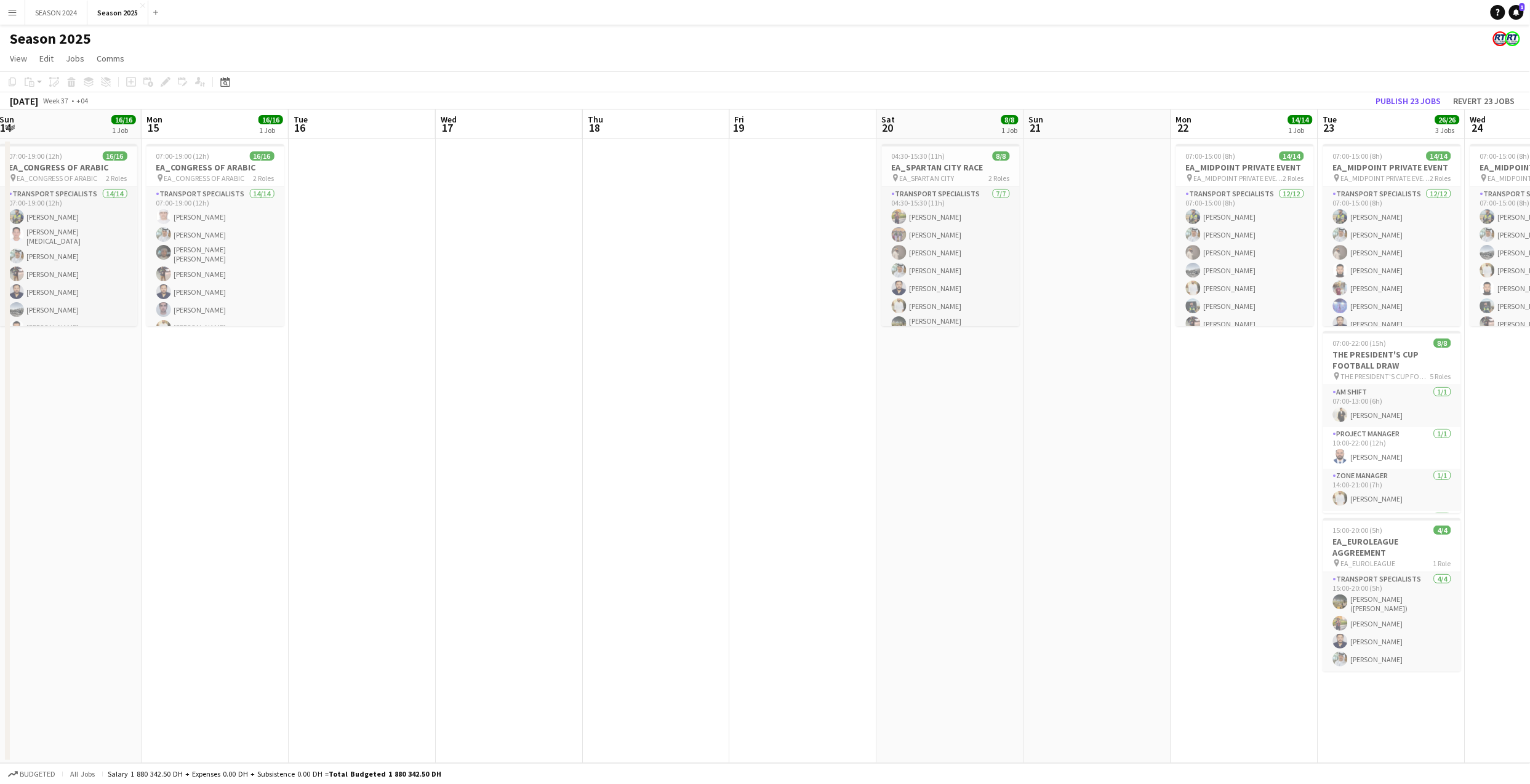
drag, startPoint x: 451, startPoint y: 392, endPoint x: 573, endPoint y: 387, distance: 122.1
click at [573, 387] on app-calendar-viewport "Thu 11 Fri 12 Sat 13 Sun 14 16/16 1 Job Mon 15 16/16 1 Job Tue 16 Wed 17 Thu 18…" at bounding box center [765, 436] width 1530 height 653
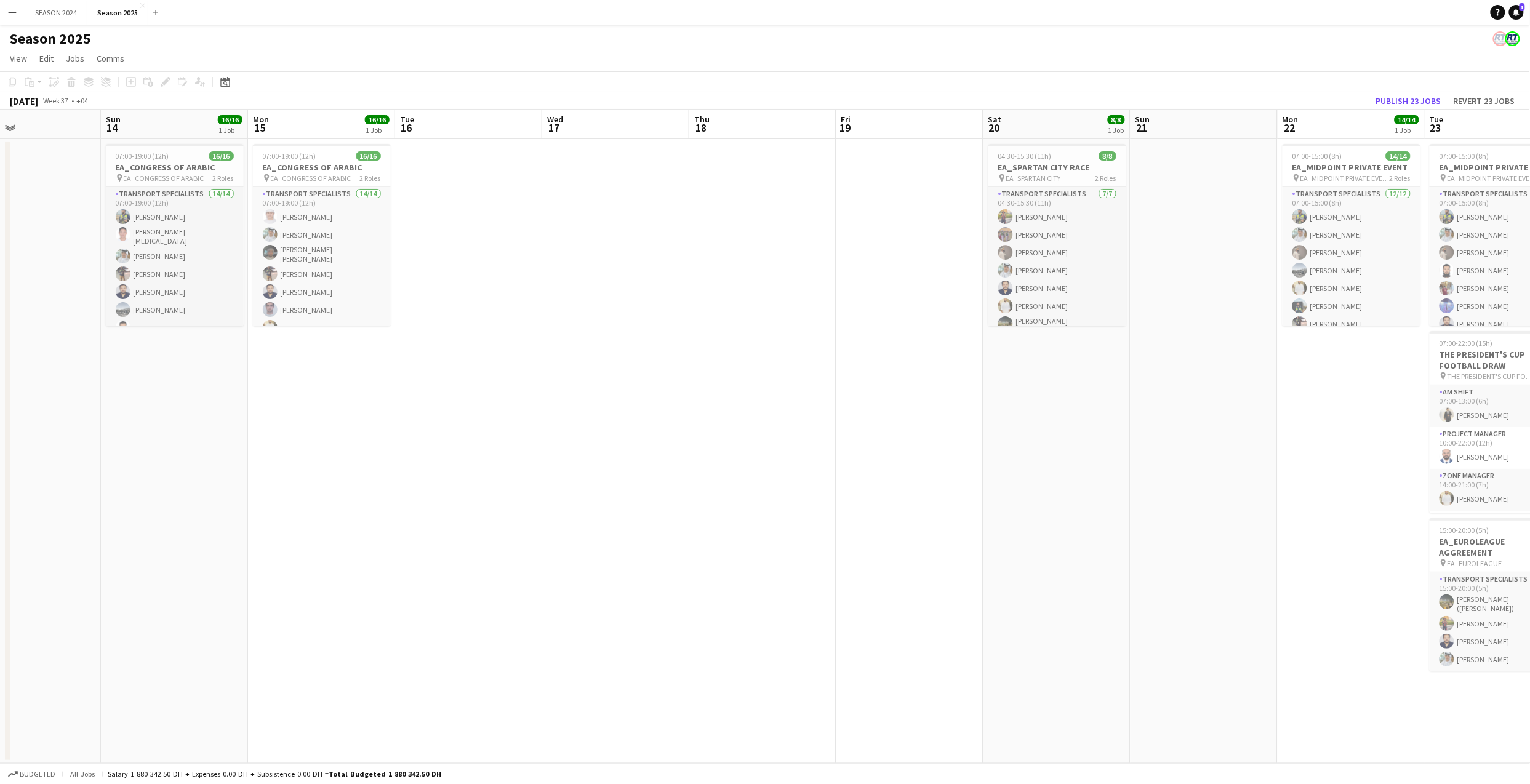
drag, startPoint x: 885, startPoint y: 430, endPoint x: 1139, endPoint y: 412, distance: 254.6
click at [1139, 412] on app-calendar-viewport "Thu 11 Fri 12 Sat 13 Sun 14 16/16 1 Job Mon 15 16/16 1 Job Tue 16 Wed 17 Thu 18…" at bounding box center [765, 436] width 1530 height 653
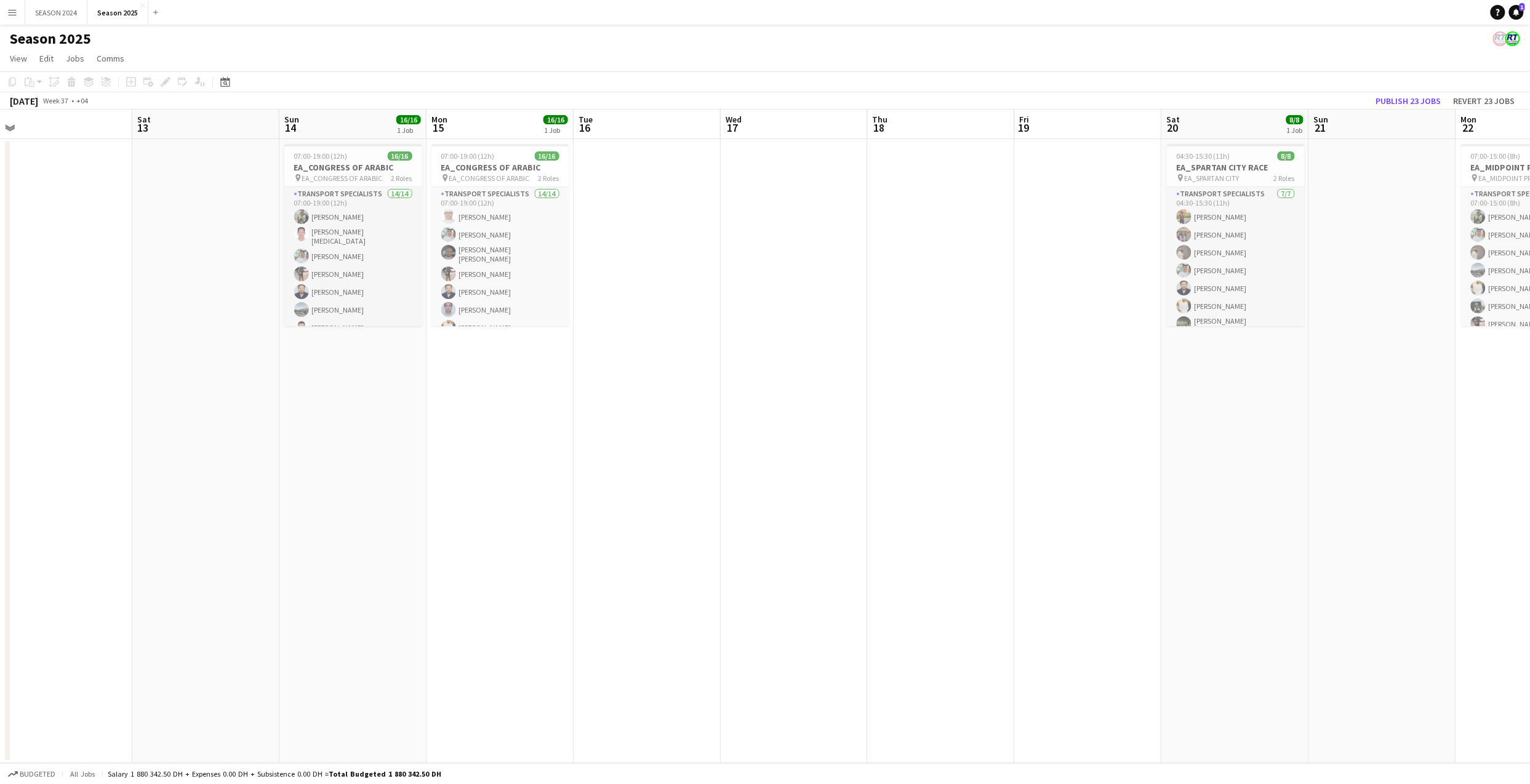
scroll to position [0, 294]
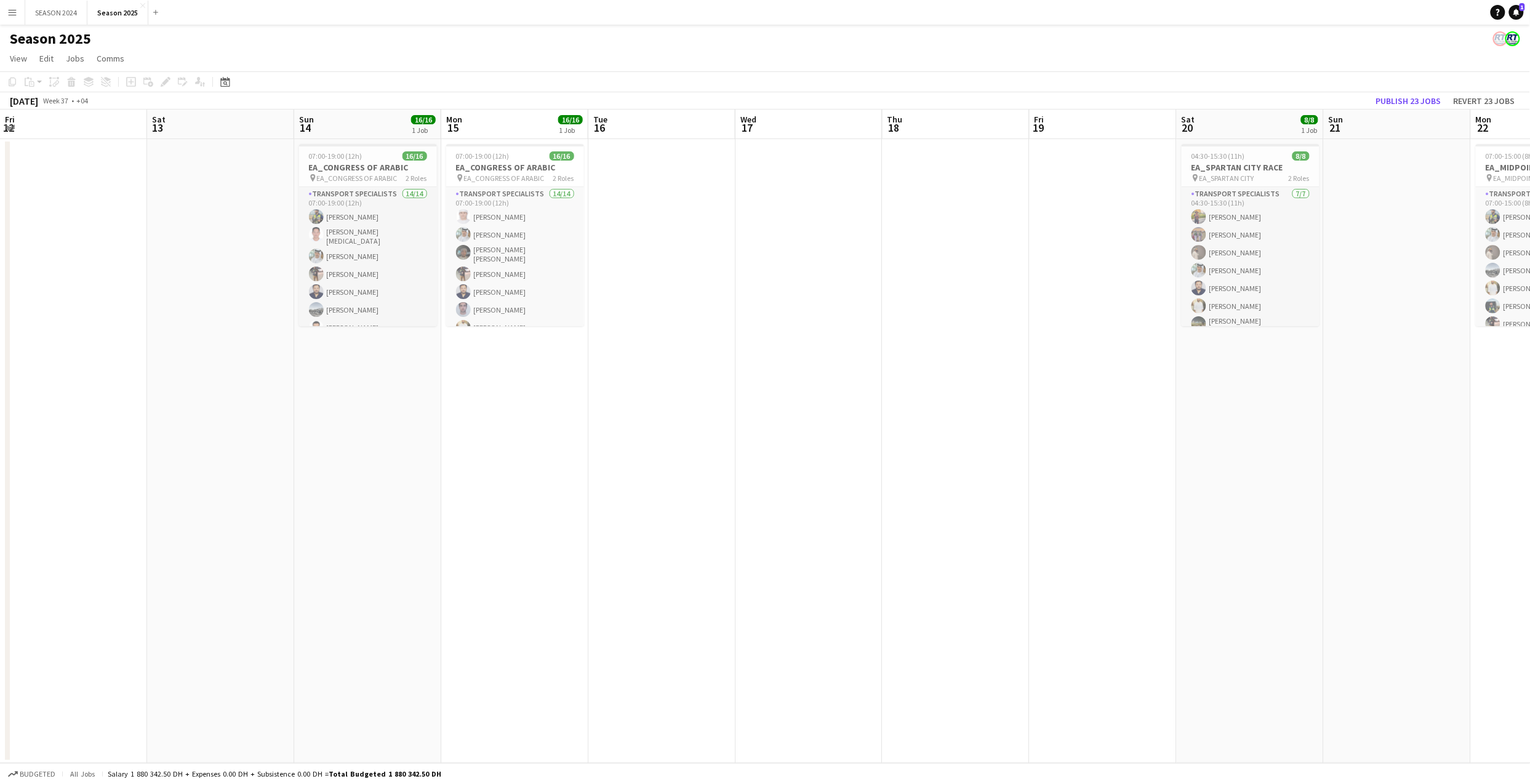
drag, startPoint x: 505, startPoint y: 461, endPoint x: 550, endPoint y: 482, distance: 49.7
click at [550, 482] on app-calendar-viewport "Wed 10 Thu 11 Fri 12 Sat 13 Sun 14 16/16 1 Job Mon 15 16/16 1 Job Tue 16 Wed 17…" at bounding box center [765, 436] width 1530 height 653
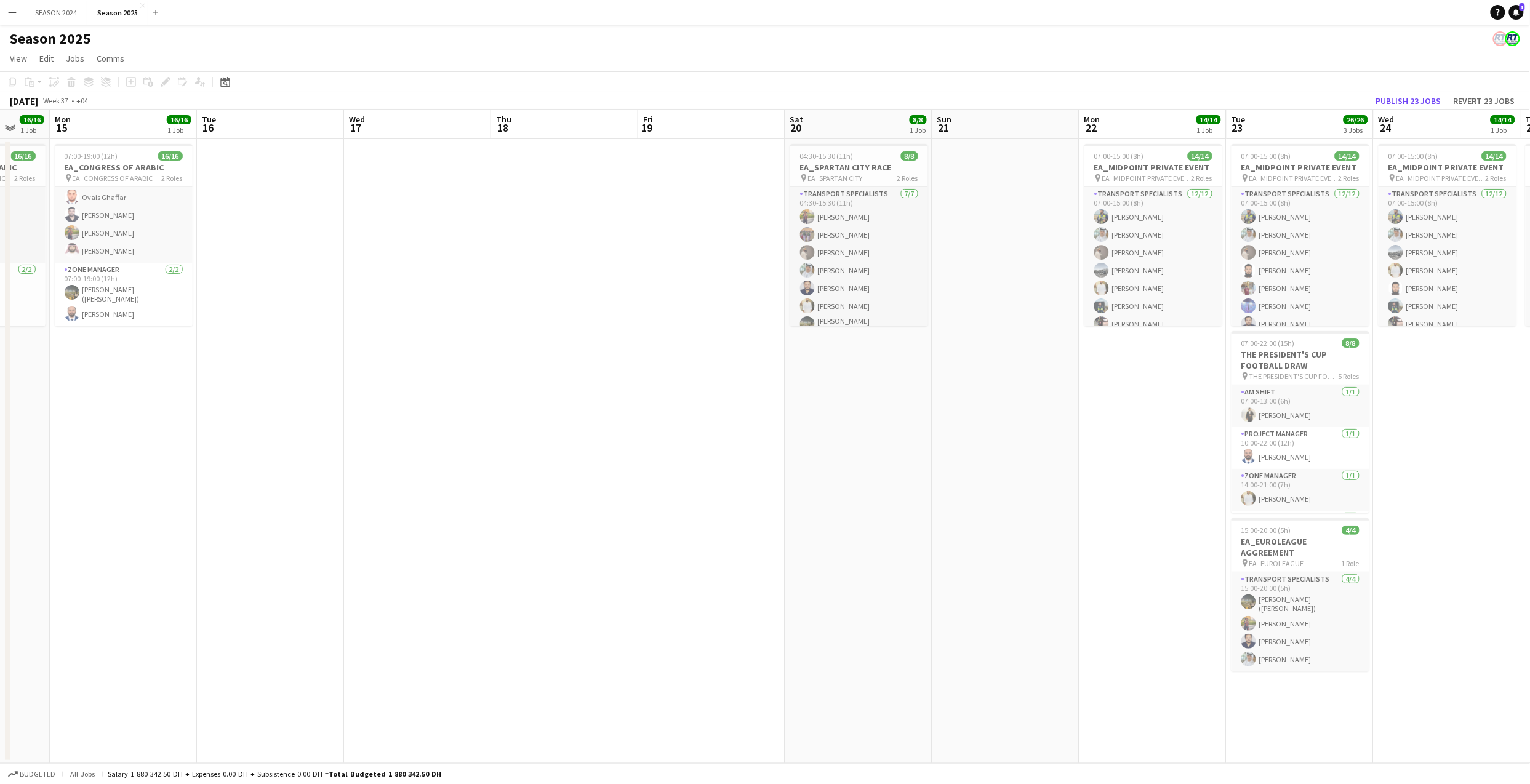
scroll to position [0, 397]
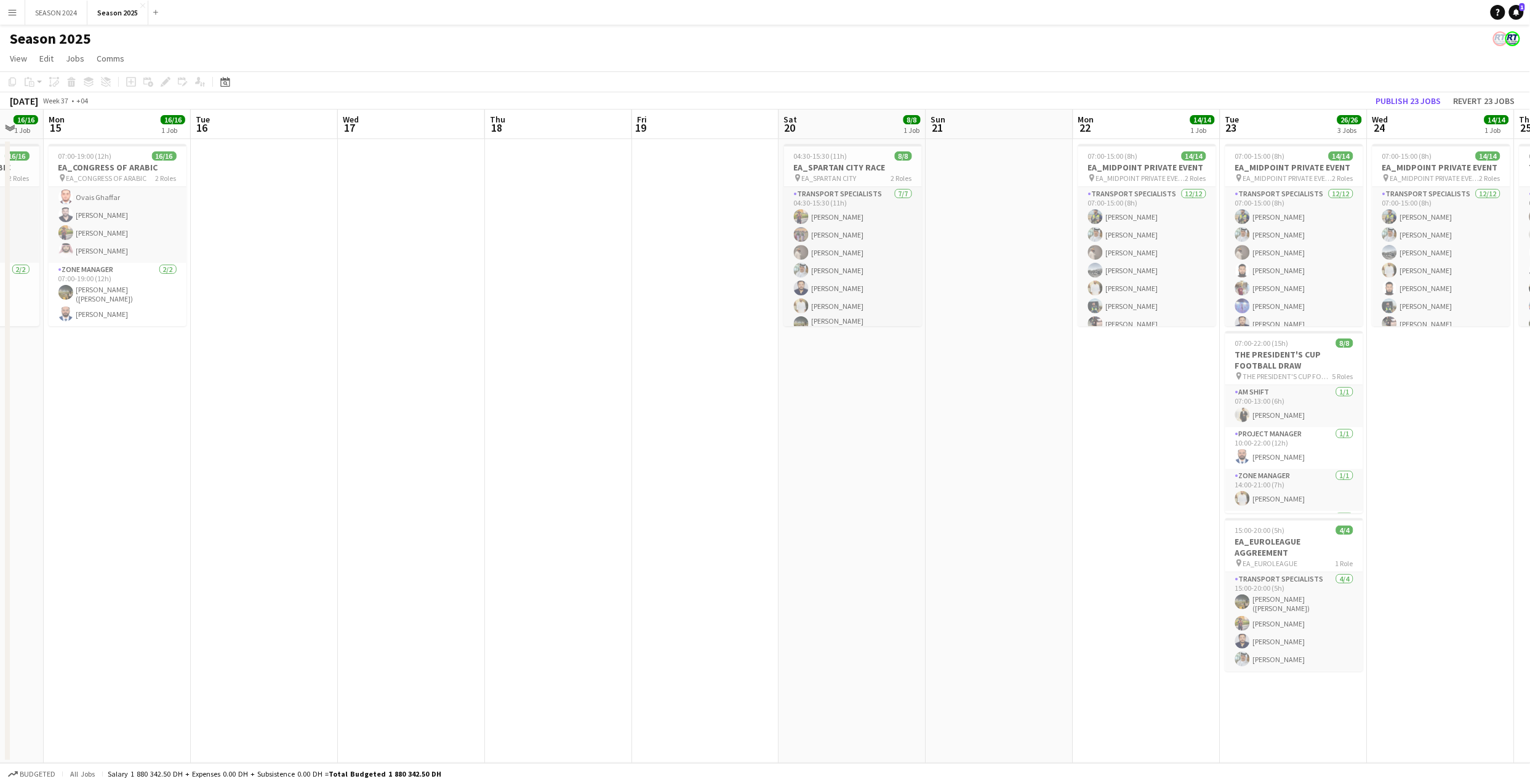
drag, startPoint x: 951, startPoint y: 436, endPoint x: 554, endPoint y: 417, distance: 397.5
click at [554, 417] on app-calendar-viewport "Fri 12 Sat 13 Sun 14 16/16 1 Job Mon 15 16/16 1 Job Tue 16 Wed 17 Thu 18 Fri 19…" at bounding box center [765, 436] width 1530 height 653
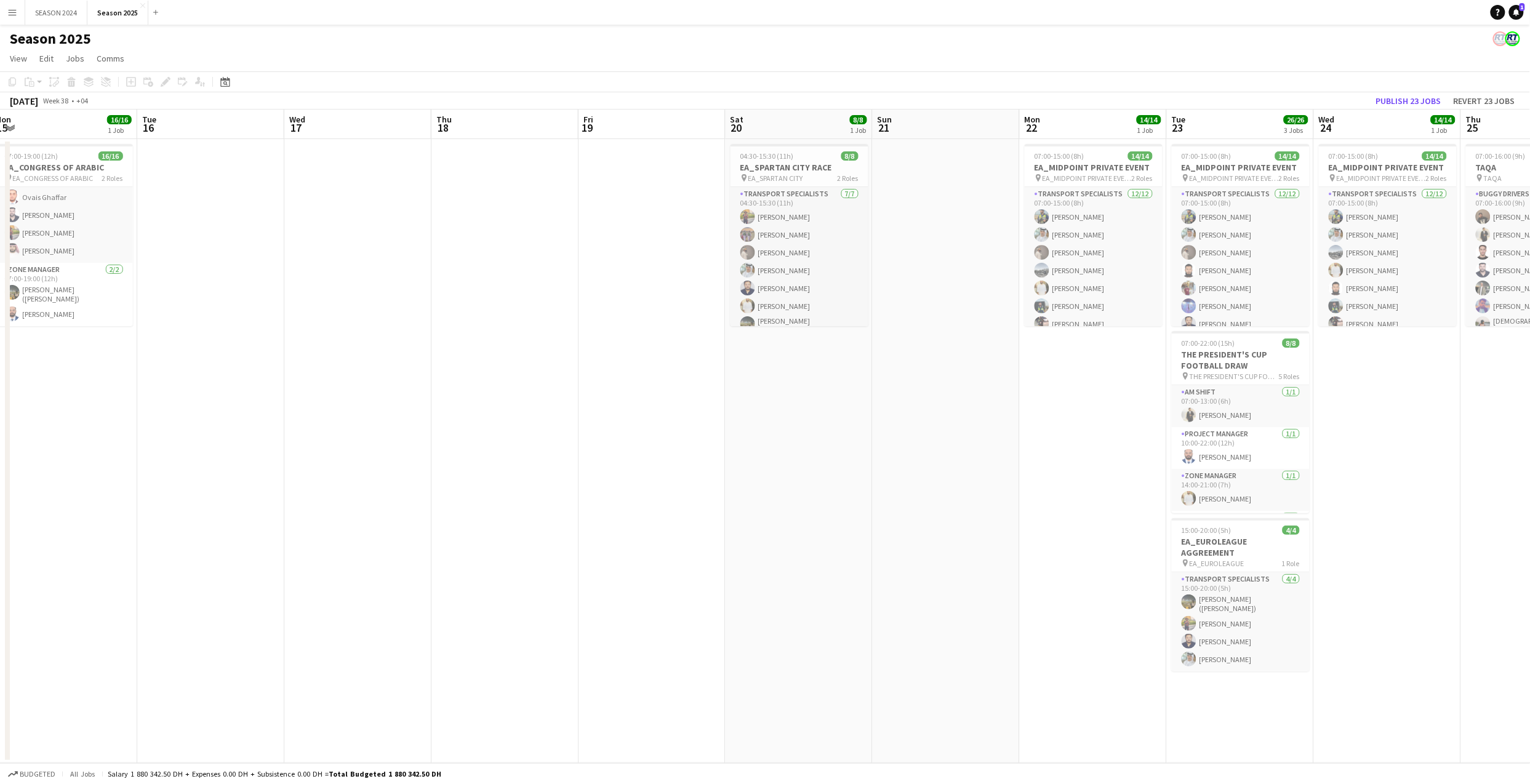
drag, startPoint x: 981, startPoint y: 454, endPoint x: 926, endPoint y: 458, distance: 55.1
click at [926, 458] on app-calendar-viewport "Fri 12 Sat 13 Sun 14 16/16 1 Job Mon 15 16/16 1 Job Tue 16 Wed 17 Thu 18 Fri 19…" at bounding box center [765, 436] width 1530 height 653
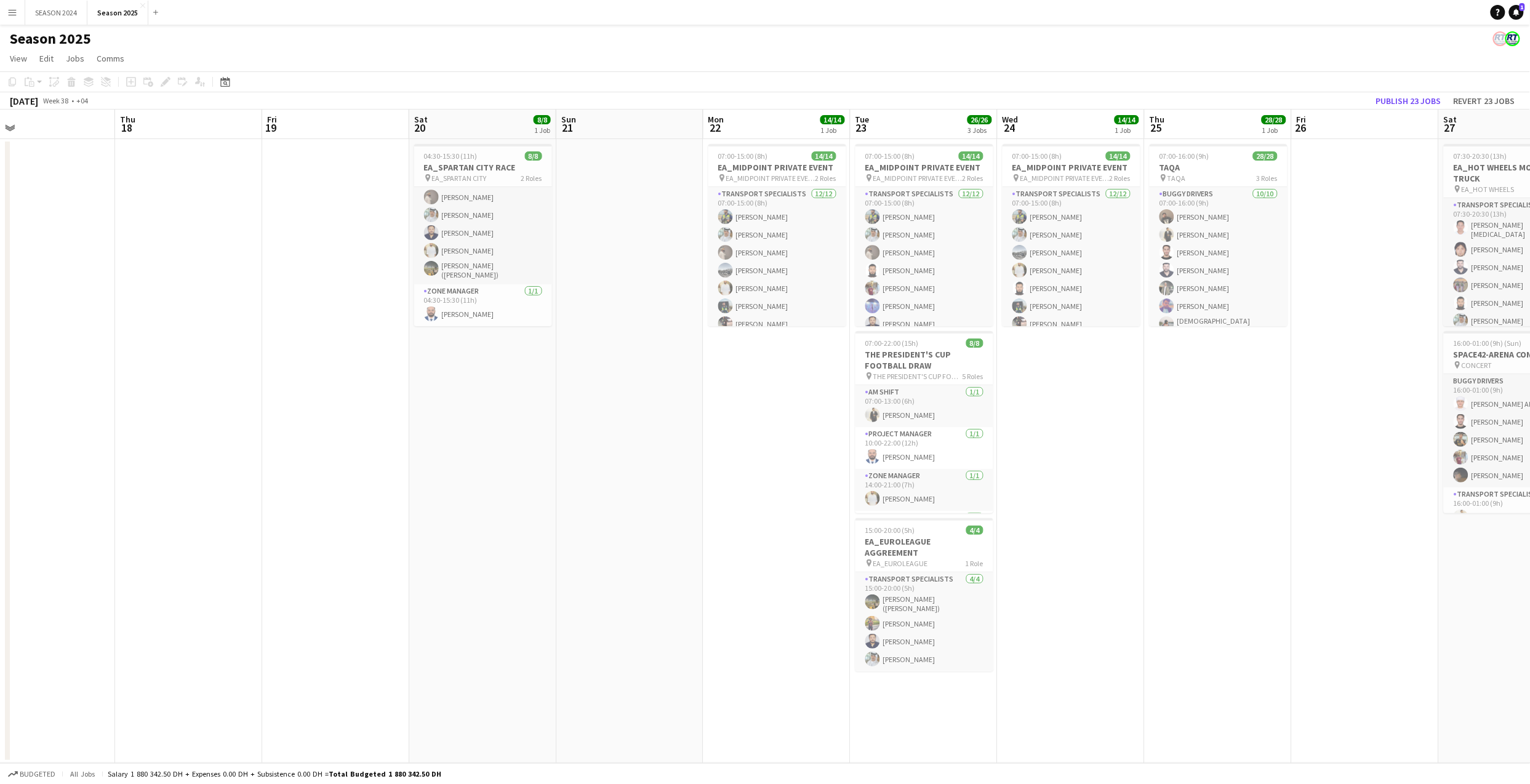
scroll to position [0, 482]
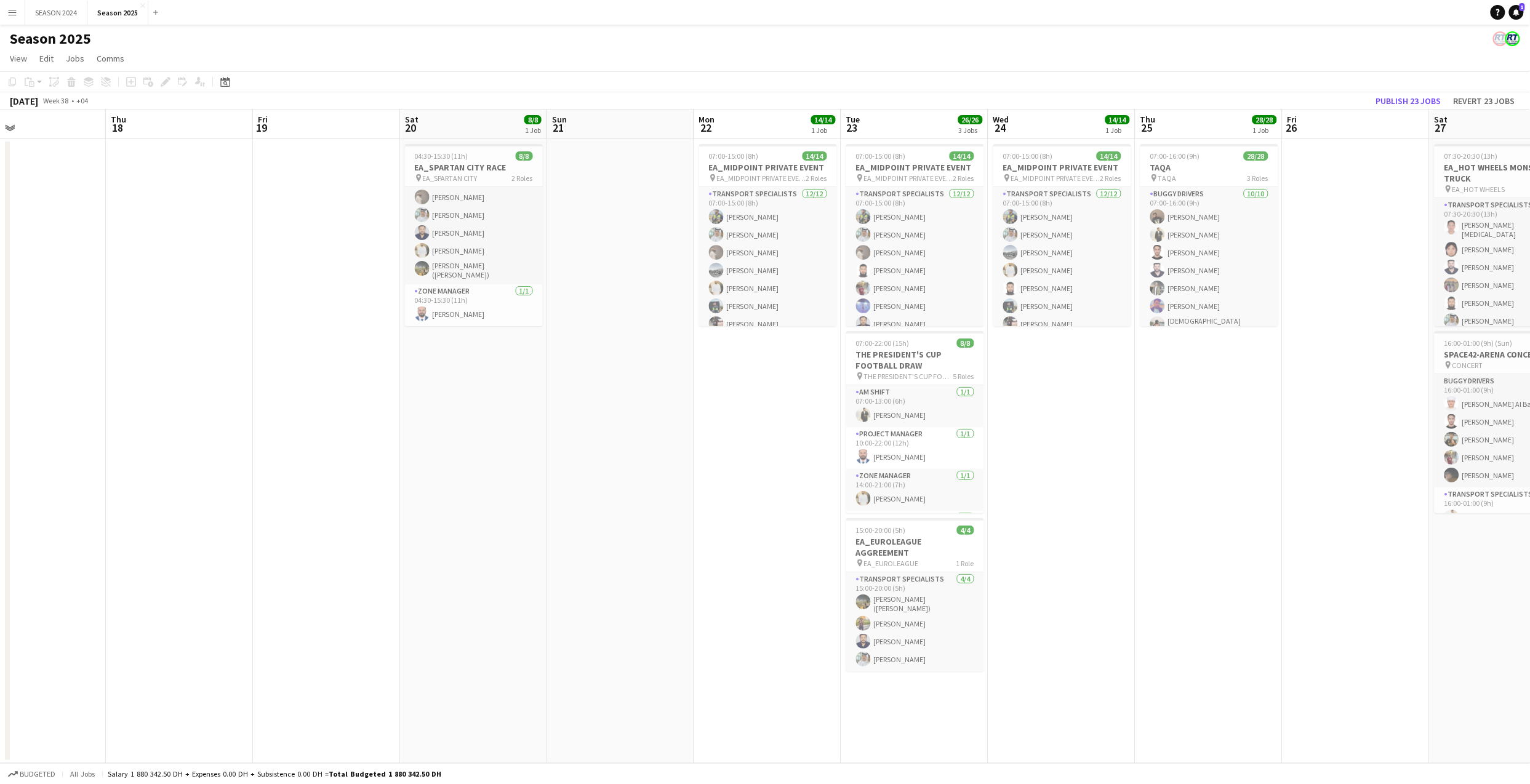
drag, startPoint x: 942, startPoint y: 406, endPoint x: 681, endPoint y: 408, distance: 261.0
click at [681, 408] on app-calendar-viewport "Sun 14 16/16 1 Job Mon 15 16/16 1 Job Tue 16 Wed 17 Thu 18 Fri 19 Sat 20 8/8 1 …" at bounding box center [765, 436] width 1530 height 653
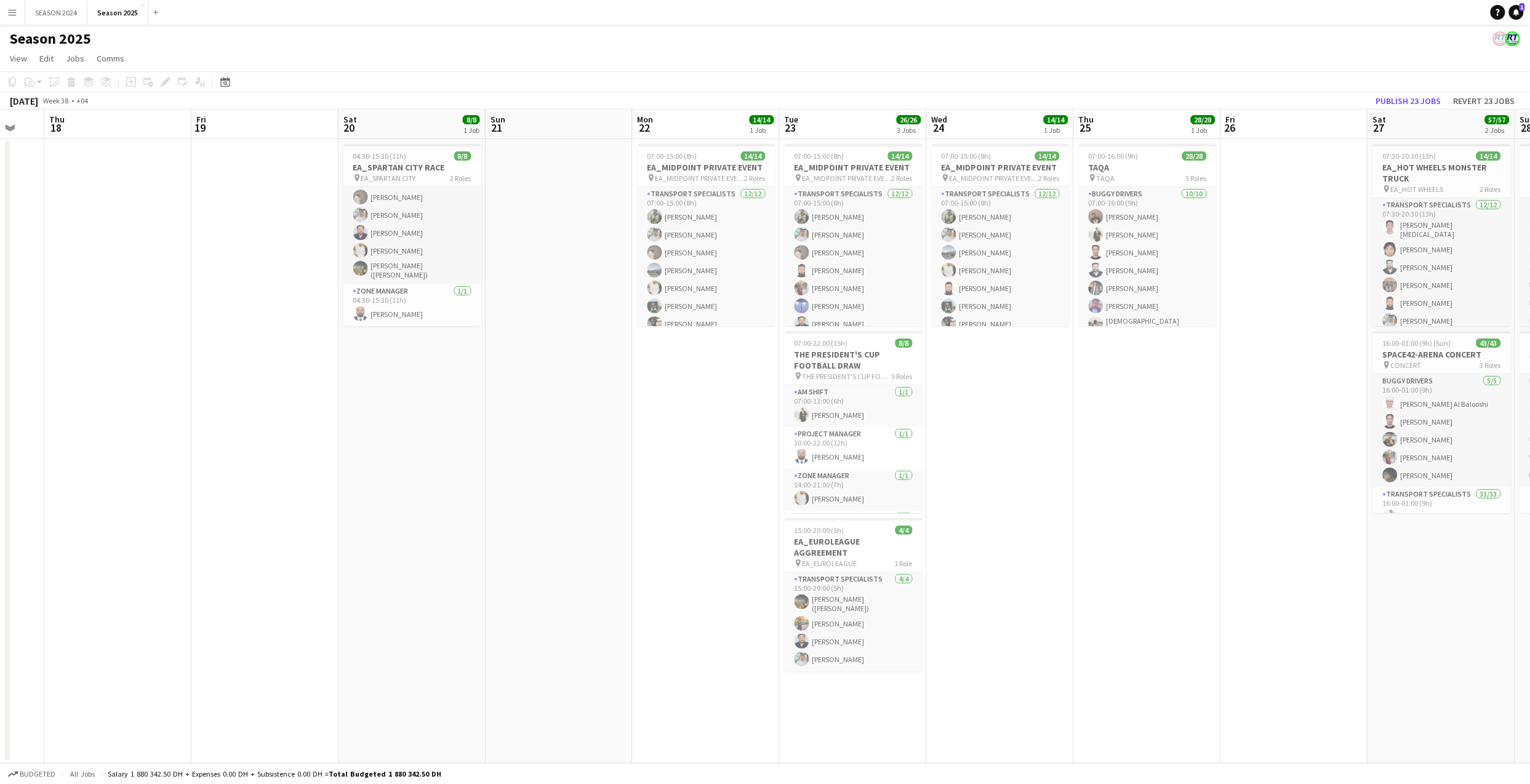
scroll to position [0, 362]
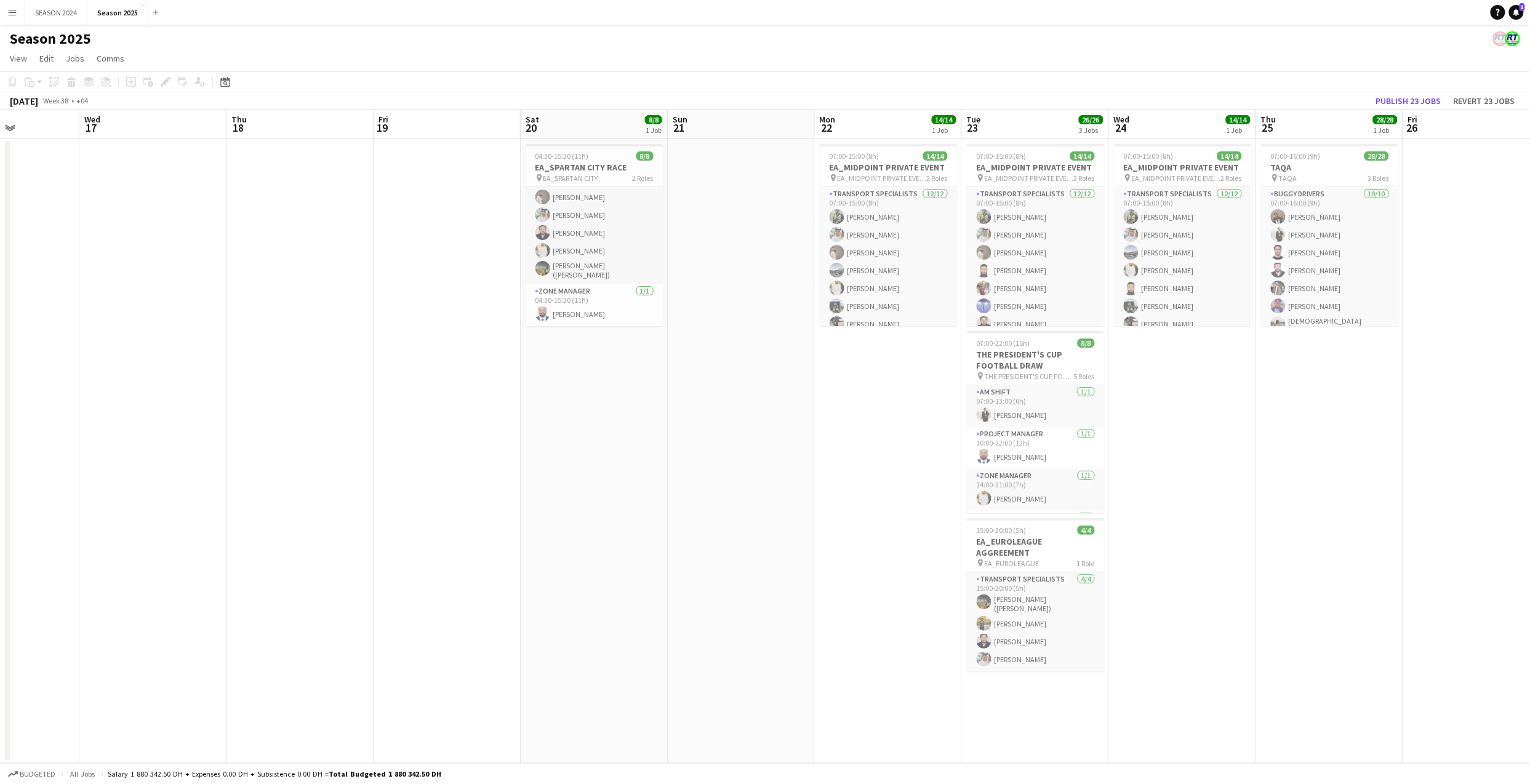
drag, startPoint x: 981, startPoint y: 277, endPoint x: 813, endPoint y: 298, distance: 169.3
click at [813, 298] on app-calendar-viewport "Sun 14 16/16 1 Job Mon 15 16/16 1 Job Tue 16 Wed 17 Thu 18 Fri 19 Sat 20 8/8 1 …" at bounding box center [765, 436] width 1530 height 653
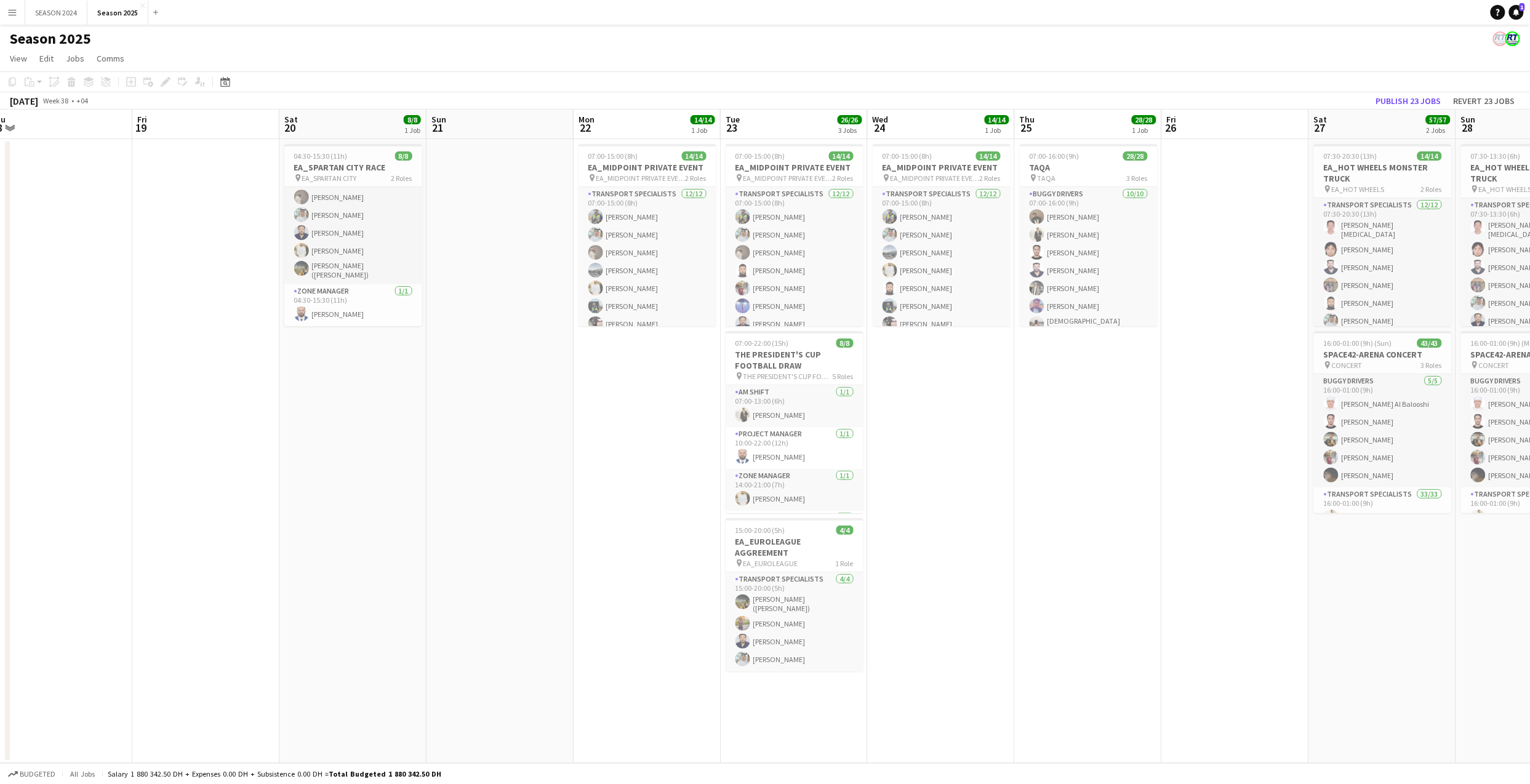
scroll to position [0, 305]
drag, startPoint x: 913, startPoint y: 367, endPoint x: 970, endPoint y: 374, distance: 57.4
click at [970, 374] on app-calendar-viewport "Tue 16 Wed 17 Thu 18 Fri 19 Sat 20 8/8 1 Job Sun 21 Mon 22 14/14 1 Job Tue 23 2…" at bounding box center [765, 436] width 1530 height 653
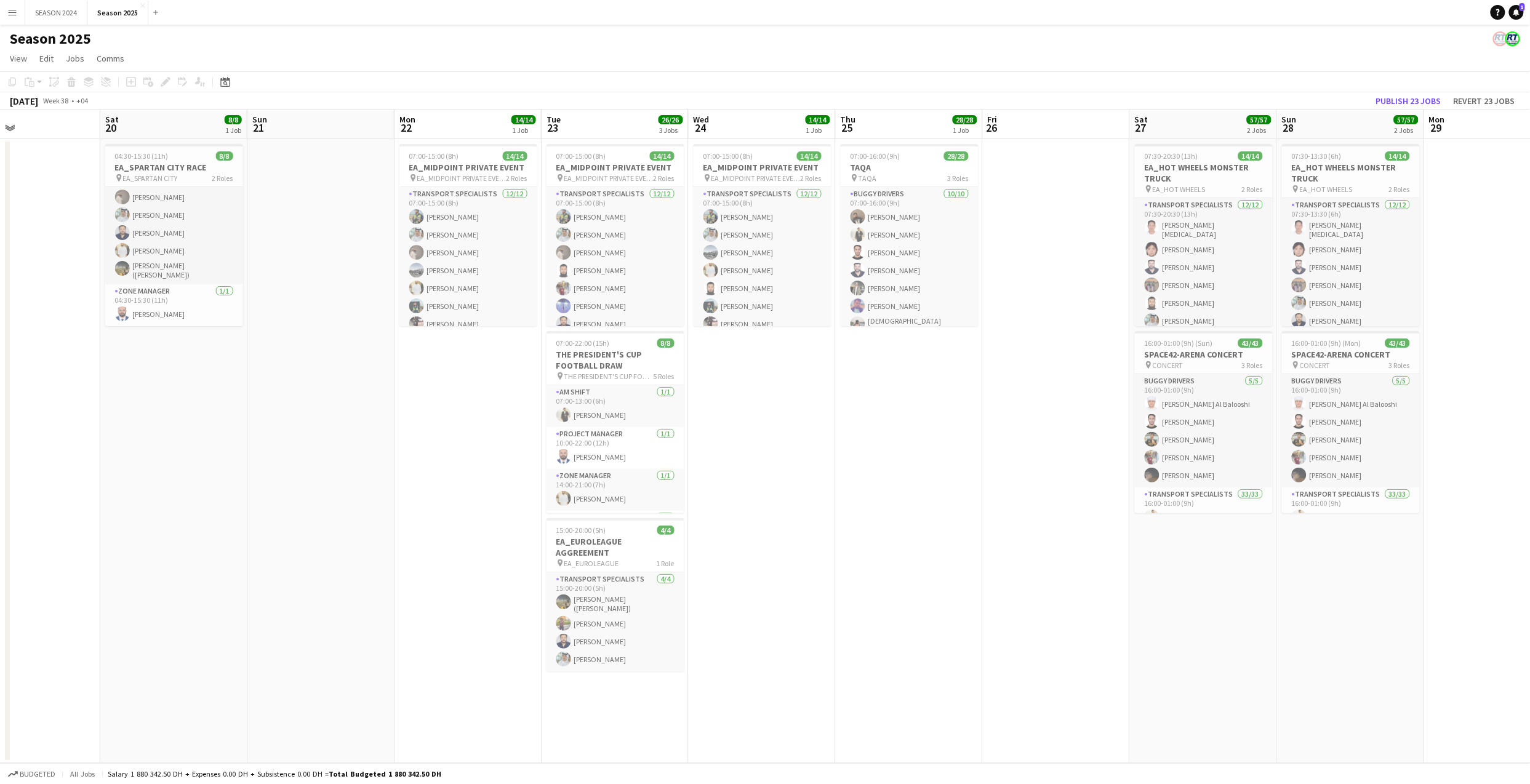
scroll to position [0, 504]
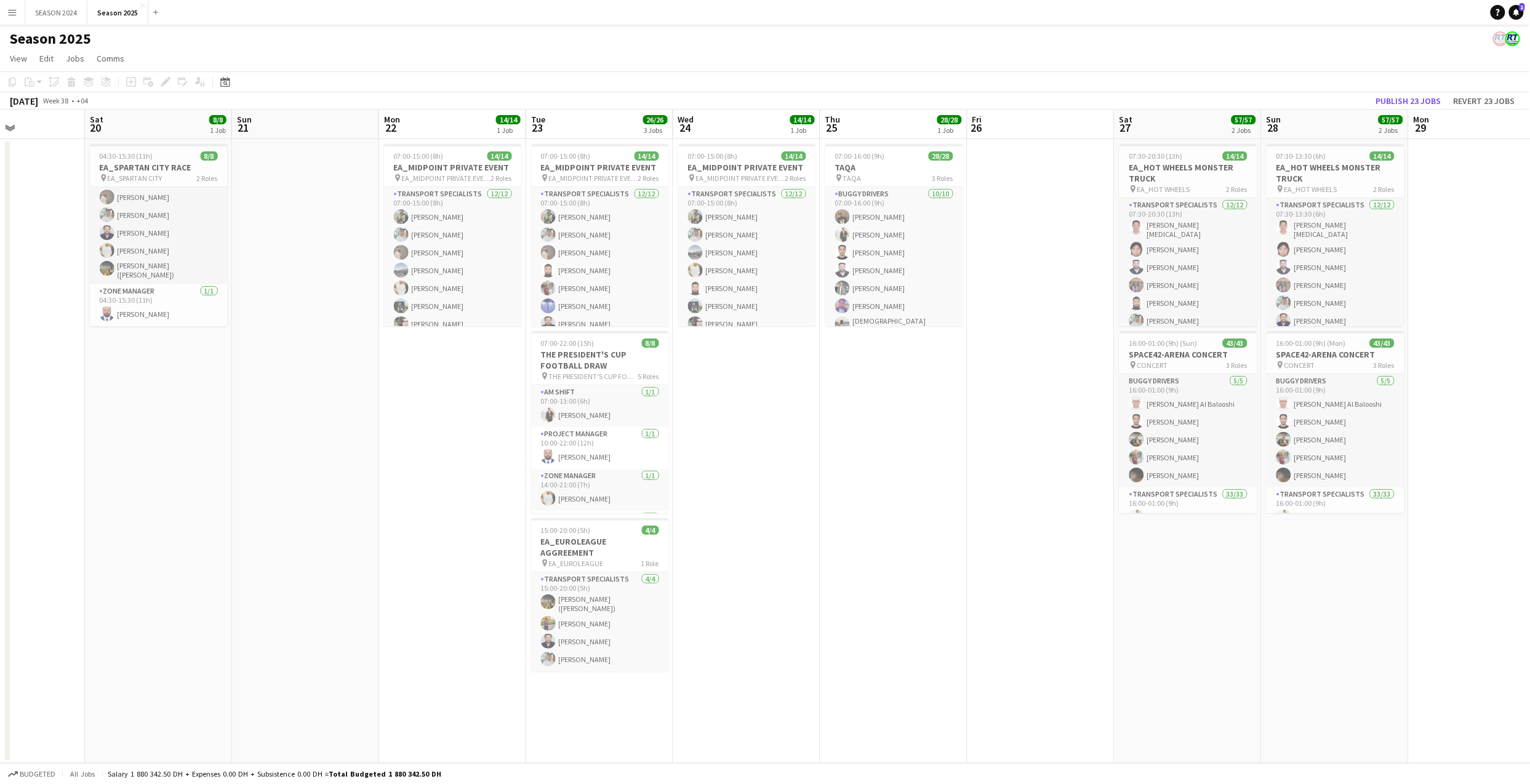
drag, startPoint x: 958, startPoint y: 516, endPoint x: 781, endPoint y: 620, distance: 205.3
click at [781, 620] on app-calendar-viewport "Tue 16 Wed 17 Thu 18 Fri 19 Sat 20 8/8 1 Job Sun 21 Mon 22 14/14 1 Job Tue 23 2…" at bounding box center [765, 436] width 1530 height 653
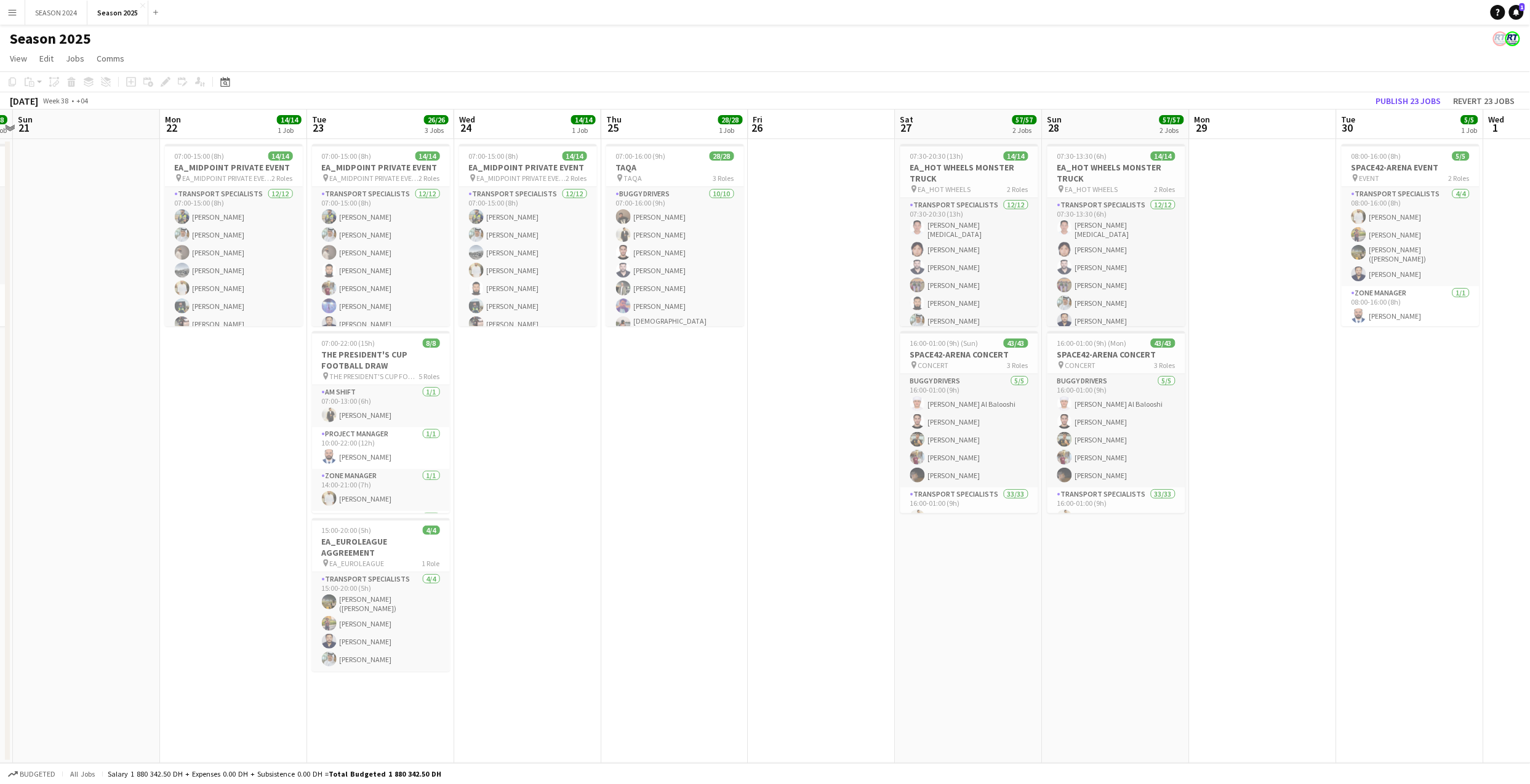
scroll to position [0, 434]
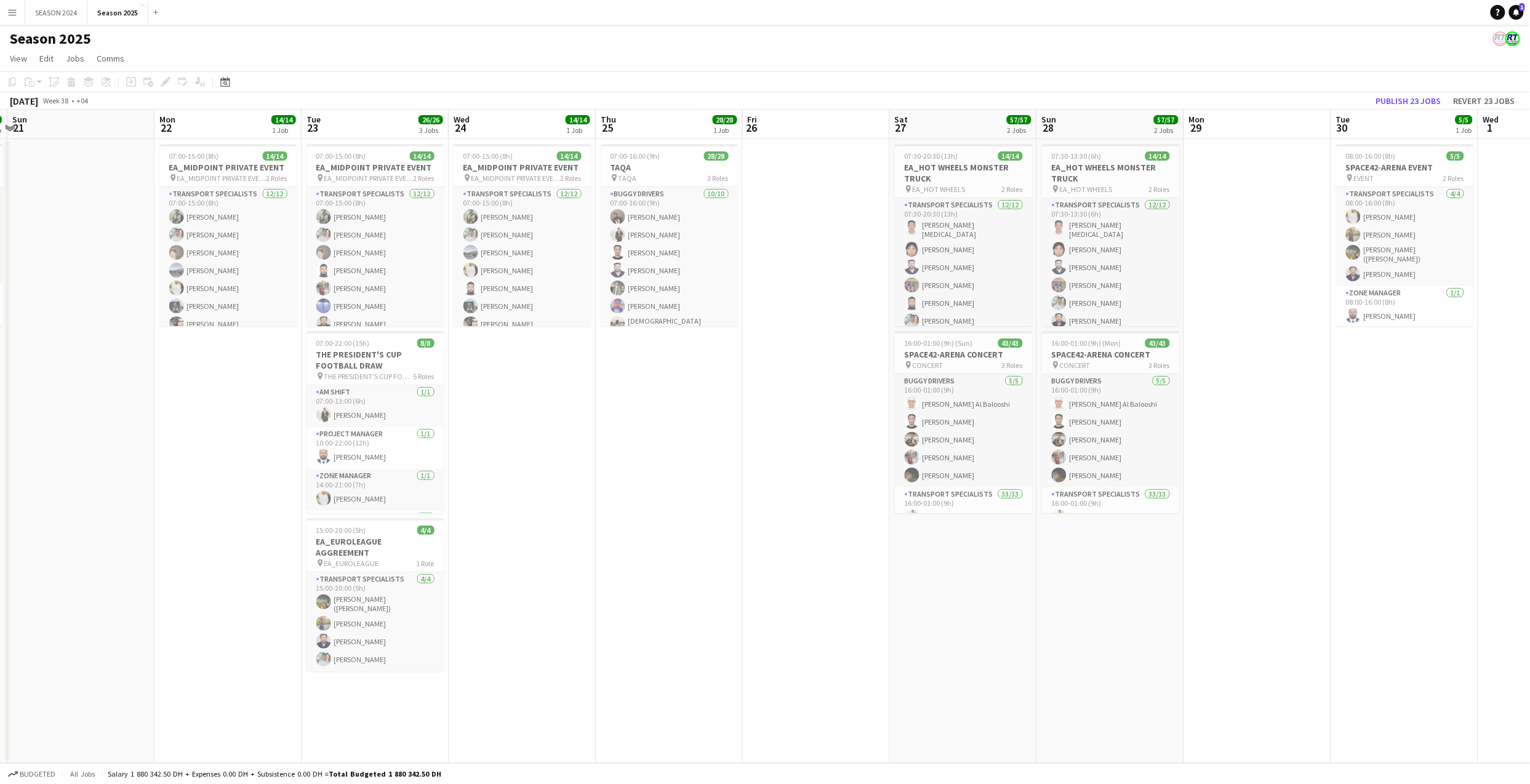
drag, startPoint x: 926, startPoint y: 431, endPoint x: 726, endPoint y: 432, distance: 200.0
click at [726, 432] on app-calendar-viewport "Thu 18 Fri 19 Sat 20 8/8 1 Job Sun 21 Mon 22 14/14 1 Job Tue 23 26/26 3 Jobs We…" at bounding box center [765, 436] width 1530 height 653
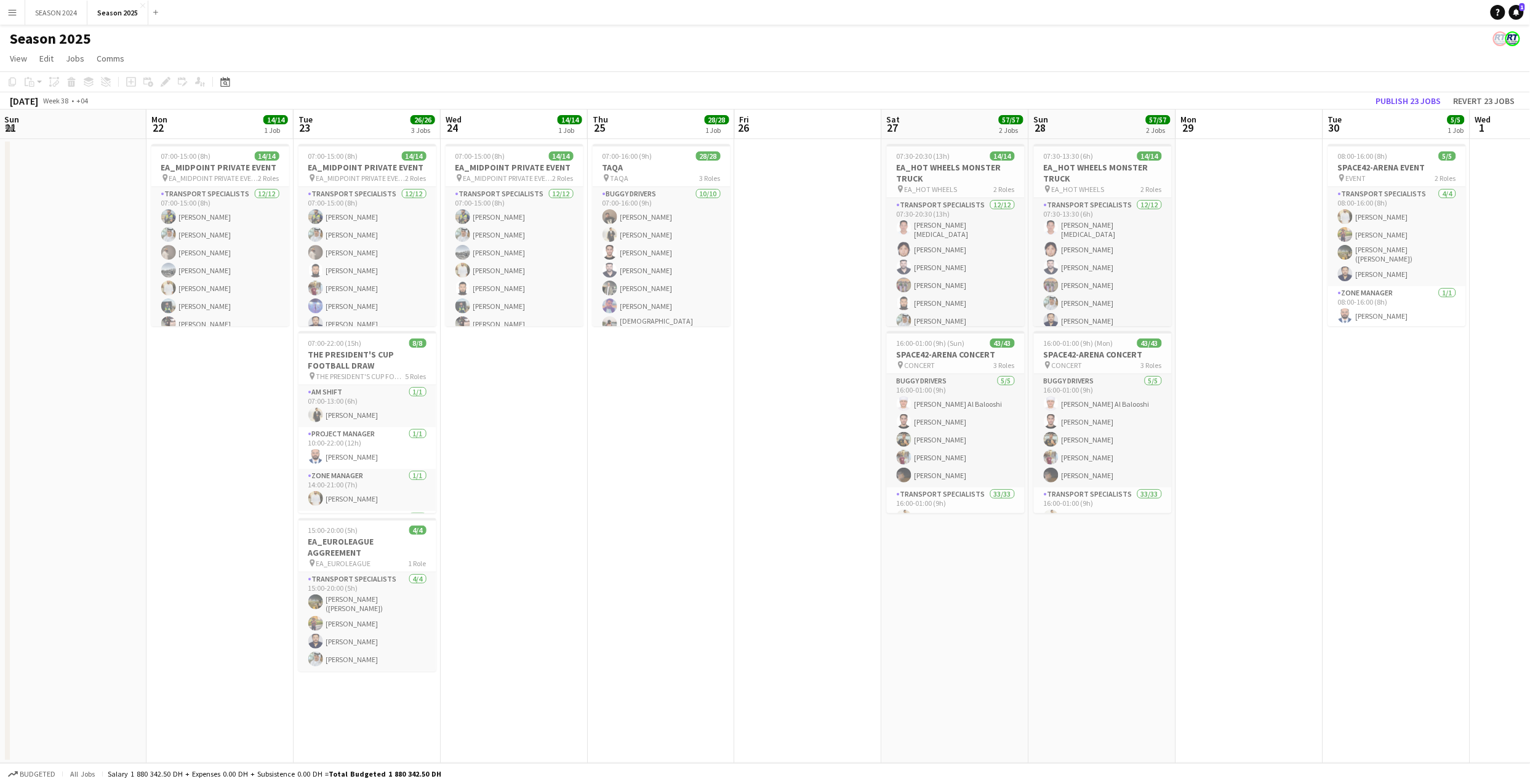
scroll to position [0, 454]
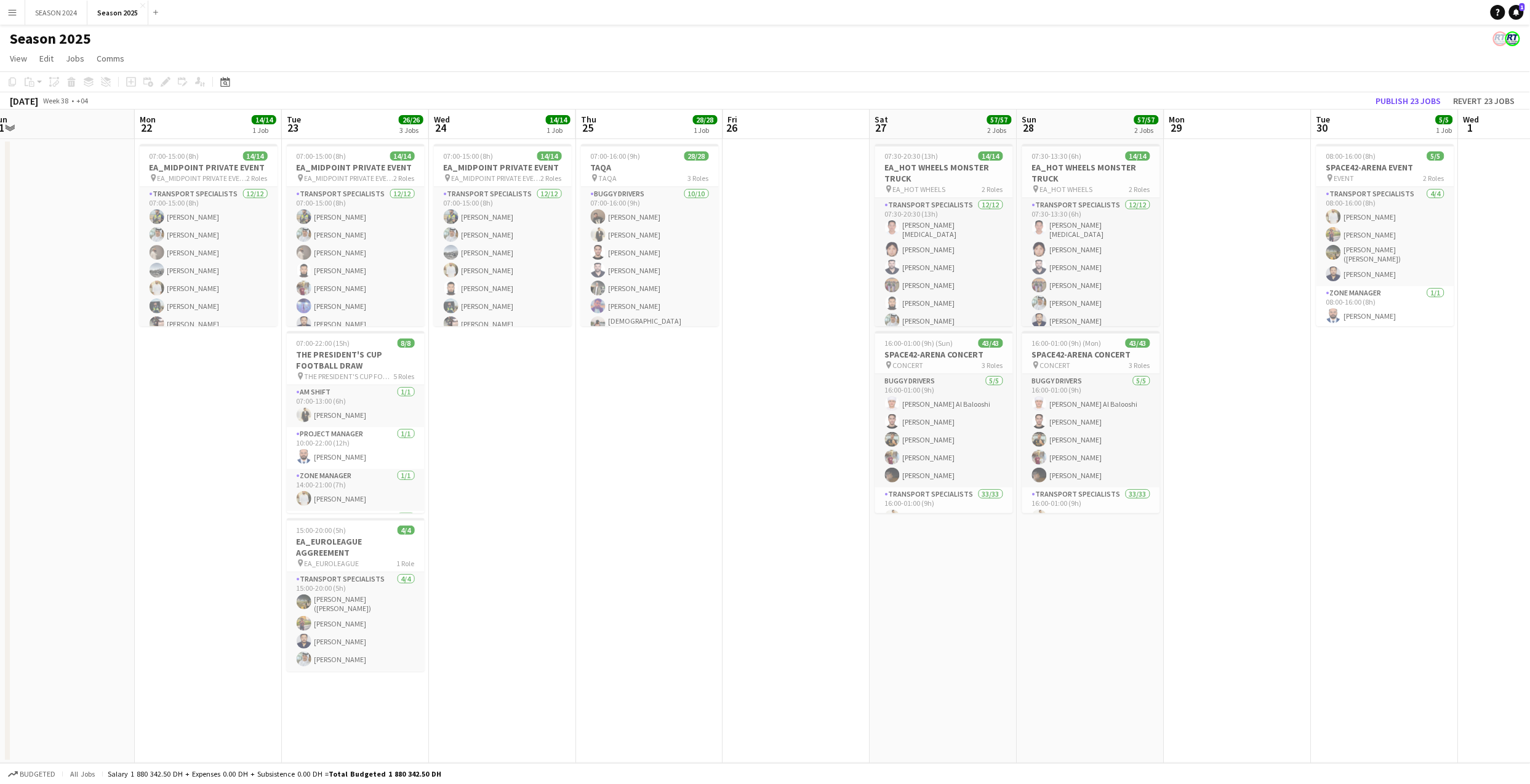
drag, startPoint x: 782, startPoint y: 395, endPoint x: 771, endPoint y: 396, distance: 11.0
click at [771, 396] on app-calendar-viewport "Thu 18 Fri 19 Sat 20 8/8 1 Job Sun 21 Mon 22 14/14 1 Job Tue 23 26/26 3 Jobs We…" at bounding box center [765, 436] width 1530 height 653
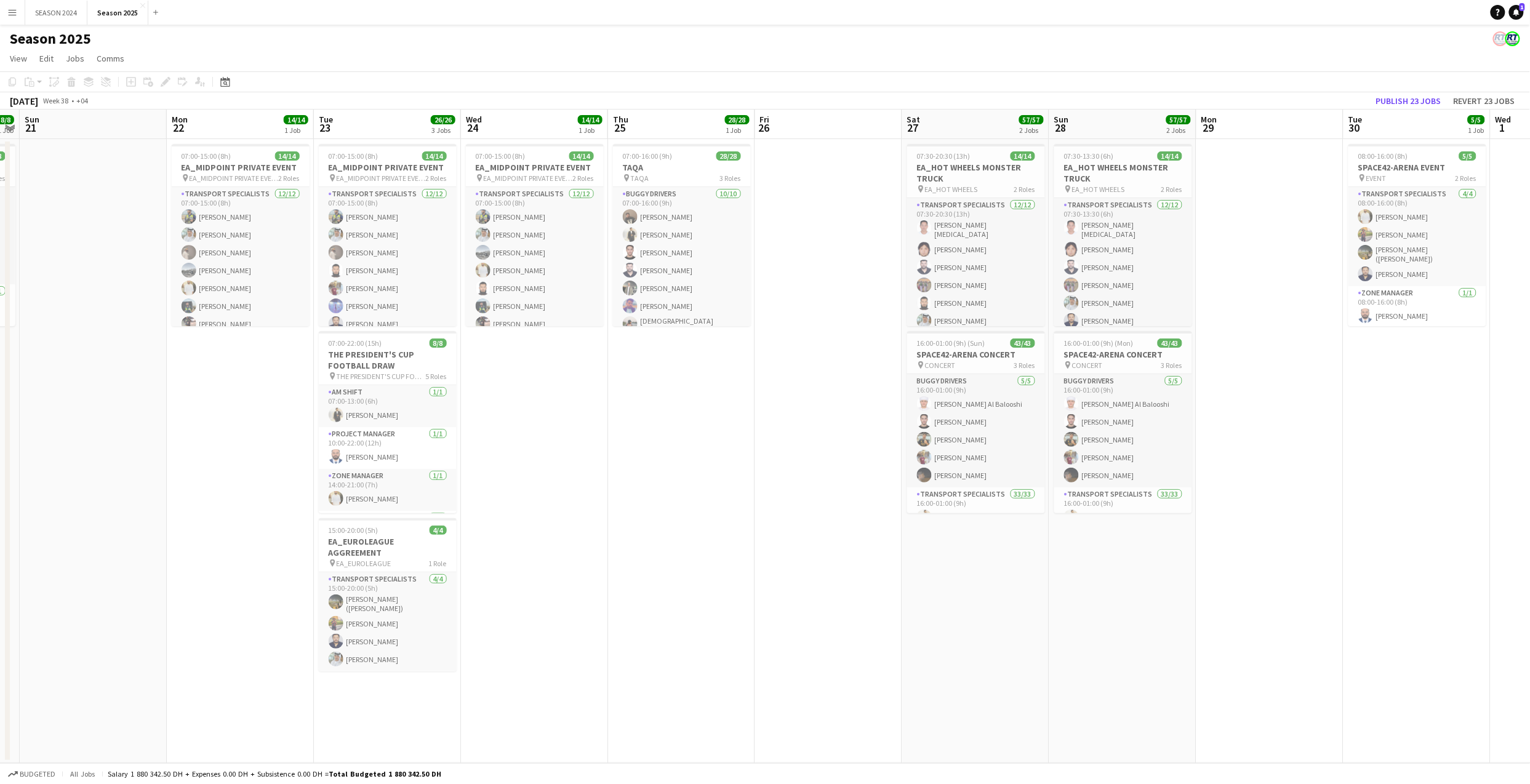
scroll to position [0, 421]
drag, startPoint x: 647, startPoint y: 340, endPoint x: 680, endPoint y: 347, distance: 33.7
click at [680, 347] on app-calendar-viewport "Thu 18 Fri 19 Sat 20 8/8 1 Job Sun 21 Mon 22 14/14 1 Job Tue 23 26/26 3 Jobs We…" at bounding box center [765, 436] width 1530 height 653
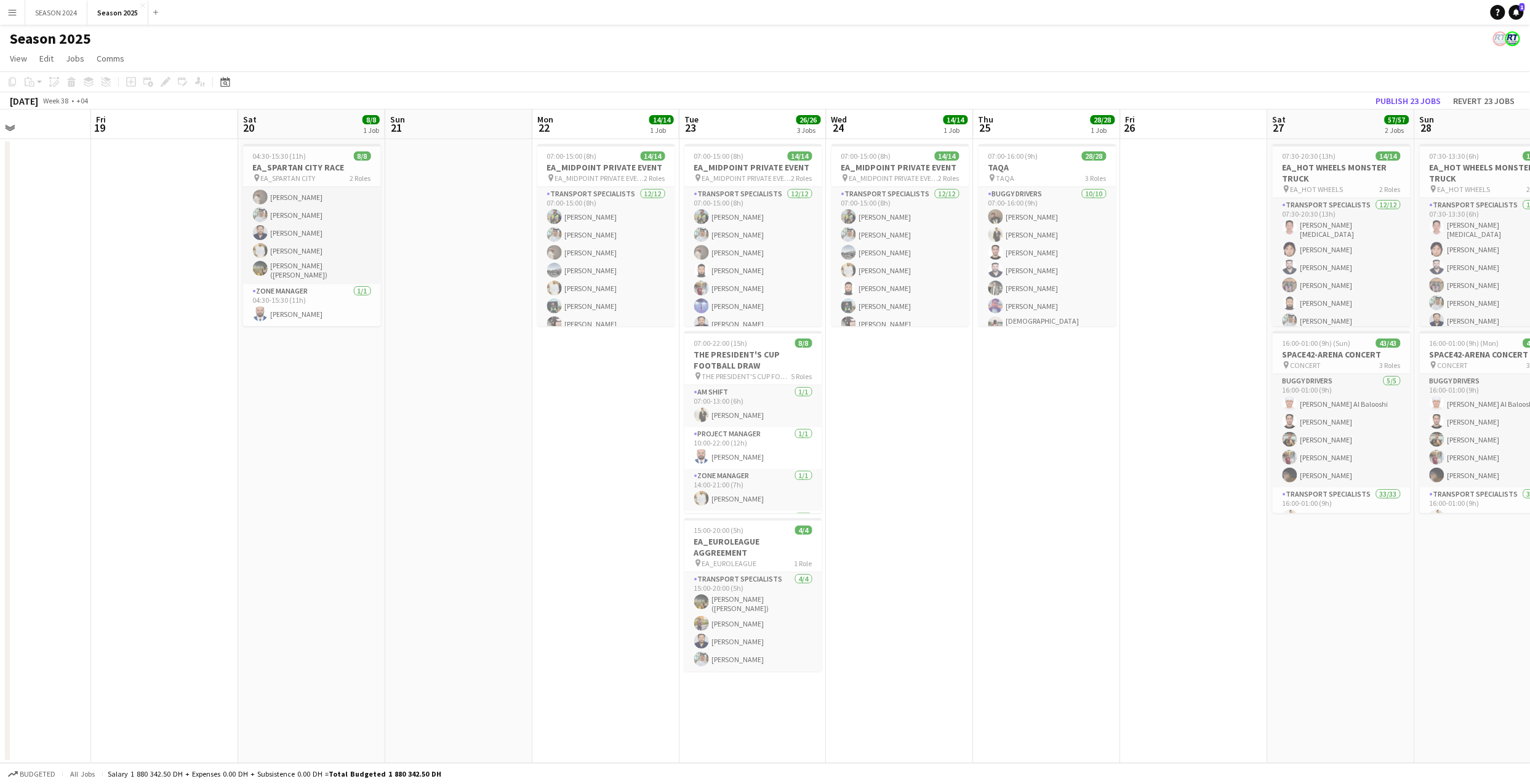
drag, startPoint x: 655, startPoint y: 509, endPoint x: 969, endPoint y: 517, distance: 314.1
click at [970, 518] on app-calendar-viewport "Tue 16 Wed 17 Thu 18 Fri 19 Sat 20 8/8 1 Job Sun 21 Mon 22 14/14 1 Job Tue 23 2…" at bounding box center [765, 436] width 1530 height 653
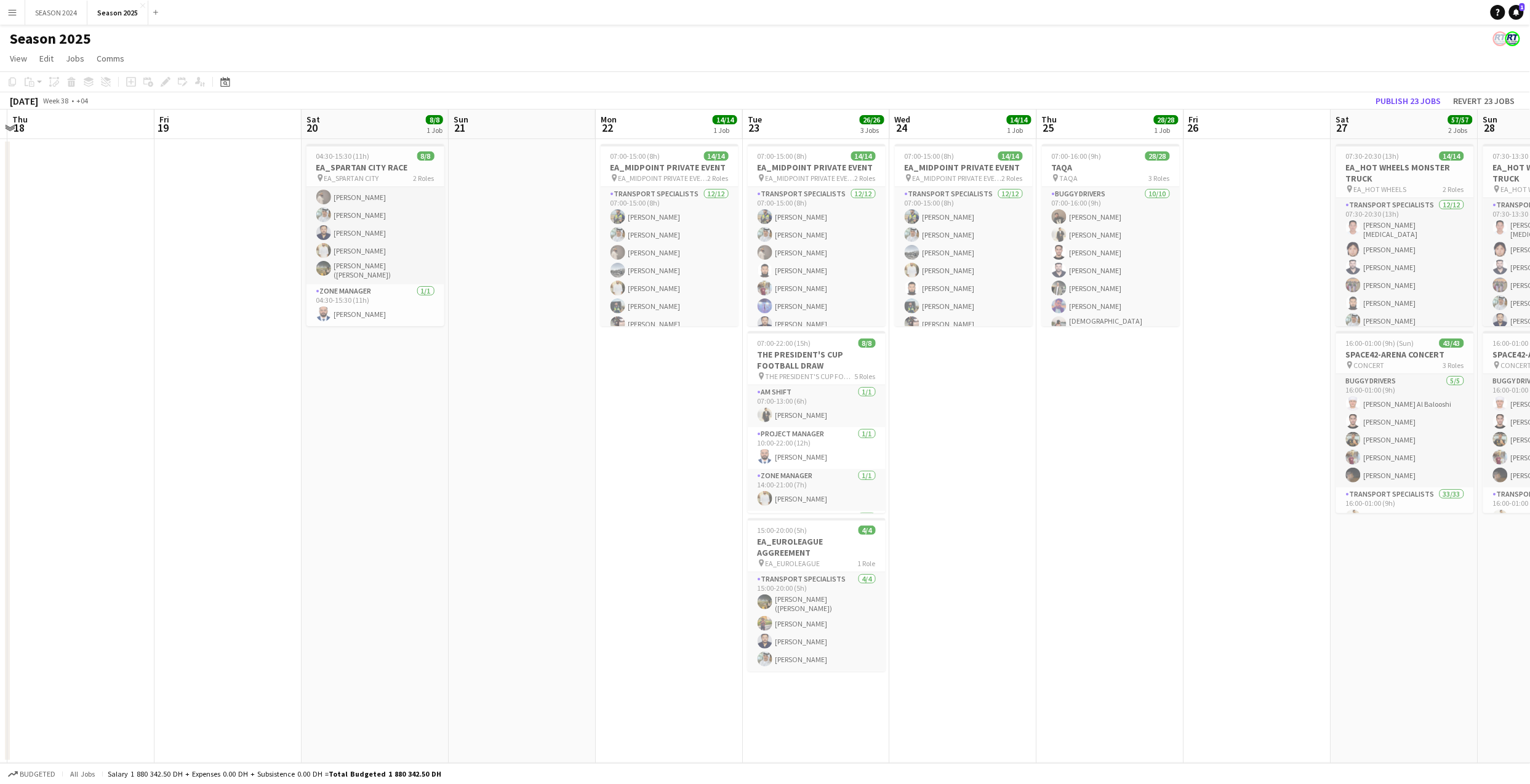
scroll to position [0, 286]
drag, startPoint x: 442, startPoint y: 469, endPoint x: 462, endPoint y: 469, distance: 20.0
click at [462, 469] on app-calendar-viewport "Tue 16 Wed 17 Thu 18 Fri 19 Sat 20 8/8 1 Job Sun 21 Mon 22 14/14 1 Job Tue 23 2…" at bounding box center [765, 436] width 1530 height 653
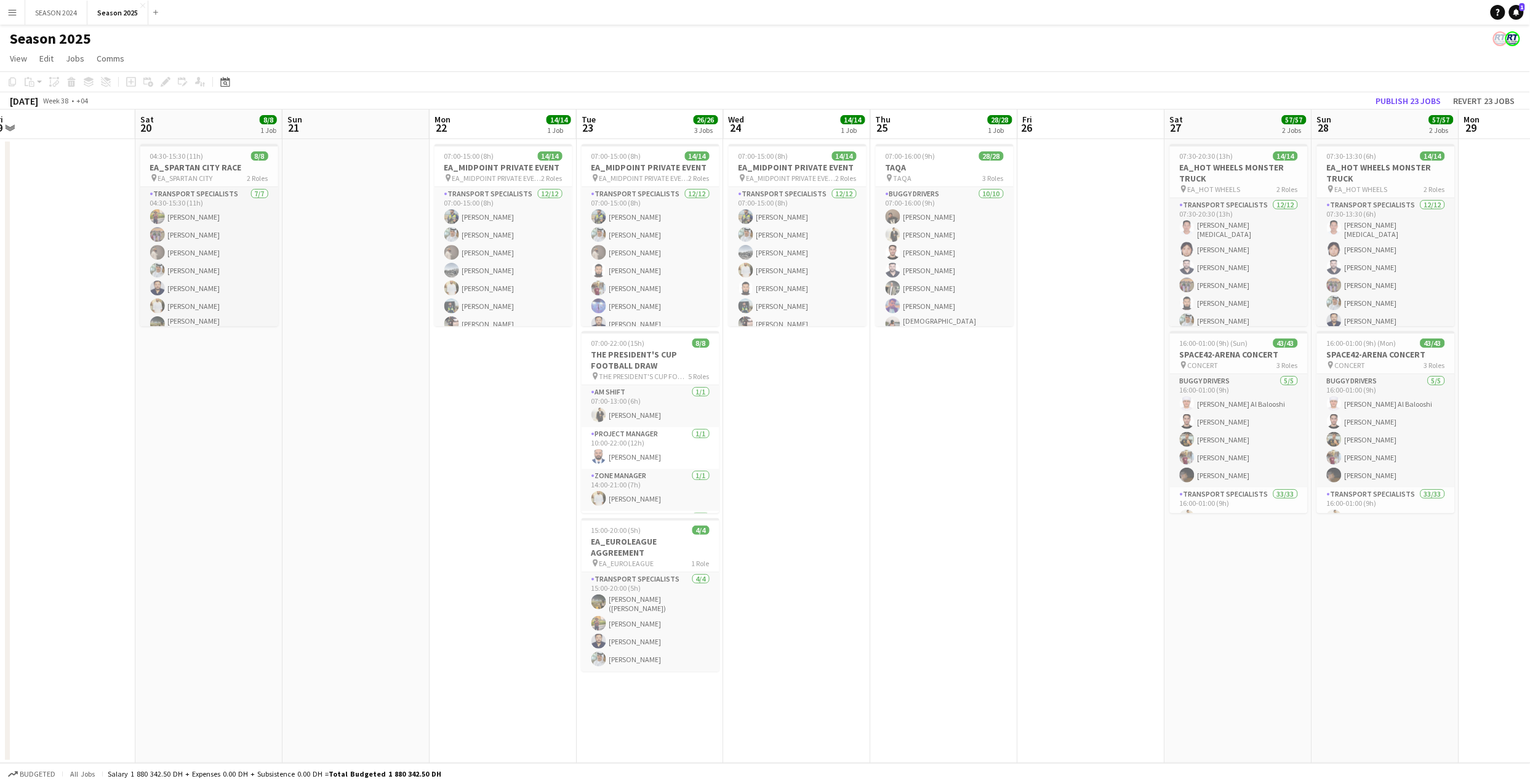
drag, startPoint x: 567, startPoint y: 446, endPoint x: 442, endPoint y: 444, distance: 125.0
click at [442, 444] on app-calendar-viewport "Tue 16 Wed 17 Thu 18 Fri 19 Sat 20 8/8 1 Job Sun 21 Mon 22 14/14 1 Job Tue 23 2…" at bounding box center [765, 436] width 1530 height 653
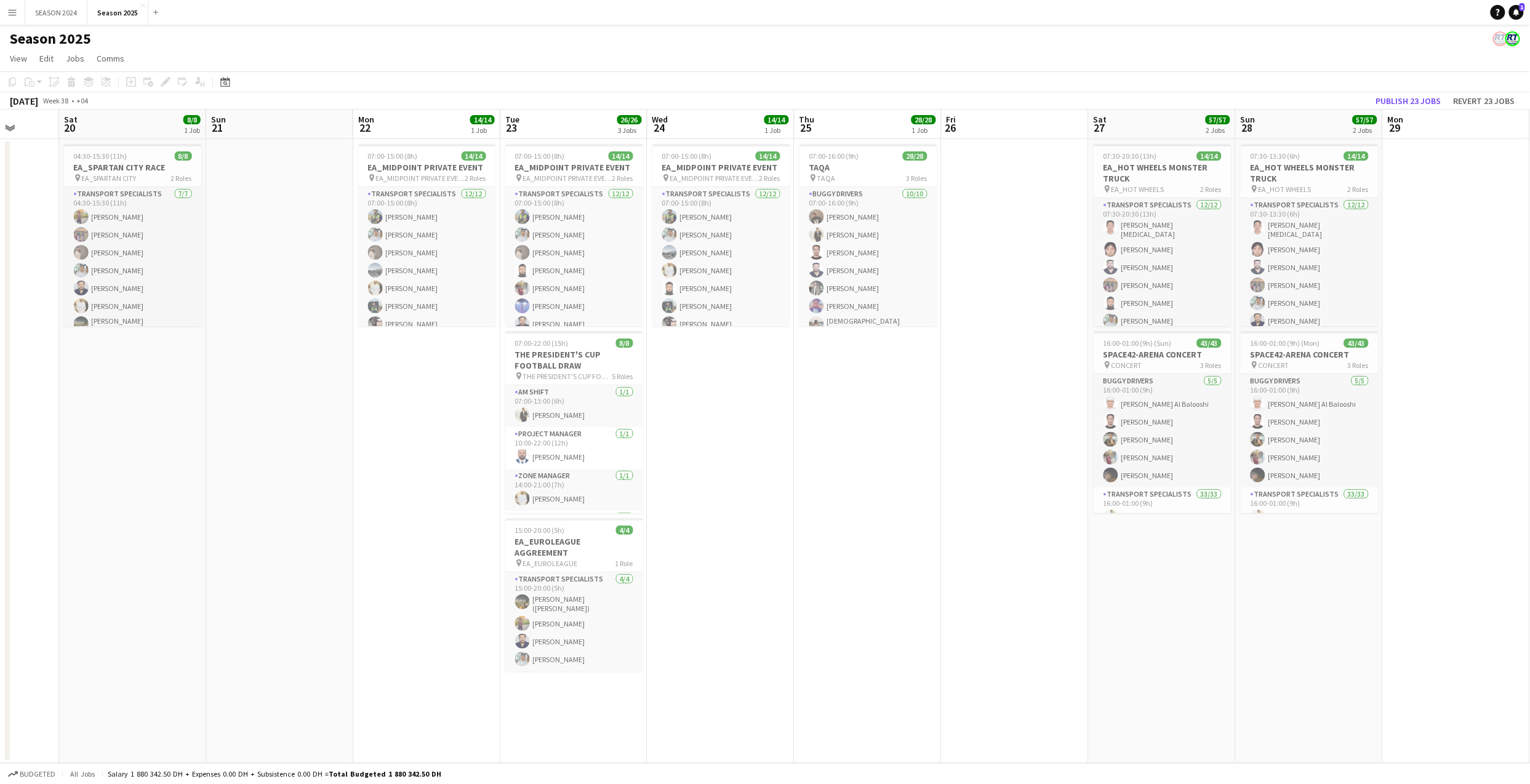
drag, startPoint x: 893, startPoint y: 434, endPoint x: 803, endPoint y: 449, distance: 91.2
click at [803, 449] on app-calendar-viewport "Tue 16 Wed 17 Thu 18 Fri 19 Sat 20 8/8 1 Job Sun 21 Mon 22 14/14 1 Job Tue 23 2…" at bounding box center [765, 436] width 1530 height 653
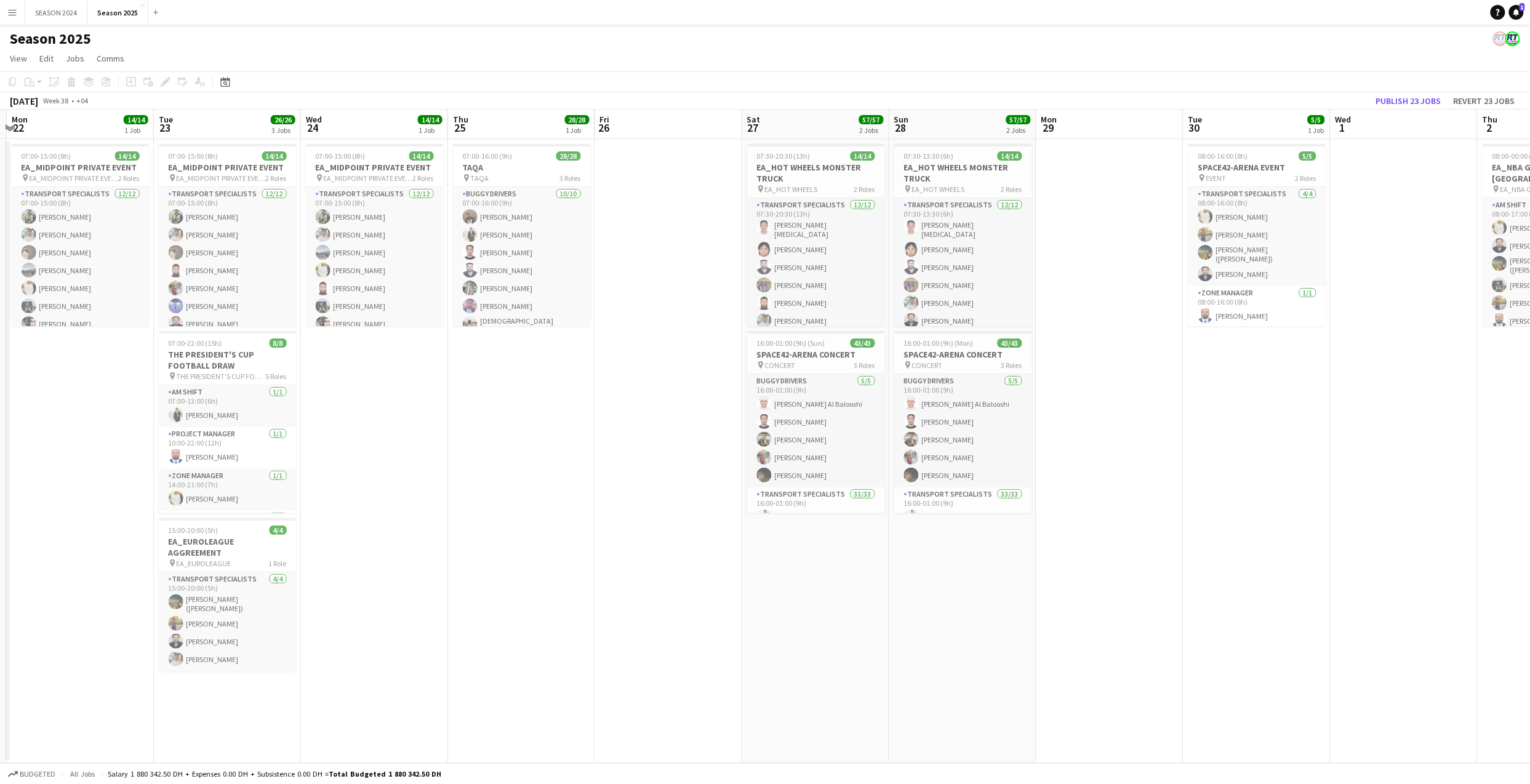
scroll to position [0, 514]
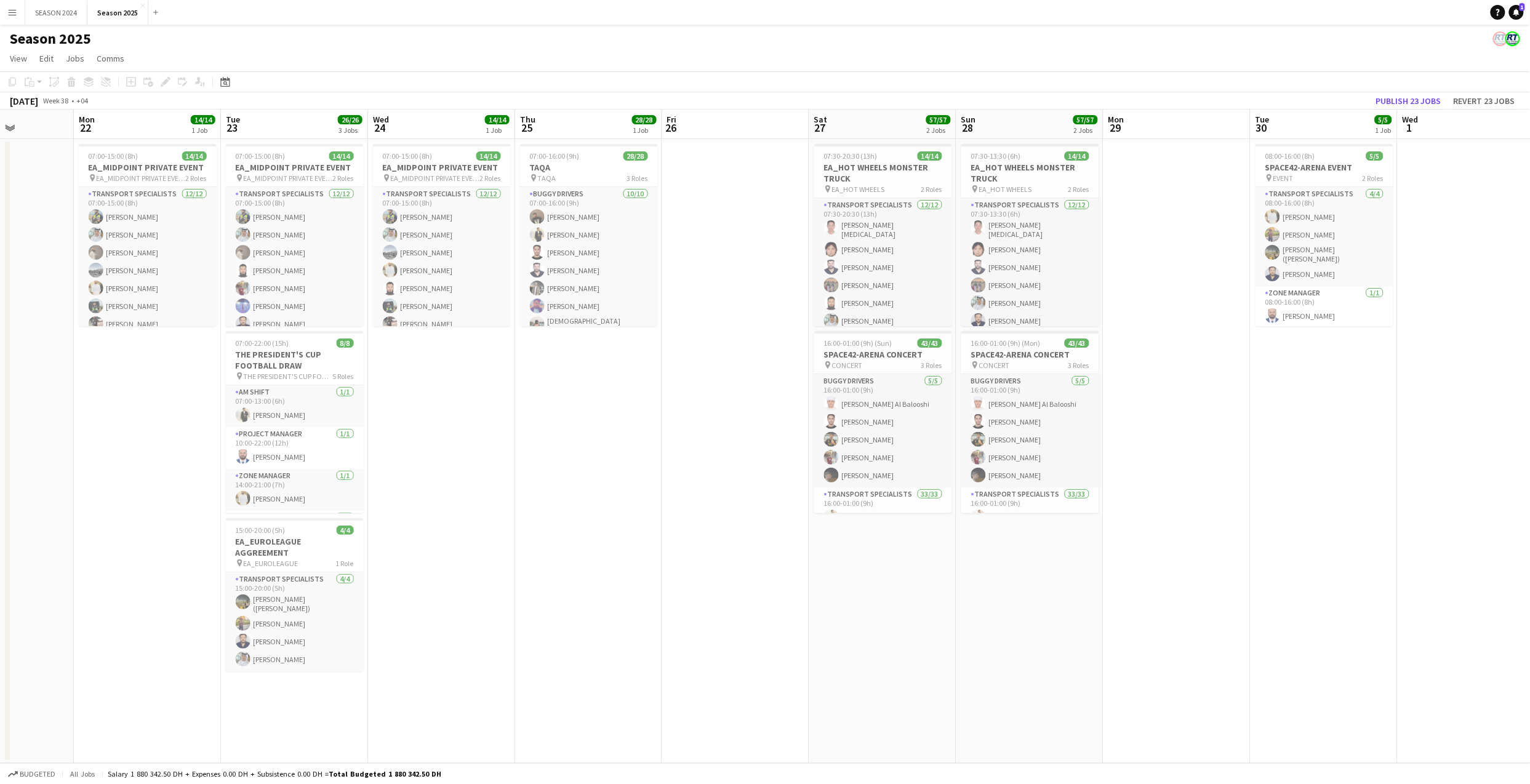
drag, startPoint x: 1009, startPoint y: 408, endPoint x: 743, endPoint y: 413, distance: 266.0
click at [743, 413] on app-calendar-viewport "Thu 18 Fri 19 Sat 20 8/8 1 Job Sun 21 Mon 22 14/14 1 Job Tue 23 26/26 3 Jobs We…" at bounding box center [765, 436] width 1530 height 653
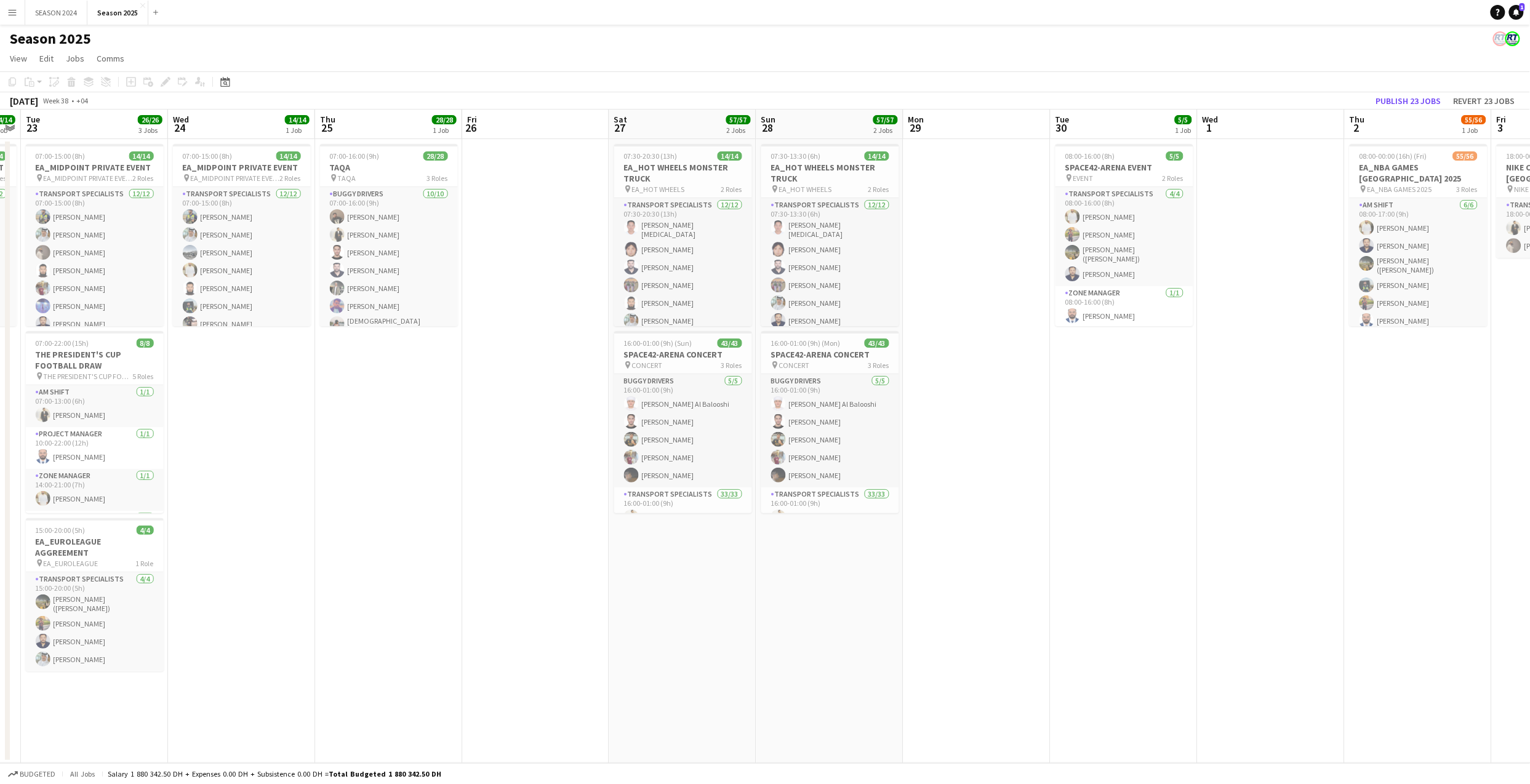
scroll to position [0, 437]
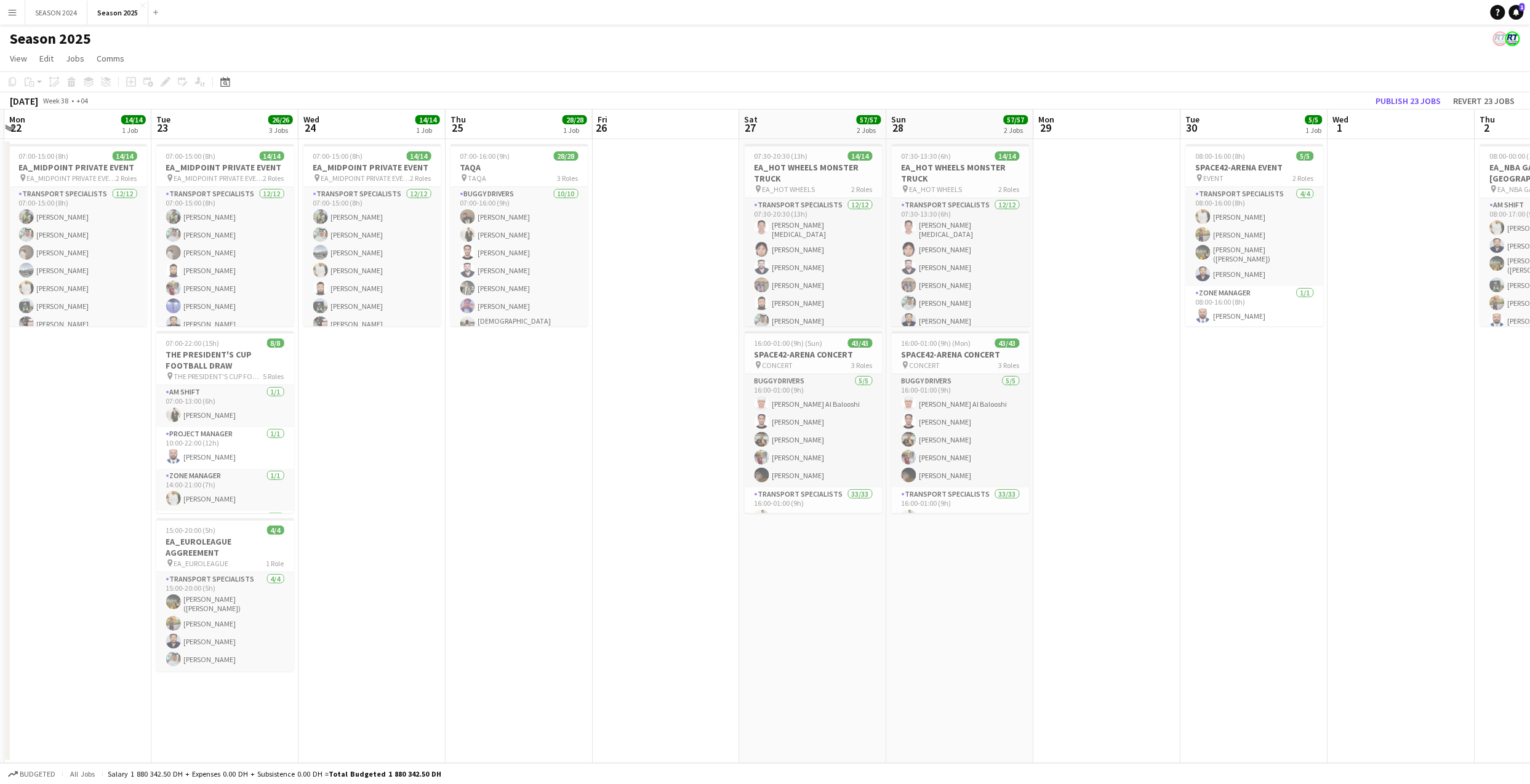
drag, startPoint x: 709, startPoint y: 304, endPoint x: 649, endPoint y: 308, distance: 60.1
click at [649, 308] on app-calendar-viewport "Fri 19 Sat 20 8/8 1 Job Sun 21 Mon 22 14/14 1 Job Tue 23 26/26 3 Jobs Wed 24 14…" at bounding box center [765, 436] width 1530 height 653
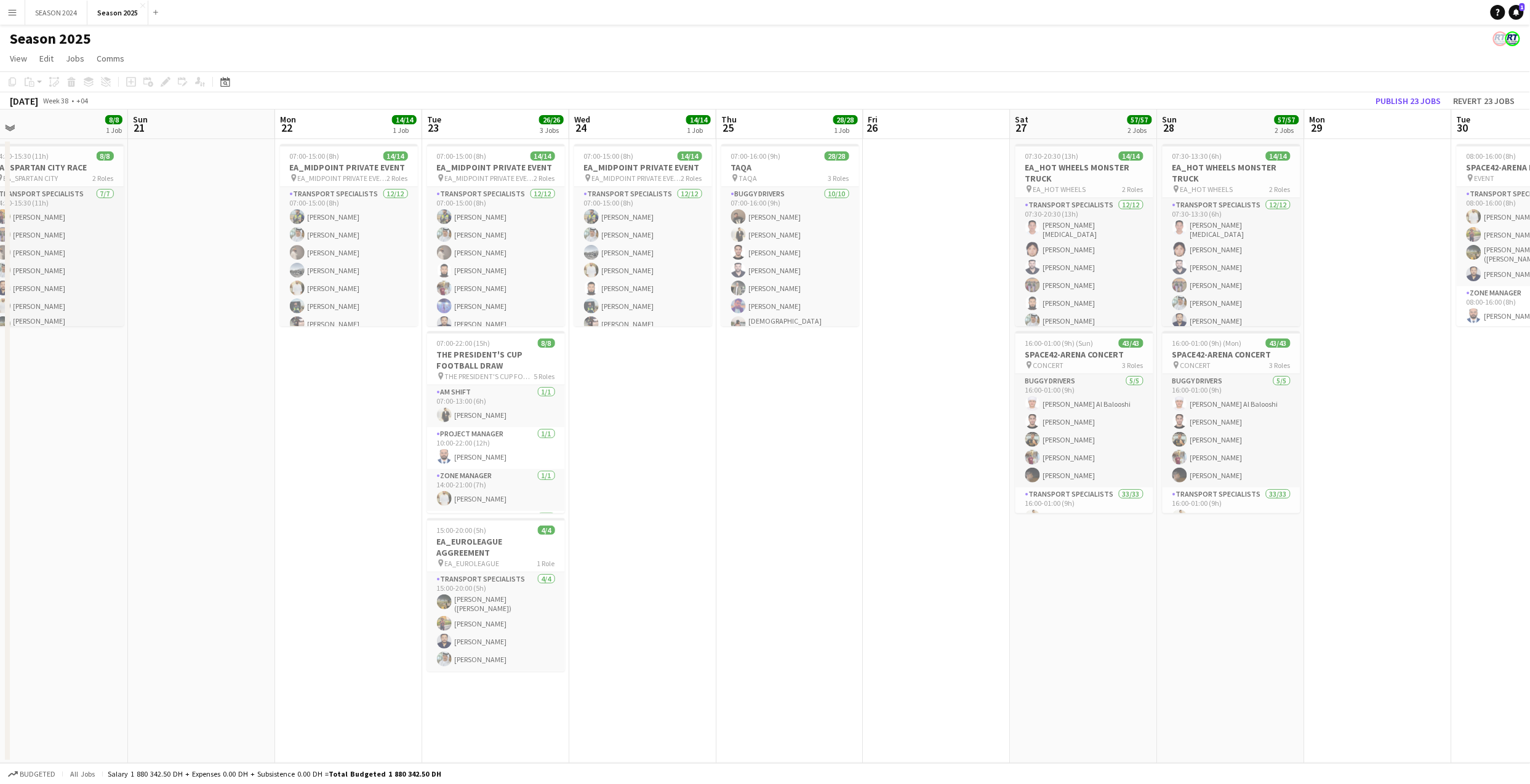
drag, startPoint x: 731, startPoint y: 396, endPoint x: 947, endPoint y: 408, distance: 216.3
click at [947, 408] on app-calendar-viewport "Thu 18 Fri 19 Sat 20 8/8 1 Job Sun 21 Mon 22 14/14 1 Job Tue 23 26/26 3 Jobs We…" at bounding box center [765, 436] width 1530 height 653
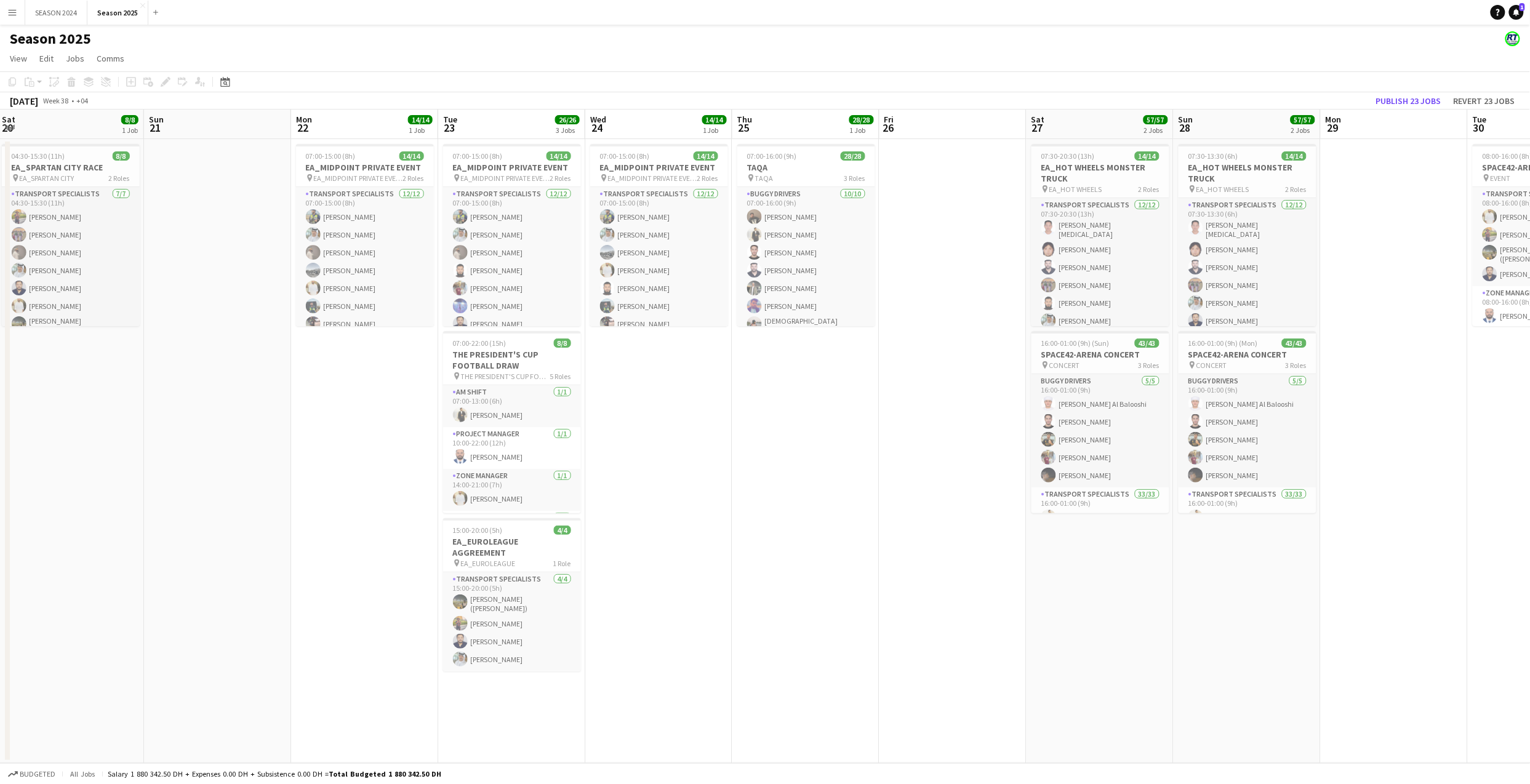
scroll to position [0, 446]
drag, startPoint x: 998, startPoint y: 520, endPoint x: 862, endPoint y: 490, distance: 139.3
click at [862, 490] on app-calendar-viewport "Wed 17 Thu 18 Fri 19 Sat 20 8/8 1 Job Sun 21 Mon 22 14/14 1 Job Tue 23 26/26 3 …" at bounding box center [765, 436] width 1530 height 653
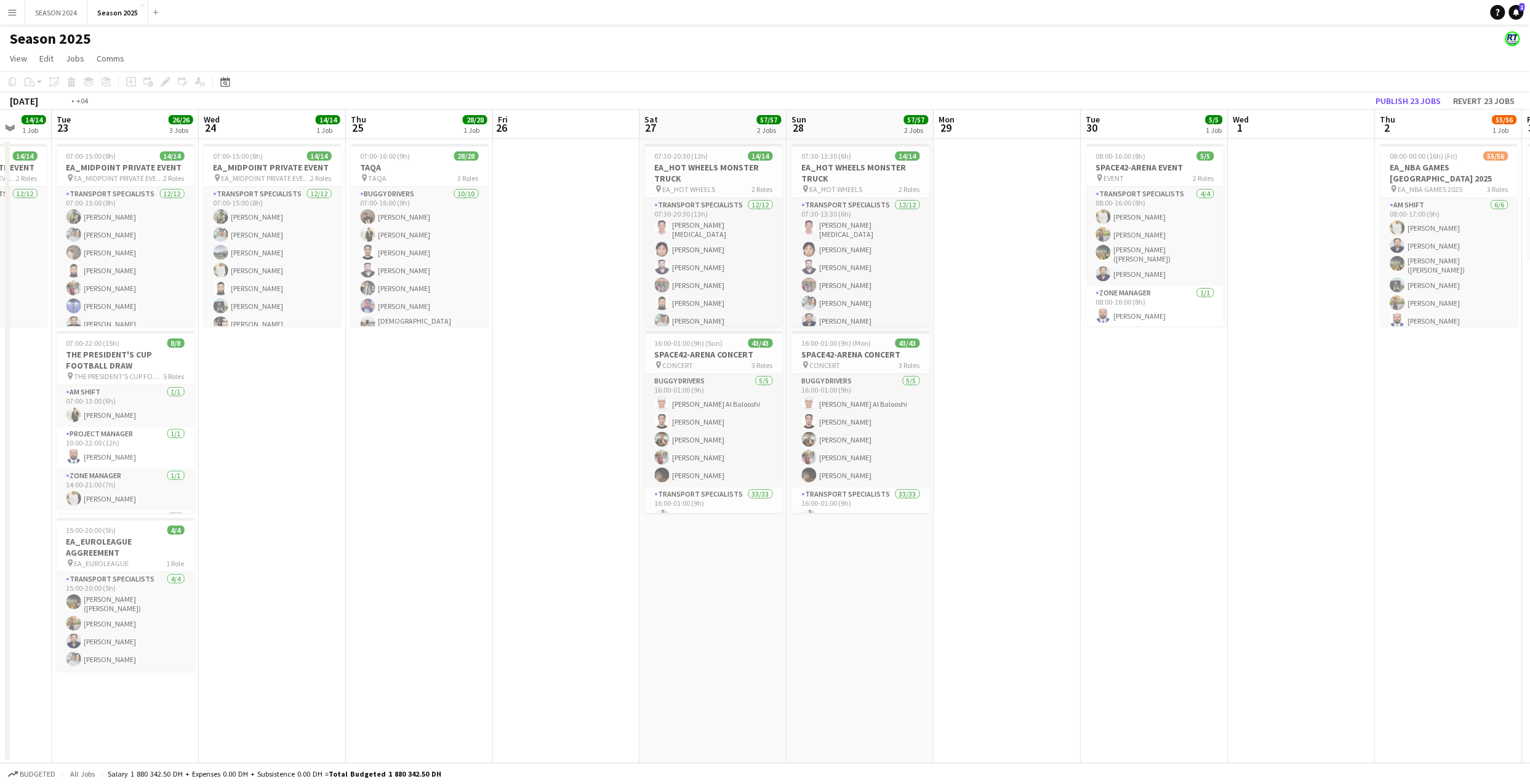
scroll to position [0, 503]
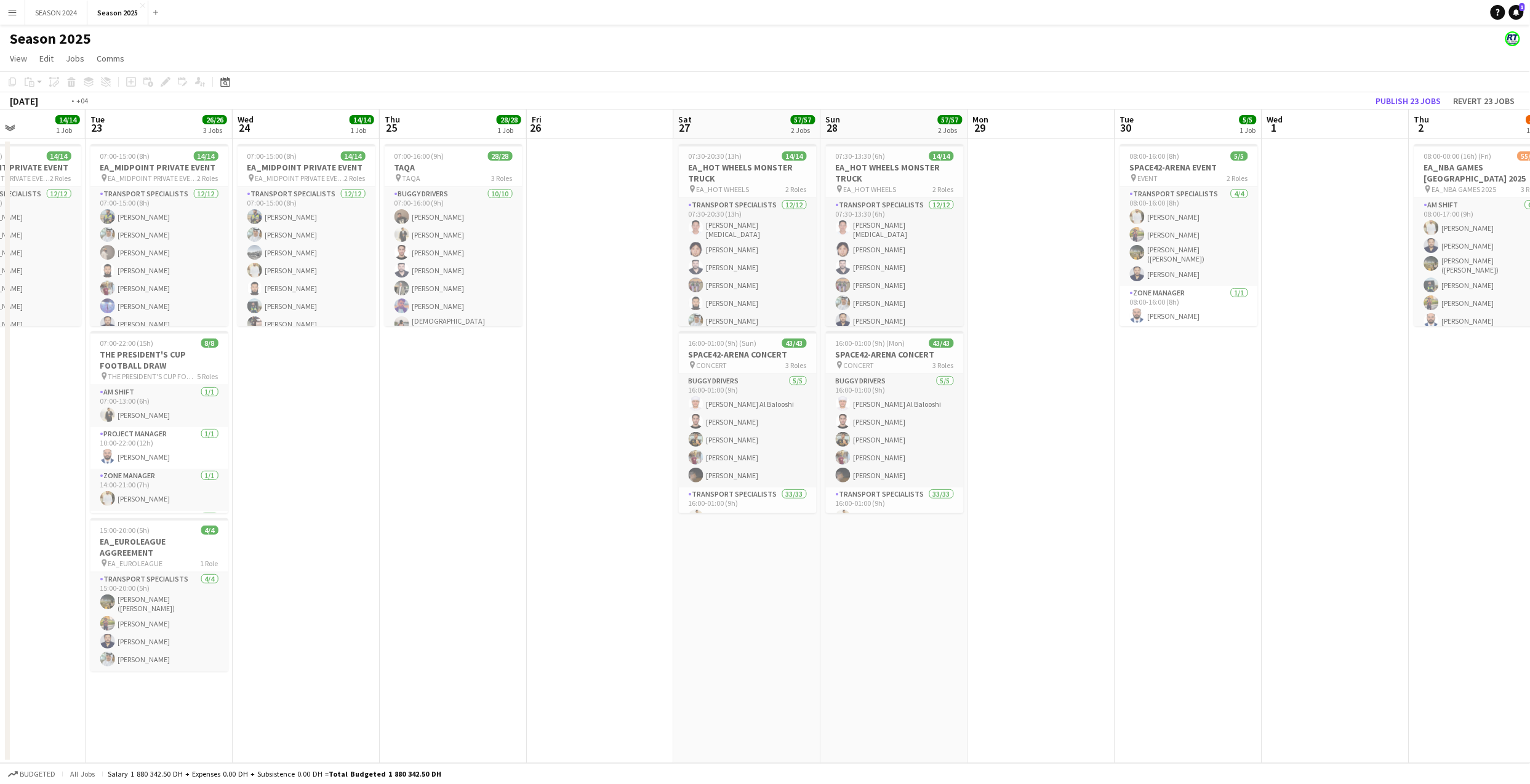
drag, startPoint x: 1428, startPoint y: 332, endPoint x: 1078, endPoint y: 338, distance: 350.1
click at [1078, 338] on app-calendar-viewport "Fri 19 Sat 20 8/8 1 Job Sun 21 Mon 22 14/14 1 Job Tue 23 26/26 3 Jobs Wed 24 14…" at bounding box center [765, 436] width 1530 height 653
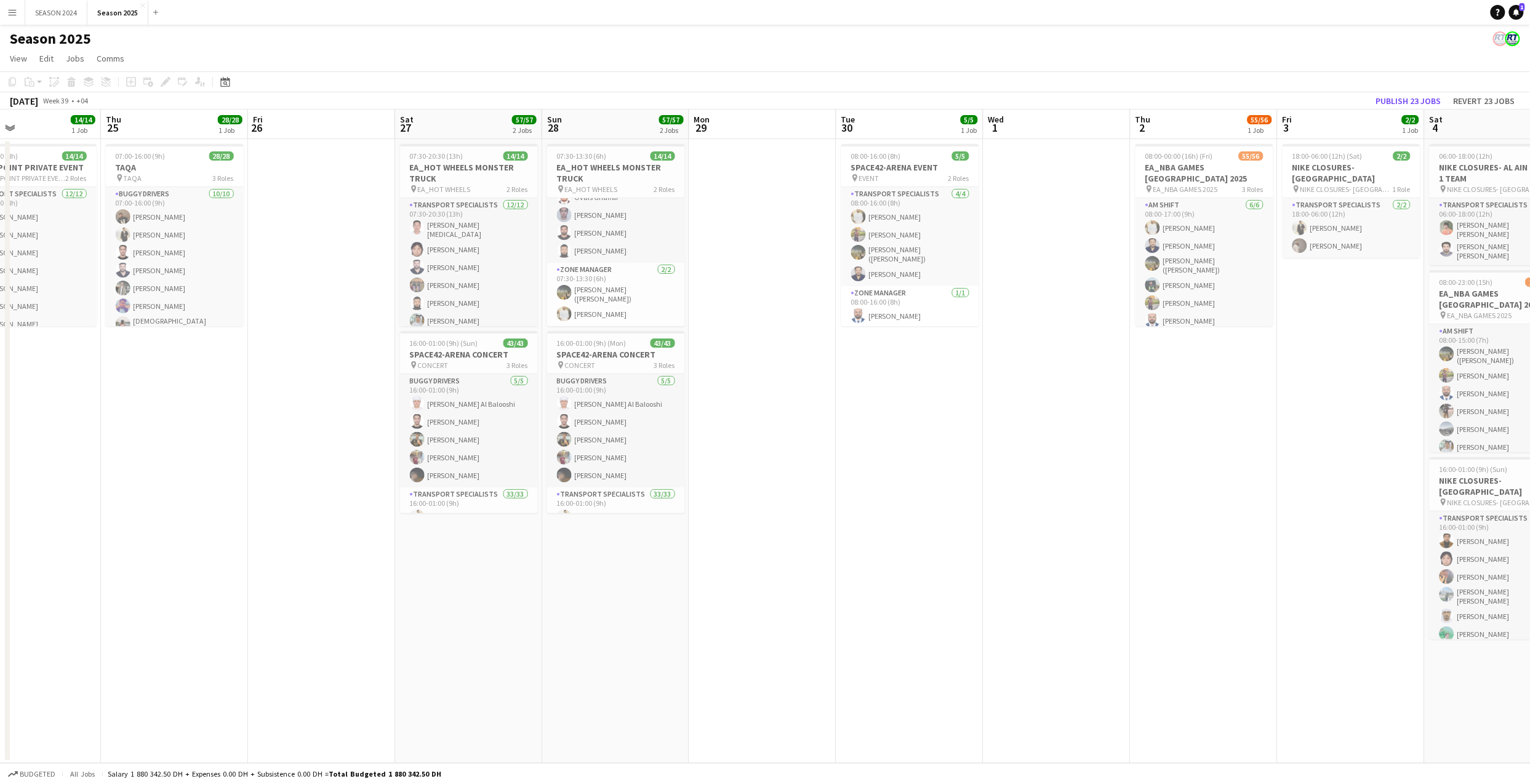
scroll to position [0, 514]
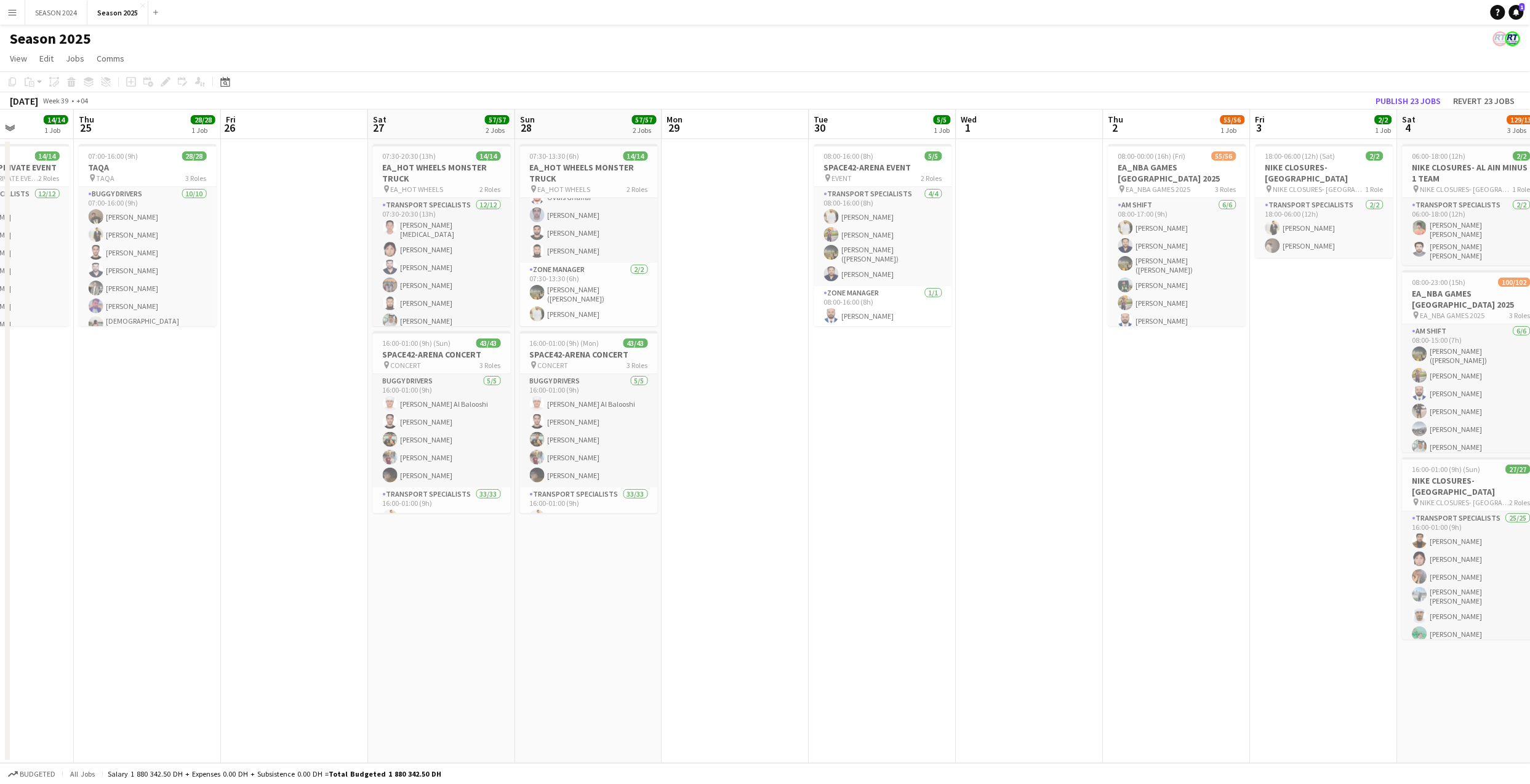
drag, startPoint x: 1052, startPoint y: 402, endPoint x: 747, endPoint y: 442, distance: 307.6
click at [747, 442] on app-calendar-viewport "Sun 21 Mon 22 14/14 1 Job Tue 23 26/26 3 Jobs Wed 24 14/14 1 Job Thu 25 28/28 1…" at bounding box center [765, 436] width 1530 height 653
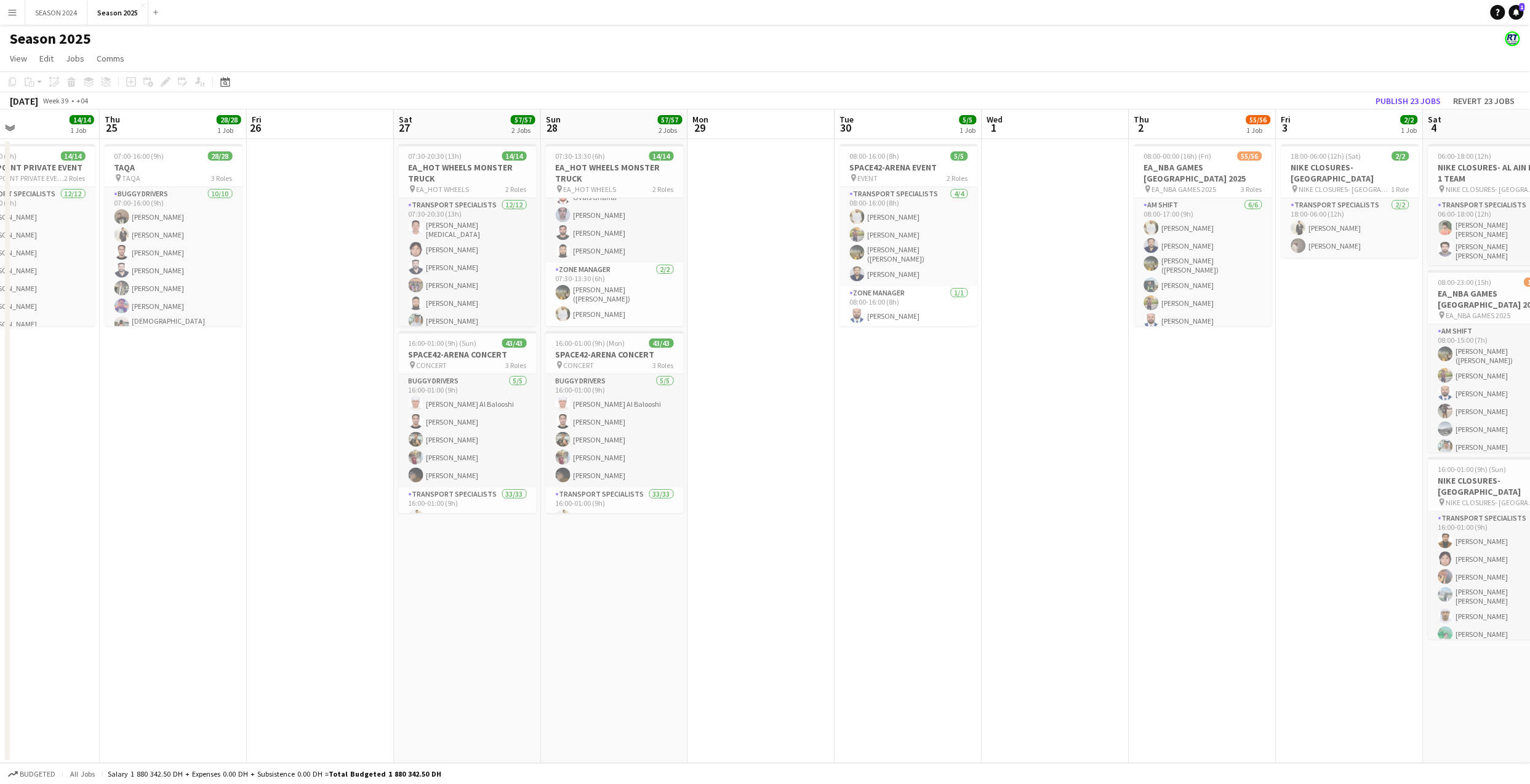
drag, startPoint x: 739, startPoint y: 325, endPoint x: 768, endPoint y: 328, distance: 29.2
click at [768, 328] on app-calendar-viewport "Sun 21 Mon 22 14/14 1 Job Tue 23 26/26 3 Jobs Wed 24 14/14 1 Job Thu 25 28/28 1…" at bounding box center [765, 436] width 1530 height 653
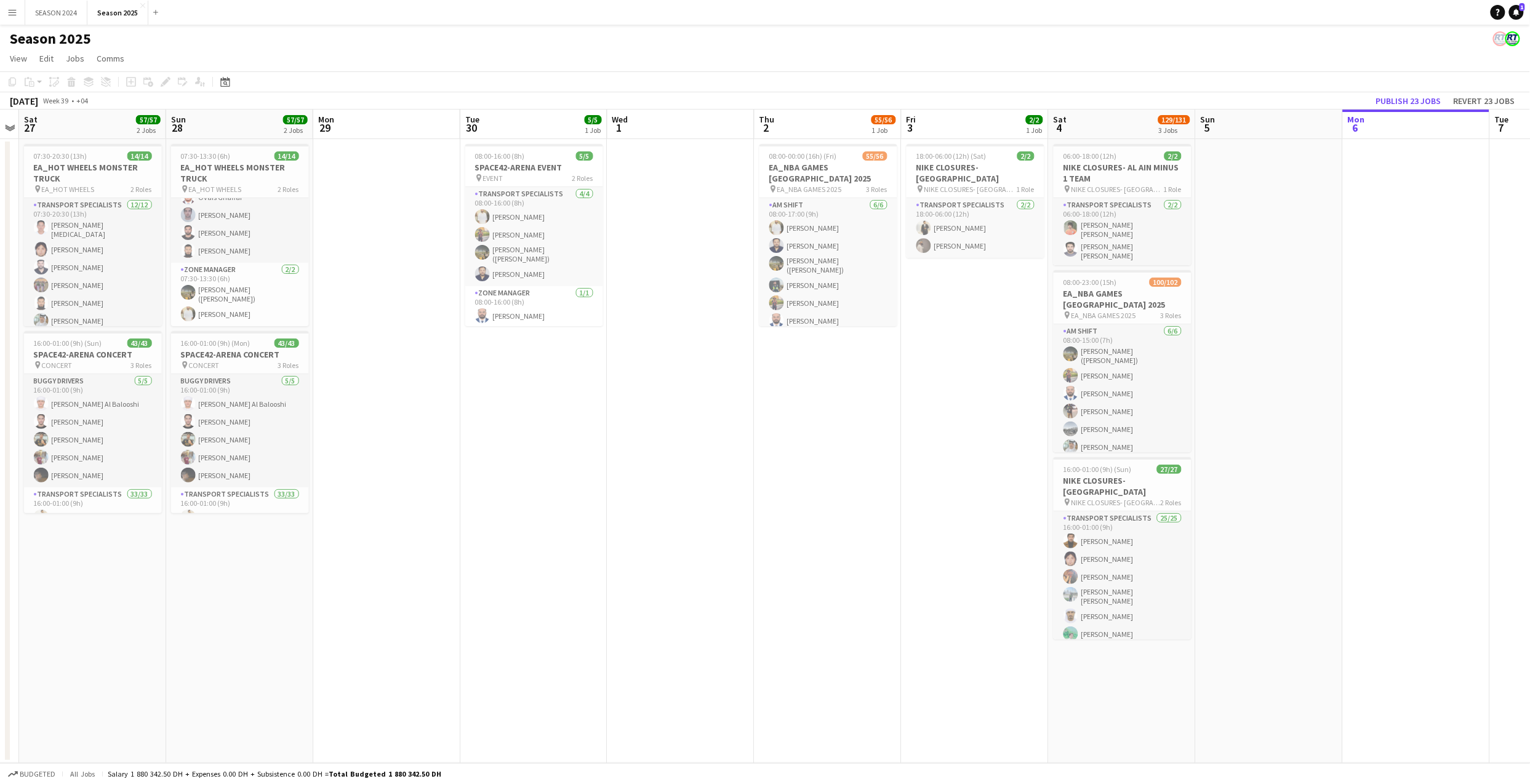
scroll to position [0, 437]
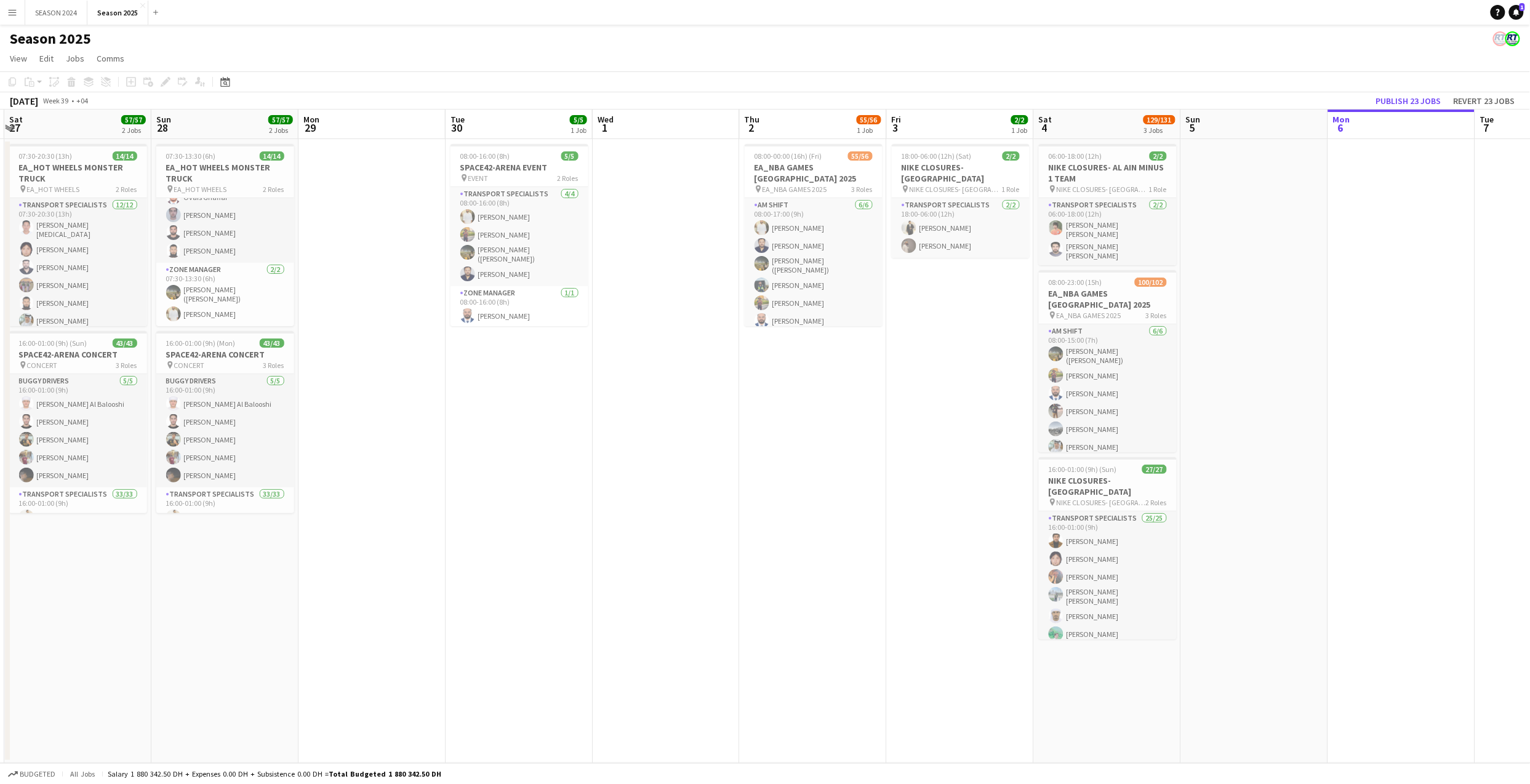
drag, startPoint x: 1375, startPoint y: 600, endPoint x: 995, endPoint y: 552, distance: 383.0
click at [995, 552] on app-calendar-viewport "Wed 24 14/14 1 Job Thu 25 28/28 1 Job Fri 26 Sat 27 57/57 2 Jobs Sun 28 57/57 2…" at bounding box center [765, 436] width 1530 height 653
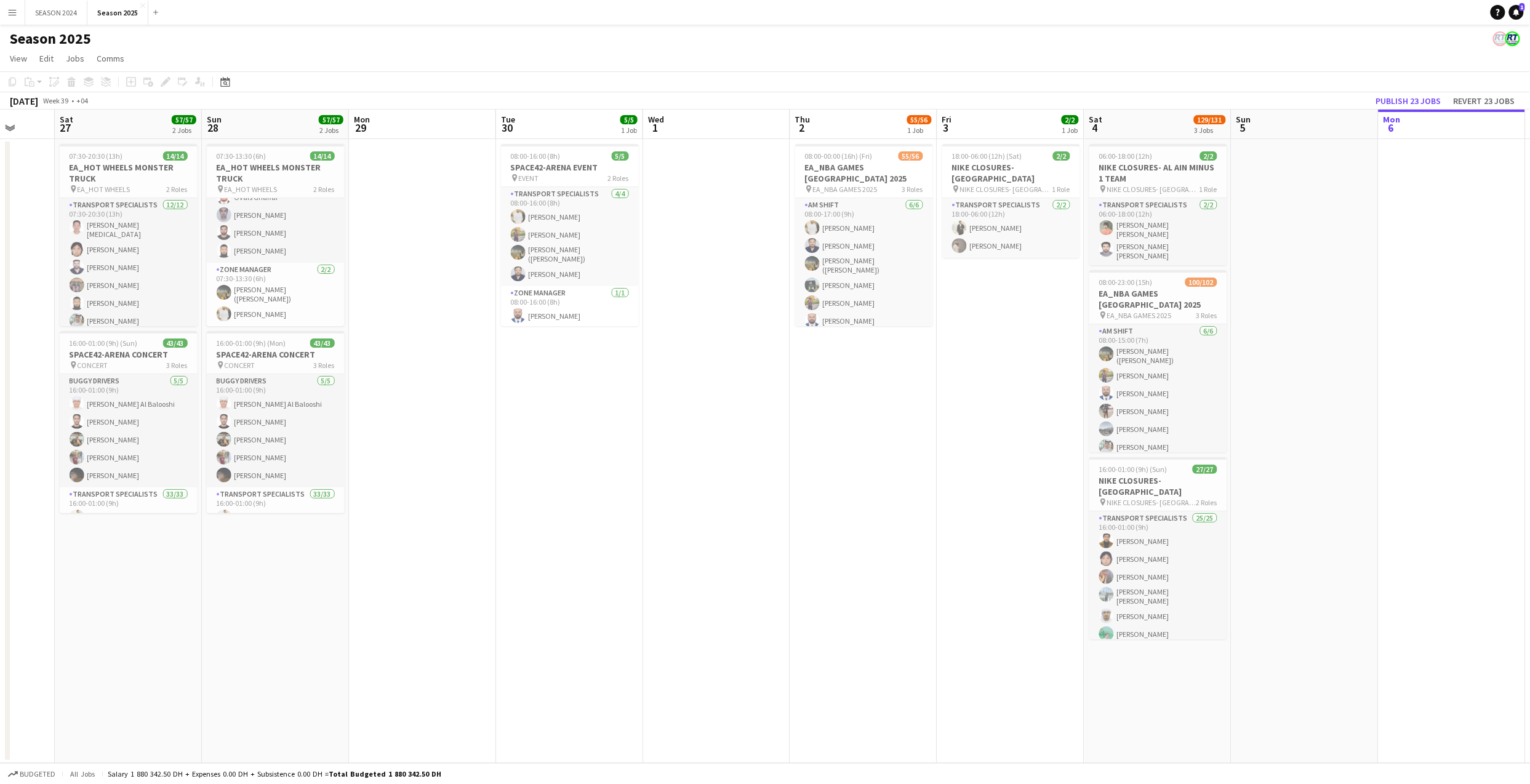
scroll to position [0, 276]
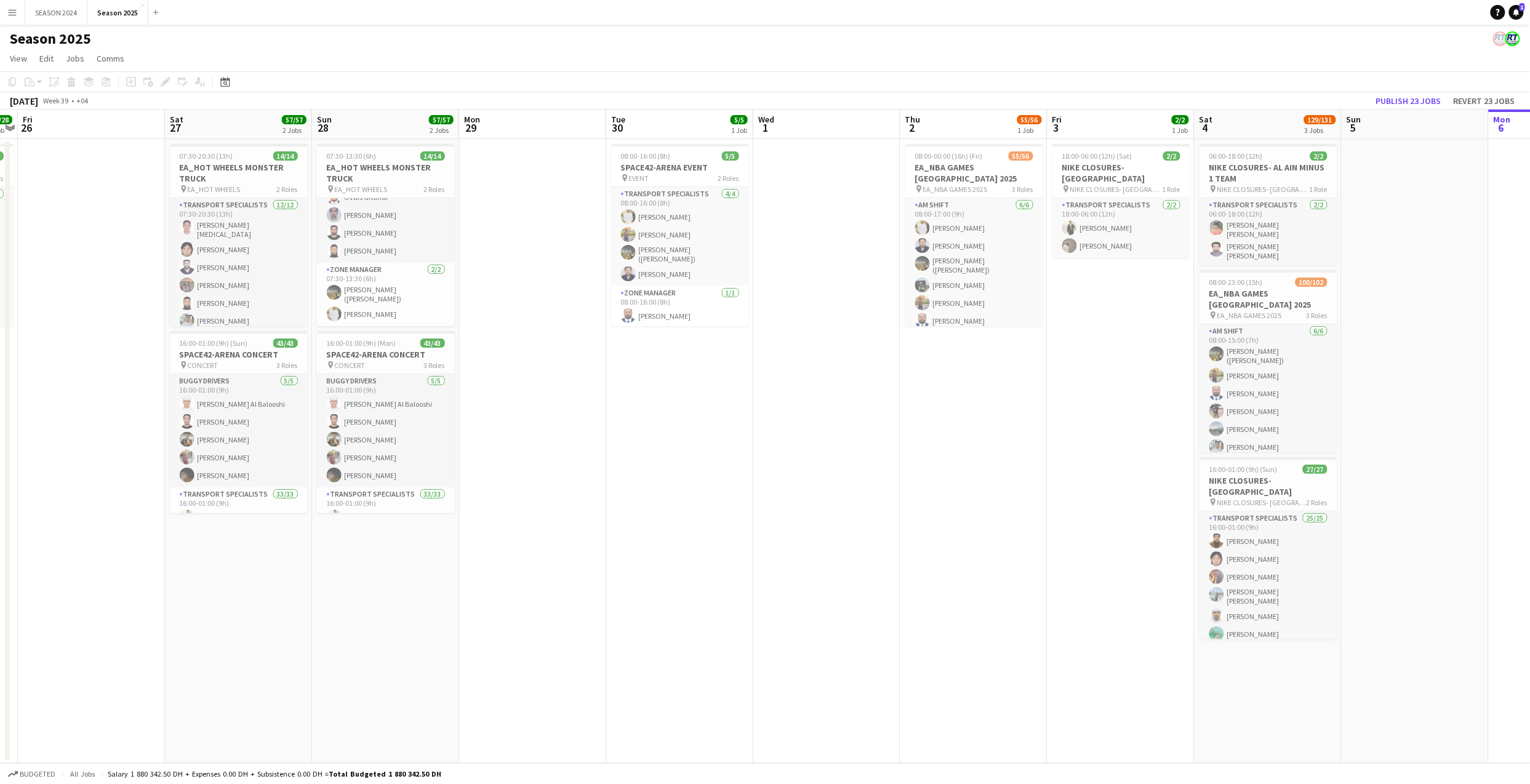
drag, startPoint x: 661, startPoint y: 424, endPoint x: 822, endPoint y: 450, distance: 163.1
click at [822, 450] on app-calendar-viewport "Wed 24 14/14 1 Job Thu 25 28/28 1 Job Fri 26 Sat 27 57/57 2 Jobs Sun 28 57/57 2…" at bounding box center [765, 436] width 1530 height 653
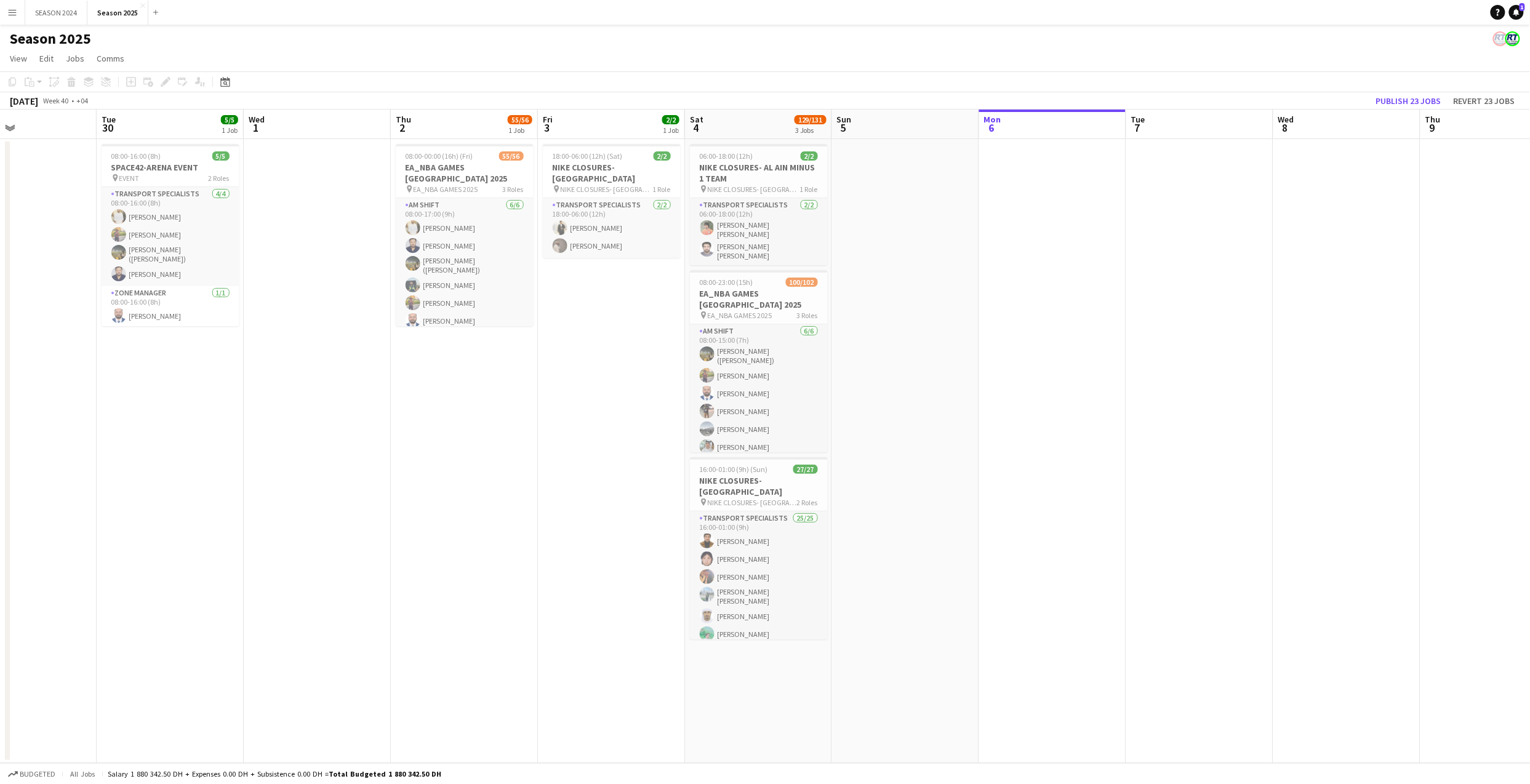
scroll to position [0, 365]
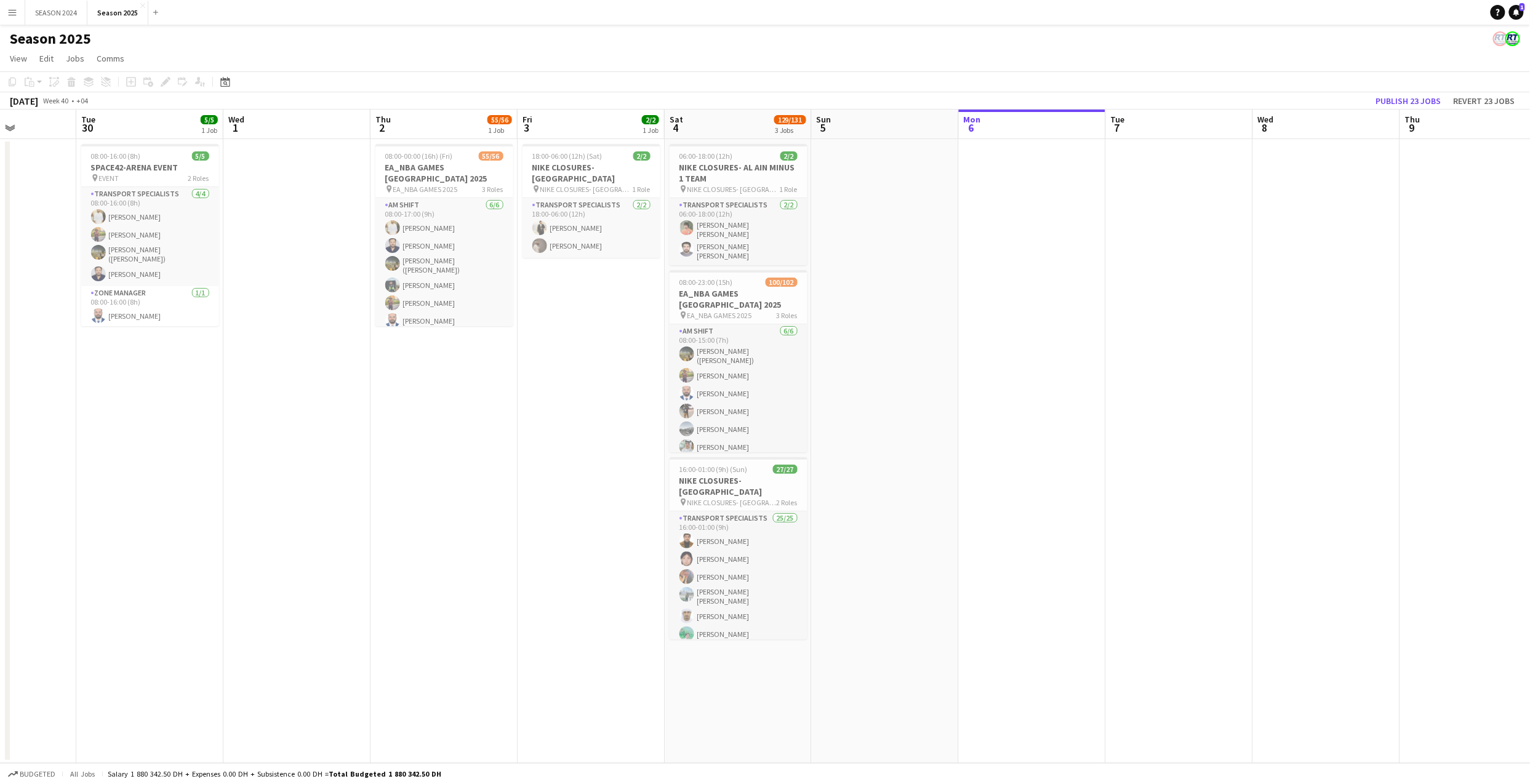
drag, startPoint x: 907, startPoint y: 488, endPoint x: 378, endPoint y: 409, distance: 534.9
click at [377, 412] on app-calendar-viewport "Sat 27 57/57 2 Jobs Sun 28 57/57 2 Jobs Mon 29 Tue 30 5/5 1 Job Wed 1 Thu 2 55/…" at bounding box center [765, 436] width 1530 height 653
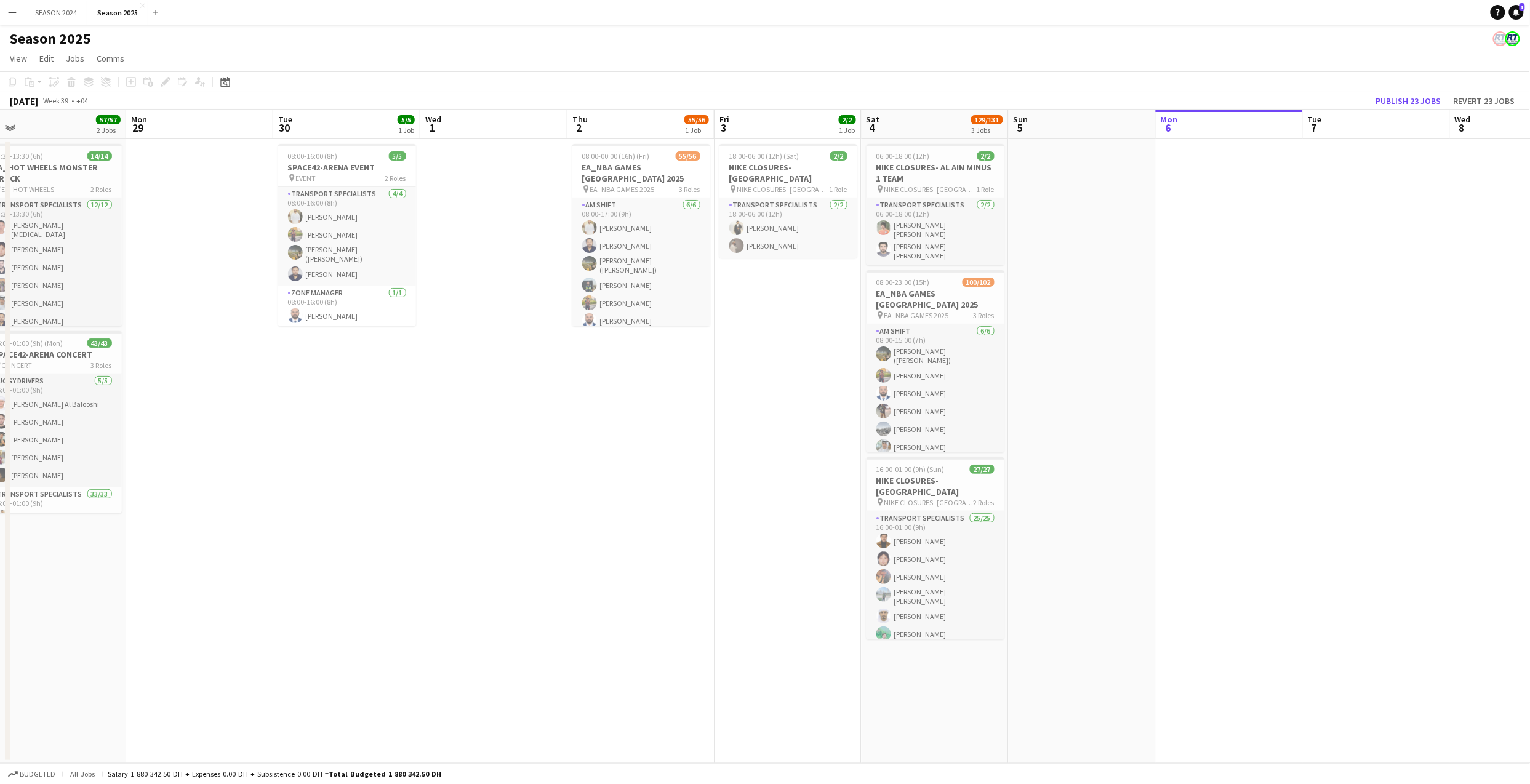
drag, startPoint x: 379, startPoint y: 445, endPoint x: 576, endPoint y: 448, distance: 197.0
click at [576, 448] on app-calendar-viewport "Fri 26 Sat 27 57/57 2 Jobs Sun 28 57/57 2 Jobs Mon 29 Tue 30 5/5 1 Job Wed 1 Th…" at bounding box center [765, 436] width 1530 height 653
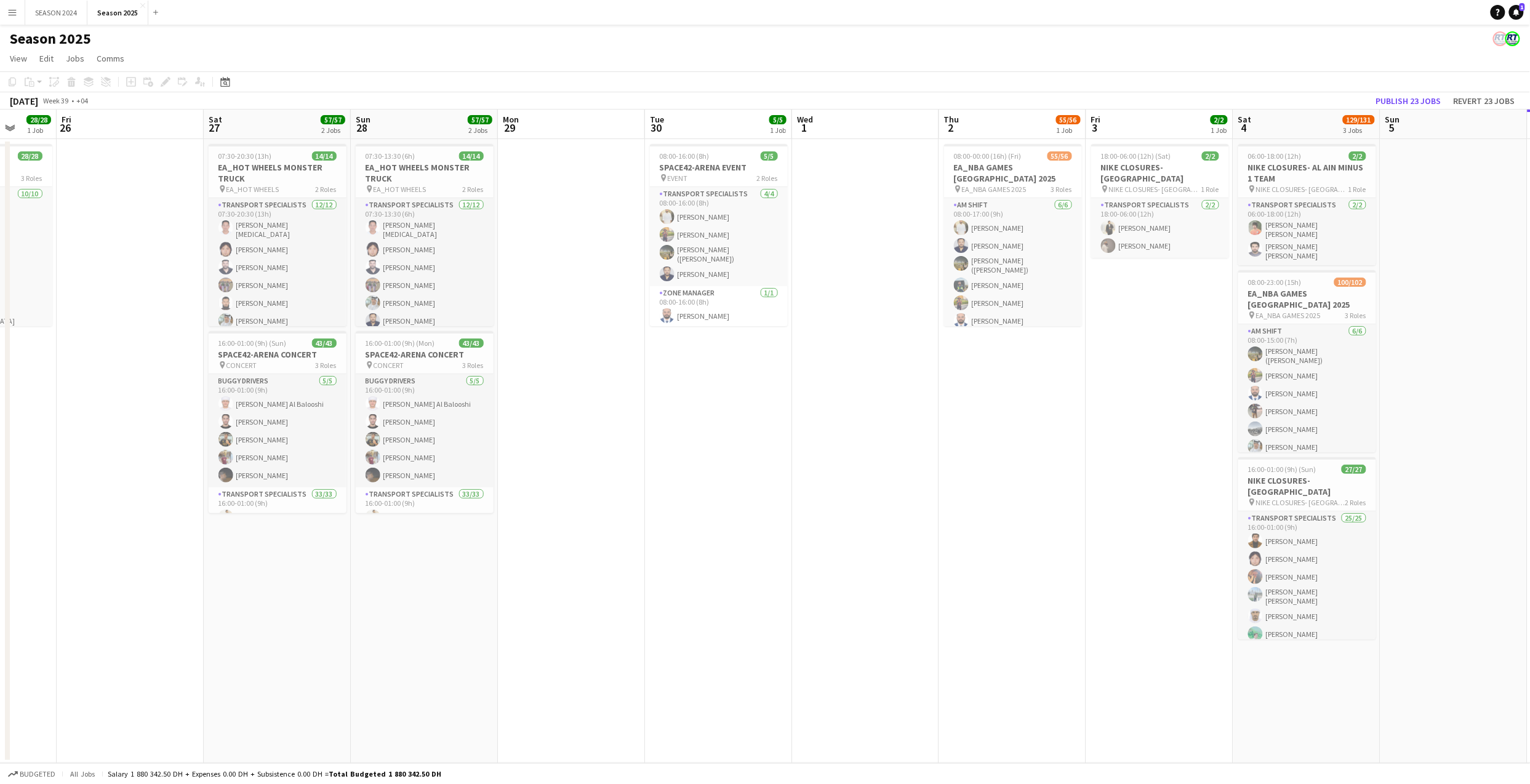
scroll to position [0, 358]
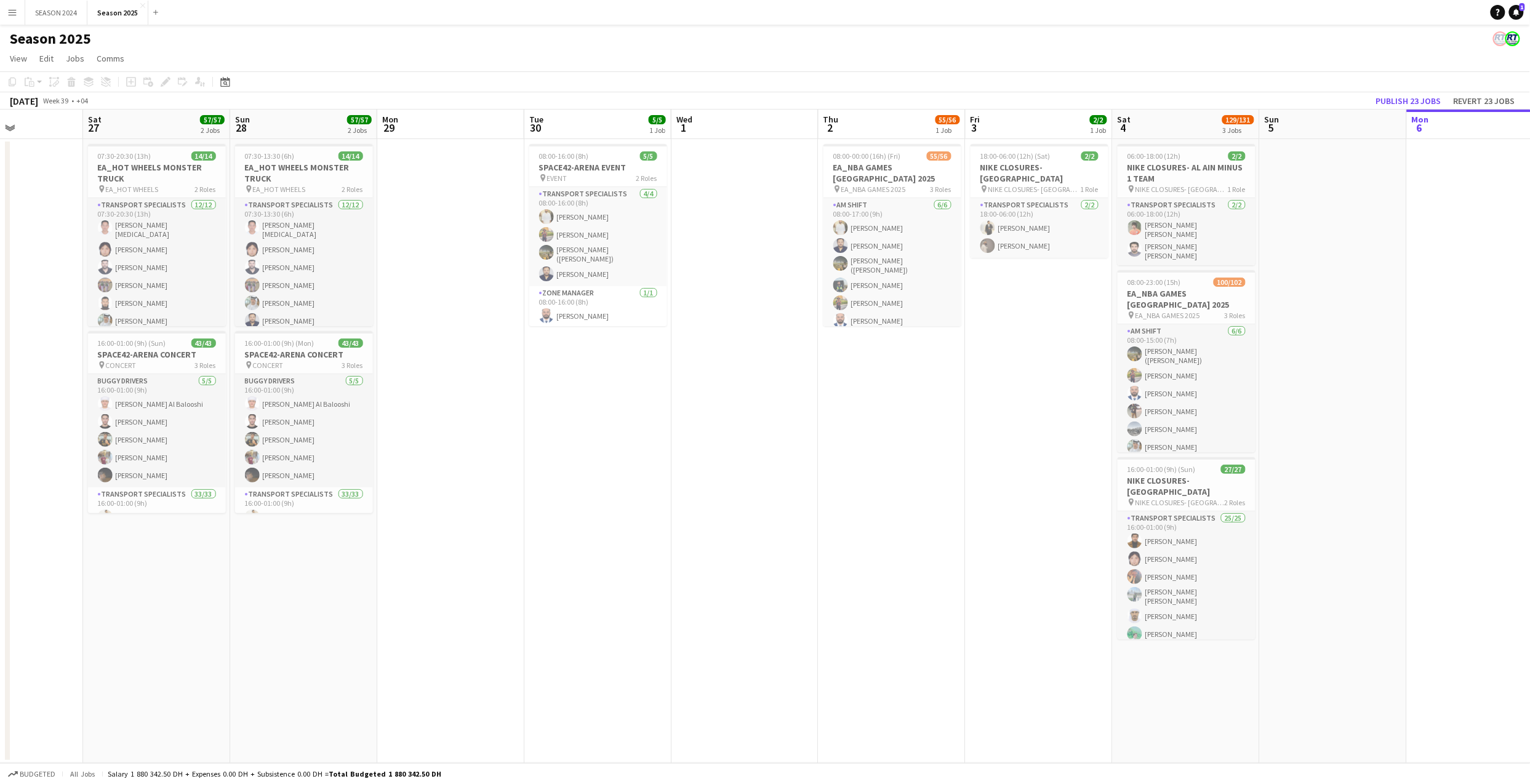
drag, startPoint x: 378, startPoint y: 452, endPoint x: 628, endPoint y: 453, distance: 250.0
click at [628, 453] on app-calendar-viewport "Wed 24 14/14 1 Job Thu 25 28/28 1 Job Fri 26 Sat 27 57/57 2 Jobs Sun 28 57/57 2…" at bounding box center [765, 436] width 1530 height 653
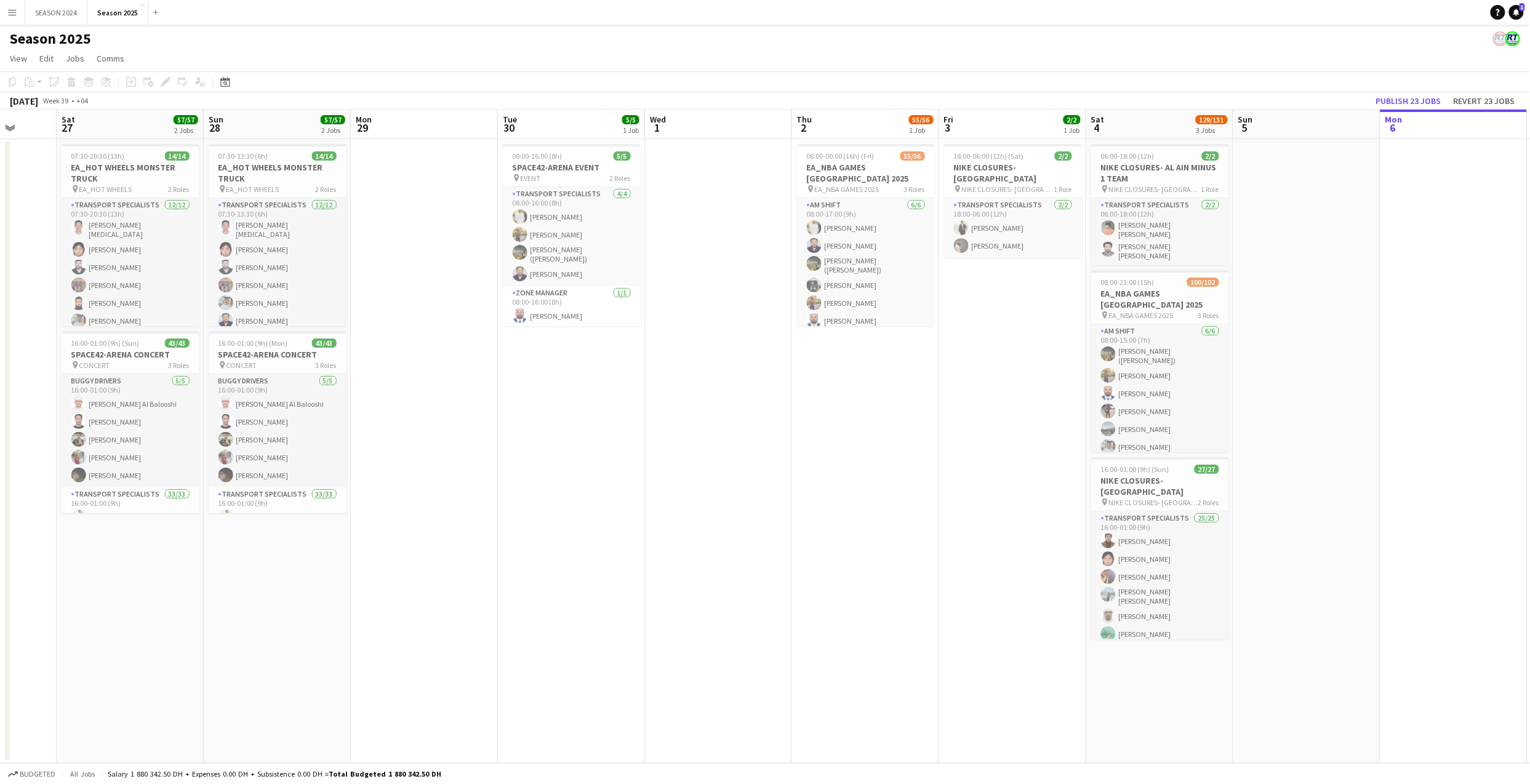
drag, startPoint x: 549, startPoint y: 416, endPoint x: 523, endPoint y: 434, distance: 31.6
click at [523, 434] on app-calendar-viewport "Wed 24 14/14 1 Job Thu 25 28/28 1 Job Fri 26 Sat 27 57/57 2 Jobs Sun 28 57/57 2…" at bounding box center [765, 436] width 1530 height 653
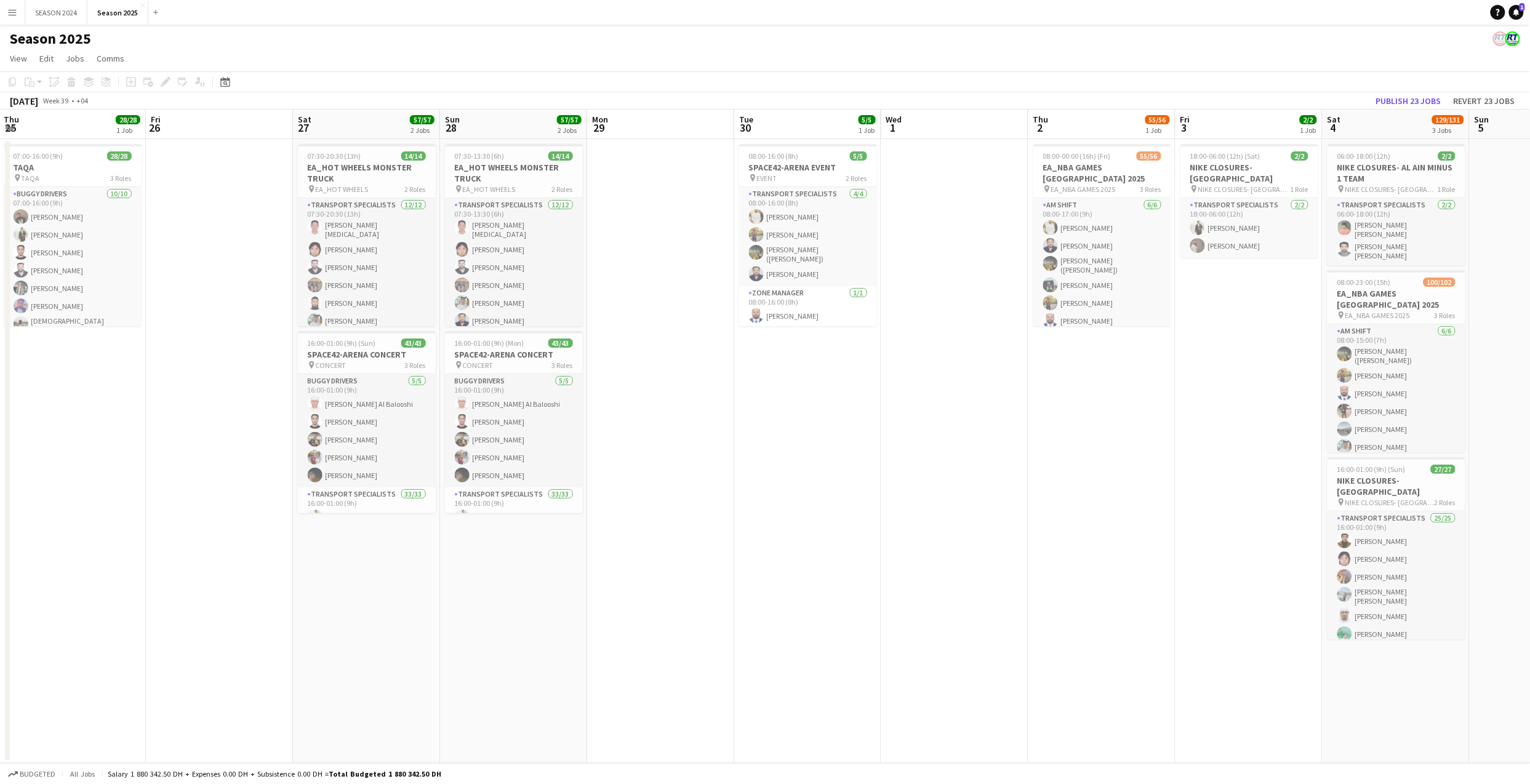
drag, startPoint x: 445, startPoint y: 289, endPoint x: 683, endPoint y: 306, distance: 238.6
click at [683, 306] on app-calendar-viewport "Tue 23 26/26 3 Jobs Wed 24 14/14 1 Job Thu 25 28/28 1 Job Fri 26 Sat 27 57/57 2…" at bounding box center [765, 436] width 1530 height 653
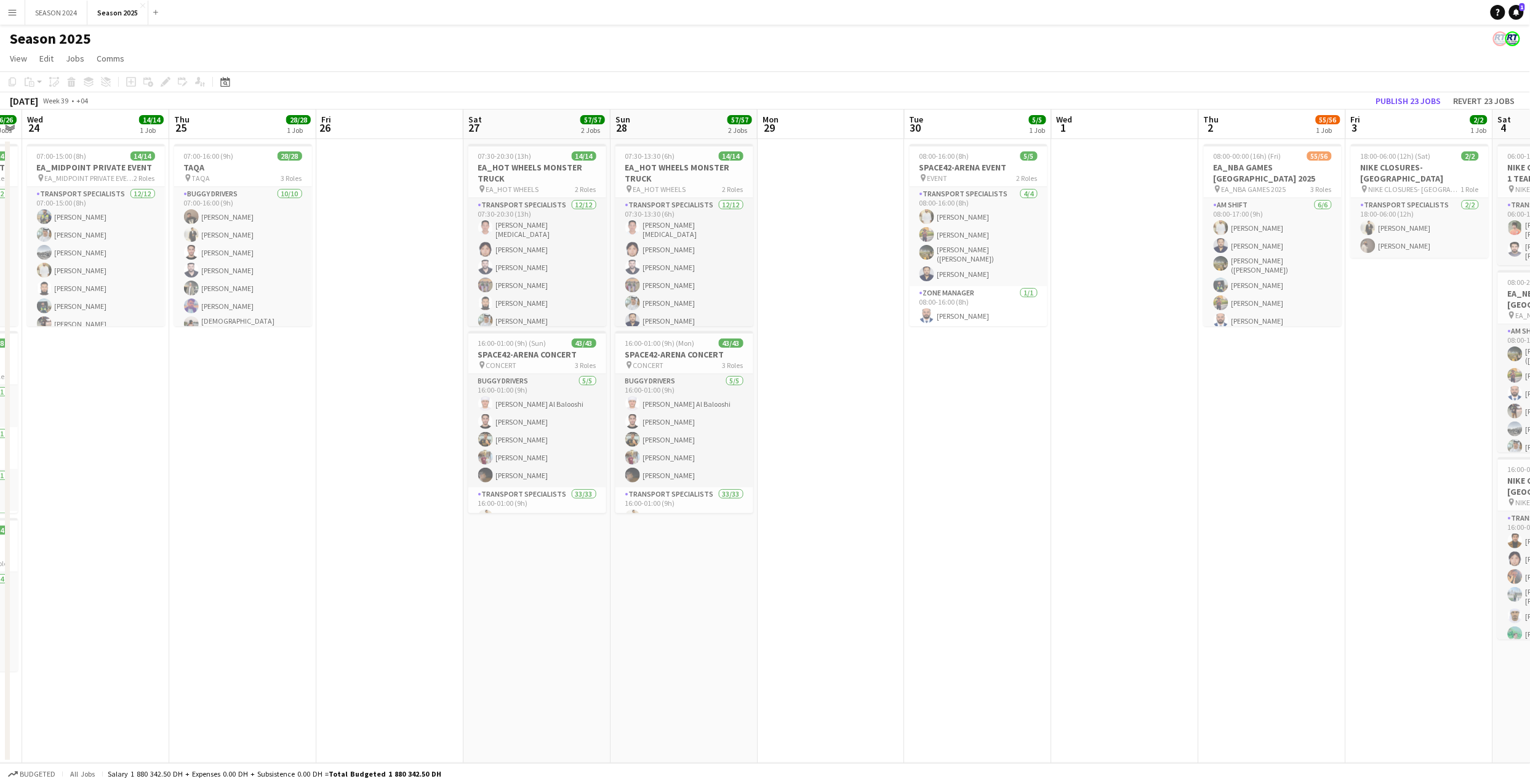
drag, startPoint x: 175, startPoint y: 312, endPoint x: 345, endPoint y: 329, distance: 170.8
click at [345, 329] on app-calendar-viewport "Mon 22 14/14 1 Job Tue 23 26/26 3 Jobs Wed 24 14/14 1 Job Thu 25 28/28 1 Job Fr…" at bounding box center [765, 436] width 1530 height 653
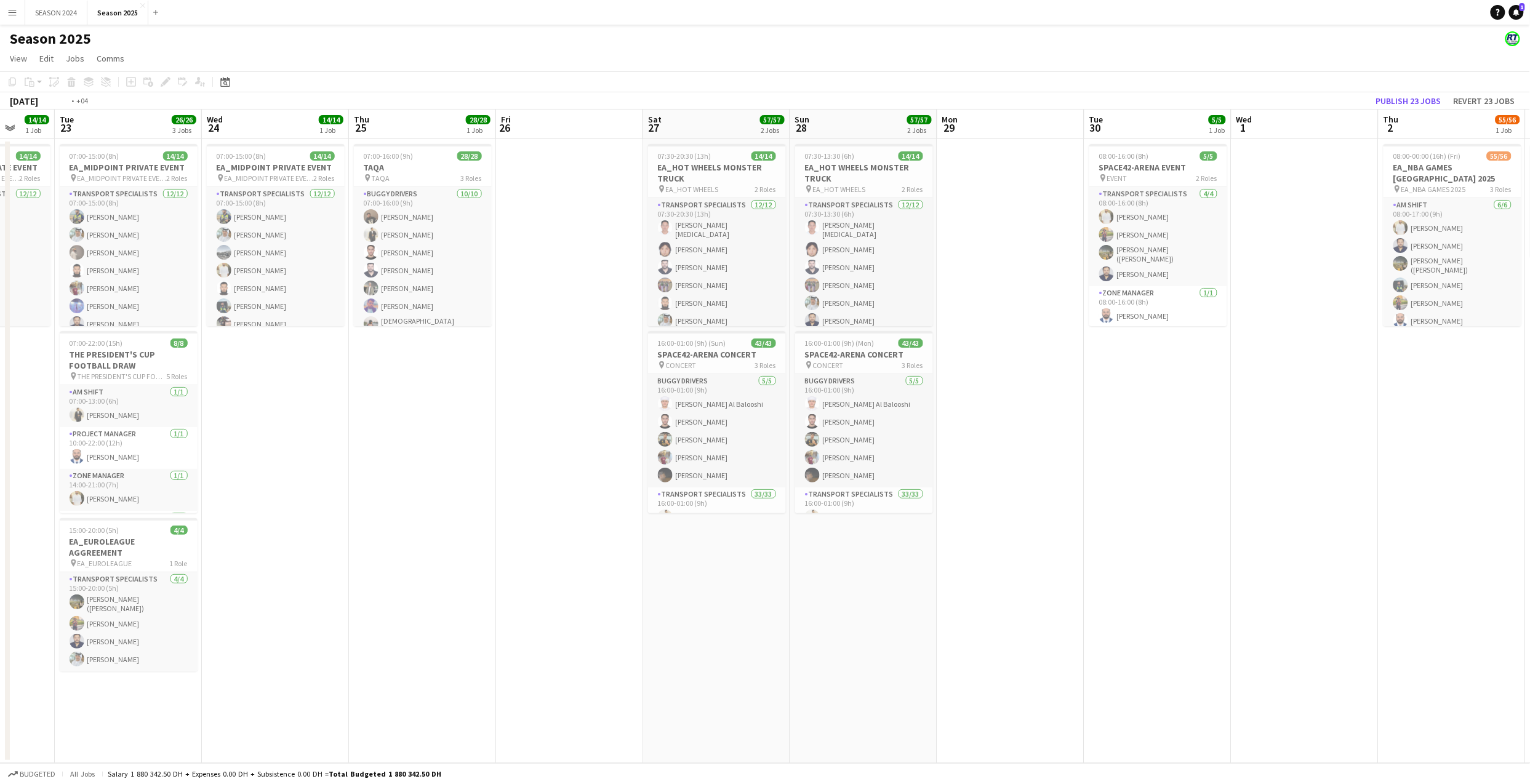
drag, startPoint x: 205, startPoint y: 426, endPoint x: 533, endPoint y: 431, distance: 328.0
click at [533, 431] on app-calendar-viewport "Sat 20 8/8 1 Job Sun 21 Mon 22 14/14 1 Job Tue 23 26/26 3 Jobs Wed 24 14/14 1 J…" at bounding box center [765, 436] width 1530 height 653
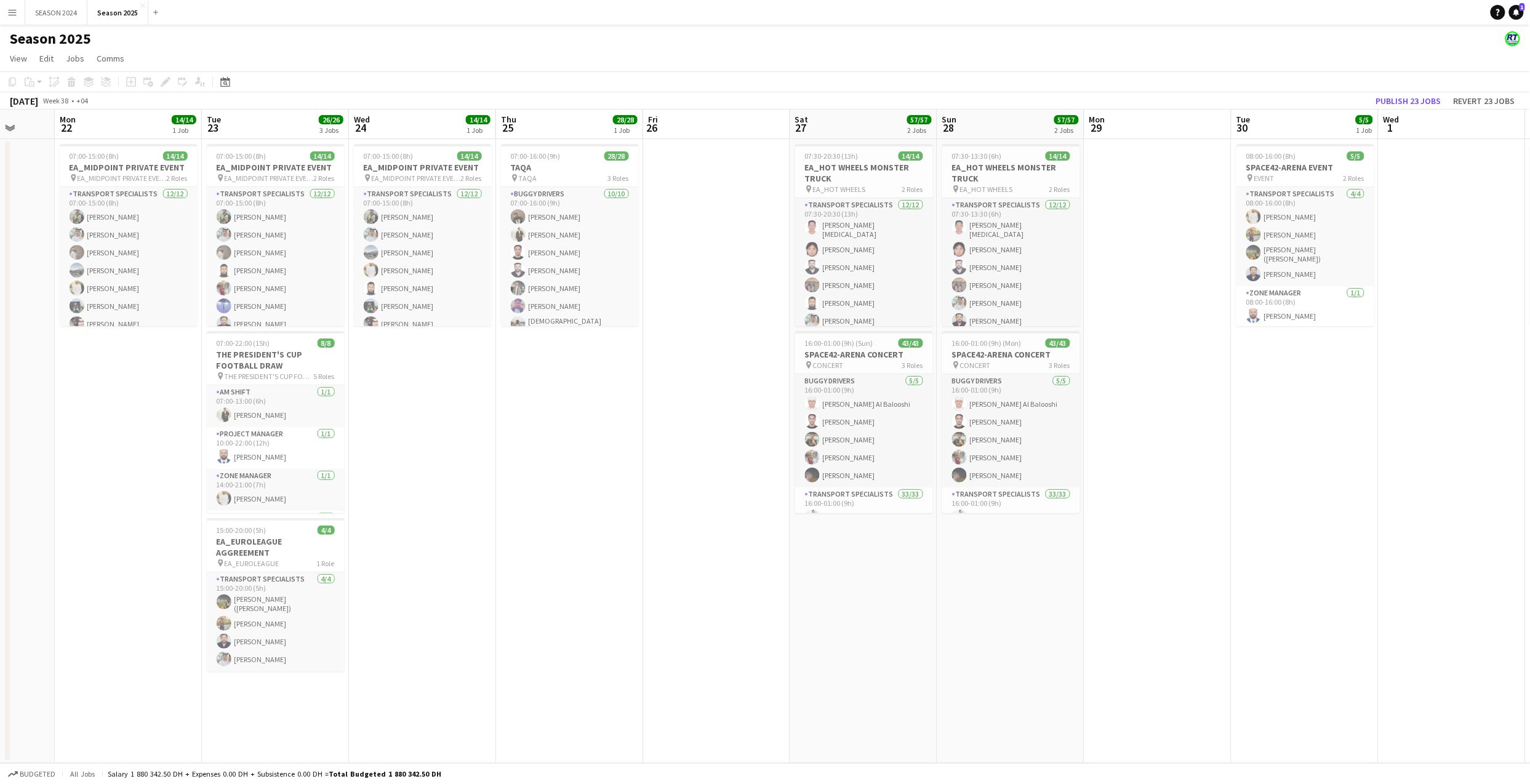
scroll to position [0, 385]
click at [817, 591] on app-date-cell "07:30-20:30 (13h) 14/14 EA_HOT WHEELS MONSTER TRUCK pin EA_HOT WHEELS 2 Roles T…" at bounding box center [864, 451] width 147 height 624
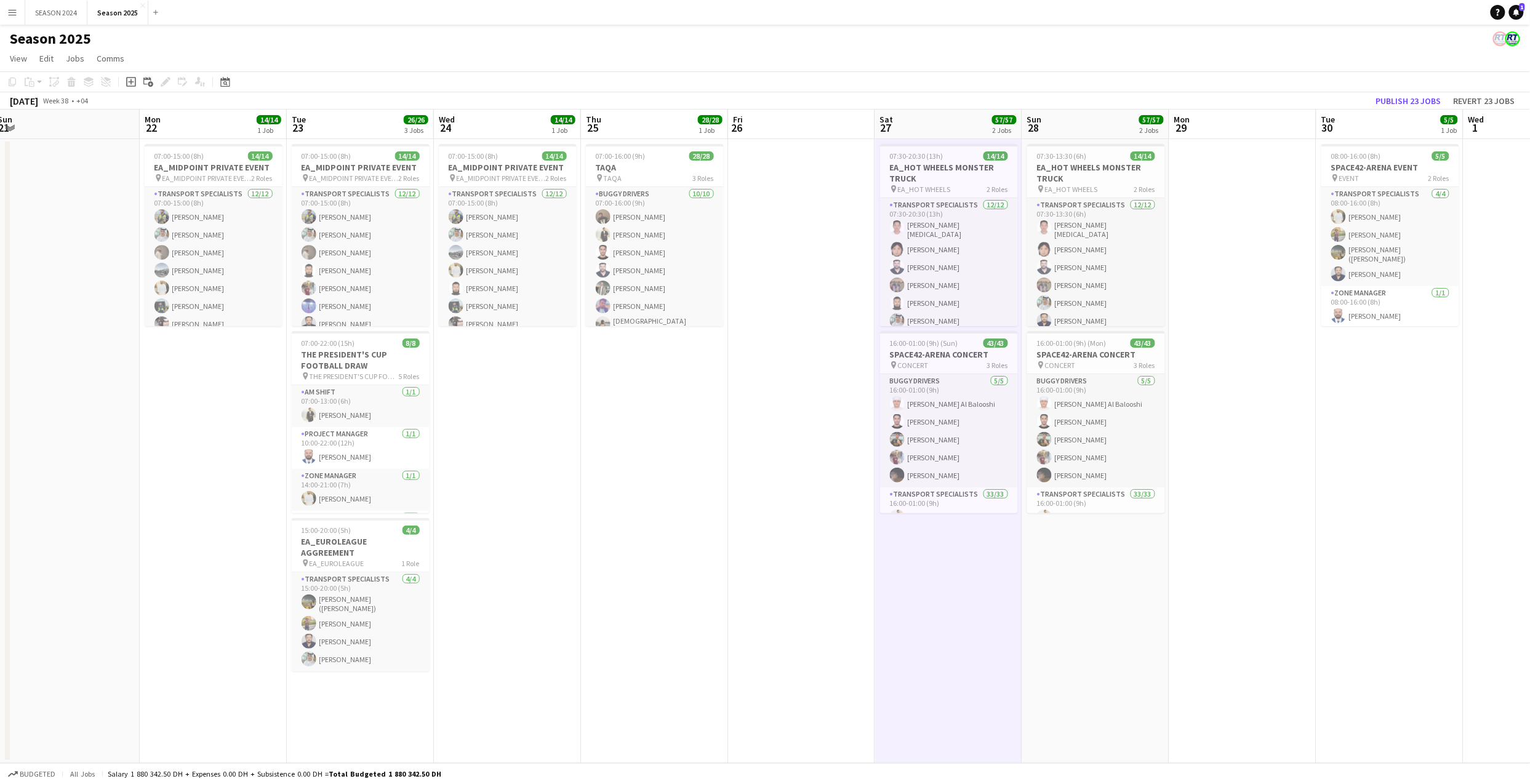
drag, startPoint x: 712, startPoint y: 471, endPoint x: 796, endPoint y: 473, distance: 84.0
click at [796, 473] on app-calendar-viewport "Fri 19 Sat 20 8/8 1 Job Sun 21 Mon 22 14/14 1 Job Tue 23 26/26 3 Jobs Wed 24 14…" at bounding box center [765, 436] width 1530 height 653
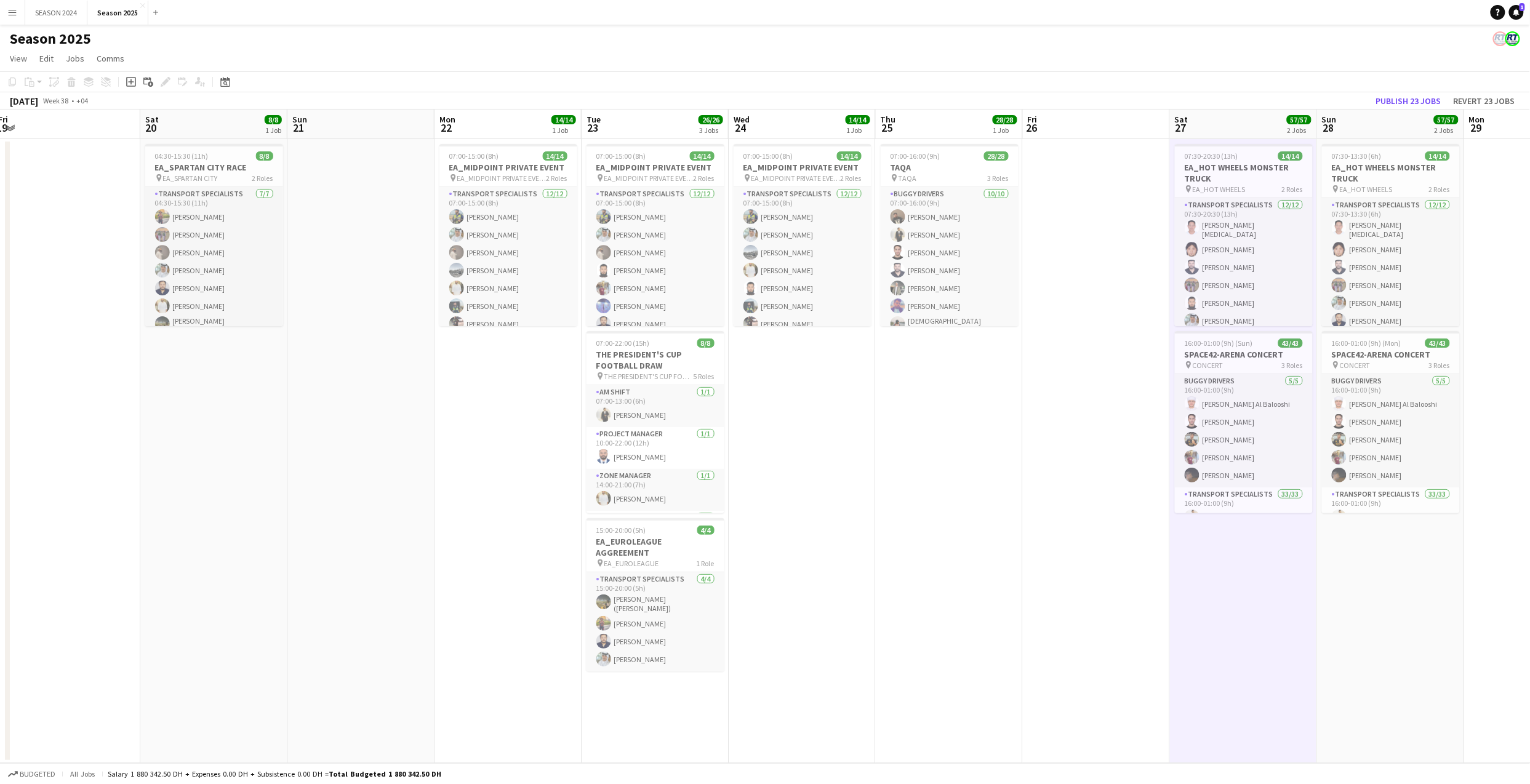
drag, startPoint x: 651, startPoint y: 488, endPoint x: 945, endPoint y: 486, distance: 294.0
click at [945, 486] on app-calendar-viewport "Wed 17 Thu 18 Fri 19 Sat 20 8/8 1 Job Sun 21 Mon 22 14/14 1 Job Tue 23 26/26 3 …" at bounding box center [765, 436] width 1530 height 653
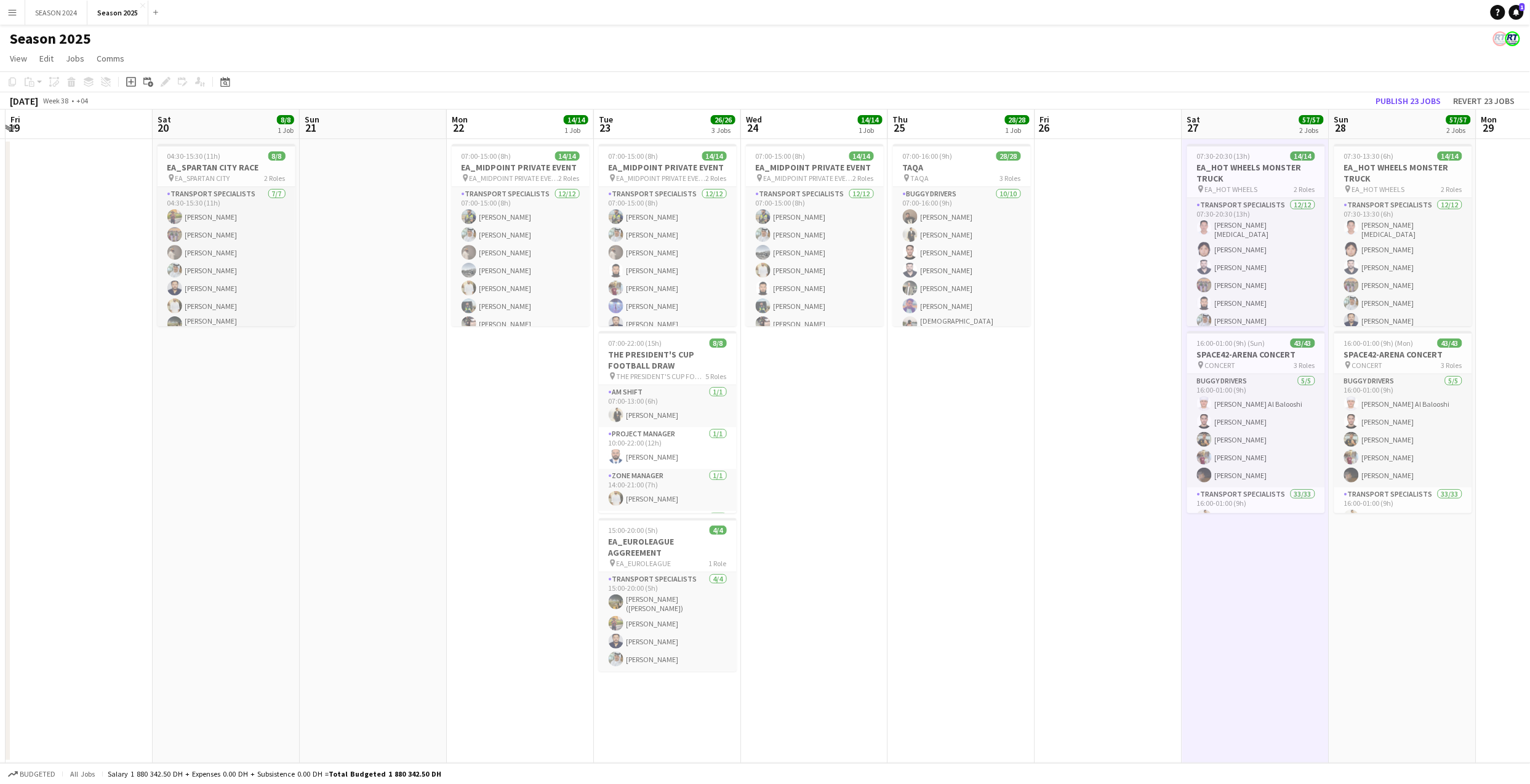
drag, startPoint x: 362, startPoint y: 461, endPoint x: 374, endPoint y: 461, distance: 12.0
click at [374, 461] on app-calendar-viewport "Wed 17 Thu 18 Fri 19 Sat 20 8/8 1 Job Sun 21 Mon 22 14/14 1 Job Tue 23 26/26 3 …" at bounding box center [765, 436] width 1530 height 653
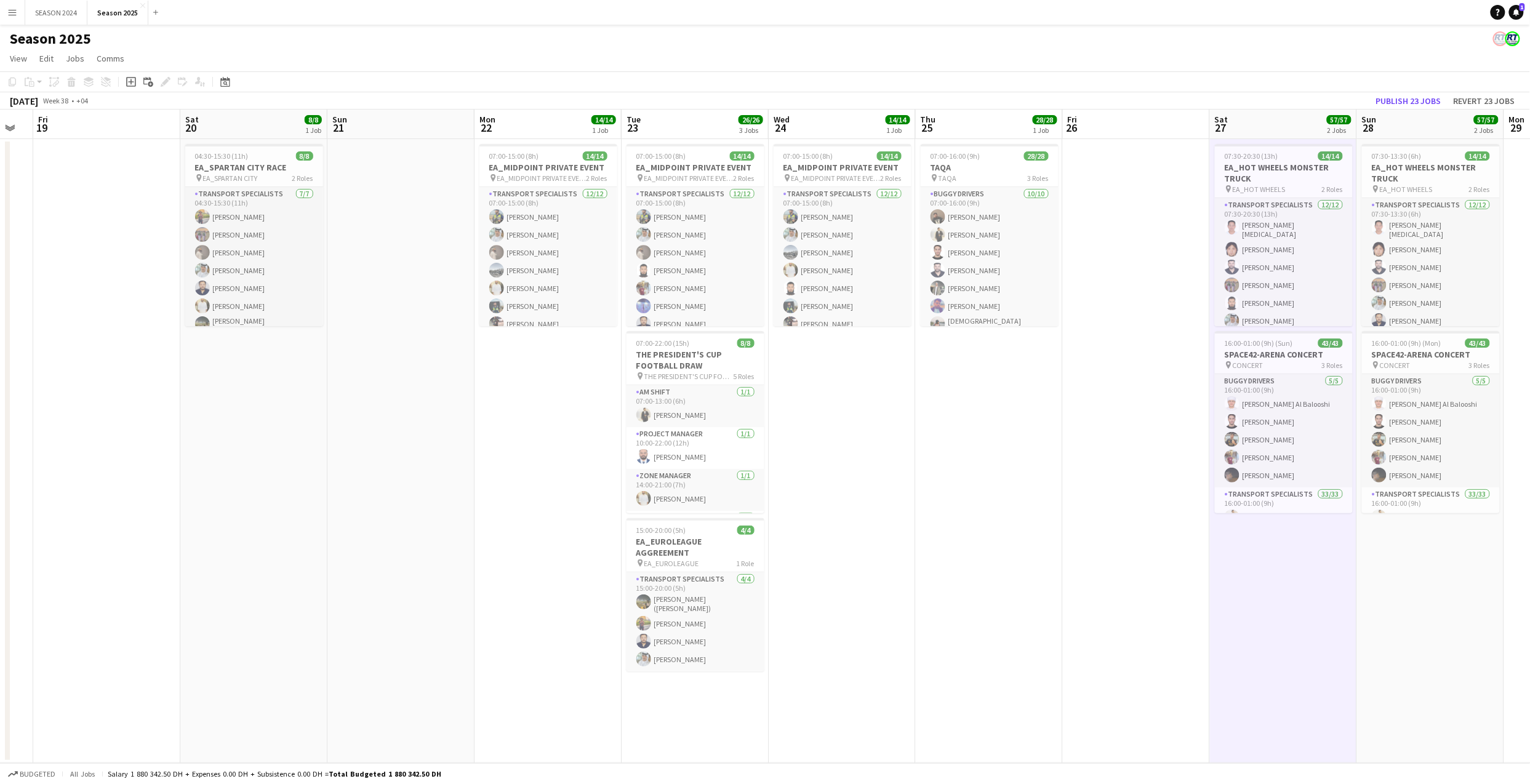
scroll to position [0, 259]
drag, startPoint x: 374, startPoint y: 461, endPoint x: 404, endPoint y: 468, distance: 30.8
click at [404, 468] on app-calendar-viewport "Wed 17 Thu 18 Fri 19 Sat 20 8/8 1 Job Sun 21 Mon 22 14/14 1 Job Tue 23 26/26 3 …" at bounding box center [765, 436] width 1530 height 653
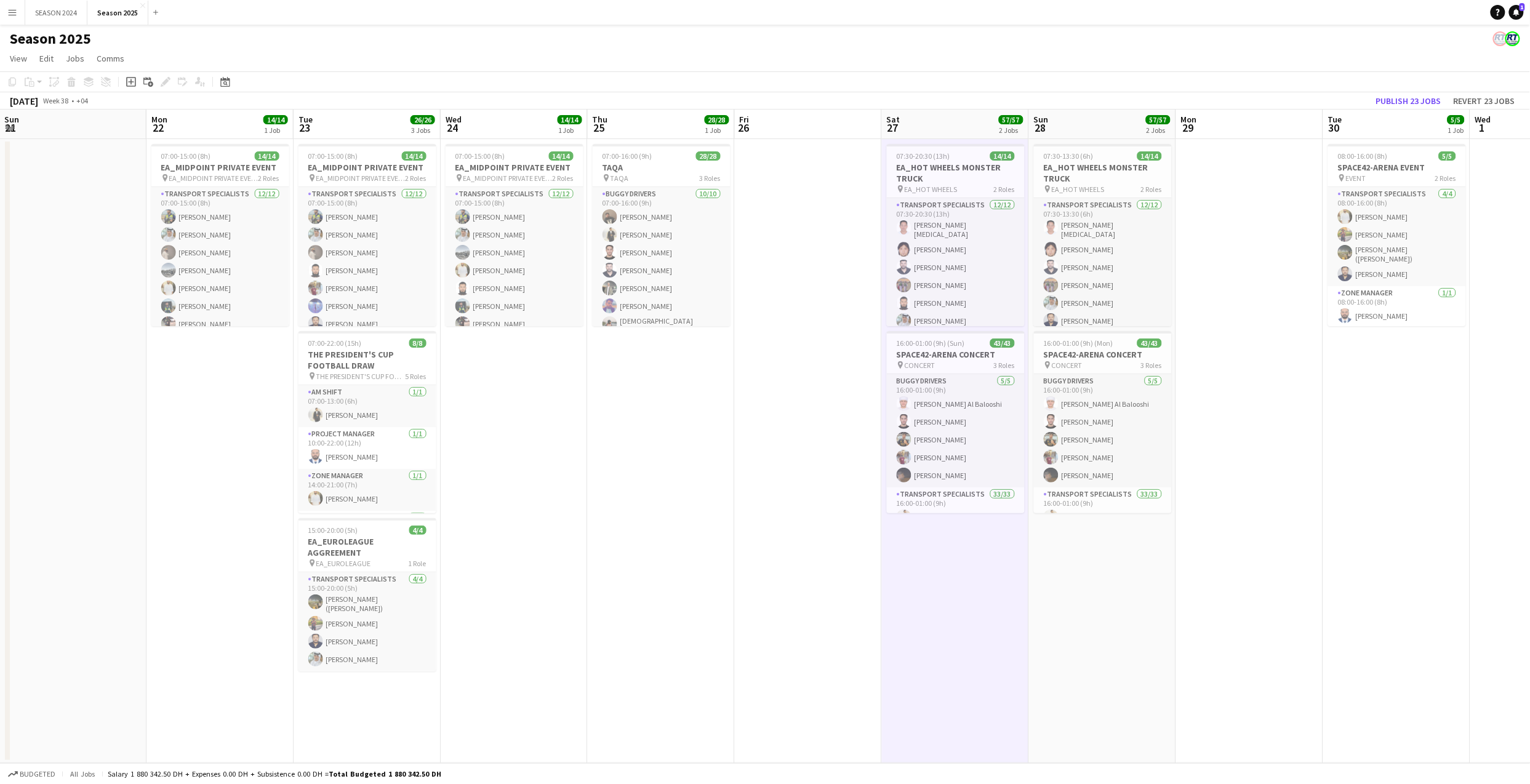
drag, startPoint x: 994, startPoint y: 434, endPoint x: 684, endPoint y: 457, distance: 310.9
click at [658, 456] on app-calendar-viewport "Wed 17 Thu 18 Fri 19 Sat 20 8/8 1 Job Sun 21 Mon 22 14/14 1 Job Tue 23 26/26 3 …" at bounding box center [765, 436] width 1530 height 653
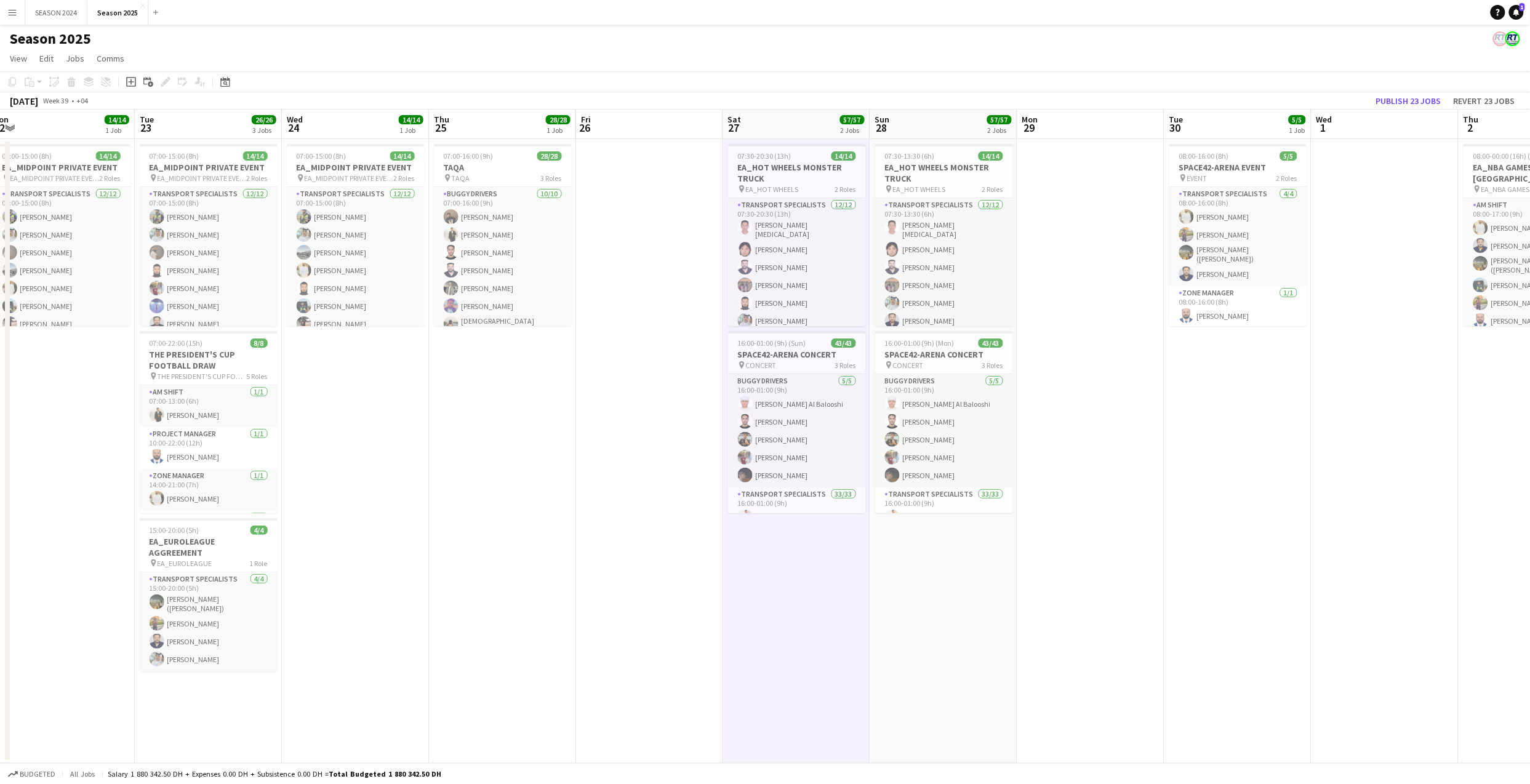
drag, startPoint x: 906, startPoint y: 512, endPoint x: 779, endPoint y: 528, distance: 128.0
click at [779, 528] on app-calendar-viewport "Fri 19 Sat 20 8/8 1 Job Sun 21 Mon 22 14/14 1 Job Tue 23 26/26 3 Jobs Wed 24 14…" at bounding box center [765, 436] width 1530 height 653
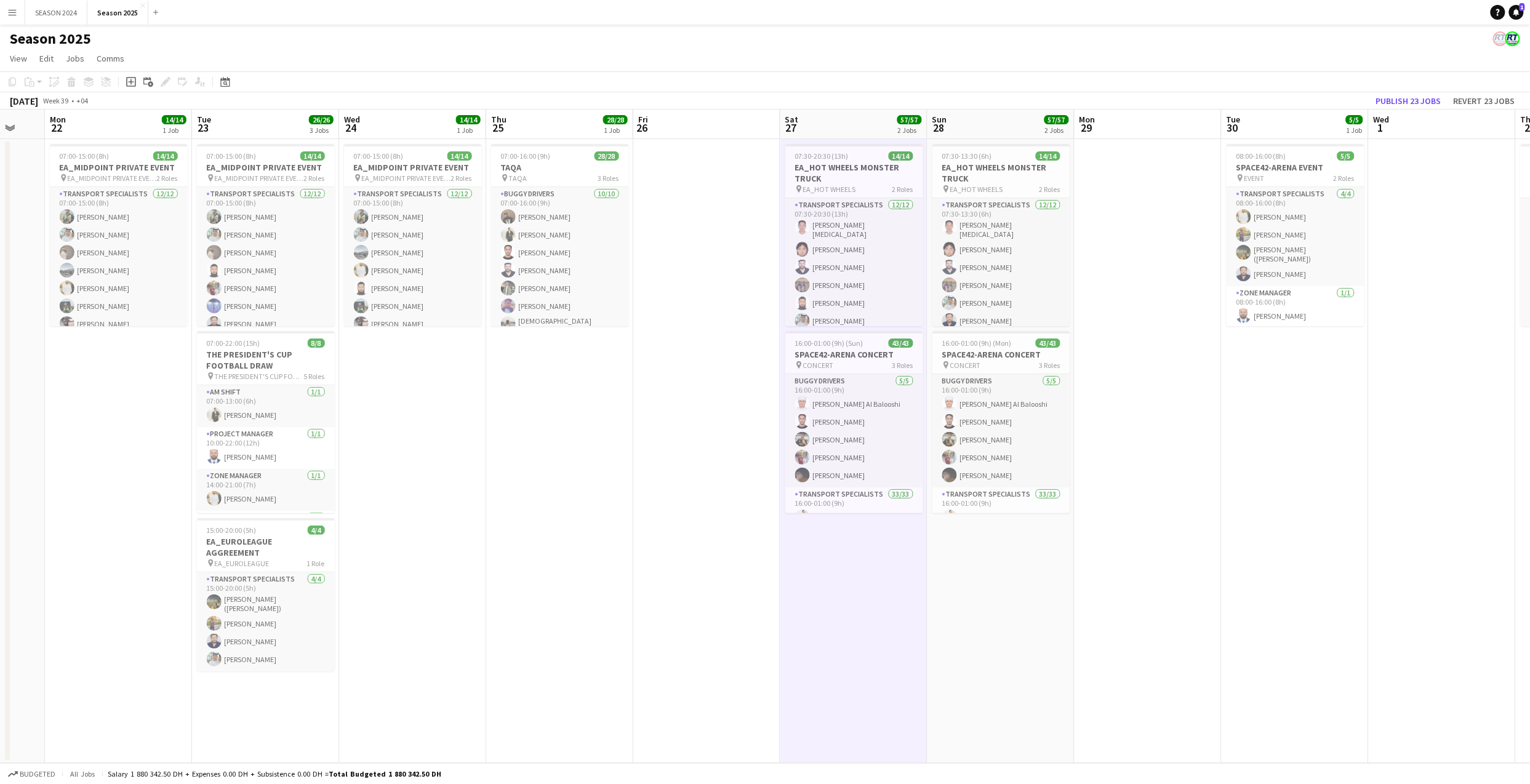
drag, startPoint x: 1142, startPoint y: 512, endPoint x: 722, endPoint y: 520, distance: 420.1
click at [722, 520] on app-calendar-viewport "Fri 19 Sat 20 8/8 1 Job Sun 21 Mon 22 14/14 1 Job Tue 23 26/26 3 Jobs Wed 24 14…" at bounding box center [765, 436] width 1530 height 653
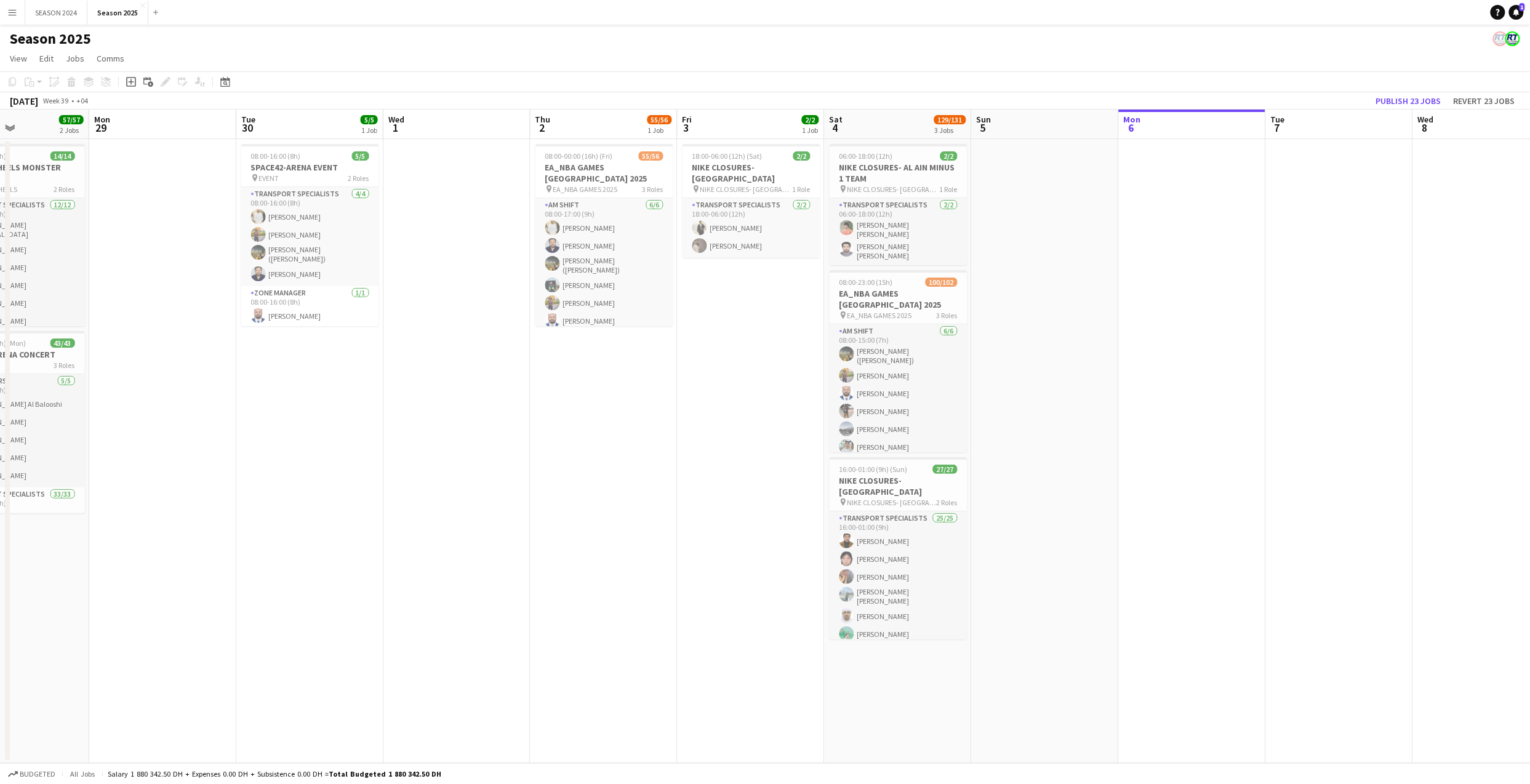
drag, startPoint x: 988, startPoint y: 558, endPoint x: 773, endPoint y: 576, distance: 215.8
click at [773, 576] on app-calendar-viewport "Wed 24 14/14 1 Job Thu 25 28/28 1 Job Fri 26 Sat 27 57/57 2 Jobs Sun 28 57/57 2…" at bounding box center [765, 436] width 1530 height 653
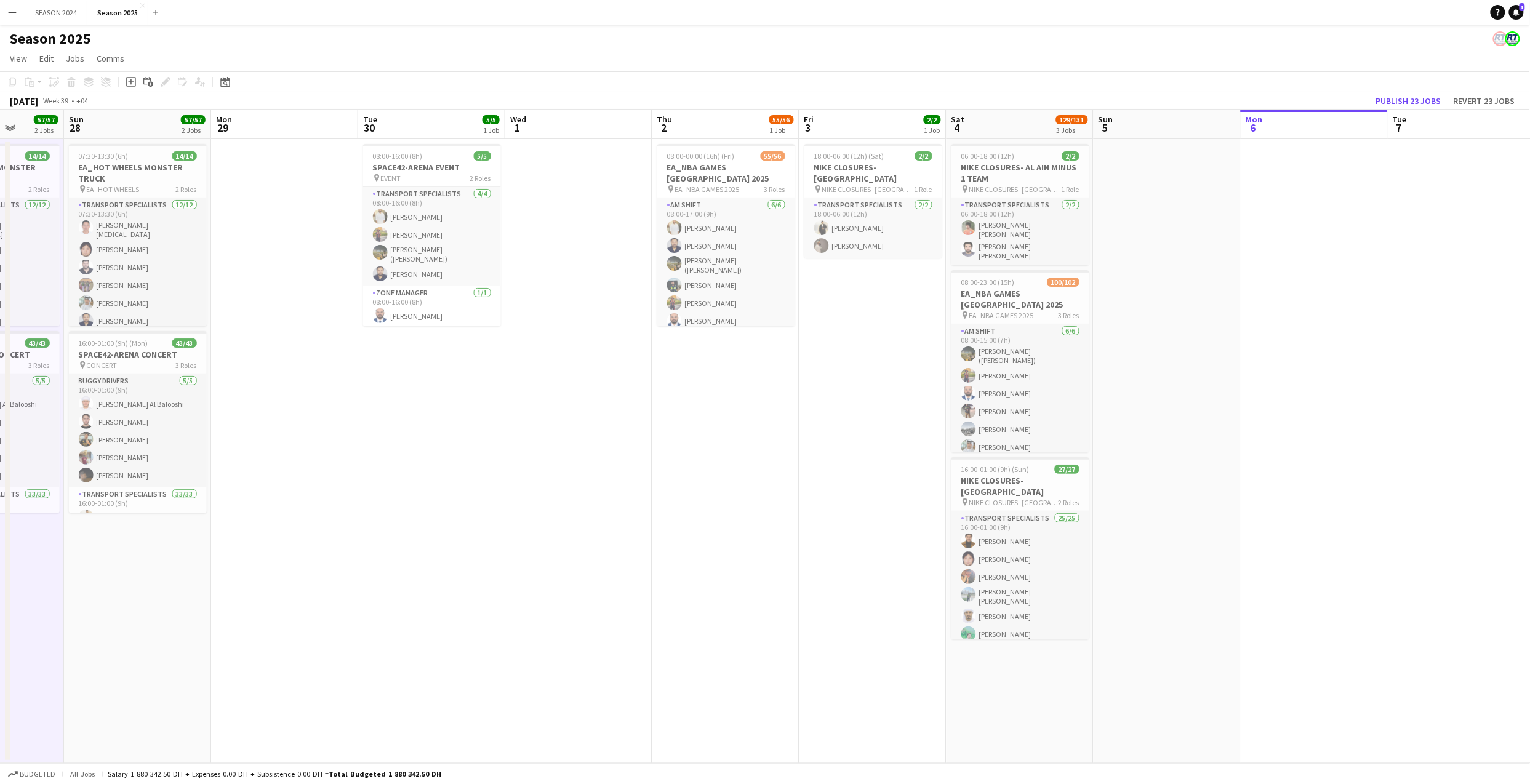
scroll to position [0, 529]
drag, startPoint x: 929, startPoint y: 564, endPoint x: 849, endPoint y: 567, distance: 80.1
click at [849, 567] on app-calendar-viewport "Wed 24 14/14 1 Job Thu 25 28/28 1 Job Fri 26 Sat 27 57/57 2 Jobs Sun 28 57/57 2…" at bounding box center [765, 436] width 1530 height 653
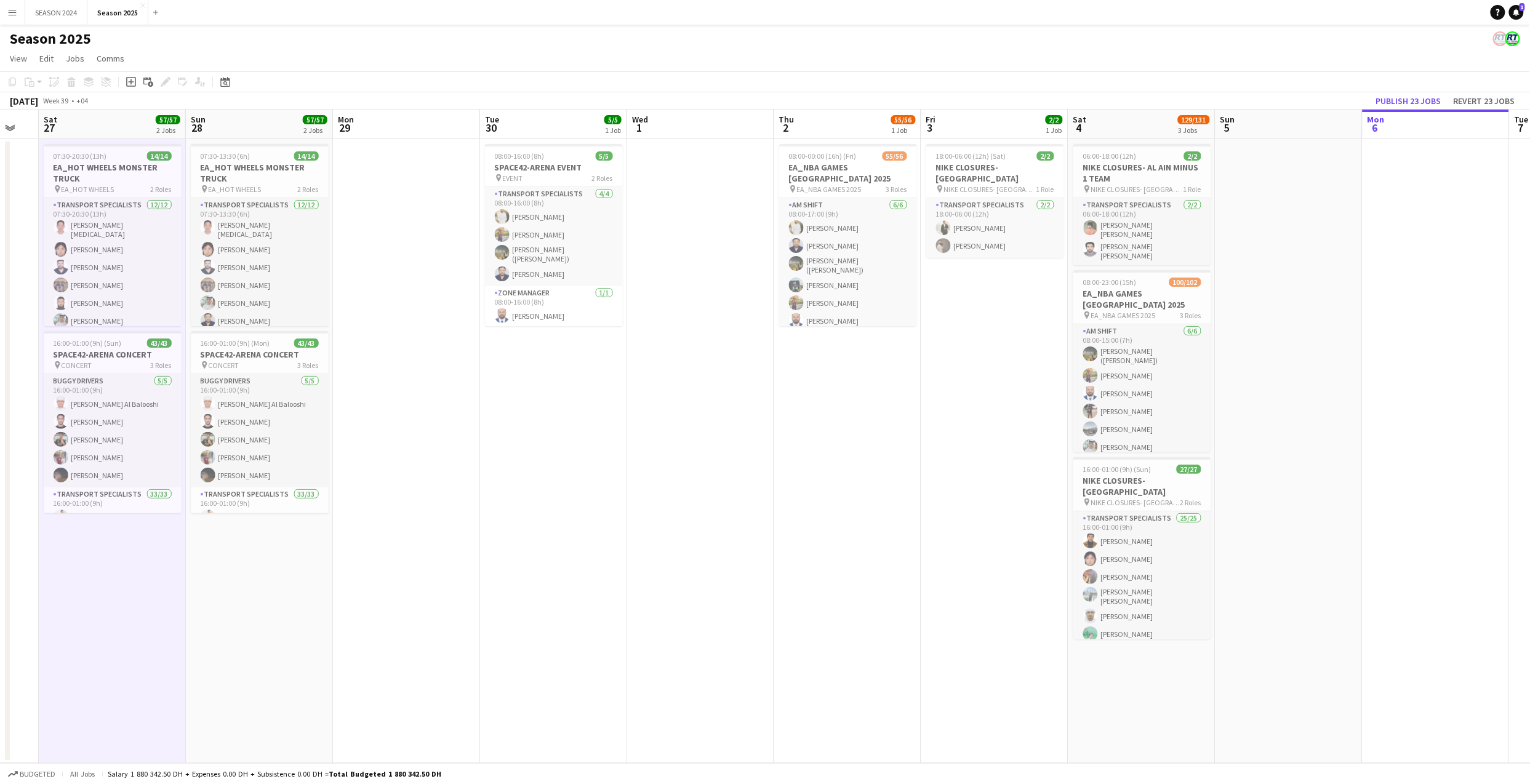
drag, startPoint x: 811, startPoint y: 433, endPoint x: 850, endPoint y: 434, distance: 39.0
click at [850, 434] on app-calendar-viewport "Wed 24 14/14 1 Job Thu 25 28/28 1 Job Fri 26 Sat 27 57/57 2 Jobs Sun 28 57/57 2…" at bounding box center [765, 436] width 1530 height 653
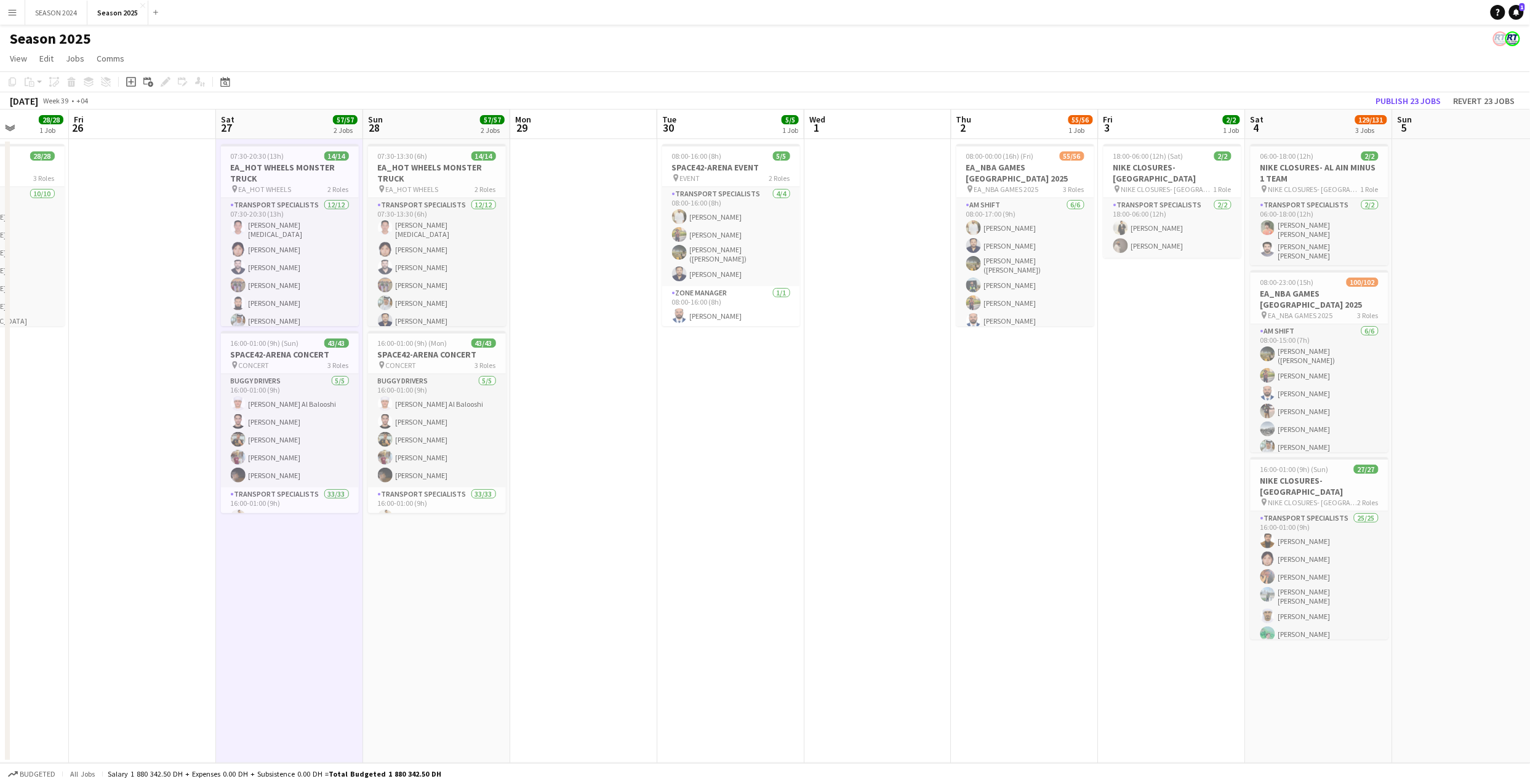
drag, startPoint x: 738, startPoint y: 444, endPoint x: 937, endPoint y: 448, distance: 199.0
click at [927, 448] on app-calendar-viewport "Wed 24 14/14 1 Job Thu 25 28/28 1 Job Fri 26 Sat 27 57/57 2 Jobs Sun 28 57/57 2…" at bounding box center [765, 436] width 1530 height 653
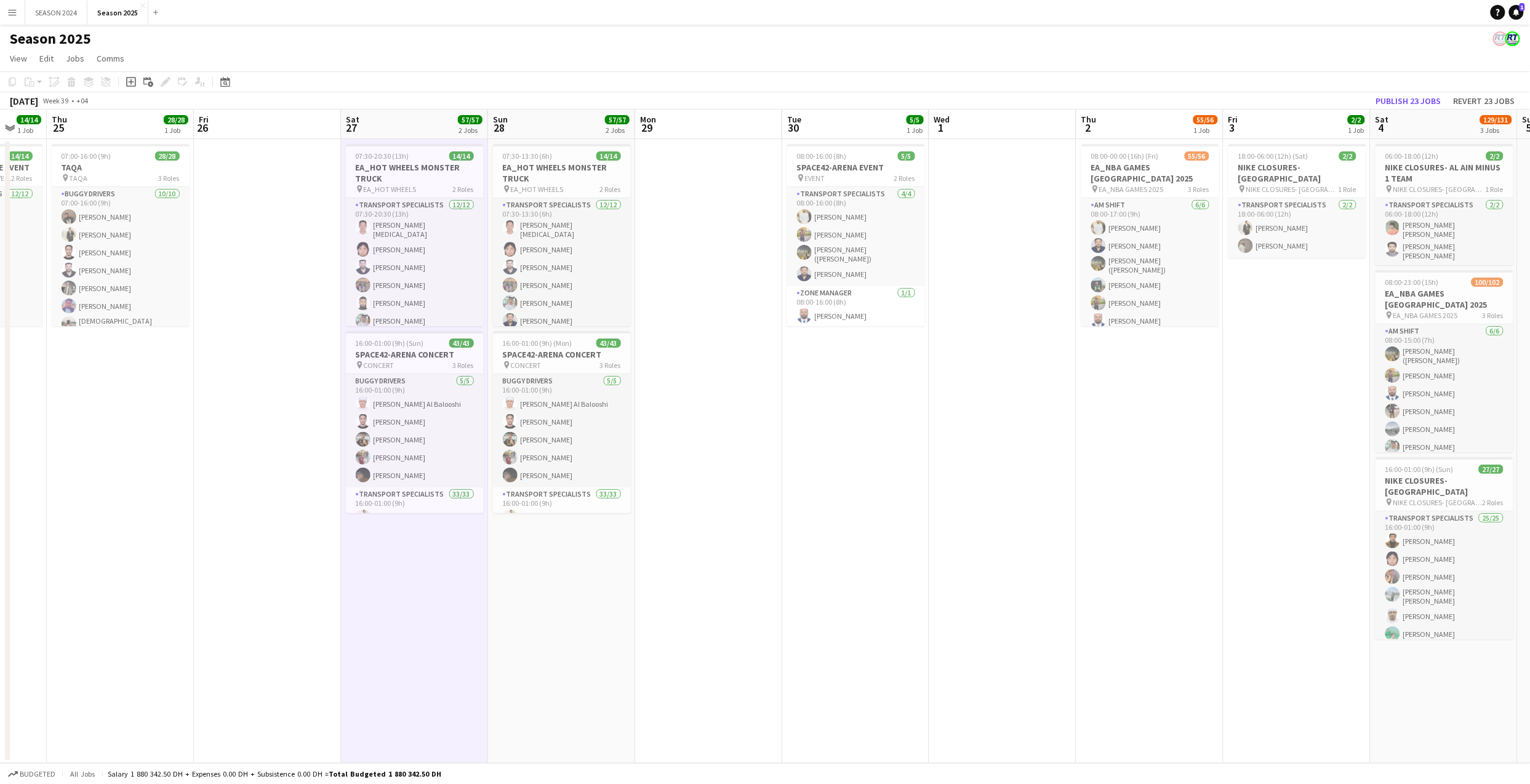
scroll to position [0, 247]
drag, startPoint x: 733, startPoint y: 436, endPoint x: 793, endPoint y: 434, distance: 60.0
click at [793, 434] on app-calendar-viewport "Tue 23 26/26 3 Jobs Wed 24 14/14 1 Job Thu 25 28/28 1 Job Fri 26 Sat 27 57/57 2…" at bounding box center [765, 436] width 1530 height 653
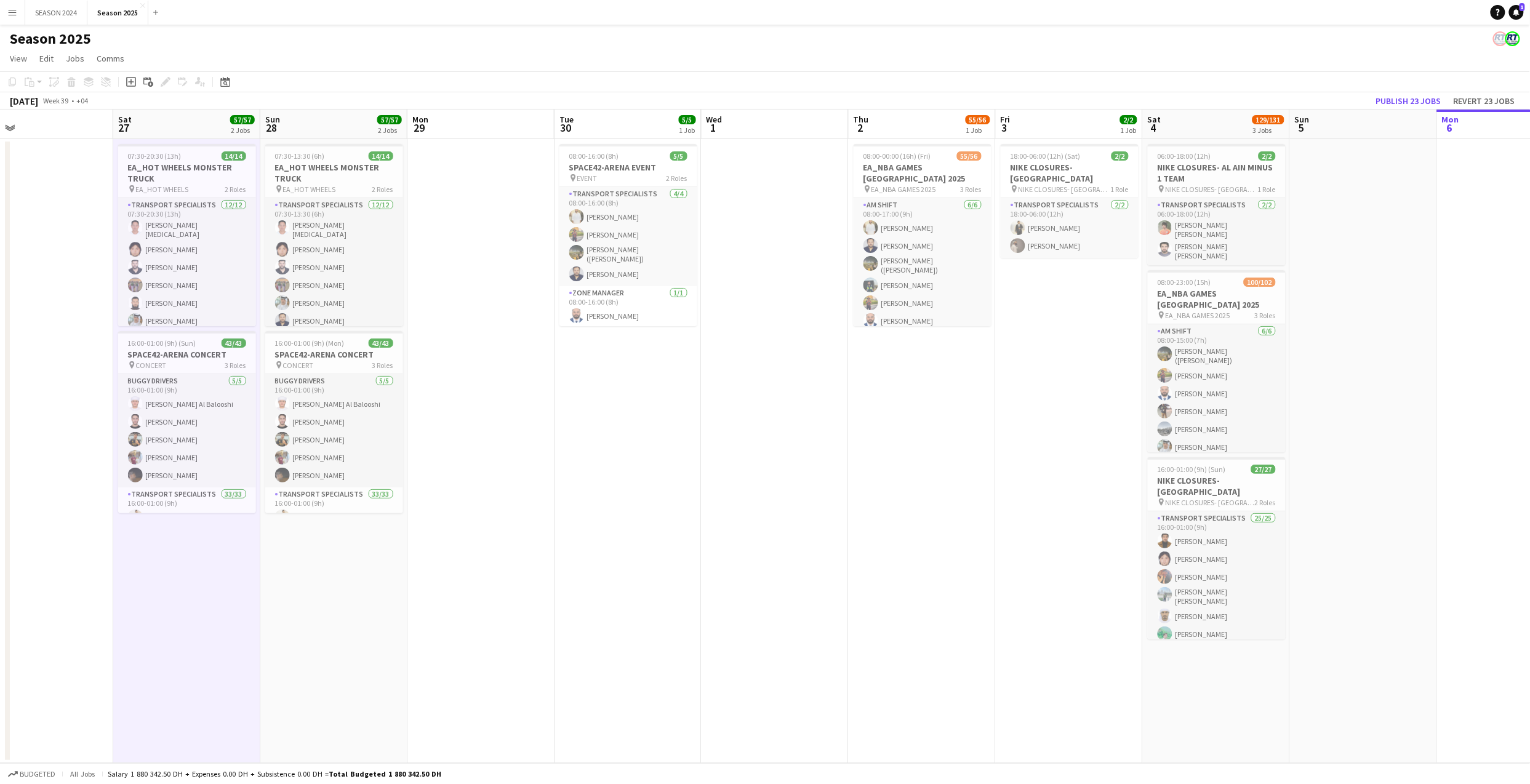
scroll to position [0, 517]
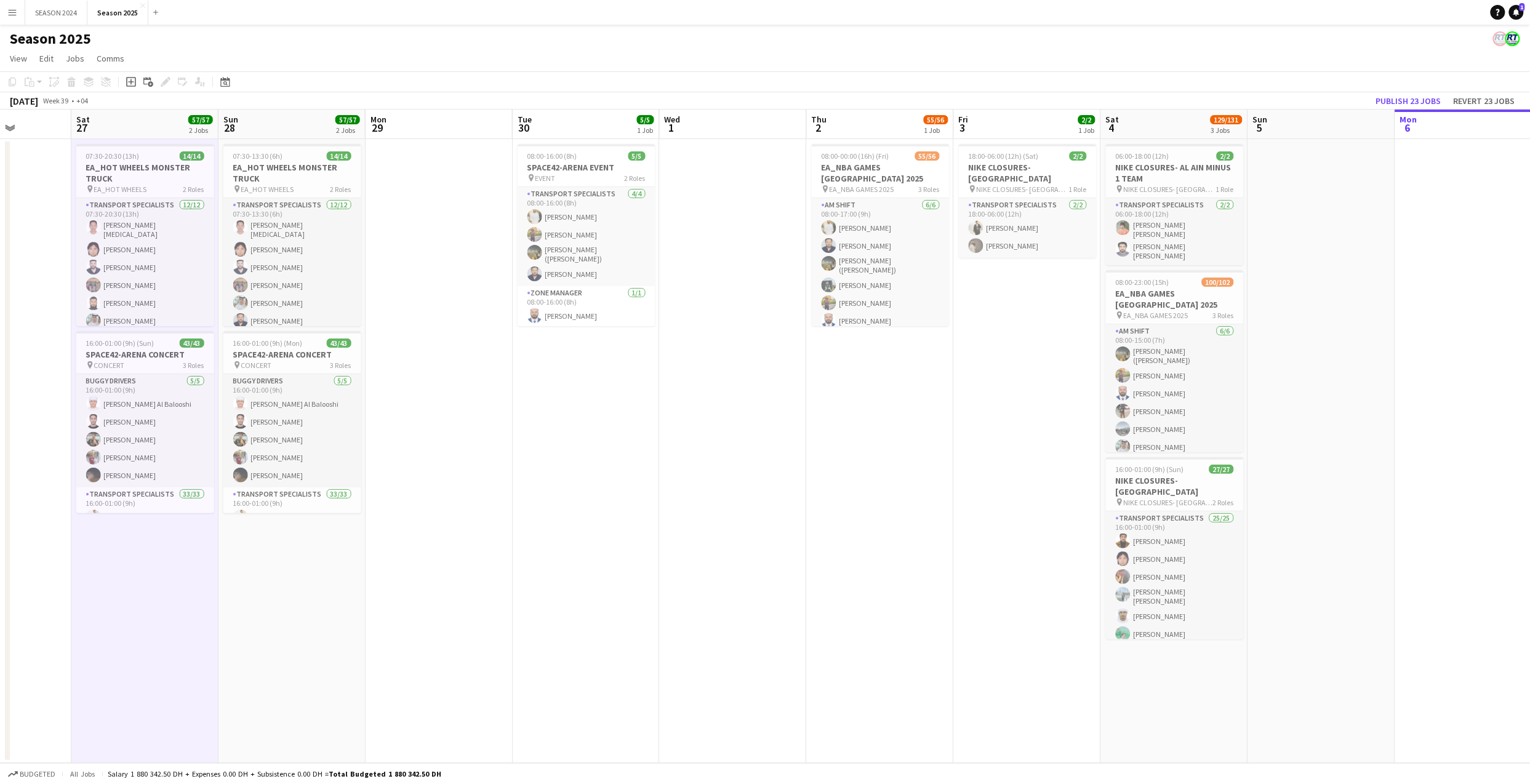
drag, startPoint x: 849, startPoint y: 416, endPoint x: 580, endPoint y: 458, distance: 272.3
click at [580, 458] on app-calendar-viewport "Tue 23 26/26 3 Jobs Wed 24 14/14 1 Job Thu 25 28/28 1 Job Fri 26 Sat 27 57/57 2…" at bounding box center [765, 436] width 1530 height 653
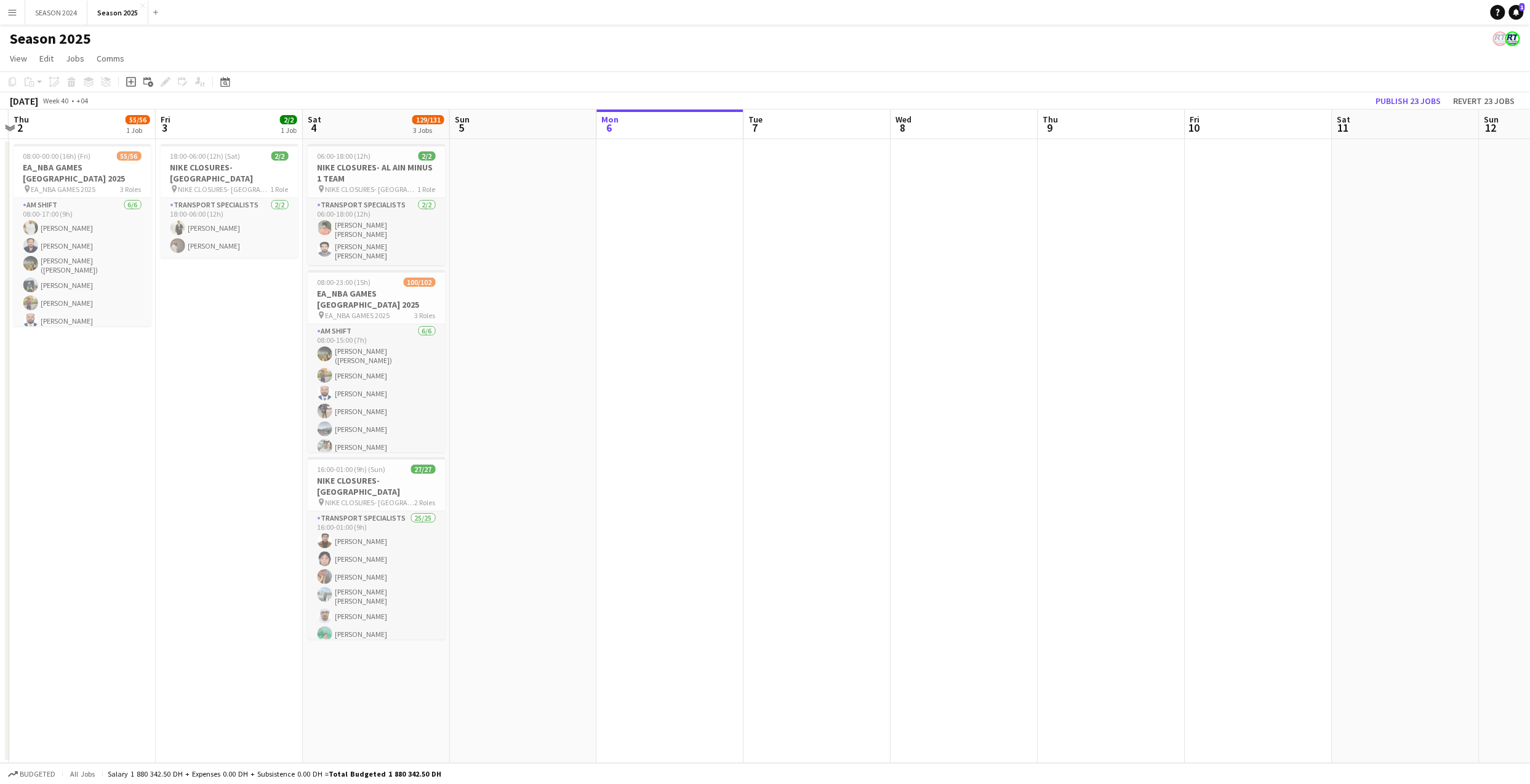
scroll to position [0, 442]
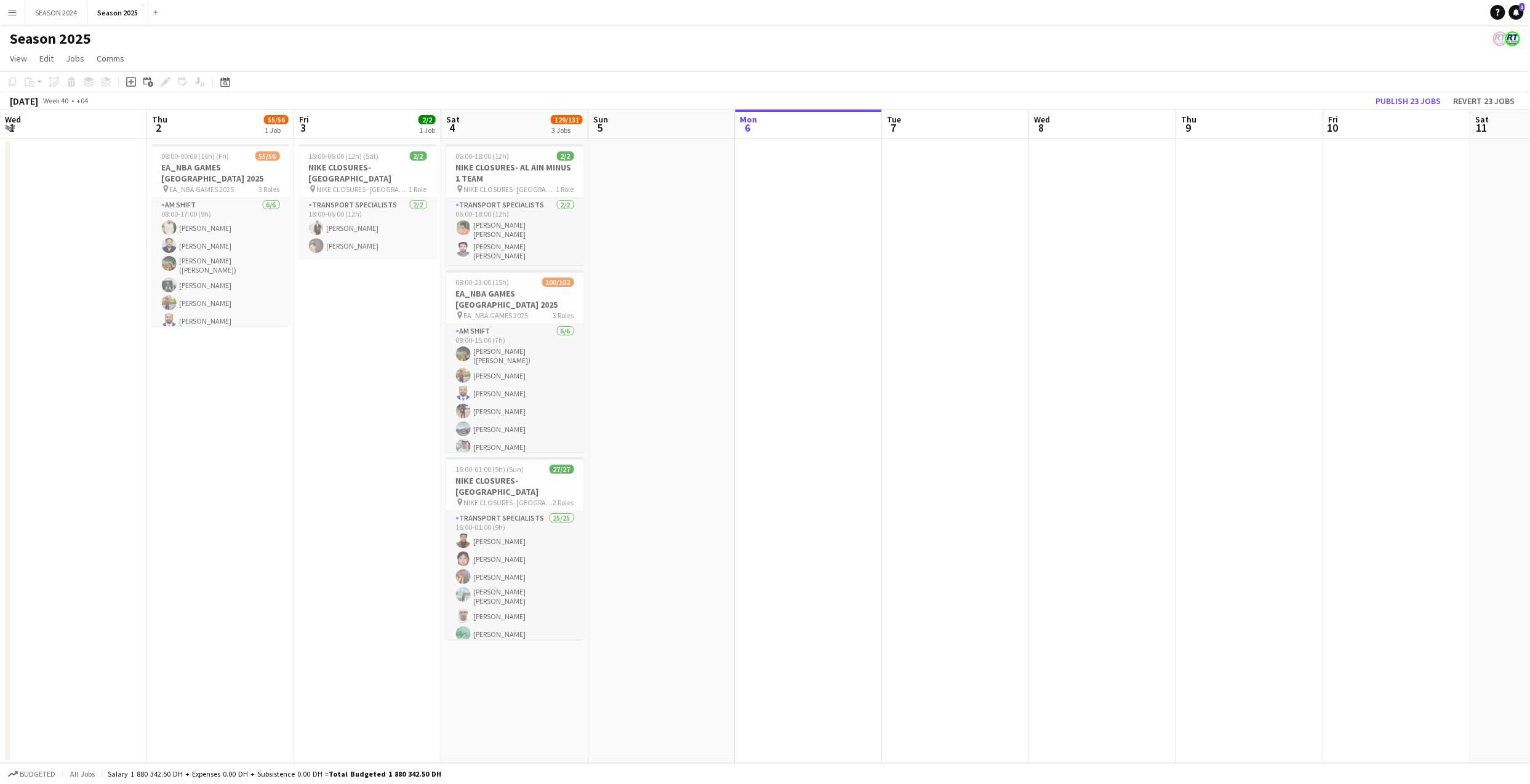
drag, startPoint x: 329, startPoint y: 460, endPoint x: 175, endPoint y: 449, distance: 154.4
click at [173, 449] on app-calendar-viewport "Sun 28 57/57 2 Jobs Mon 29 Tue 30 5/5 1 Job Wed 1 Thu 2 55/56 1 Job Fri 3 2/2 1…" at bounding box center [765, 436] width 1530 height 653
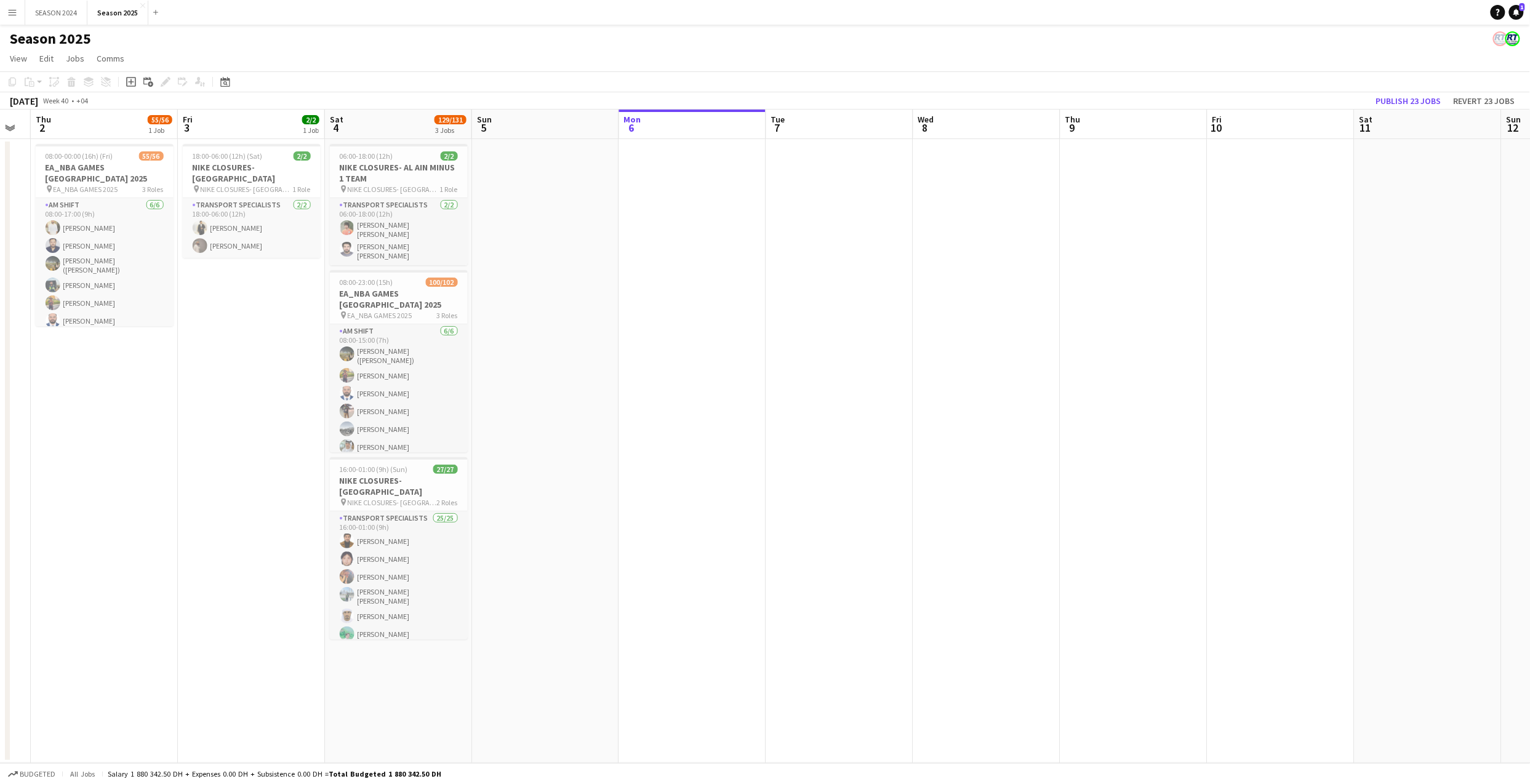
drag, startPoint x: 709, startPoint y: 489, endPoint x: 335, endPoint y: 466, distance: 374.7
click at [335, 468] on app-calendar-viewport "Sun 28 57/57 2 Jobs Mon 29 Tue 30 5/5 1 Job Wed 1 Thu 2 55/56 1 Job Fri 3 2/2 1…" at bounding box center [765, 436] width 1530 height 653
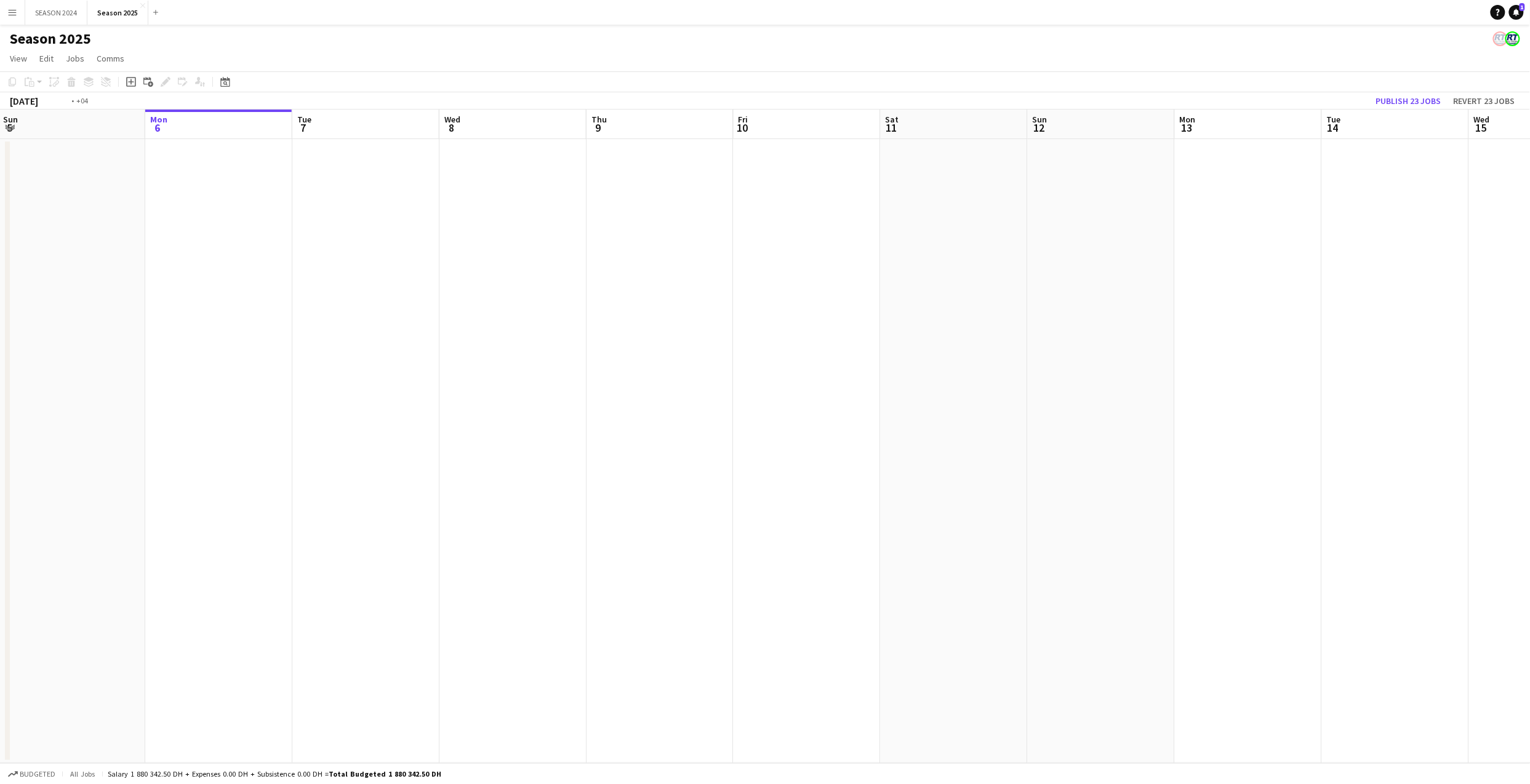
drag, startPoint x: 879, startPoint y: 480, endPoint x: 474, endPoint y: 460, distance: 405.5
click at [443, 466] on app-calendar-viewport "Thu 2 55/56 1 Job Fri 3 2/2 1 Job Sat 4 129/131 3 Jobs Sun 5 Mon 6 Tue 7 Wed 8 …" at bounding box center [765, 436] width 1530 height 653
drag, startPoint x: 330, startPoint y: 213, endPoint x: 443, endPoint y: 244, distance: 117.2
click at [443, 244] on app-calendar-viewport "Sat 4 129/131 3 Jobs Sun 5 Mon 6 Tue 7 Wed 8 Thu 9 Fri 10 Sat 11 Sun 12 Mon 13 …" at bounding box center [765, 436] width 1530 height 653
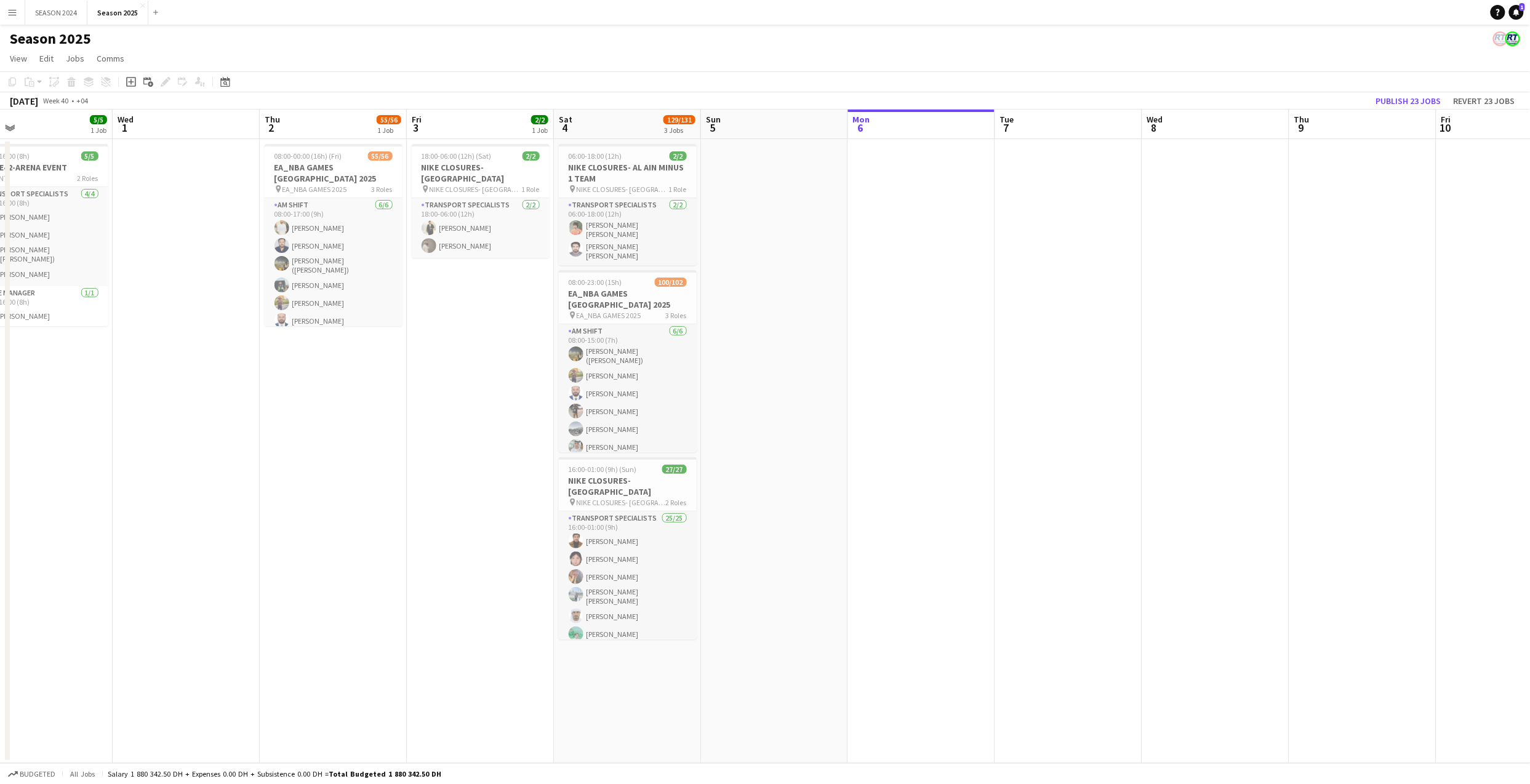
drag, startPoint x: 205, startPoint y: 252, endPoint x: 981, endPoint y: 320, distance: 779.0
click at [981, 320] on app-calendar-viewport "Sun 28 57/57 2 Jobs Mon 29 Tue 30 5/5 1 Job Wed 1 Thu 2 55/56 1 Job Fri 3 2/2 1…" at bounding box center [765, 436] width 1530 height 653
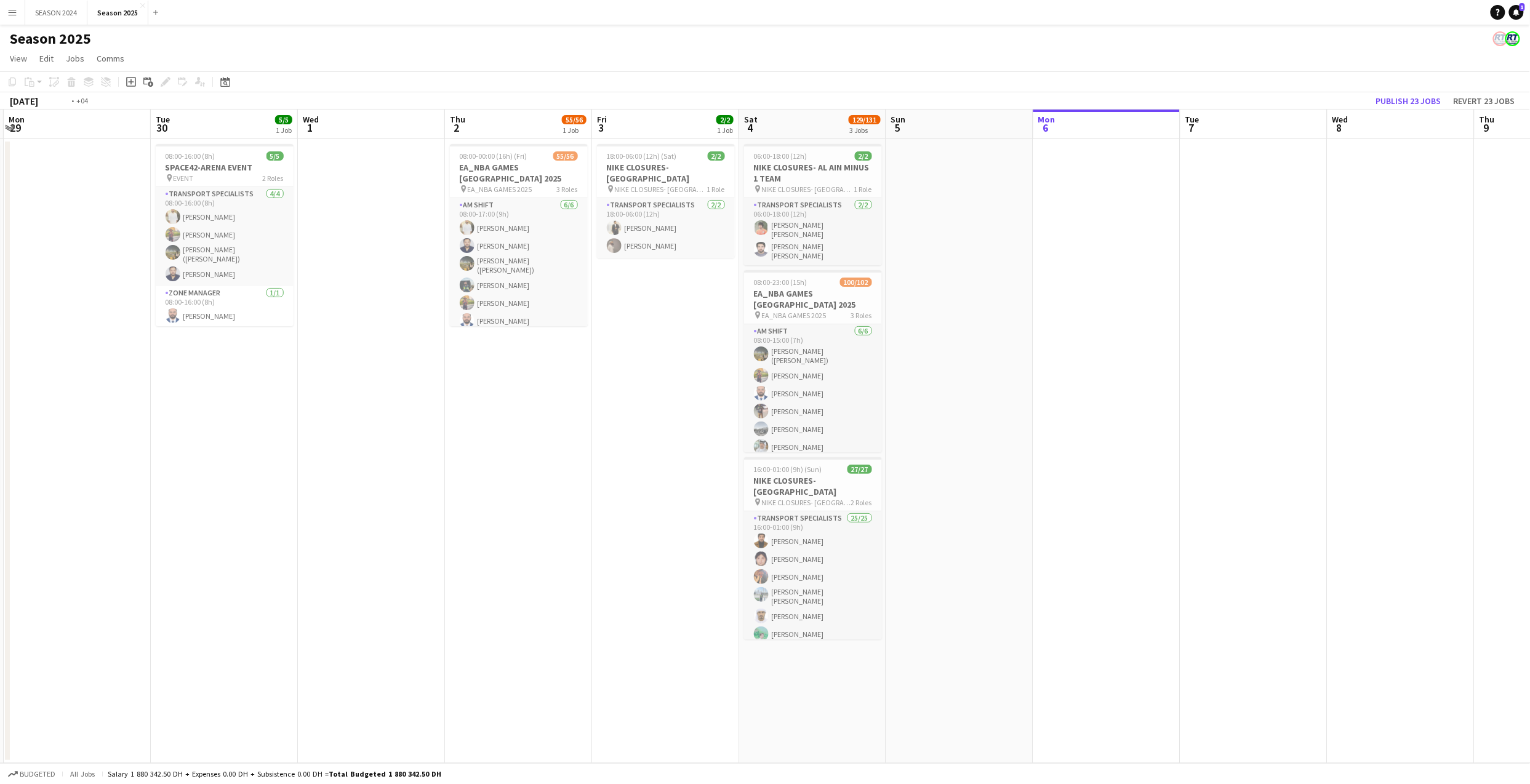
drag, startPoint x: 464, startPoint y: 356, endPoint x: 796, endPoint y: 350, distance: 332.1
click at [796, 350] on app-calendar-viewport "Sat 27 57/57 2 Jobs Sun 28 57/57 2 Jobs Mon 29 Tue 30 5/5 1 Job Wed 1 Thu 2 55/…" at bounding box center [765, 436] width 1530 height 653
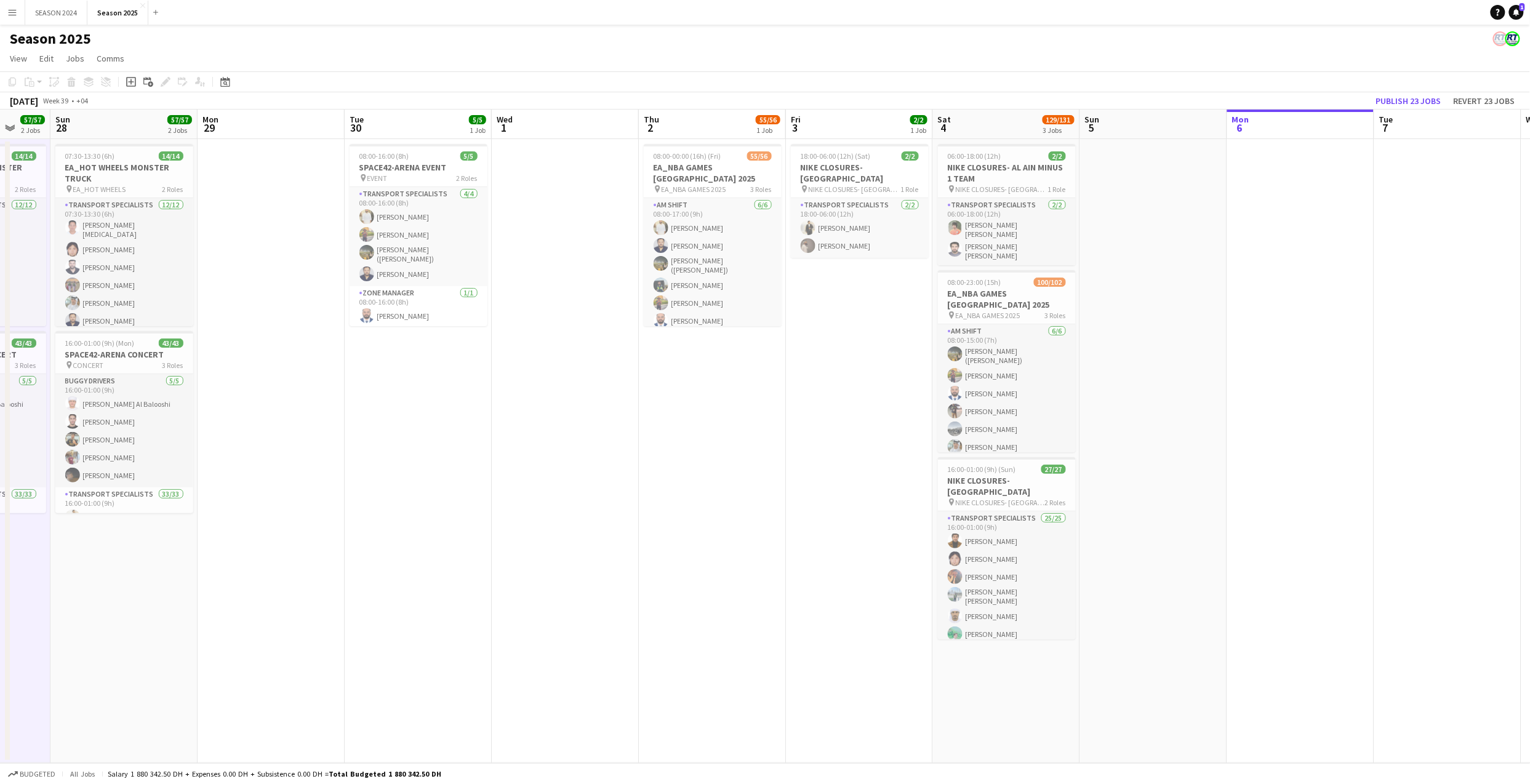
scroll to position [0, 340]
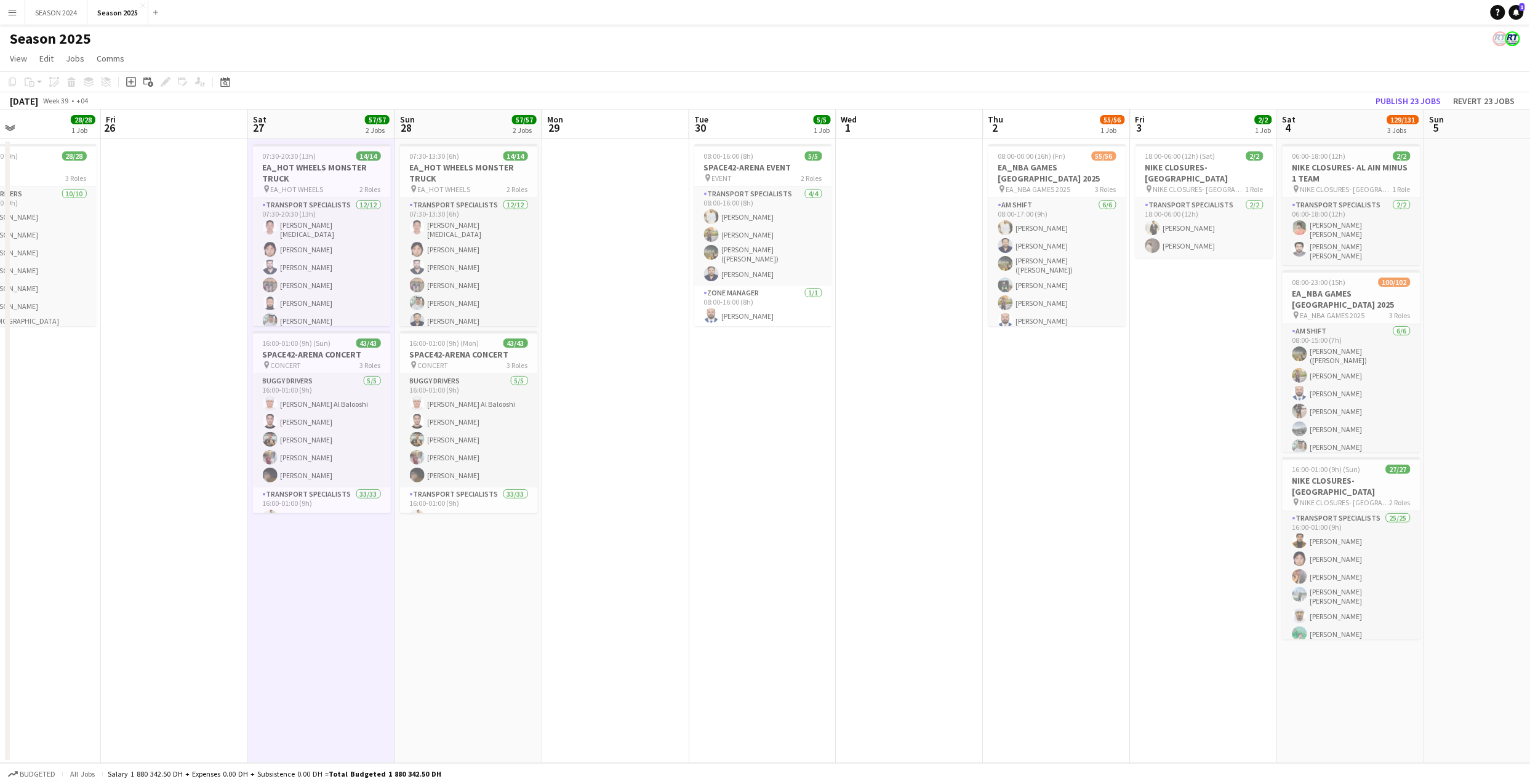
drag, startPoint x: 286, startPoint y: 405, endPoint x: 677, endPoint y: 414, distance: 391.1
click at [677, 414] on app-calendar-viewport "Tue 23 26/26 3 Jobs Wed 24 14/14 1 Job Thu 25 28/28 1 Job Fri 26 Sat 27 57/57 2…" at bounding box center [765, 436] width 1530 height 653
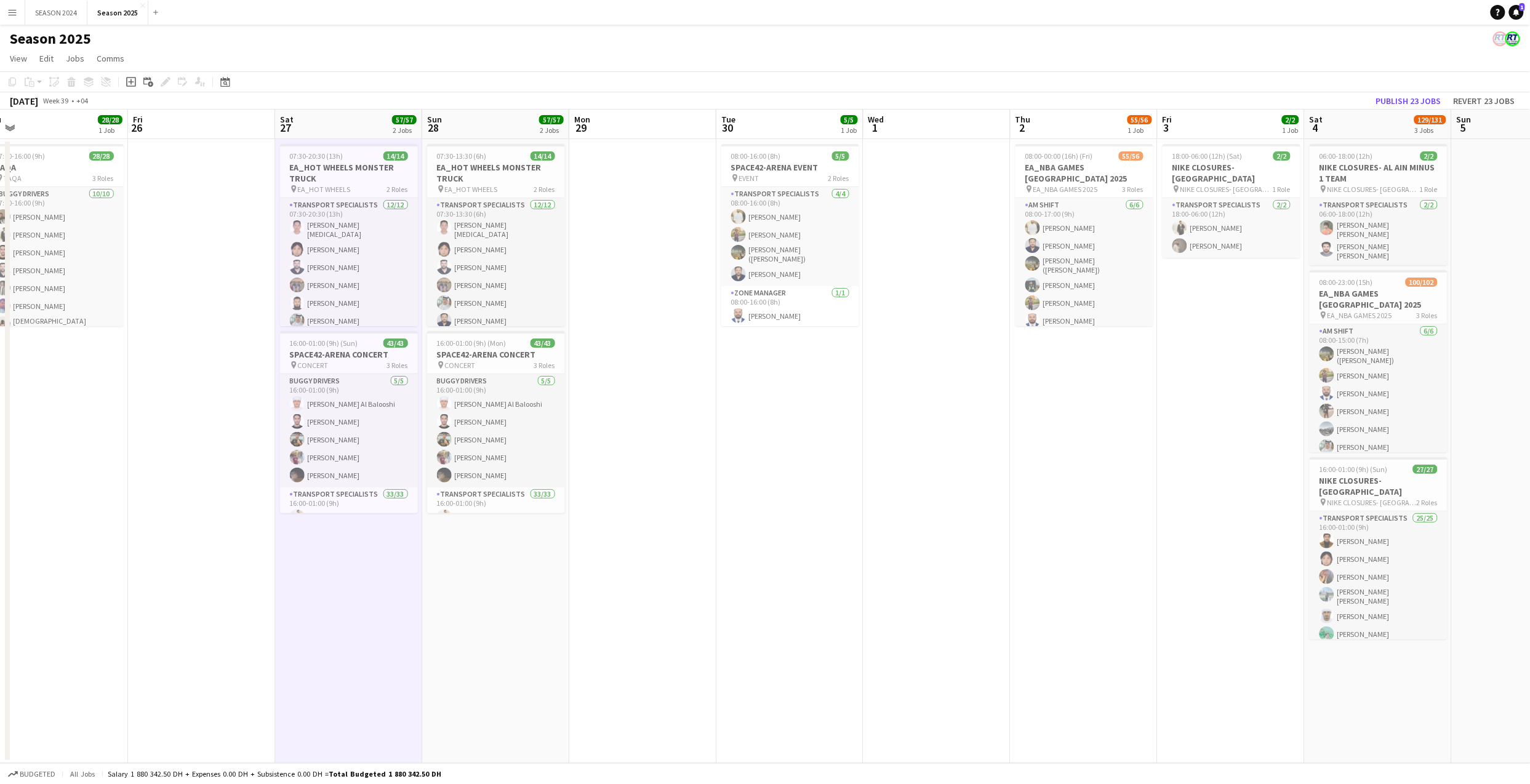
drag, startPoint x: 693, startPoint y: 446, endPoint x: 720, endPoint y: 444, distance: 27.1
click at [720, 444] on app-calendar-viewport "Tue 23 26/26 3 Jobs Wed 24 14/14 1 Job Thu 25 28/28 1 Job Fri 26 Sat 27 57/57 2…" at bounding box center [765, 436] width 1530 height 653
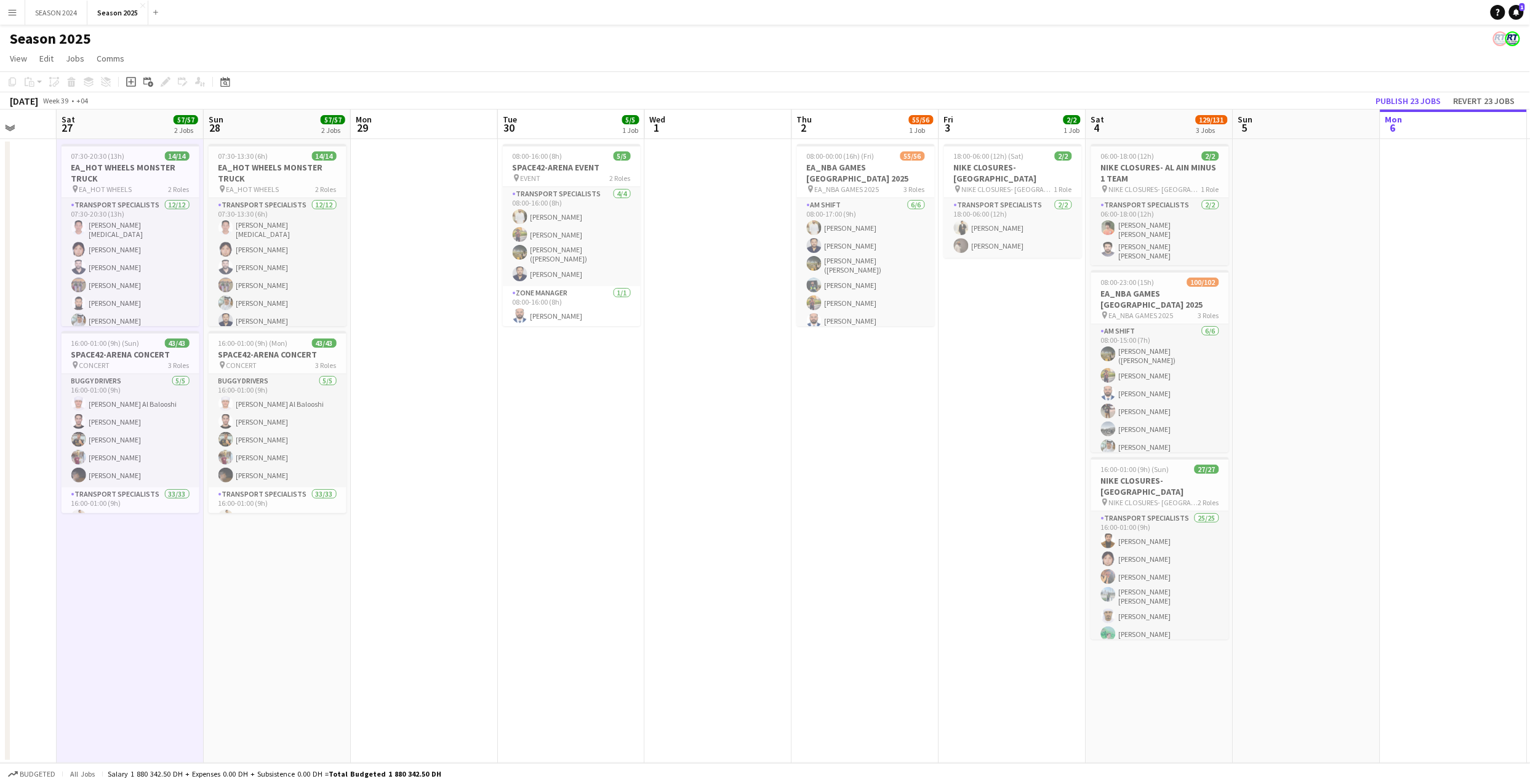
drag, startPoint x: 802, startPoint y: 468, endPoint x: 585, endPoint y: 485, distance: 217.7
click at [585, 485] on app-calendar-viewport "Tue 23 26/26 3 Jobs Wed 24 14/14 1 Job Thu 25 28/28 1 Job Fri 26 Sat 27 57/57 2…" at bounding box center [765, 436] width 1530 height 653
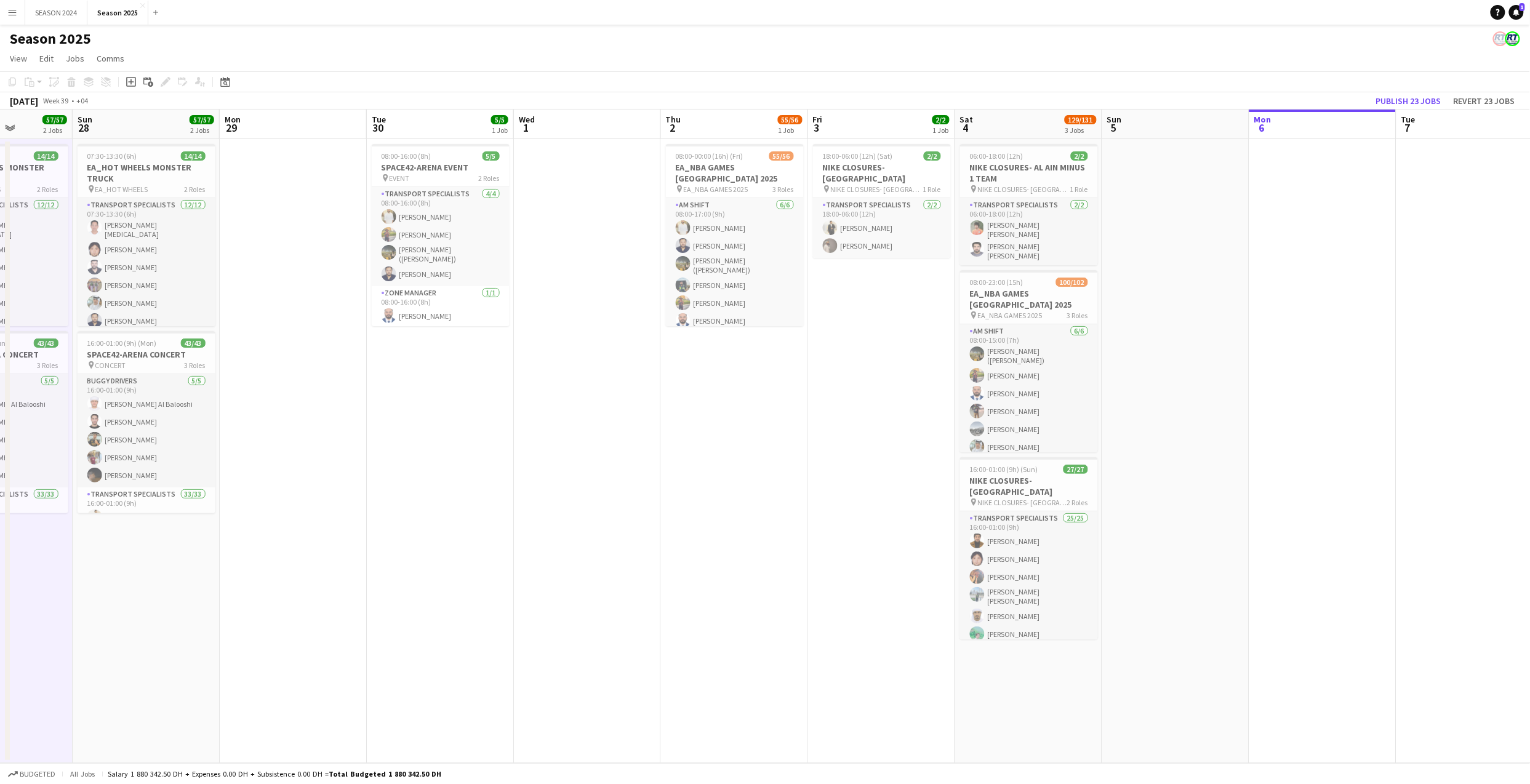
drag, startPoint x: 765, startPoint y: 482, endPoint x: 633, endPoint y: 477, distance: 132.1
click at [633, 477] on app-calendar-viewport "Wed 24 14/14 1 Job Thu 25 28/28 1 Job Fri 26 Sat 27 57/57 2 Jobs Sun 28 57/57 2…" at bounding box center [765, 436] width 1530 height 653
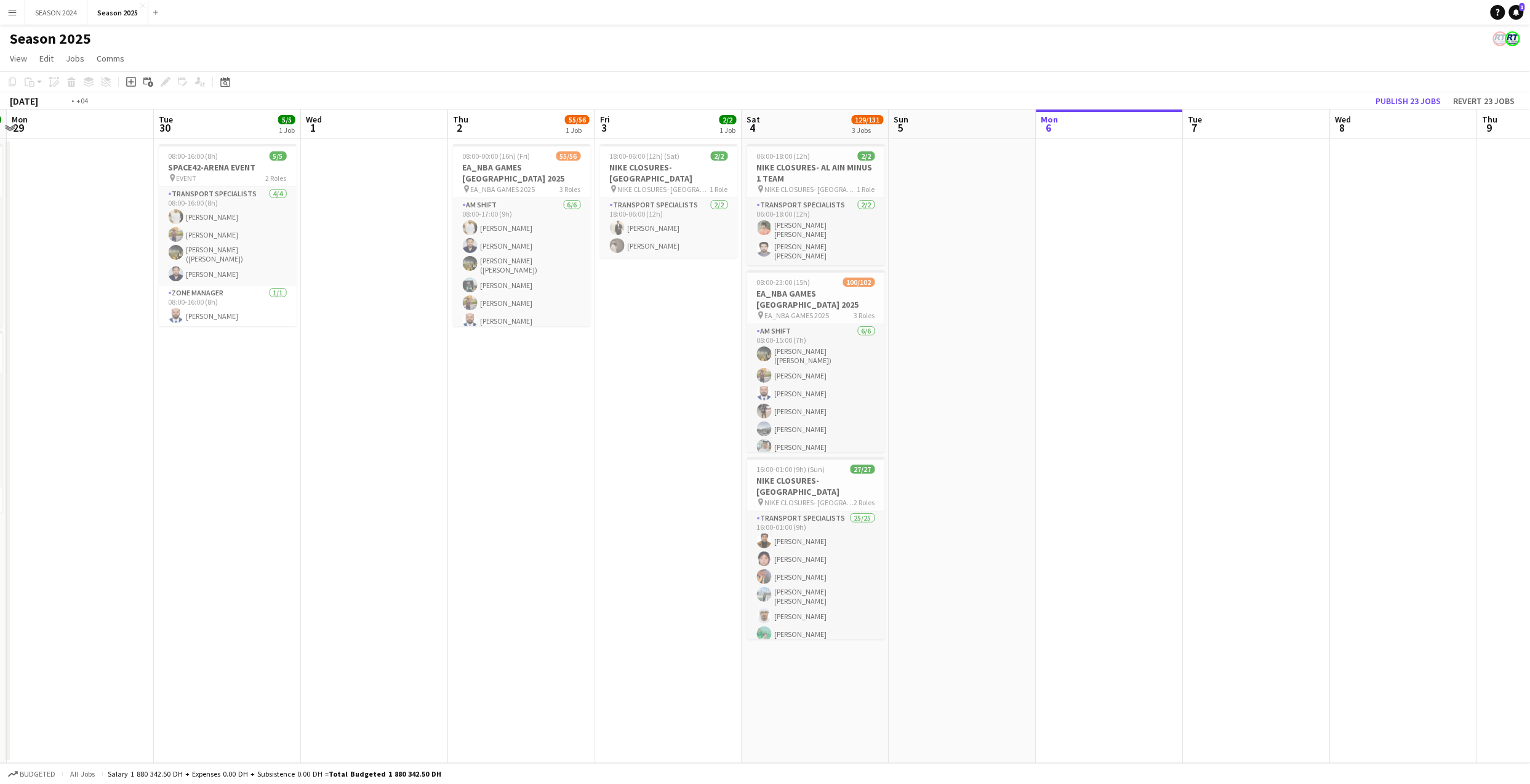
scroll to position [0, 532]
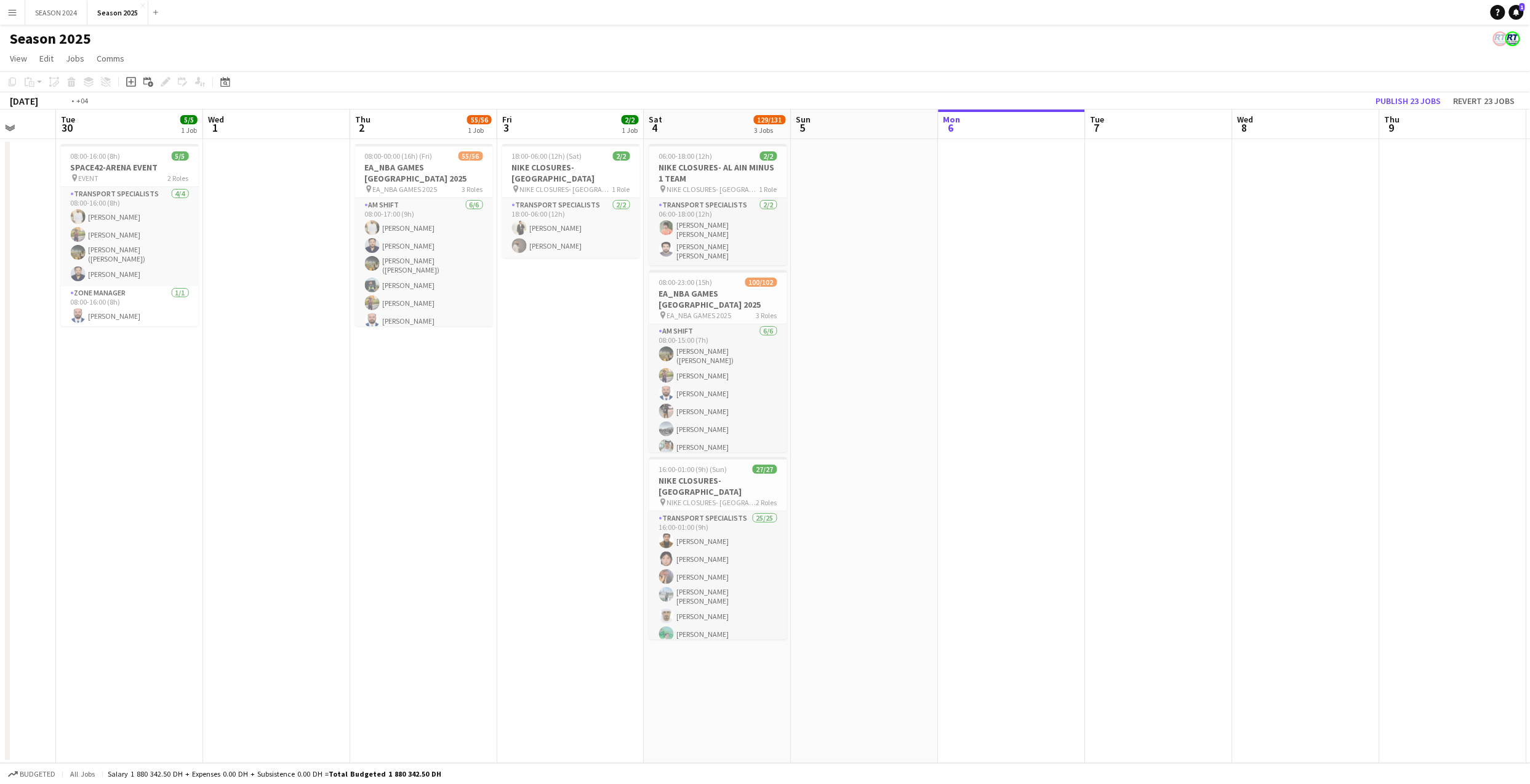
drag, startPoint x: 769, startPoint y: 475, endPoint x: 459, endPoint y: 492, distance: 310.5
click at [459, 492] on app-calendar-viewport "Fri 26 Sat 27 57/57 2 Jobs Sun 28 57/57 2 Jobs Mon 29 Tue 30 5/5 1 Job Wed 1 Th…" at bounding box center [765, 436] width 1530 height 653
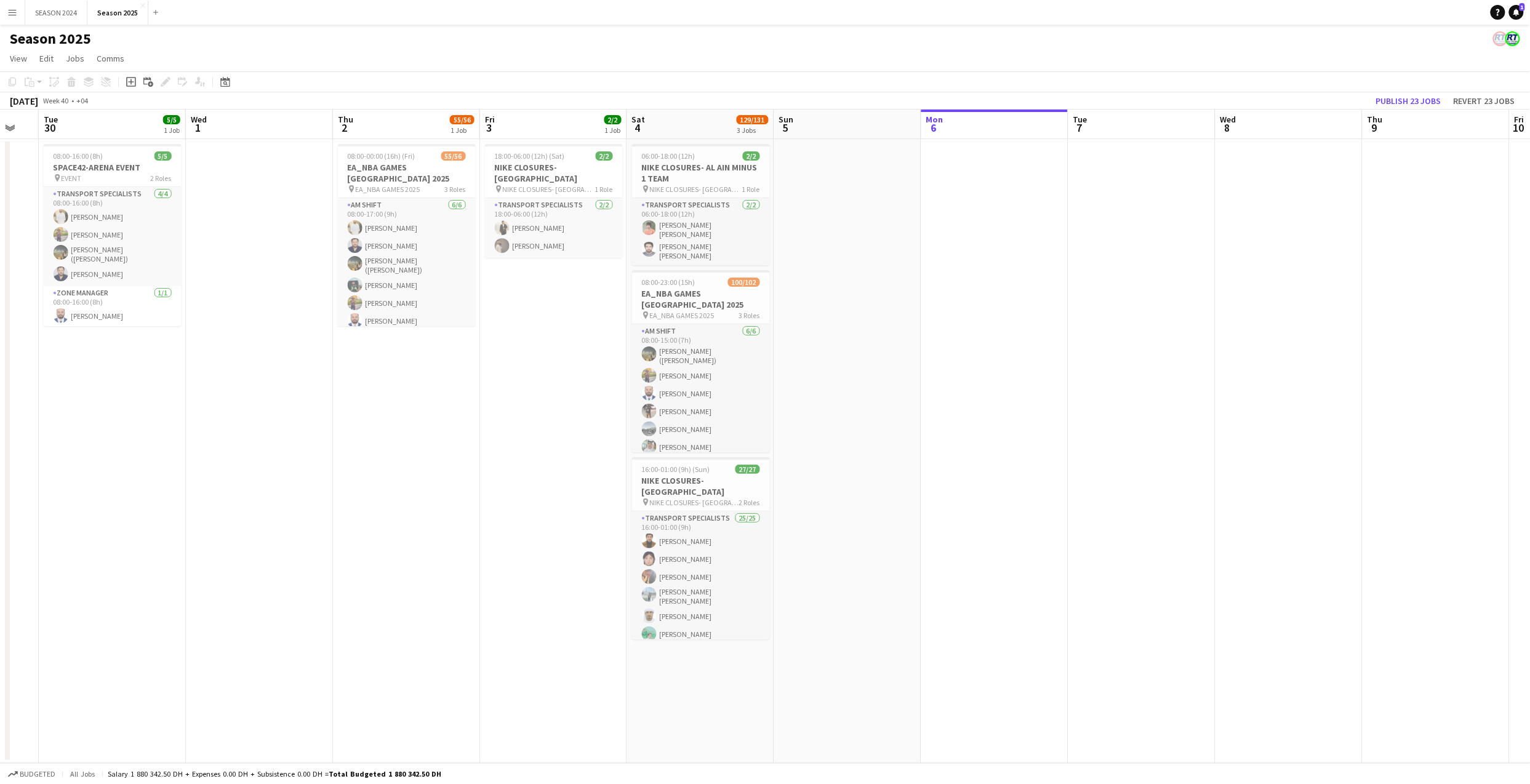
drag, startPoint x: 291, startPoint y: 358, endPoint x: 346, endPoint y: 494, distance: 146.7
click at [320, 488] on app-calendar-viewport "Fri 26 Sat 27 57/57 2 Jobs Sun 28 57/57 2 Jobs Mon 29 Tue 30 5/5 1 Job Wed 1 Th…" at bounding box center [765, 436] width 1530 height 653
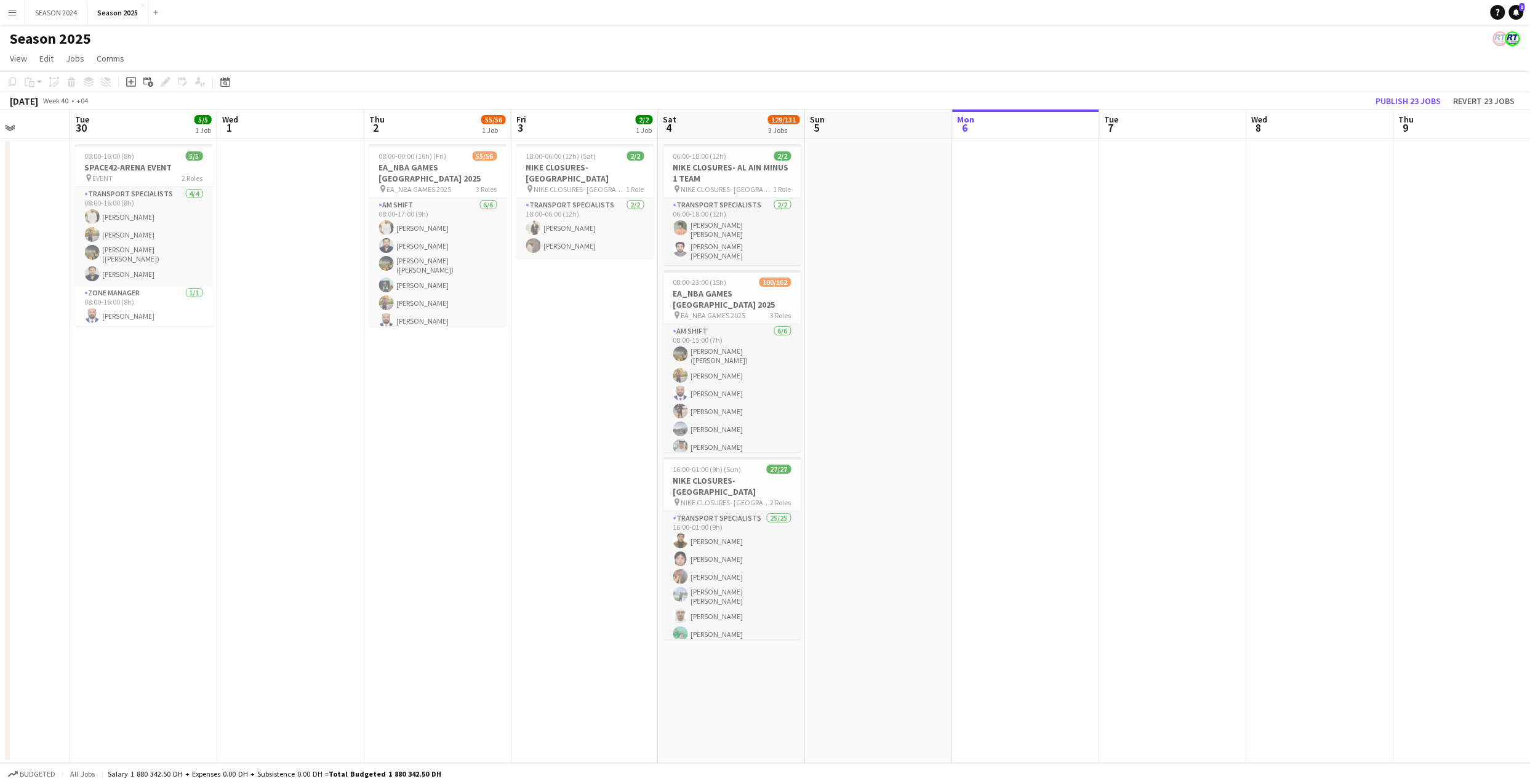
scroll to position [0, 564]
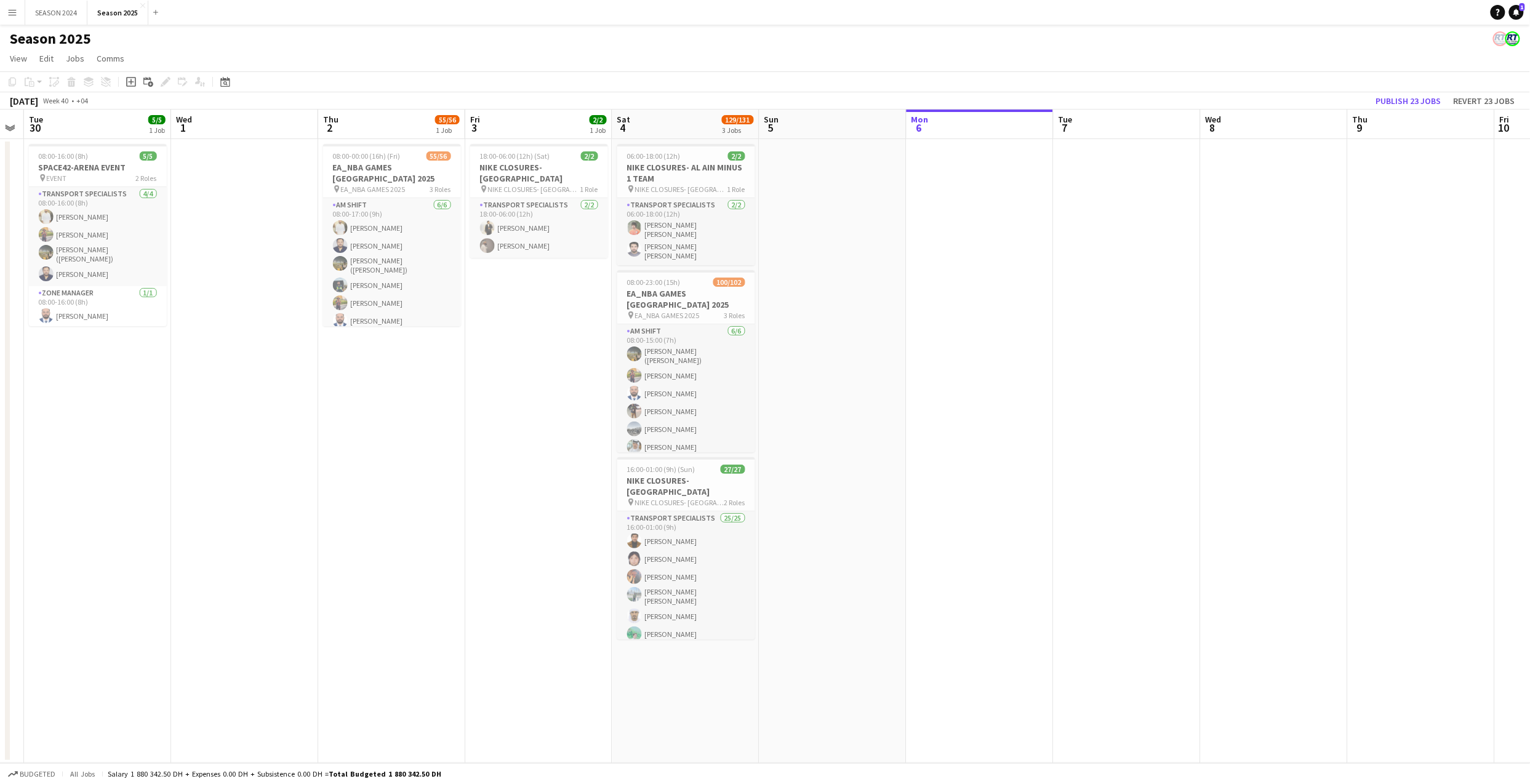
drag, startPoint x: 485, startPoint y: 500, endPoint x: 440, endPoint y: 500, distance: 45.0
click at [440, 500] on app-calendar-viewport "Fri 26 Sat 27 57/57 2 Jobs Sun 28 57/57 2 Jobs Mon 29 Tue 30 5/5 1 Job Wed 1 Th…" at bounding box center [765, 436] width 1530 height 653
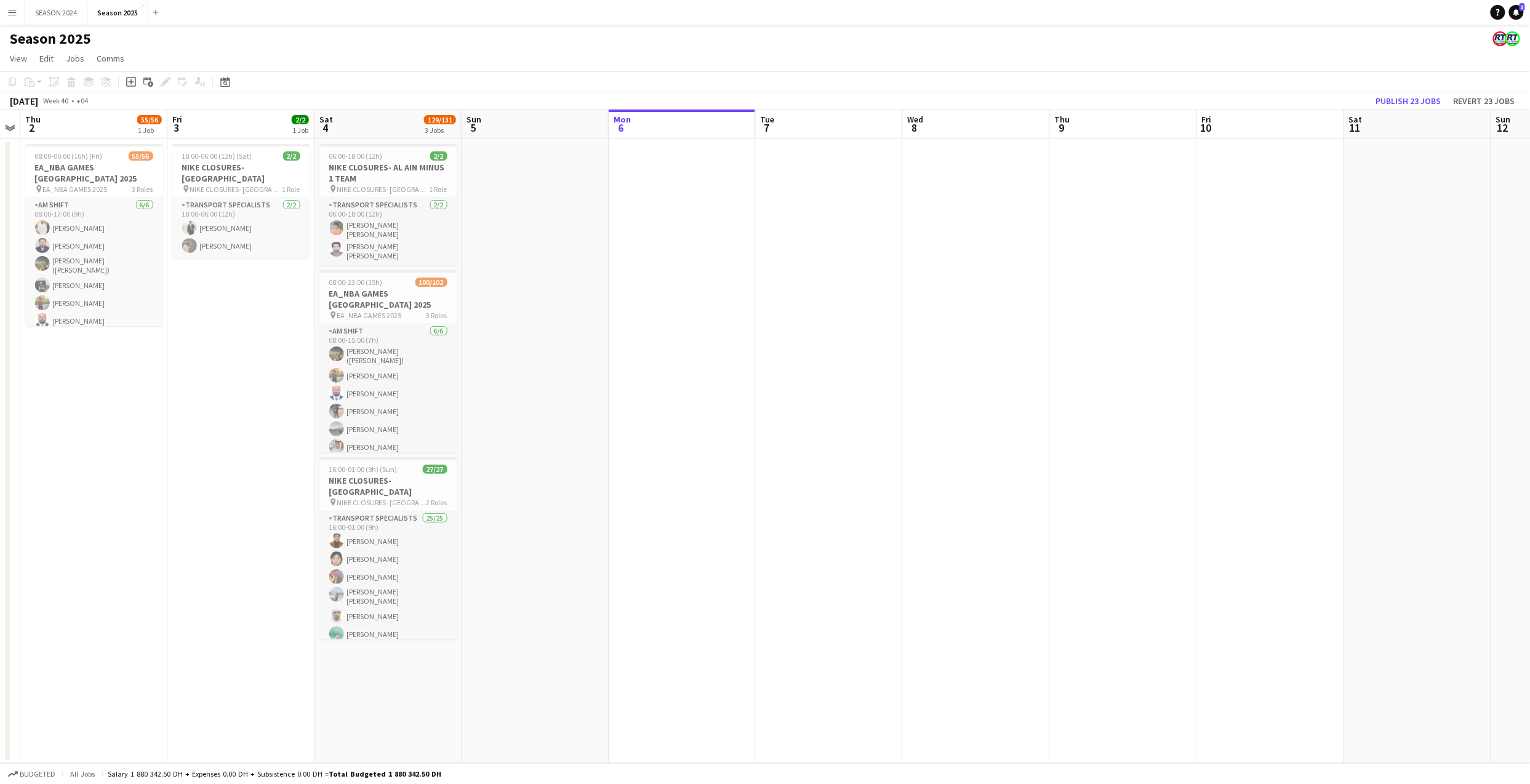
scroll to position [0, 313]
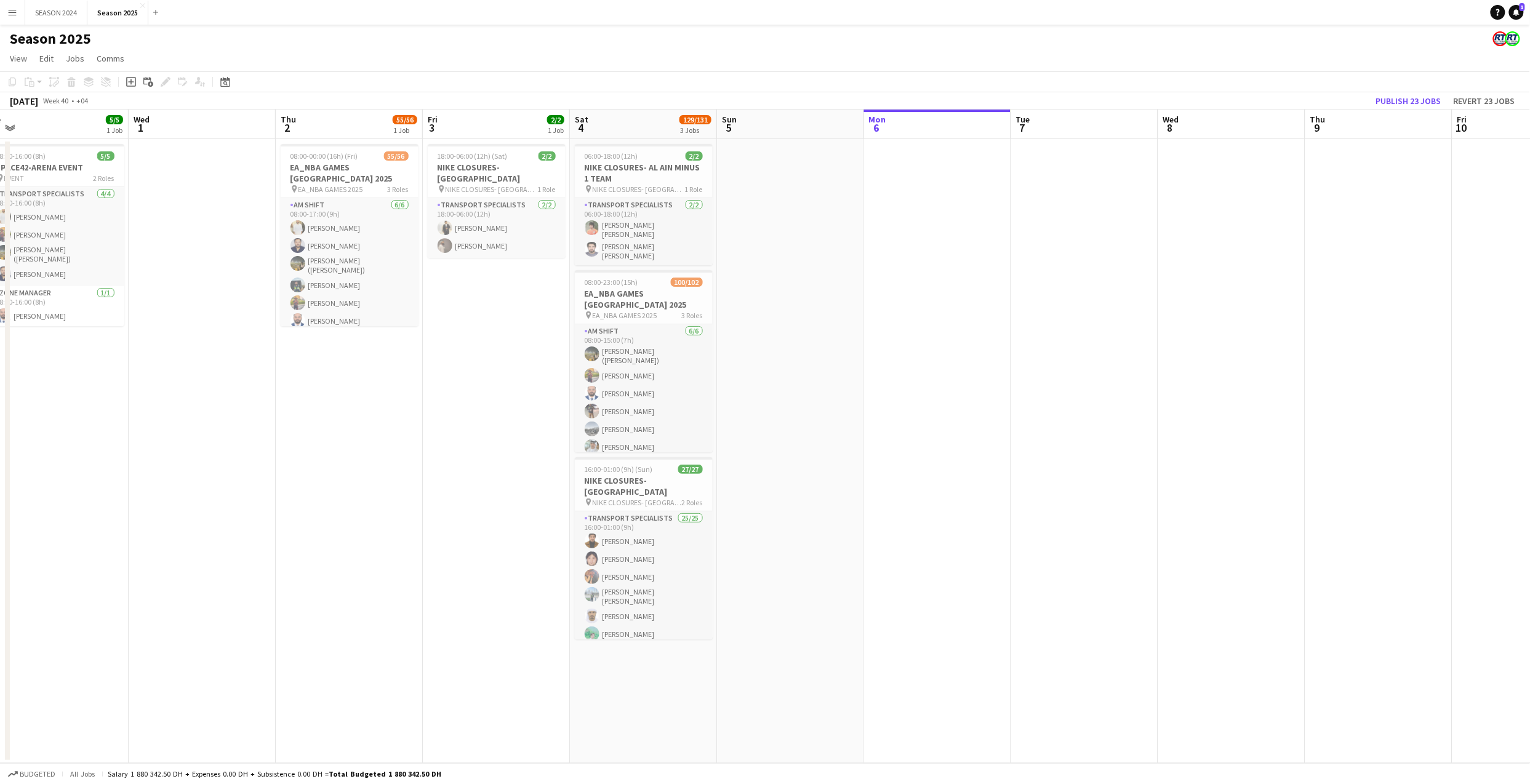
drag, startPoint x: 505, startPoint y: 344, endPoint x: 907, endPoint y: 384, distance: 404.0
click at [907, 384] on app-calendar-viewport "Sun 28 57/57 2 Jobs Mon 29 Tue 30 5/5 1 Job Wed 1 Thu 2 55/56 1 Job Fri 3 2/2 1…" at bounding box center [765, 436] width 1530 height 653
click at [654, 364] on app-card-role "AM SHIFT [DATE] 08:00-15:00 (7h) [PERSON_NAME] ([PERSON_NAME]) [PERSON_NAME] [P…" at bounding box center [643, 391] width 137 height 135
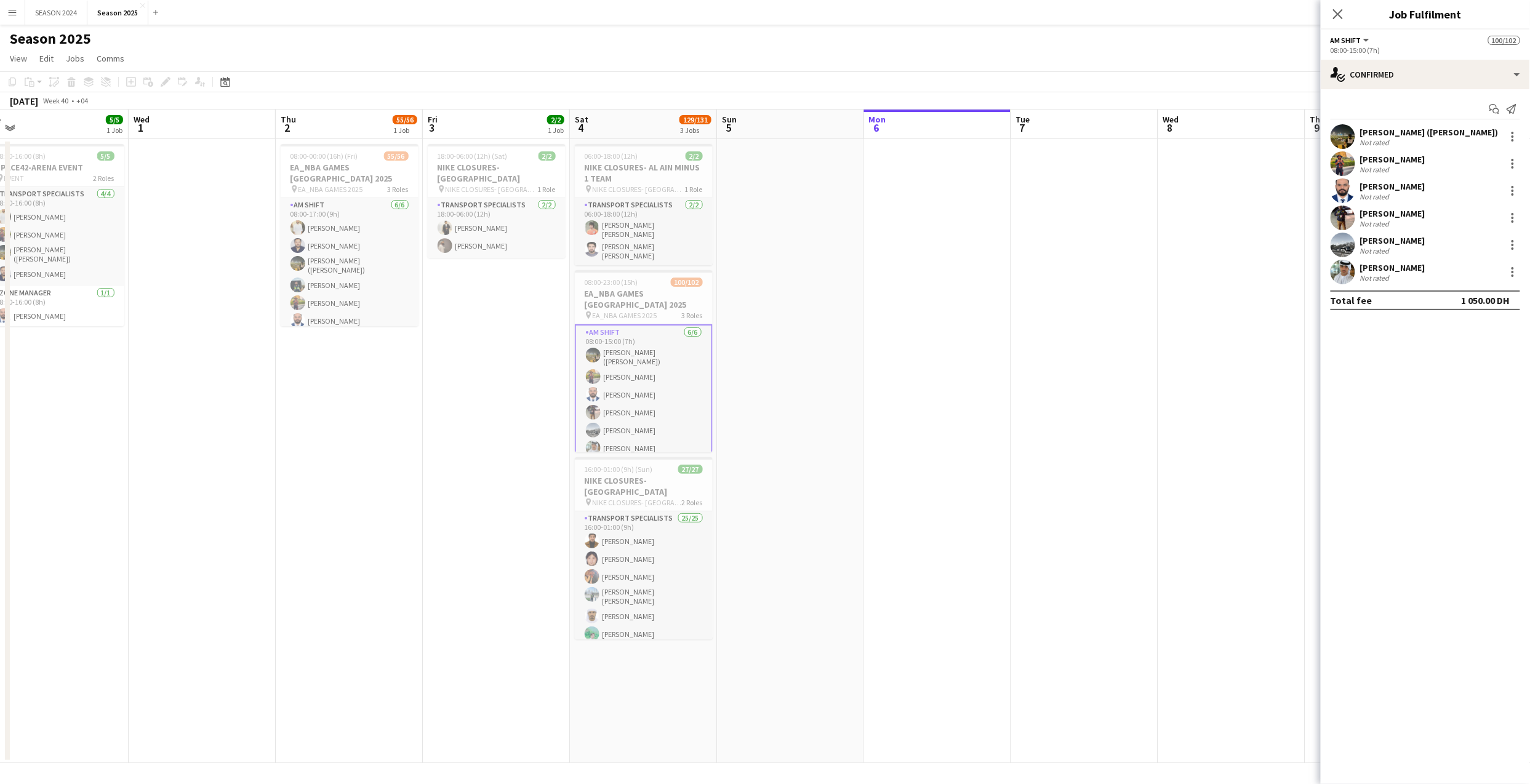
scroll to position [164, 0]
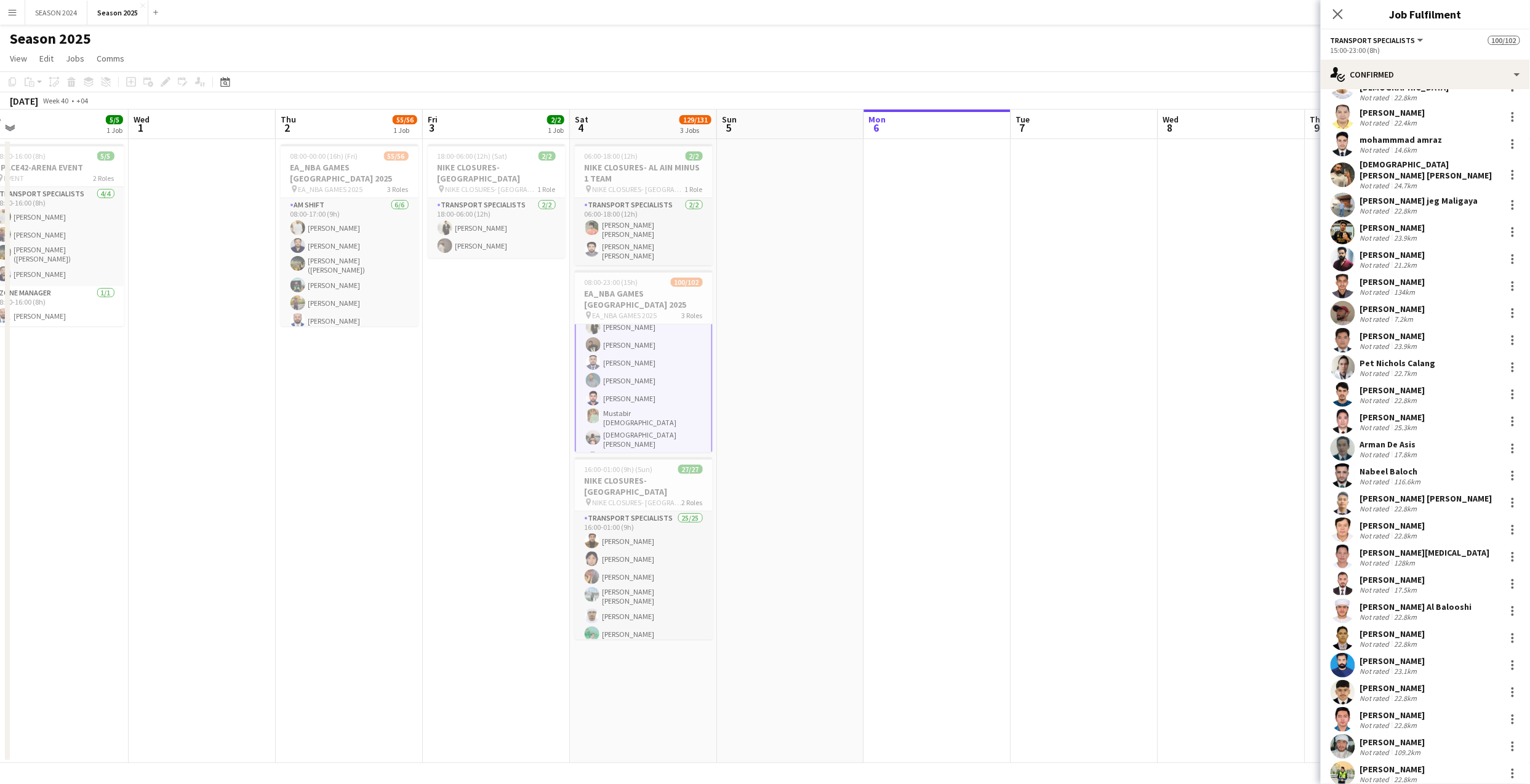
scroll to position [738, 0]
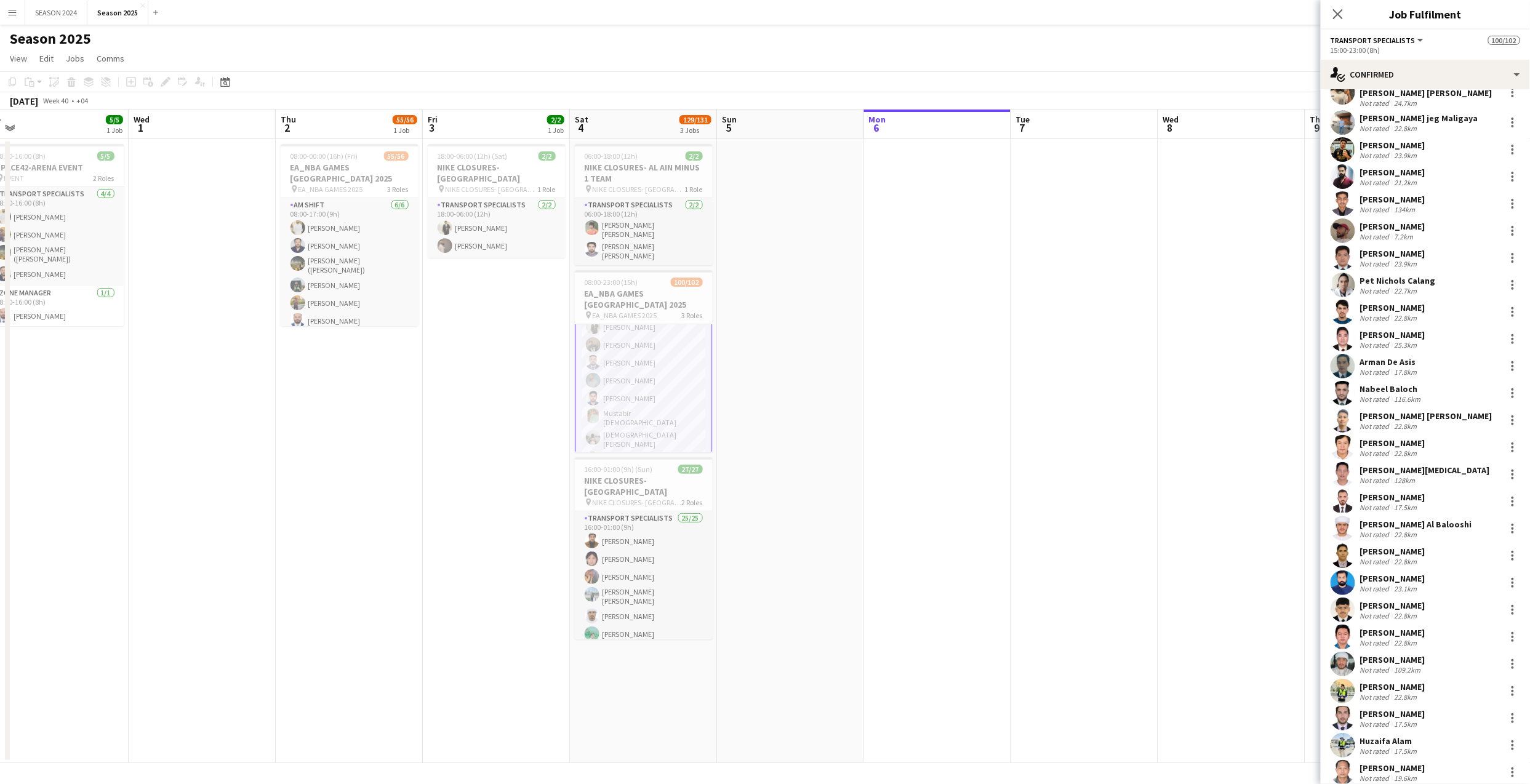
click at [1274, 299] on app-user-avatar at bounding box center [1343, 312] width 24 height 24
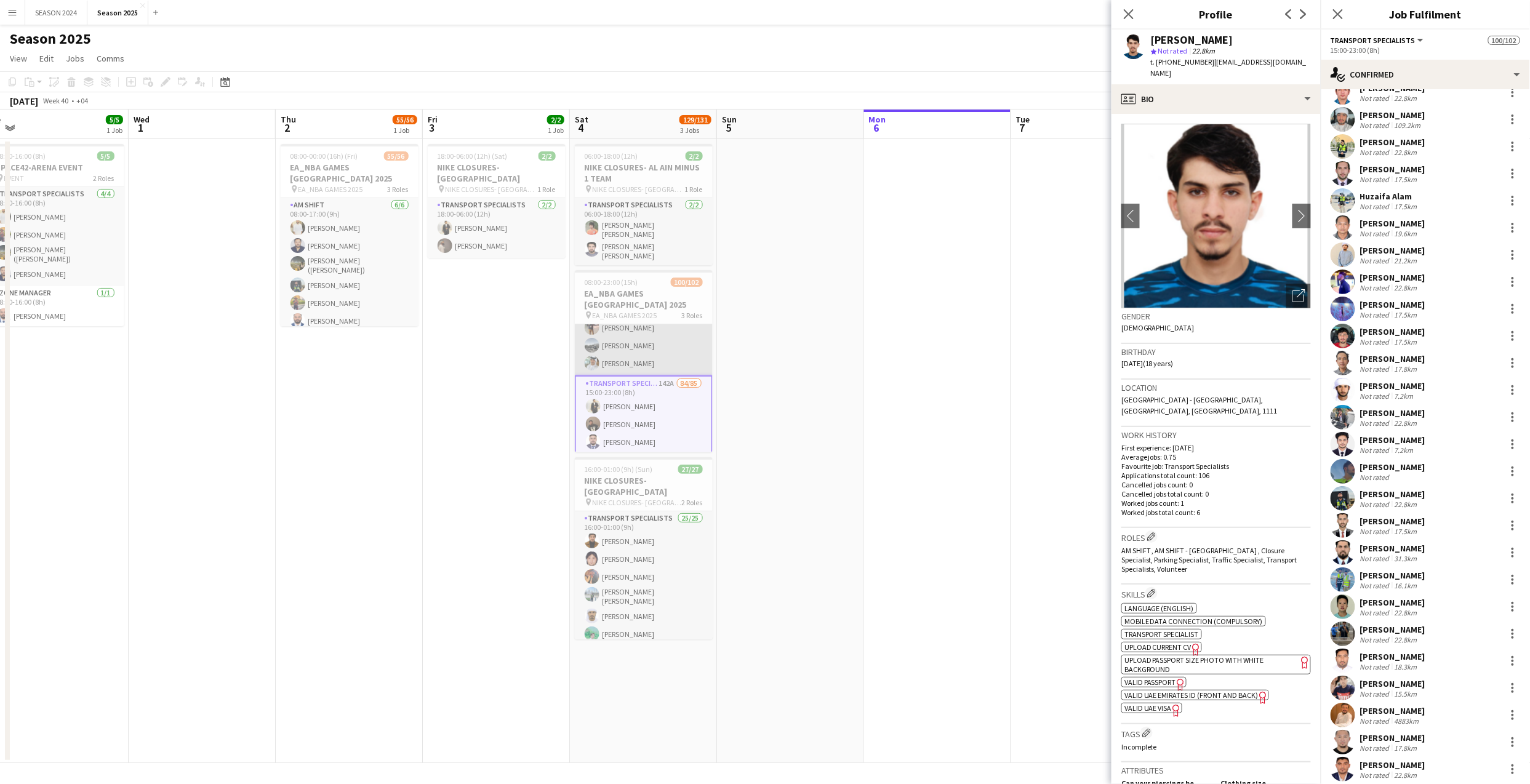
scroll to position [82, 0]
click at [1274, 209] on app-icon "chevron-right" at bounding box center [1301, 216] width 19 height 13
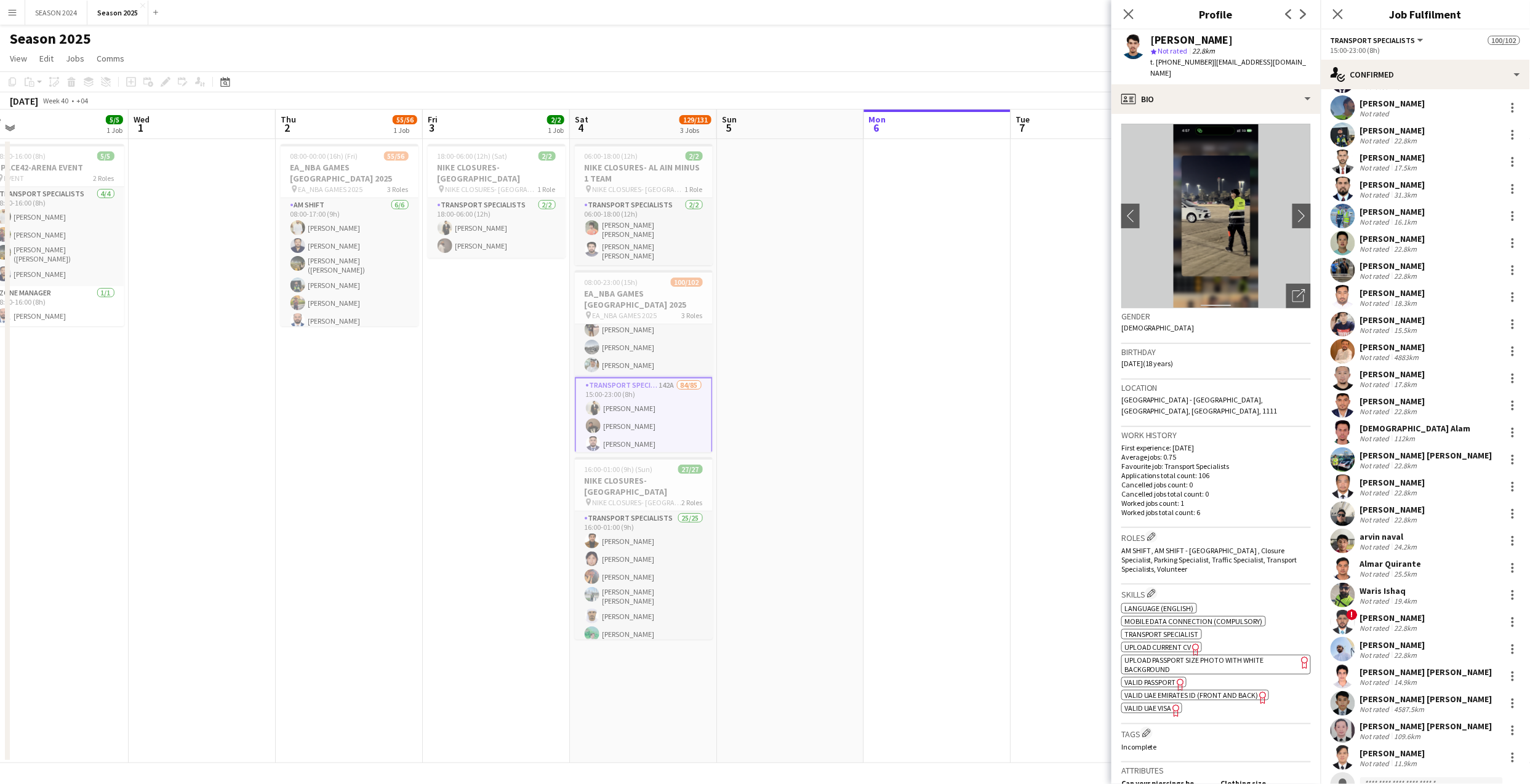
scroll to position [1673, 0]
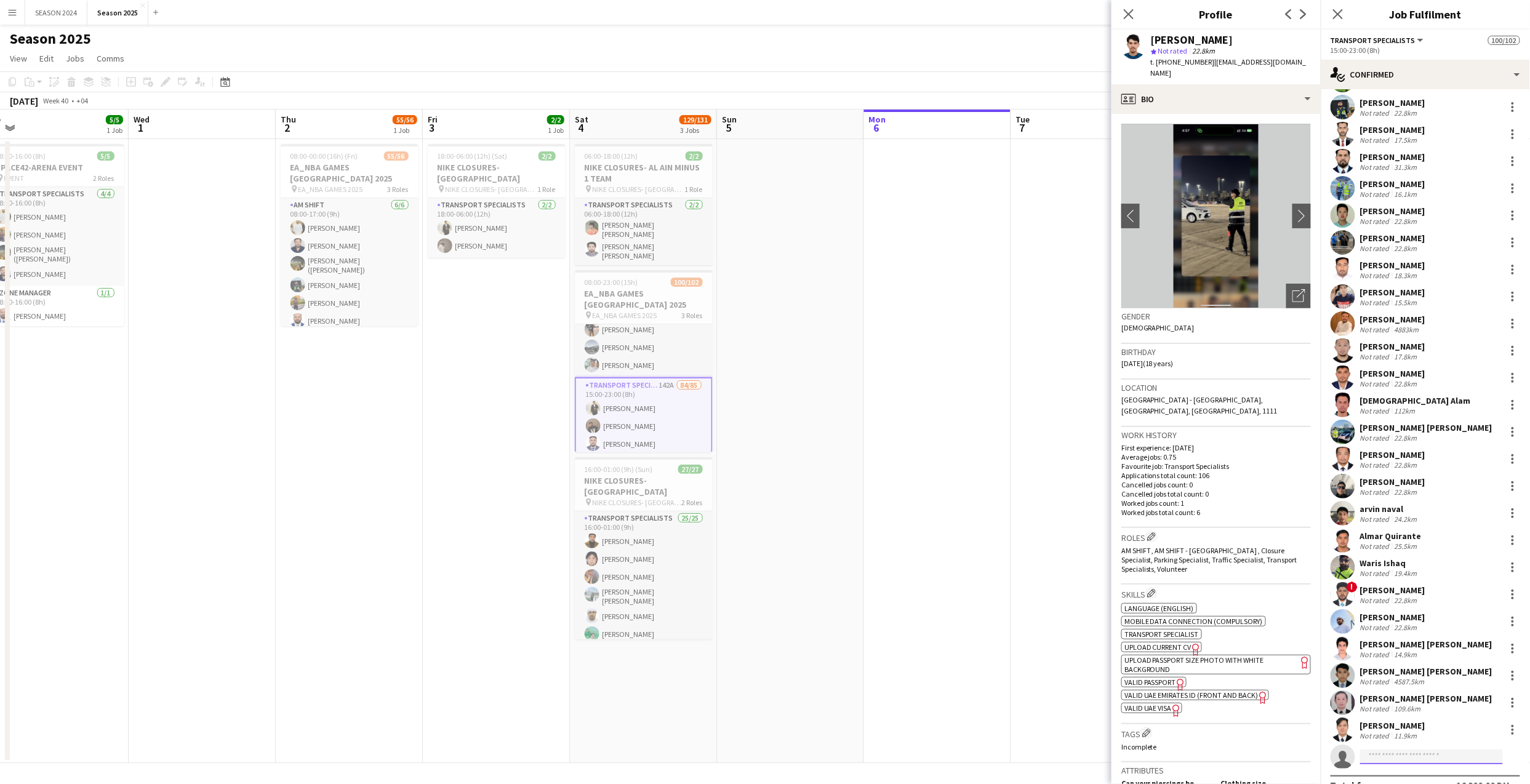
click at [1274, 652] on input at bounding box center [1431, 757] width 143 height 15
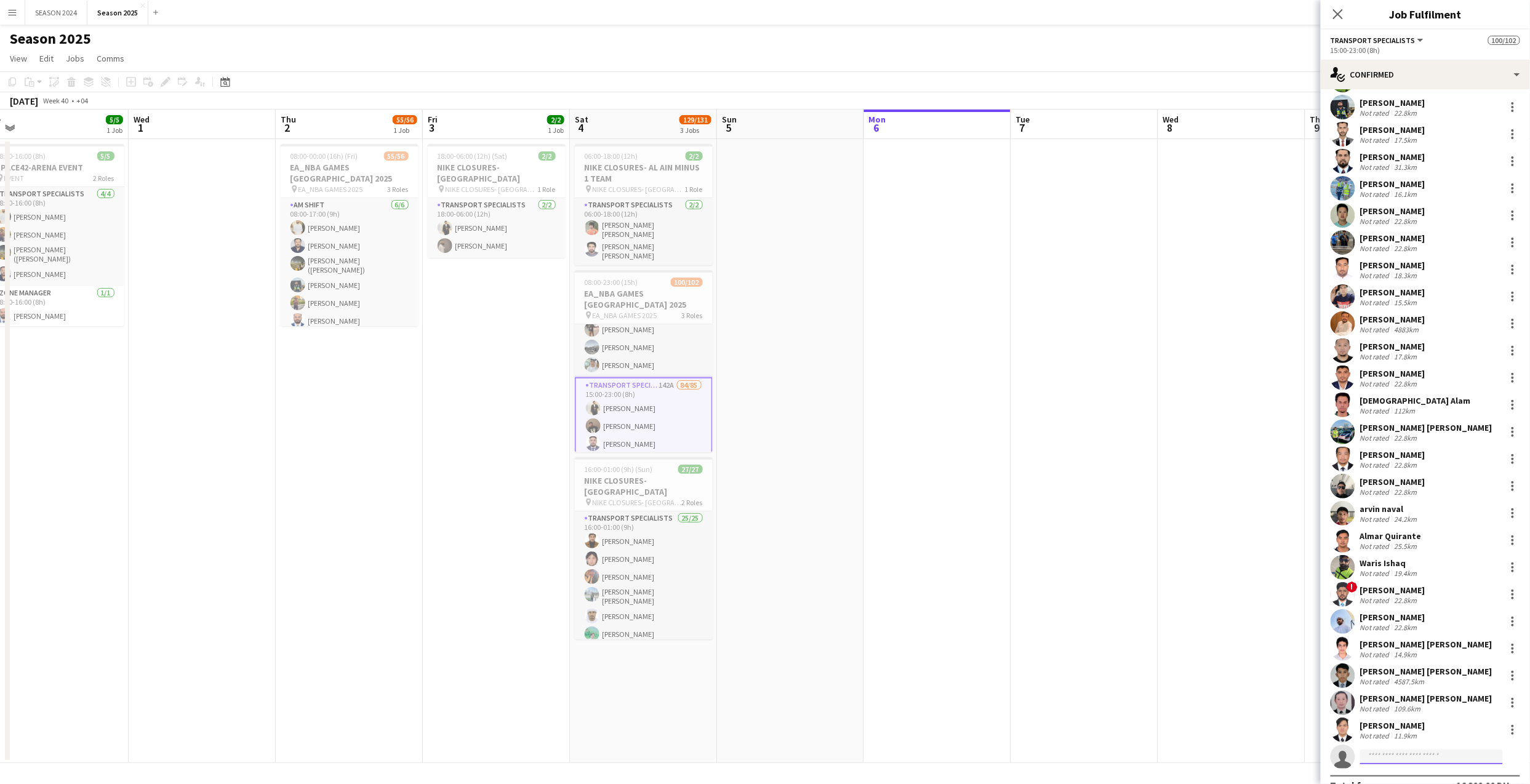
paste input "**********"
type input "**********"
click at [1274, 652] on span "[EMAIL_ADDRESS][DOMAIN_NAME]" at bounding box center [1431, 710] width 123 height 9
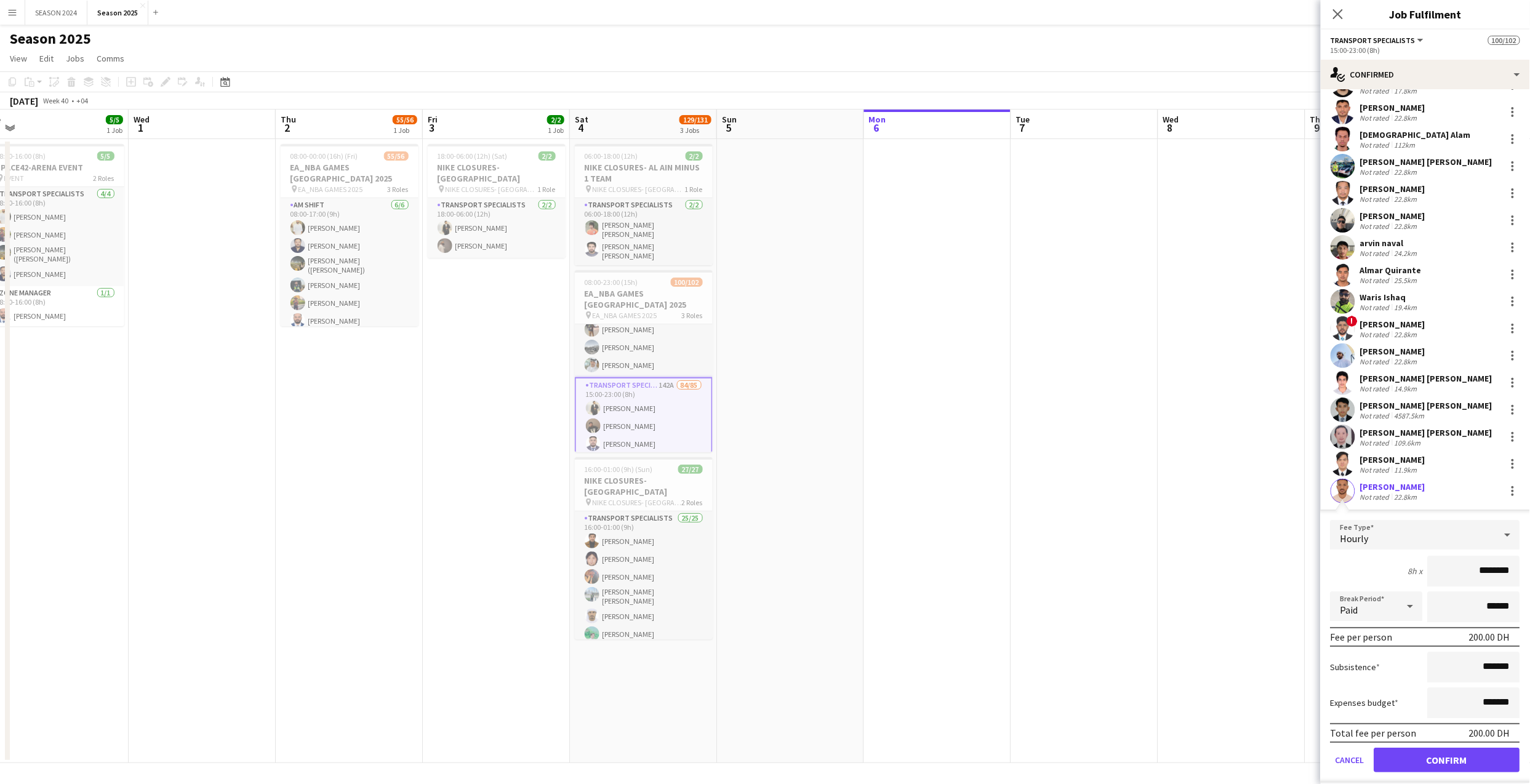
click at [1274, 509] on app-edit-fee "Fee Type Hourly 8h x ******** Break Period Paid ****** Fee per person 200.00 DH…" at bounding box center [1425, 646] width 209 height 273
click at [1274, 478] on app-user-avatar at bounding box center [1343, 490] width 24 height 24
click at [1274, 481] on div "[PERSON_NAME]" at bounding box center [1392, 487] width 65 height 11
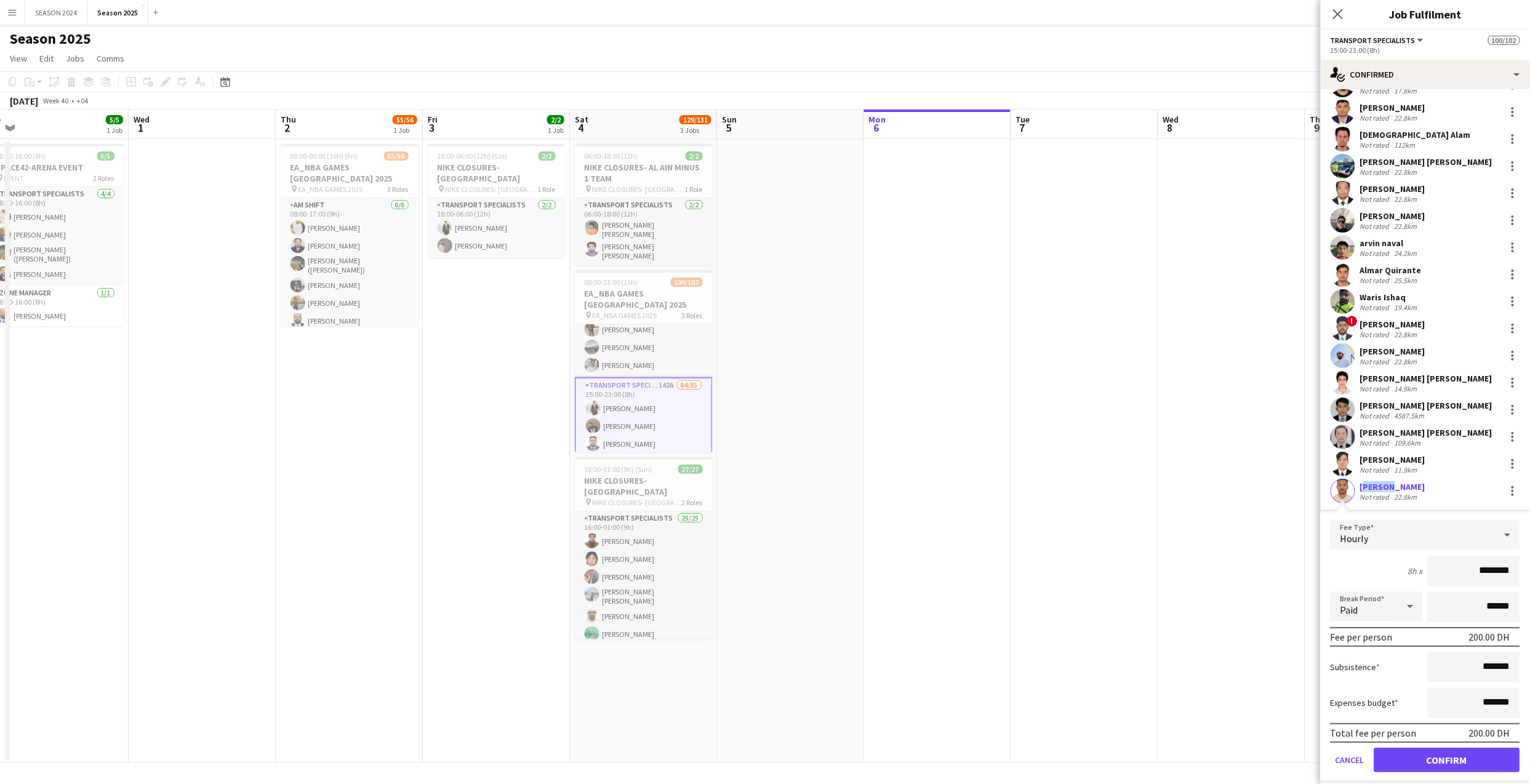
click at [1274, 481] on div "[PERSON_NAME]" at bounding box center [1392, 487] width 65 height 11
drag, startPoint x: 1364, startPoint y: 460, endPoint x: 1409, endPoint y: 472, distance: 46.6
click at [1274, 492] on div "22.8km" at bounding box center [1405, 497] width 27 height 9
click at [1274, 481] on div "[PERSON_NAME]" at bounding box center [1392, 487] width 65 height 11
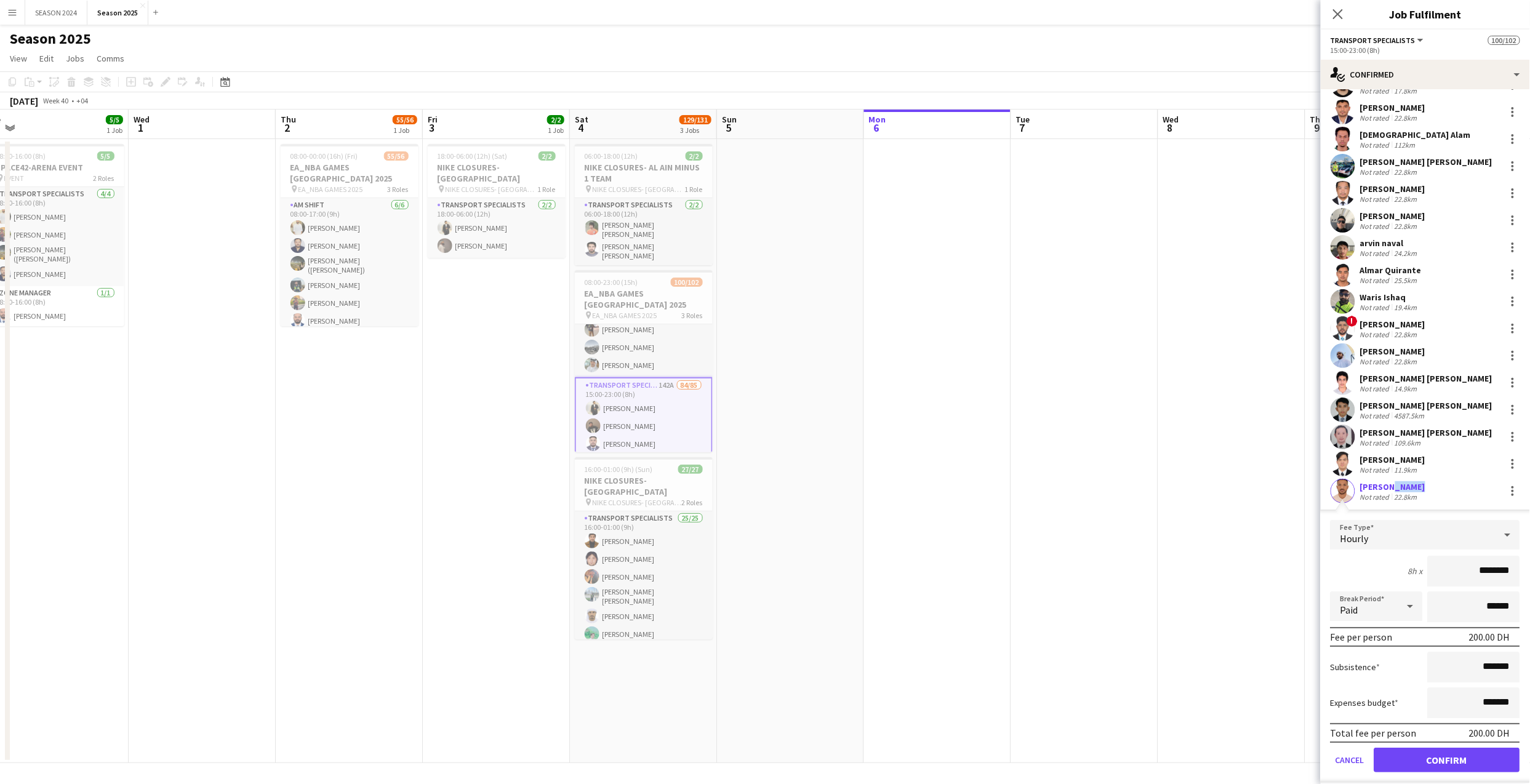
click at [1274, 481] on div "[PERSON_NAME]" at bounding box center [1392, 487] width 65 height 11
drag, startPoint x: 1406, startPoint y: 468, endPoint x: 1292, endPoint y: 464, distance: 114.1
click at [1274, 464] on app-date-cell at bounding box center [1232, 451] width 147 height 624
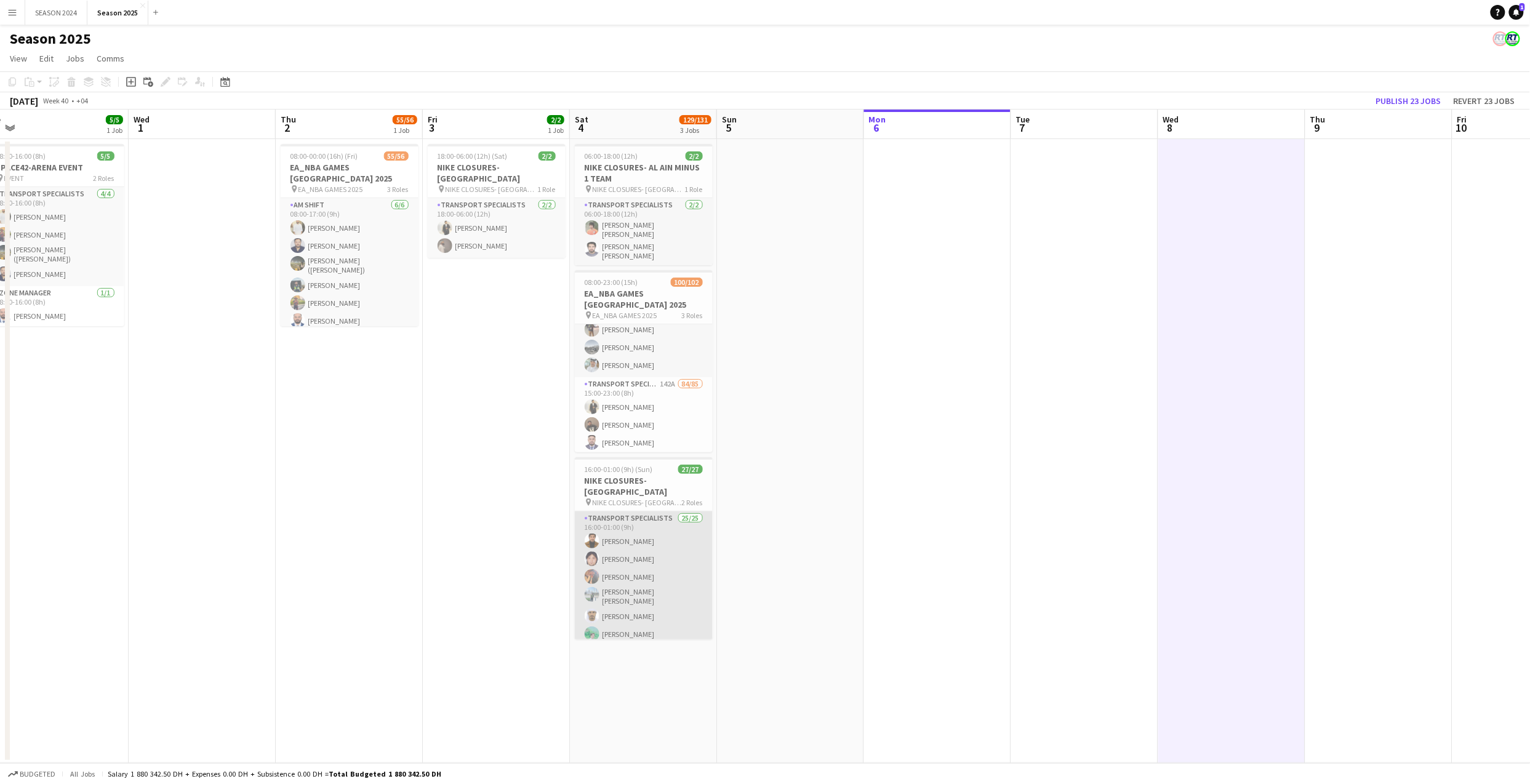
click at [660, 568] on app-card-role "Transport Specialists 25/25 16:00-01:00 (9h) Umar Kasirjan [PERSON_NAME] [PERSO…" at bounding box center [643, 751] width 137 height 481
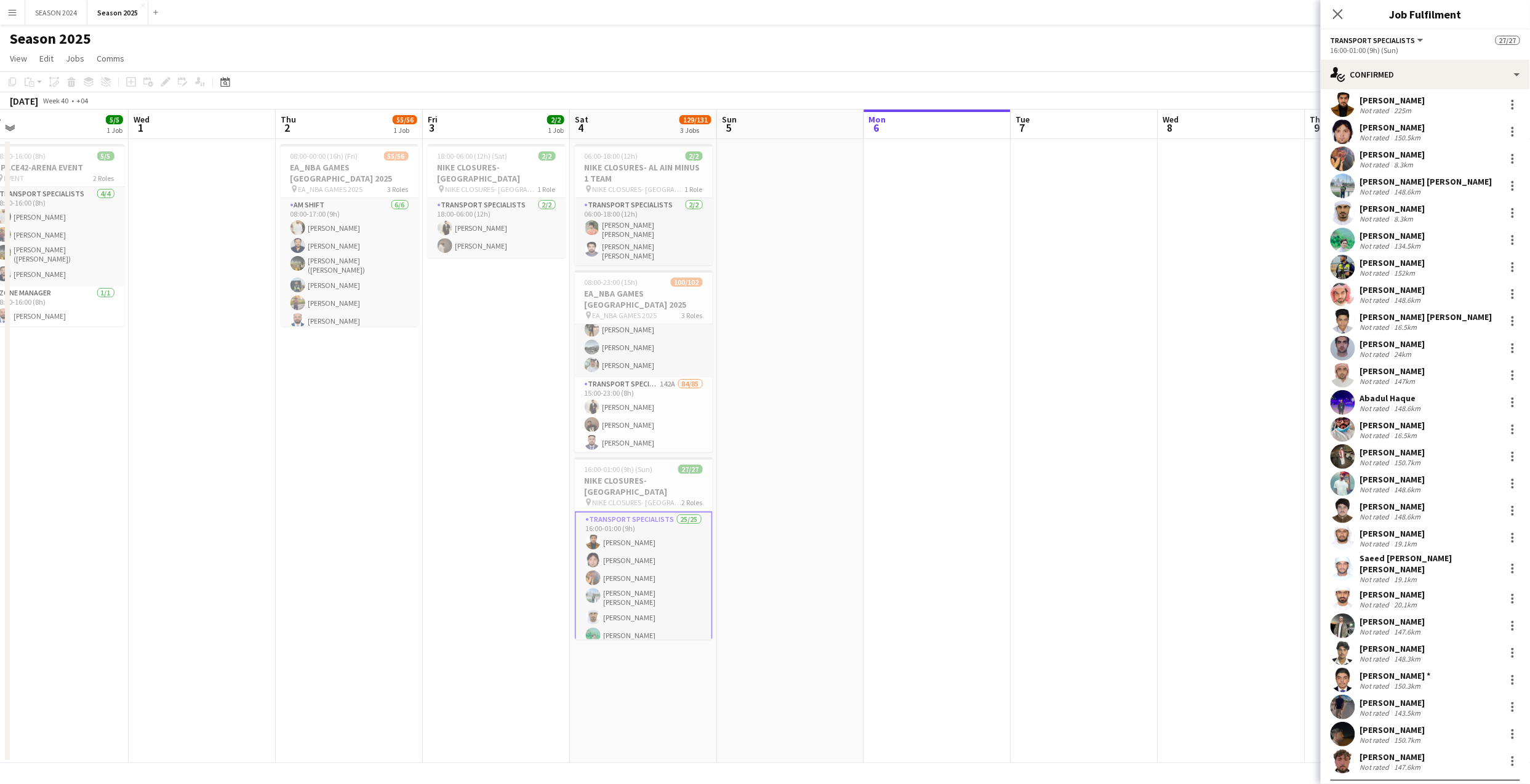
scroll to position [50, 0]
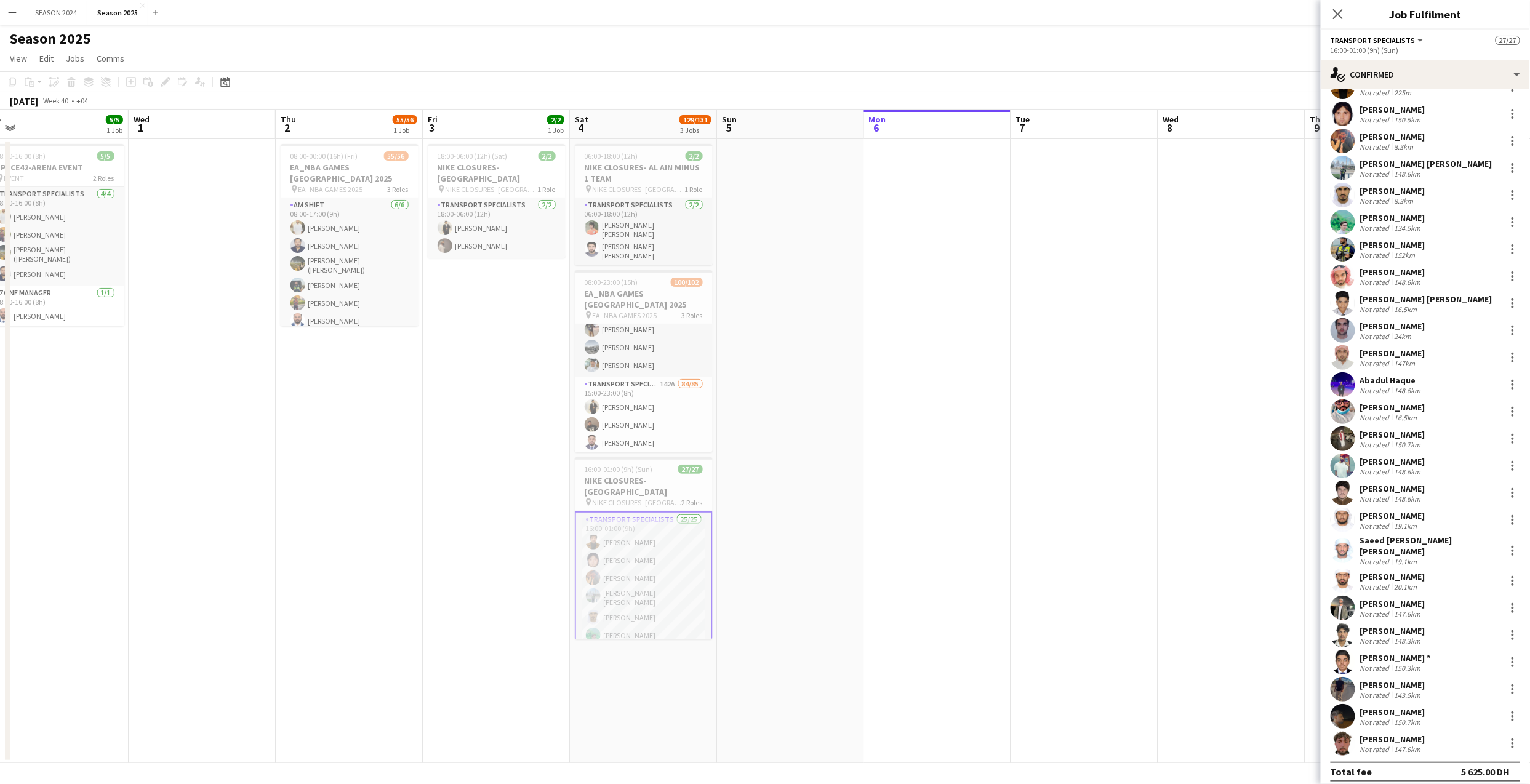
click at [1274, 652] on app-user-avatar at bounding box center [1343, 743] width 24 height 24
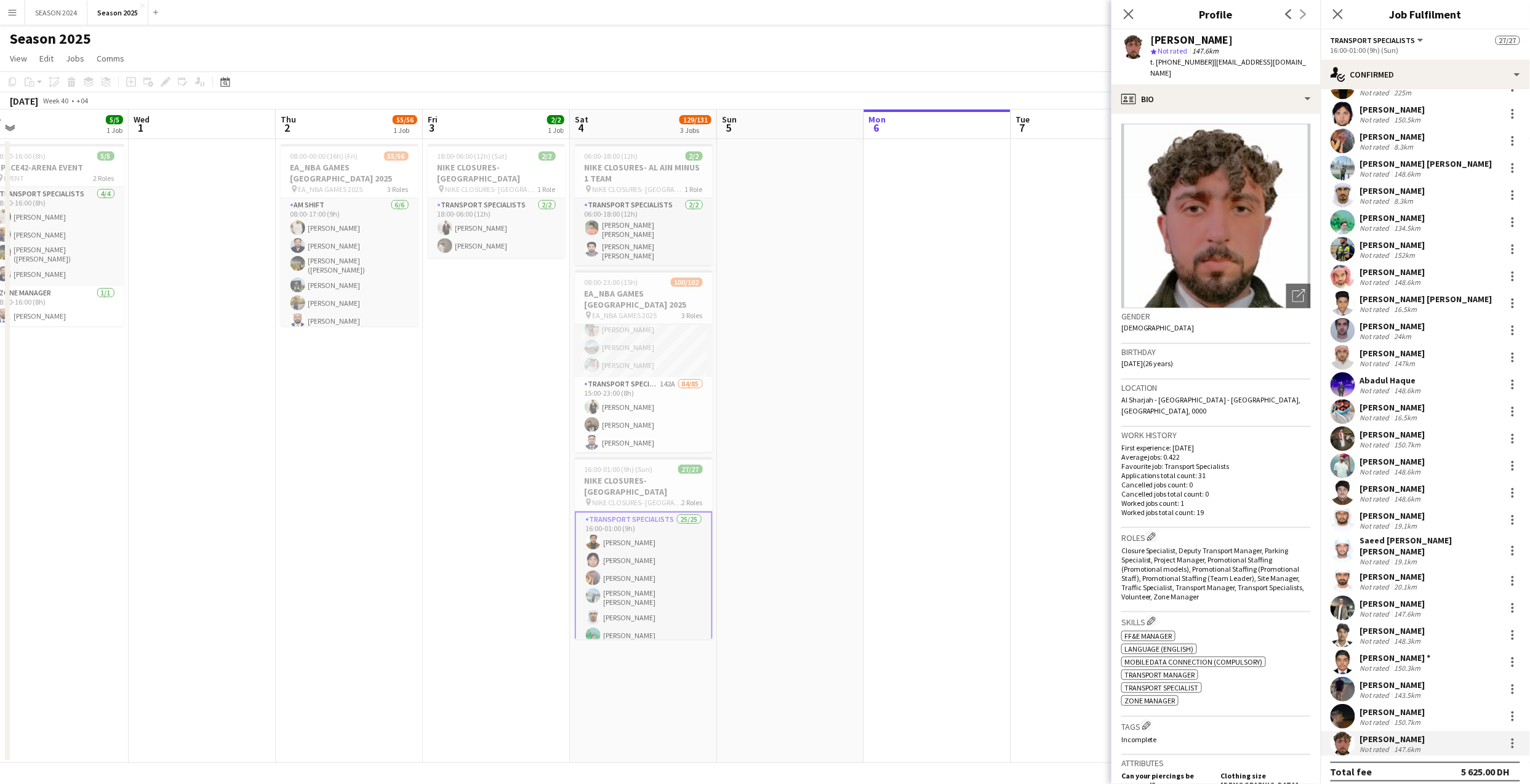
click at [1123, 1] on div "Close pop-in" at bounding box center [1128, 14] width 35 height 28
click at [1125, 18] on icon at bounding box center [1128, 13] width 11 height 11
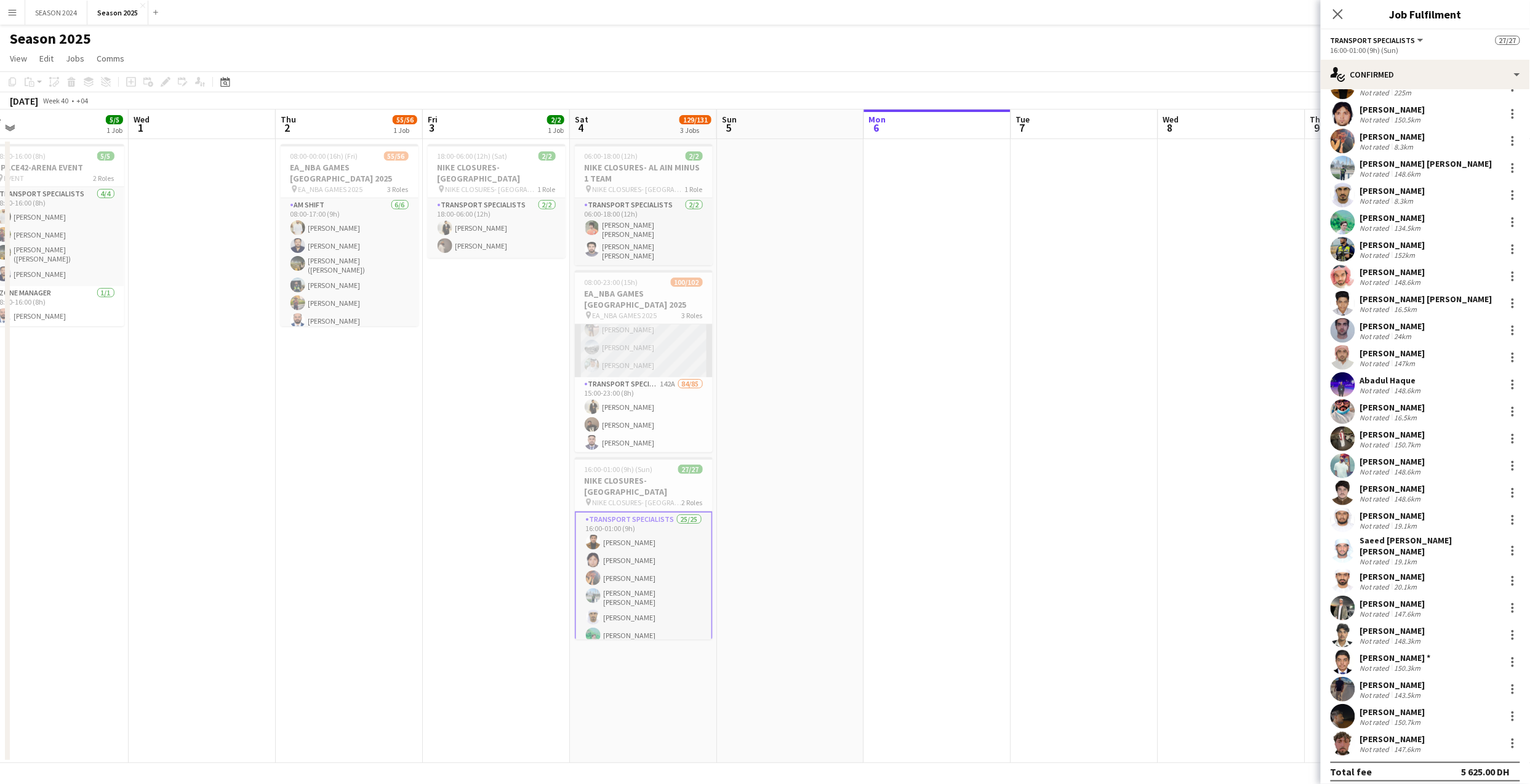
click at [675, 352] on app-card-role "AM SHIFT [DATE] 08:00-15:00 (7h) [PERSON_NAME] ([PERSON_NAME]) [PERSON_NAME] [P…" at bounding box center [643, 309] width 137 height 135
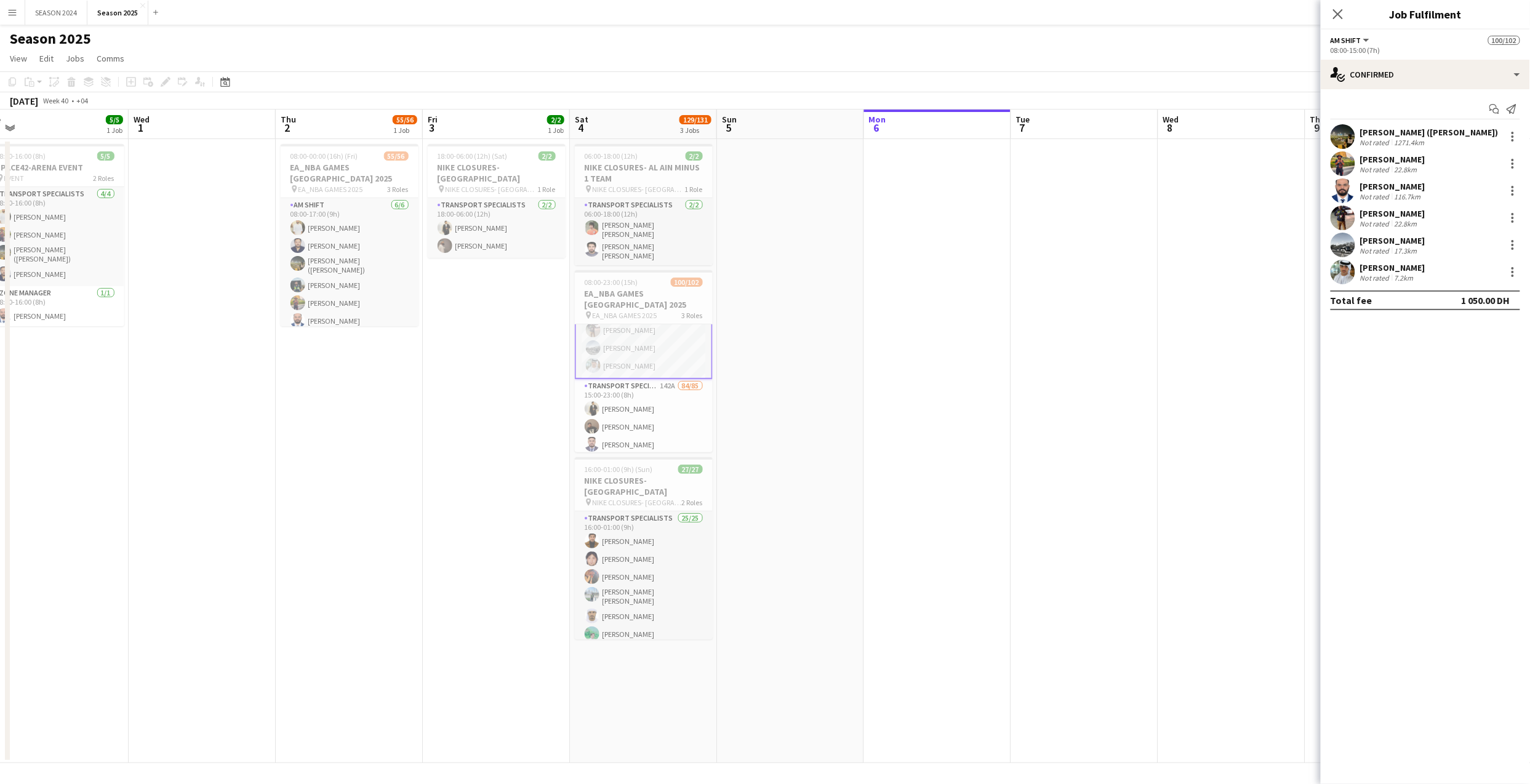
scroll to position [1, 0]
click at [653, 374] on app-card-role "AM SHIFT [DATE] 08:00-15:00 (7h) [PERSON_NAME] ([PERSON_NAME]) [PERSON_NAME] [P…" at bounding box center [643, 392] width 137 height 137
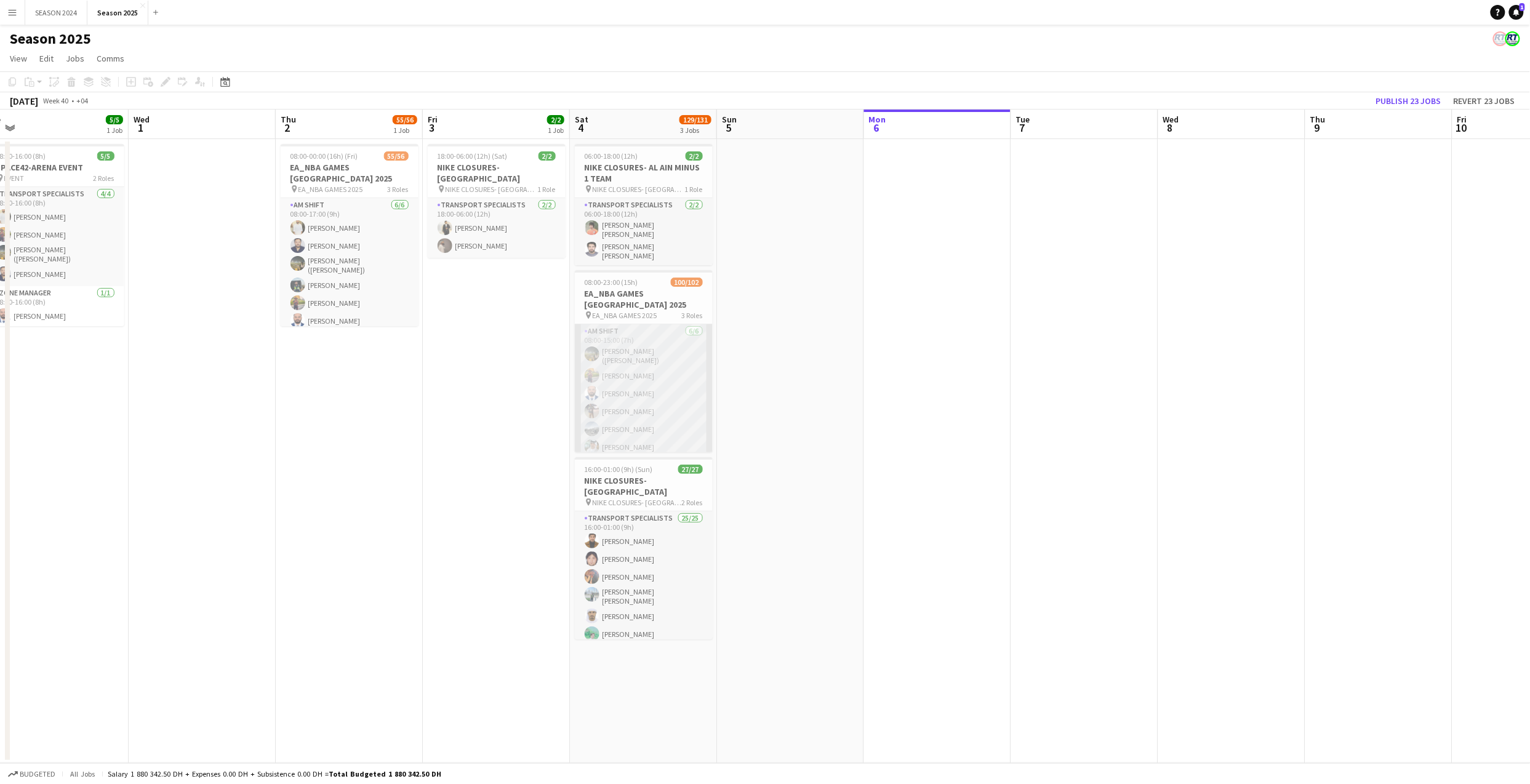
scroll to position [82, 0]
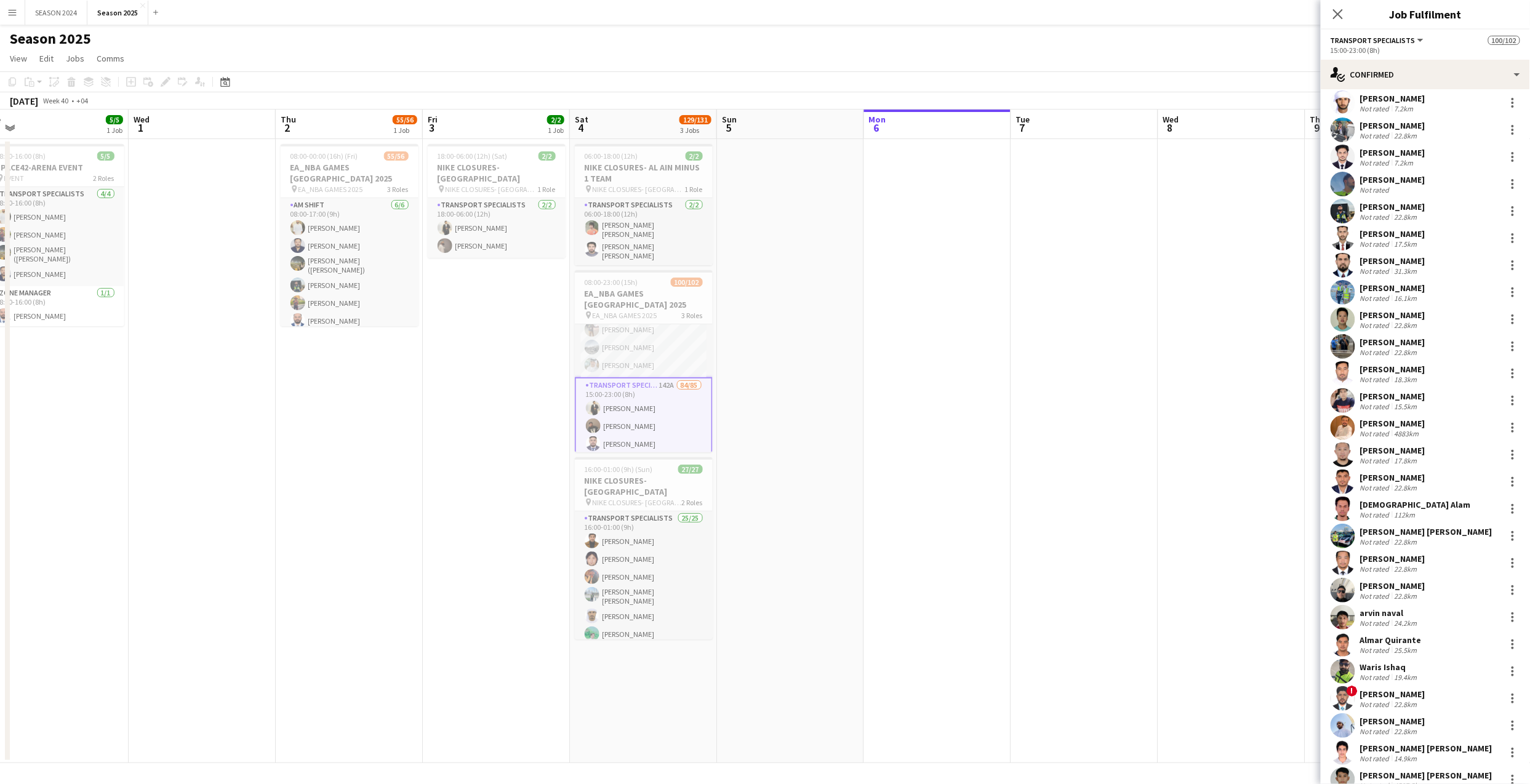
scroll to position [1673, 0]
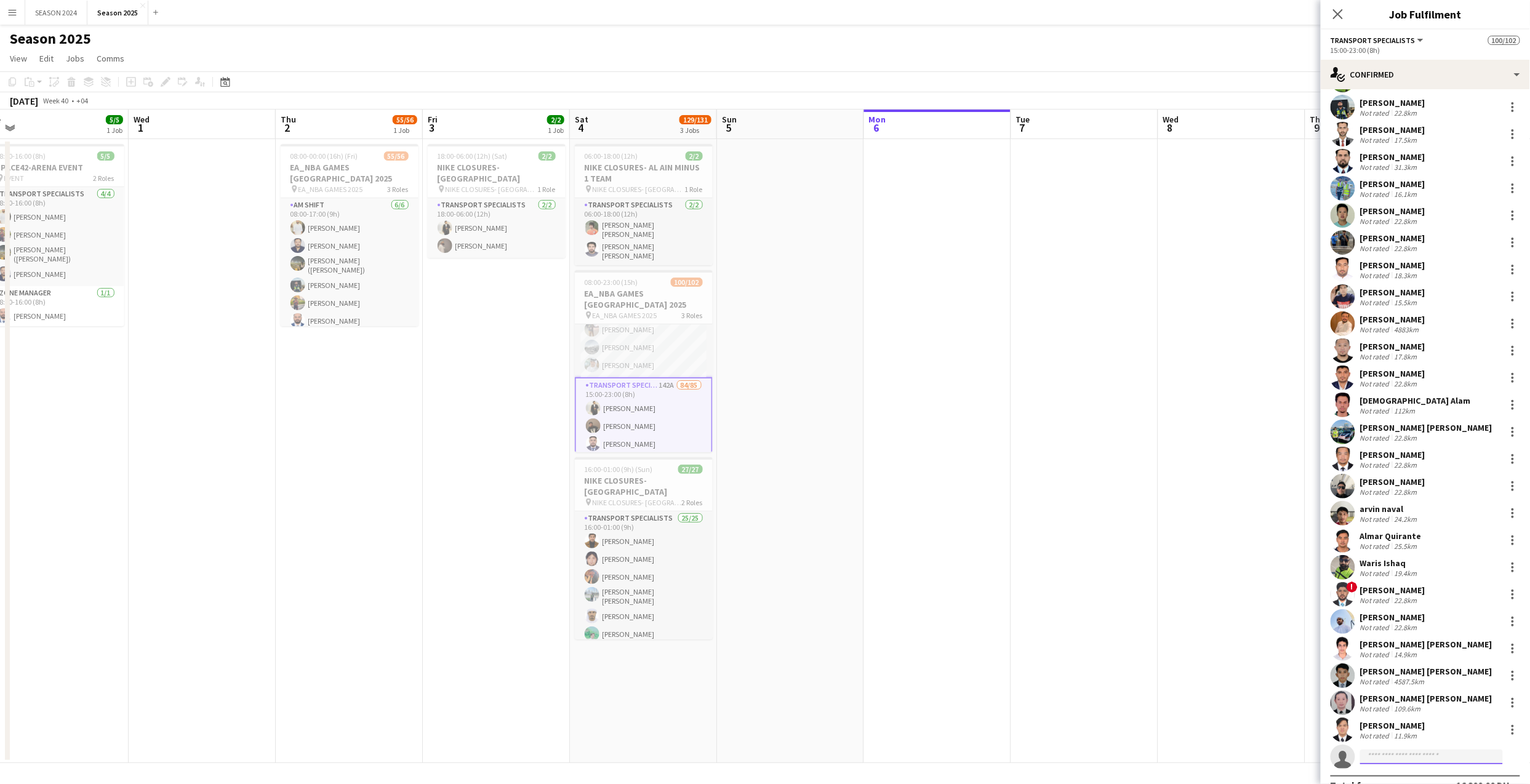
click at [1274, 652] on input at bounding box center [1431, 757] width 143 height 15
type input "*******"
click at [1274, 652] on span "[PERSON_NAME]" at bounding box center [1405, 679] width 71 height 10
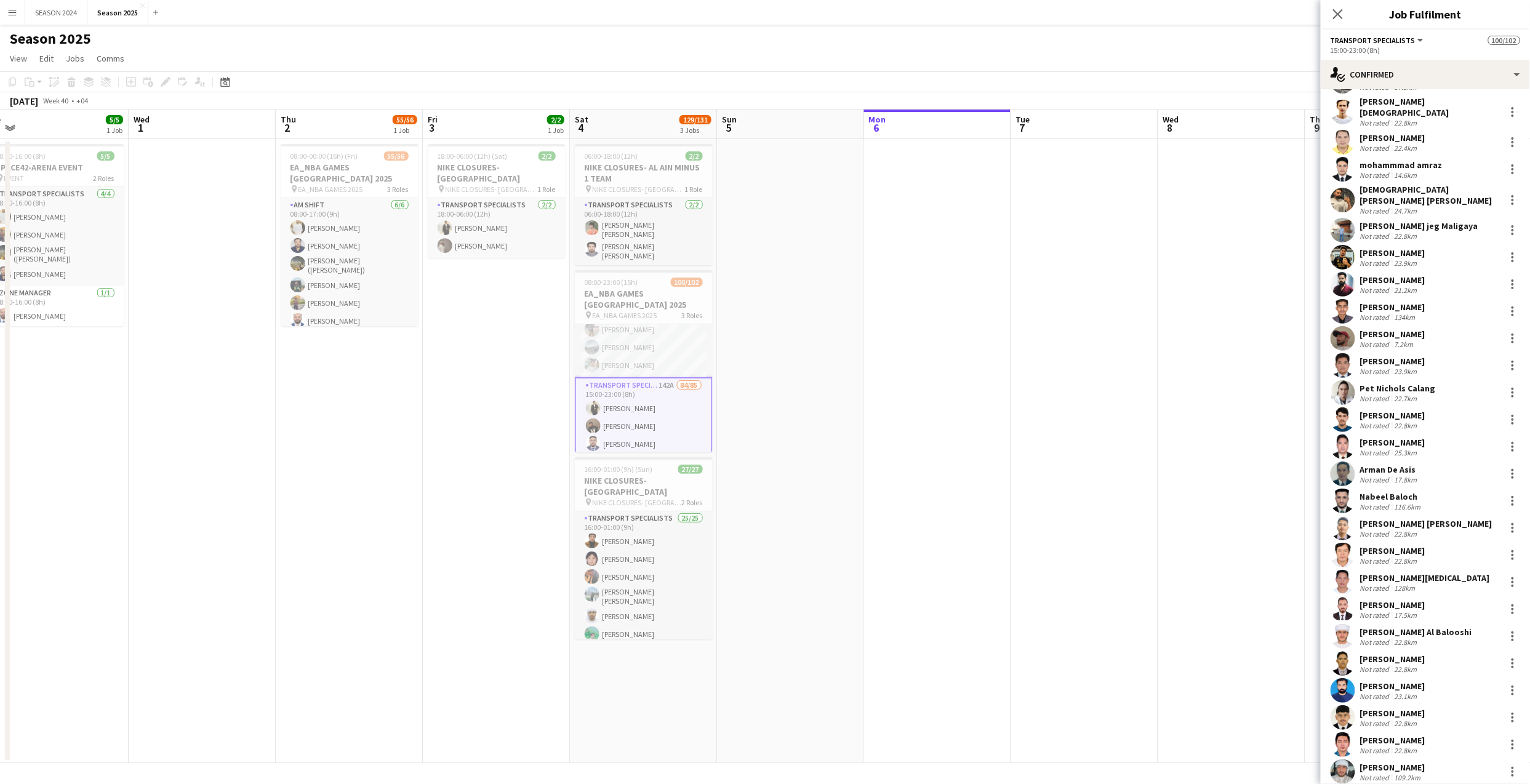
scroll to position [656, 0]
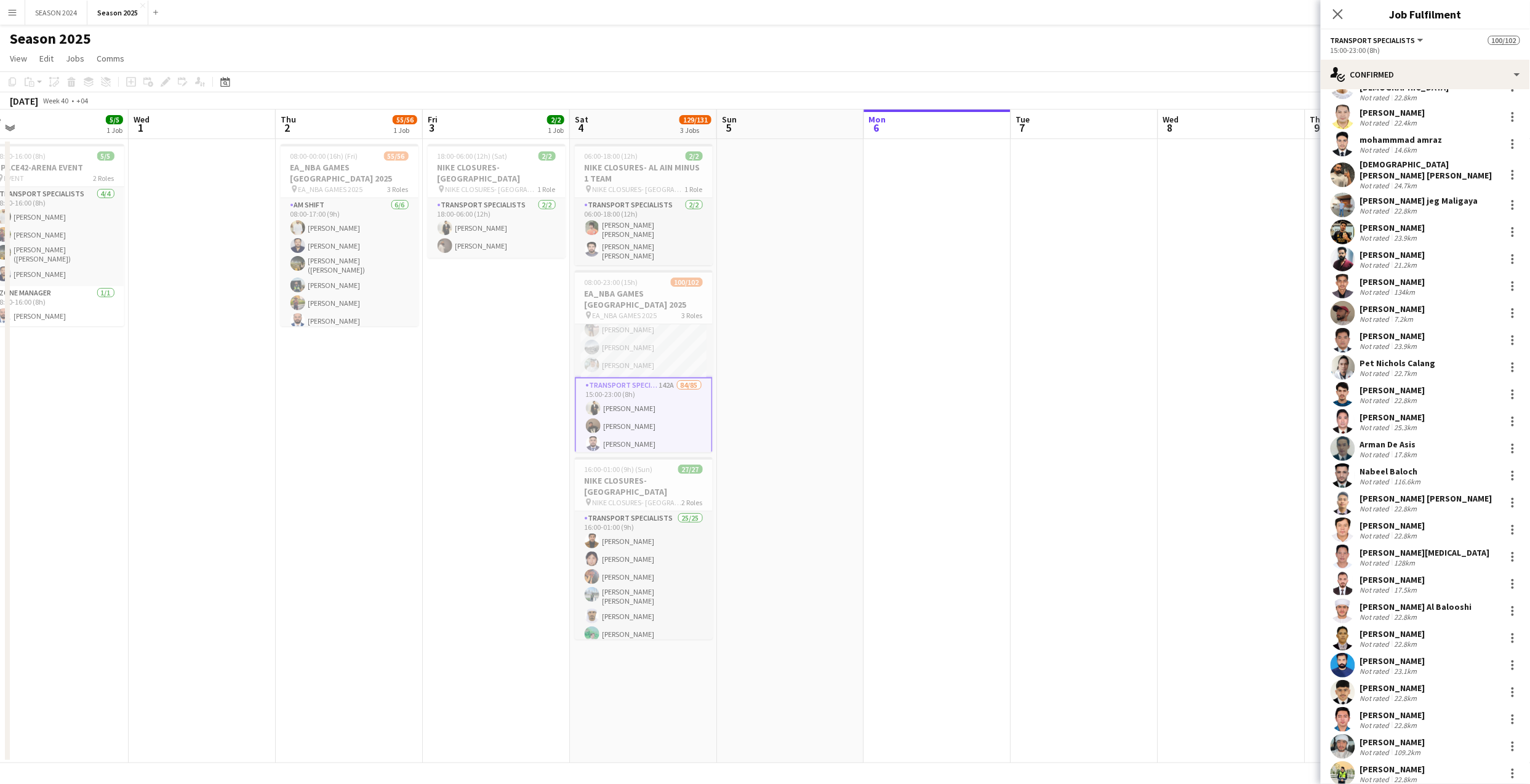
click at [1274, 382] on app-user-avatar at bounding box center [1343, 394] width 24 height 24
